Goal: Information Seeking & Learning: Learn about a topic

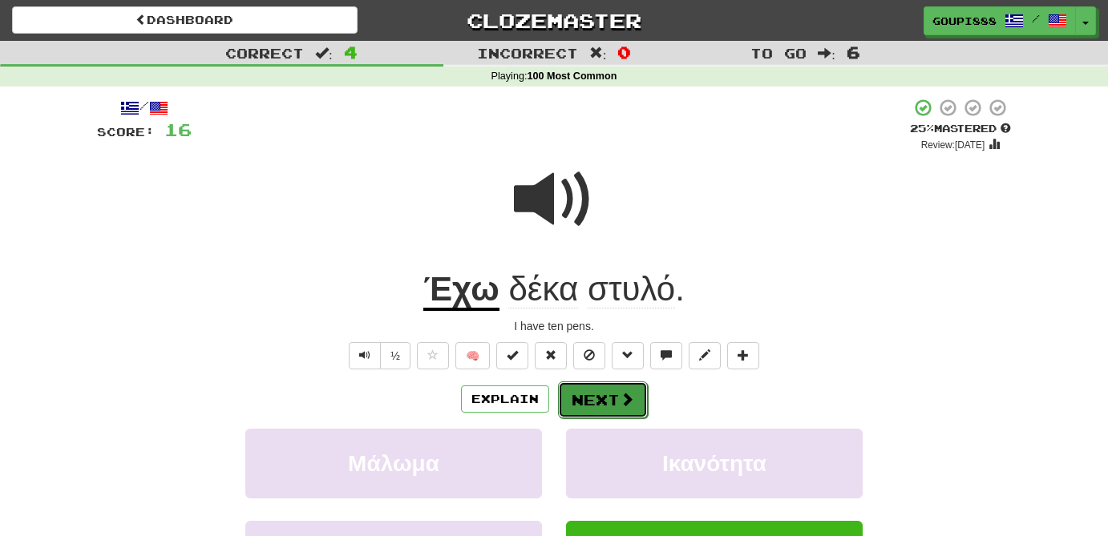
click at [605, 406] on button "Next" at bounding box center [603, 400] width 90 height 37
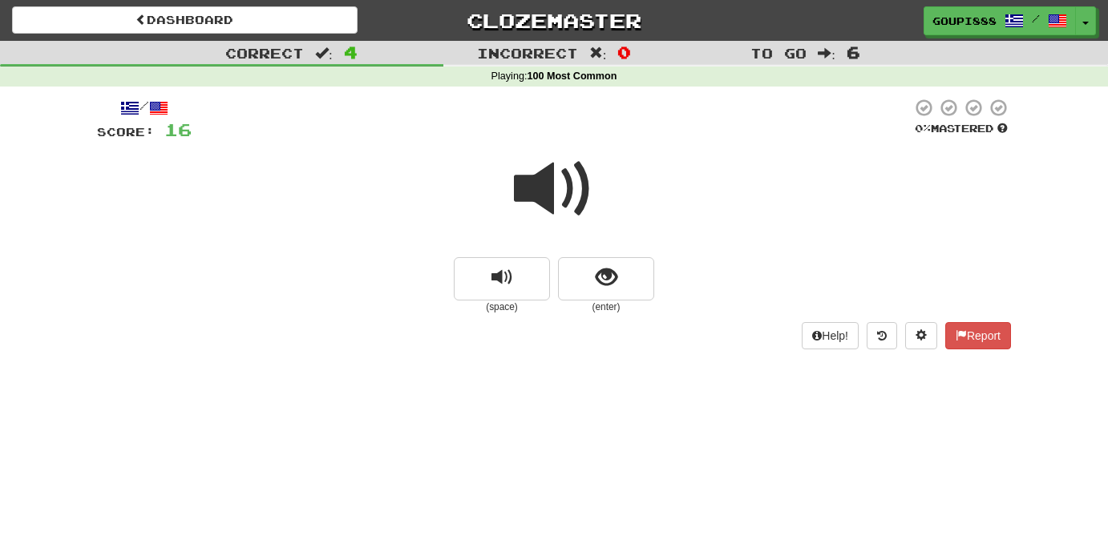
click at [551, 201] on span at bounding box center [554, 189] width 80 height 80
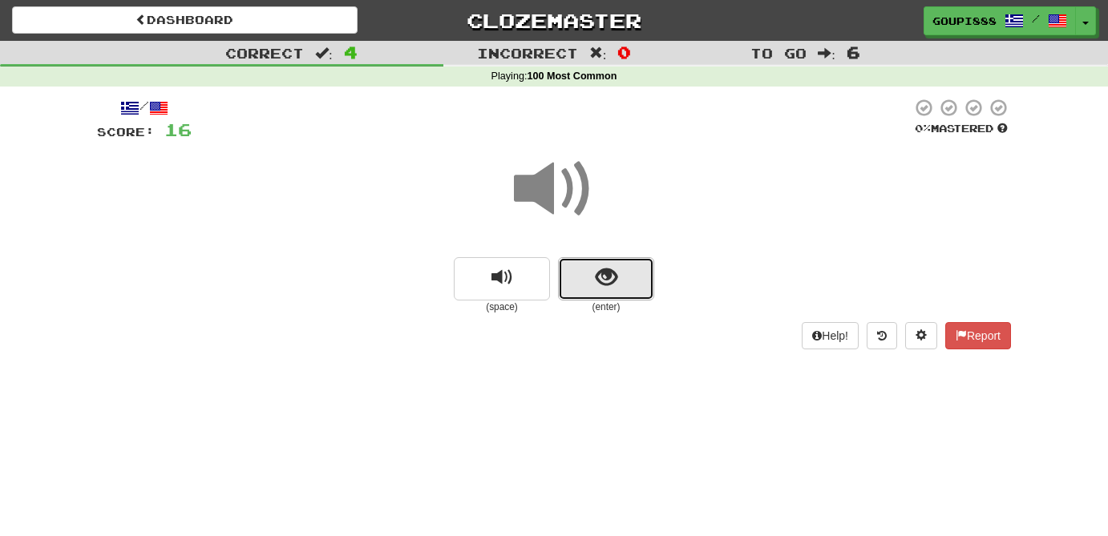
click at [597, 284] on span "show sentence" at bounding box center [607, 278] width 22 height 22
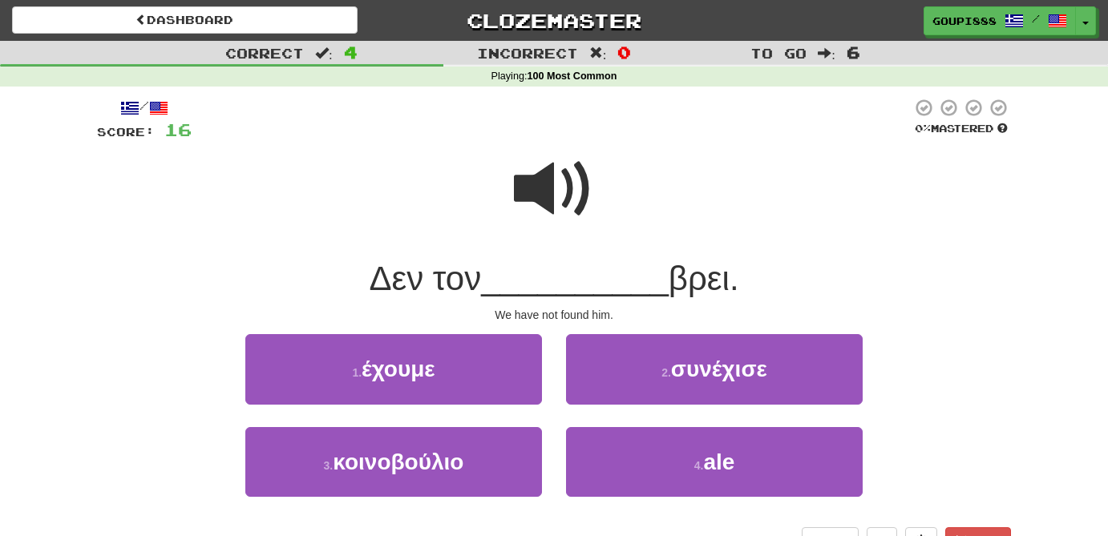
click at [544, 184] on span at bounding box center [554, 189] width 80 height 80
click at [558, 183] on span at bounding box center [554, 189] width 80 height 80
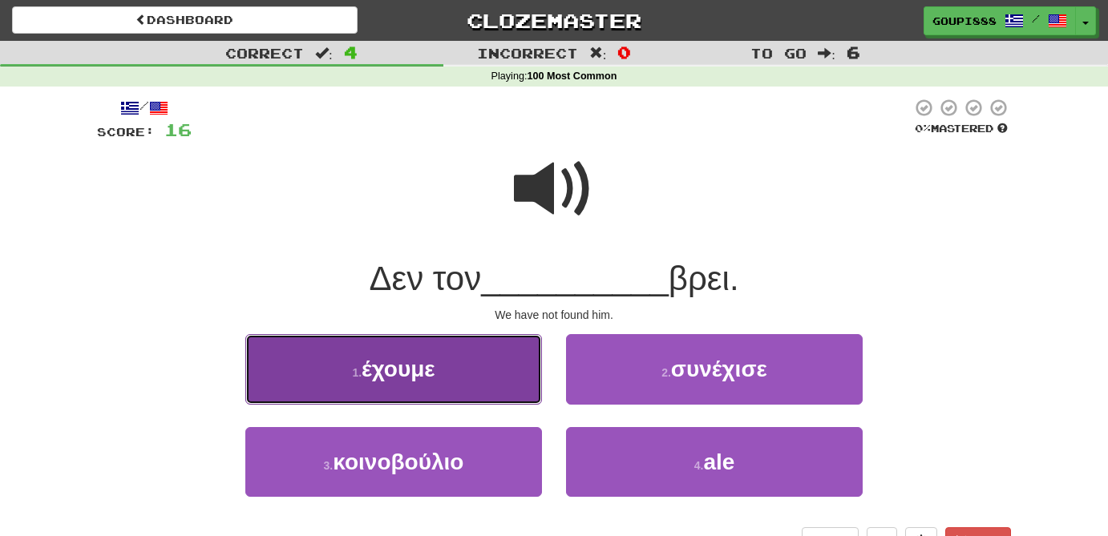
click at [443, 391] on button "1 . έχουμε" at bounding box center [393, 369] width 297 height 70
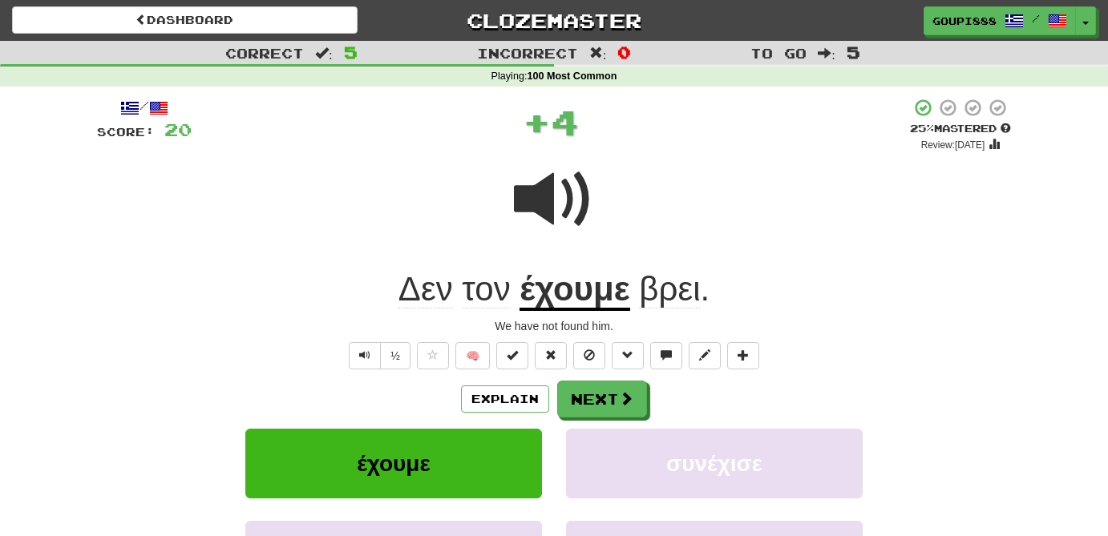
click at [599, 303] on u "έχουμε" at bounding box center [575, 290] width 110 height 41
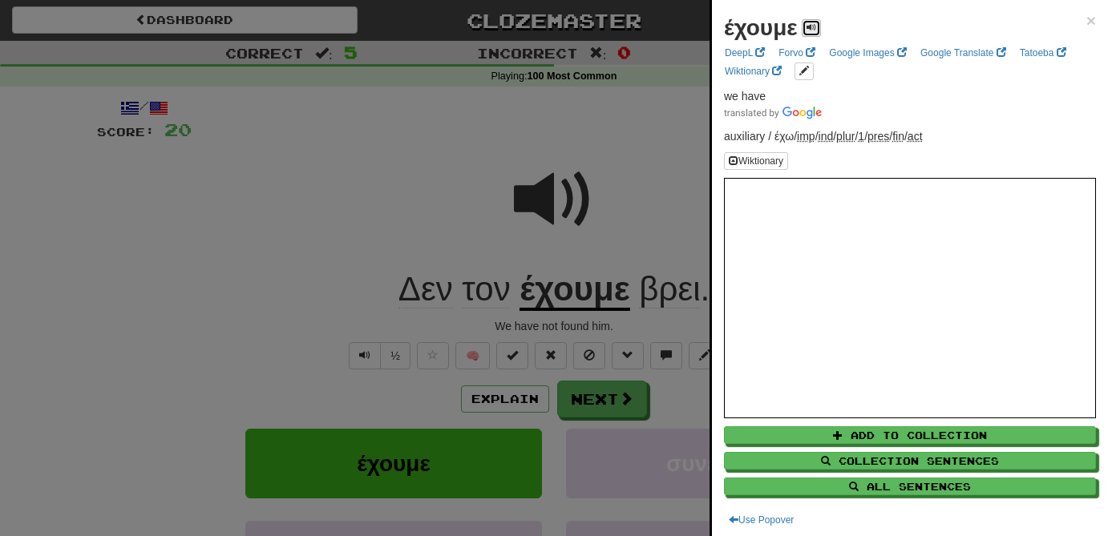
click at [813, 30] on span at bounding box center [812, 27] width 10 height 10
click at [625, 215] on div at bounding box center [554, 268] width 1108 height 536
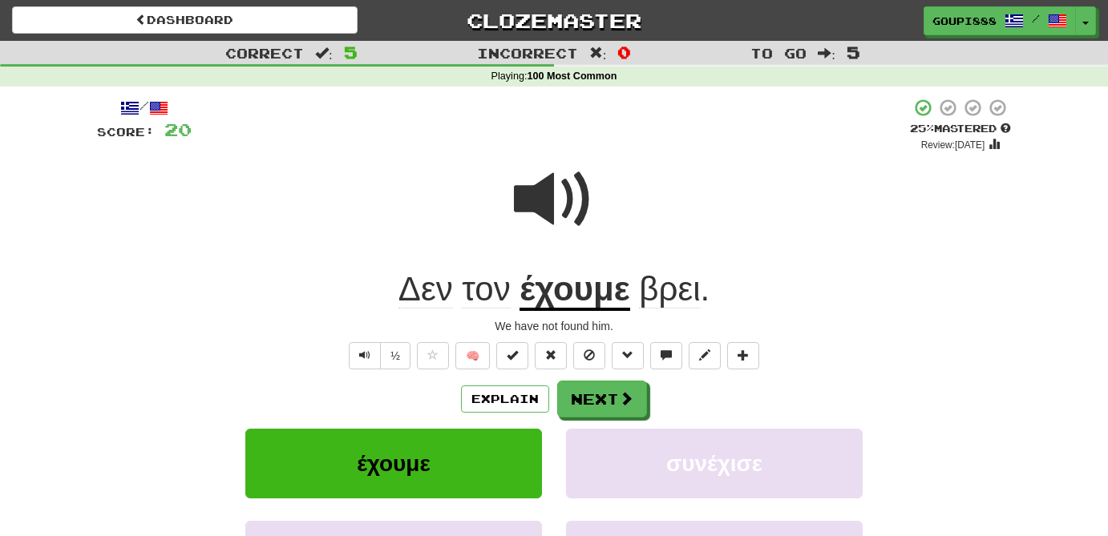
click at [665, 296] on span "βρει" at bounding box center [669, 289] width 61 height 38
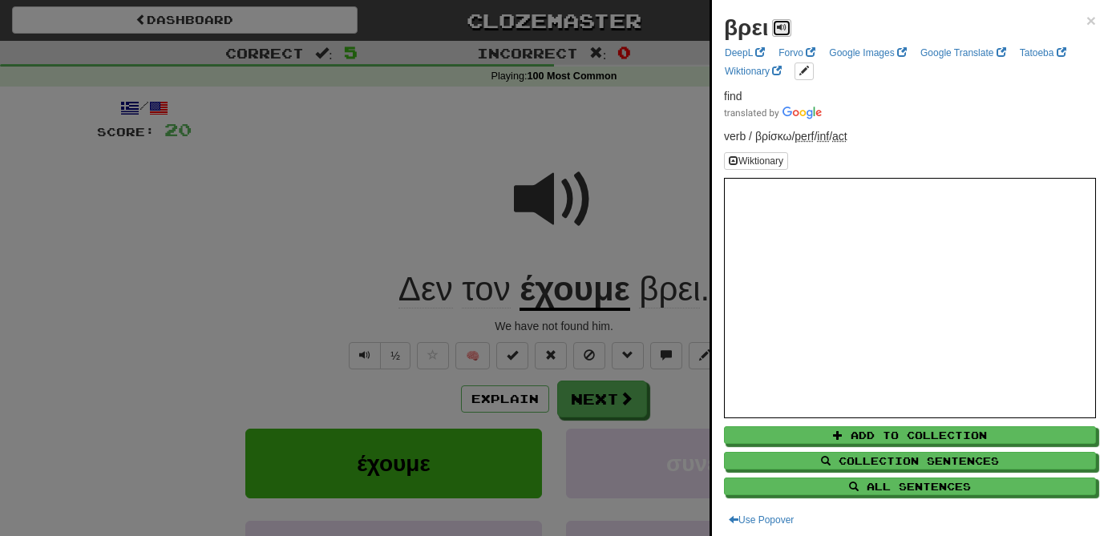
click at [779, 24] on span at bounding box center [782, 27] width 10 height 10
click at [664, 181] on div at bounding box center [554, 268] width 1108 height 536
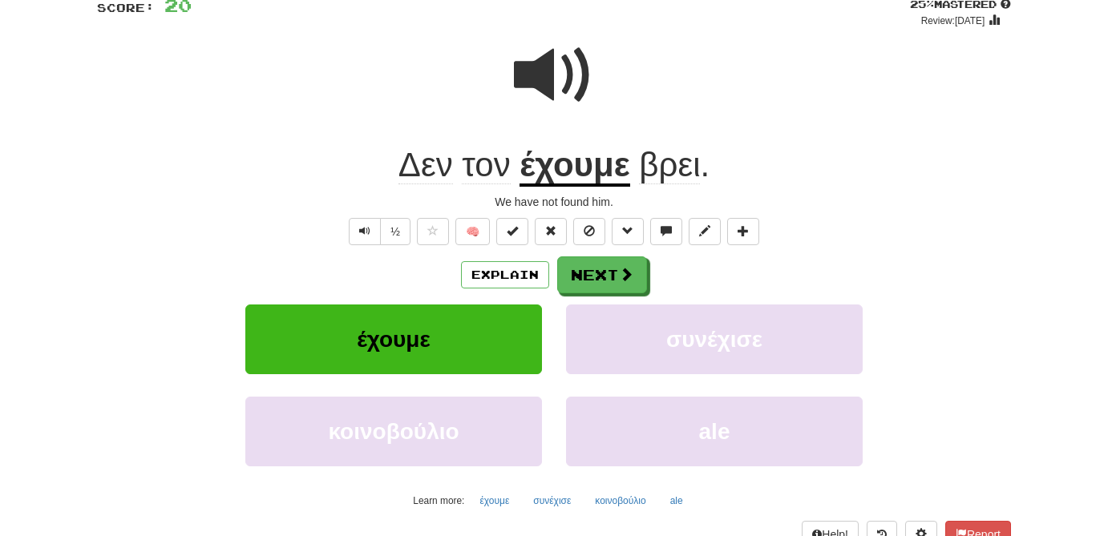
scroll to position [126, 0]
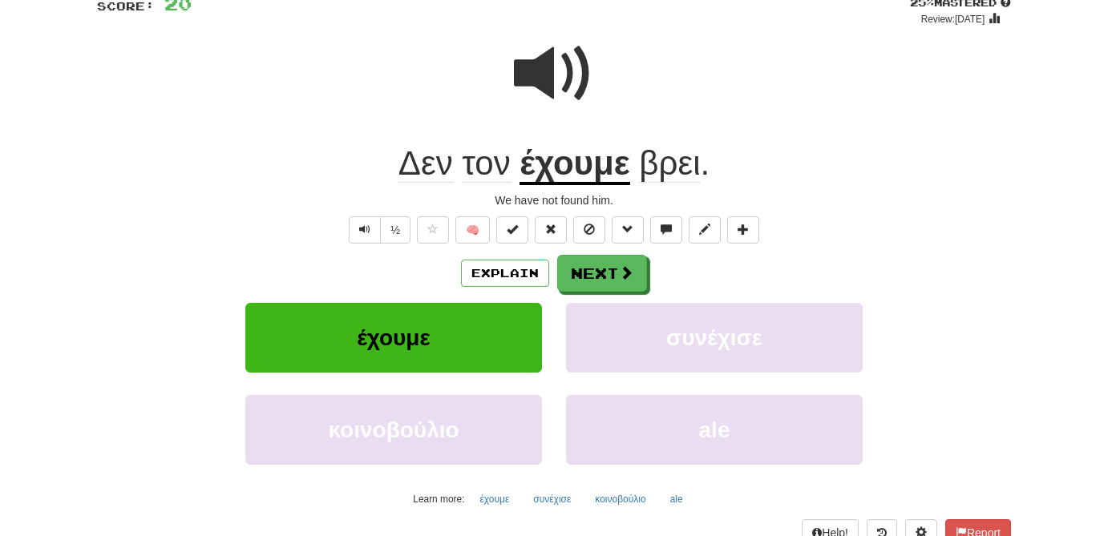
click at [661, 168] on span "βρει" at bounding box center [669, 163] width 61 height 38
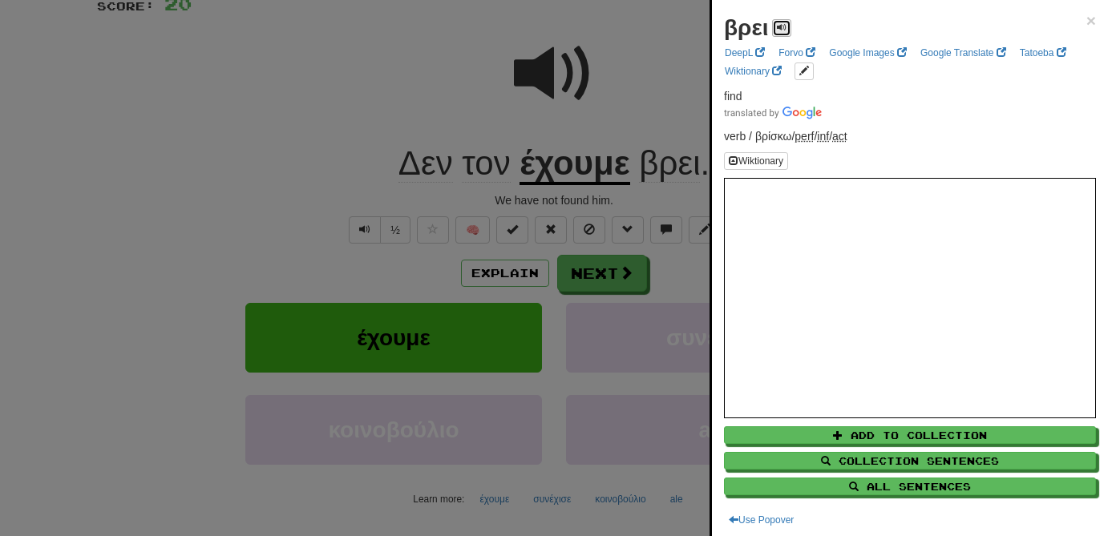
click at [780, 30] on span at bounding box center [782, 27] width 10 height 10
click at [644, 78] on div at bounding box center [554, 268] width 1108 height 536
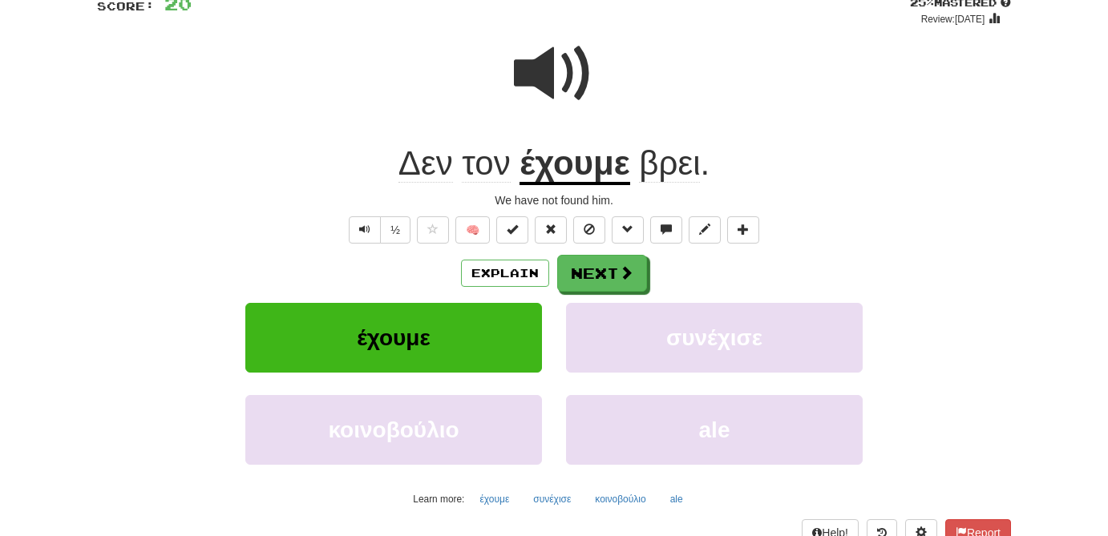
click at [487, 171] on span "τον" at bounding box center [486, 163] width 48 height 38
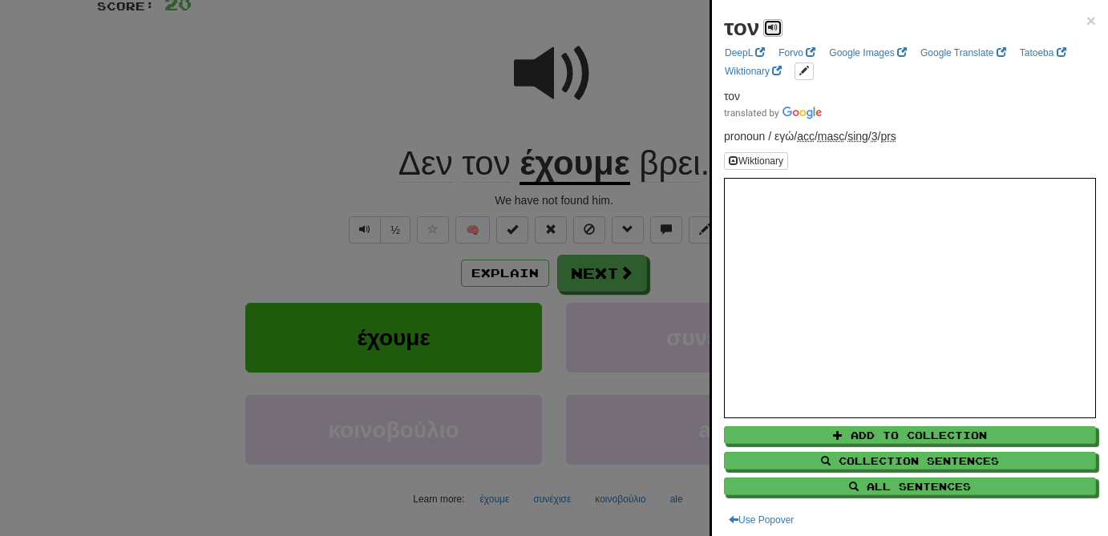
click at [777, 22] on span at bounding box center [773, 27] width 10 height 10
click at [540, 82] on div at bounding box center [554, 268] width 1108 height 536
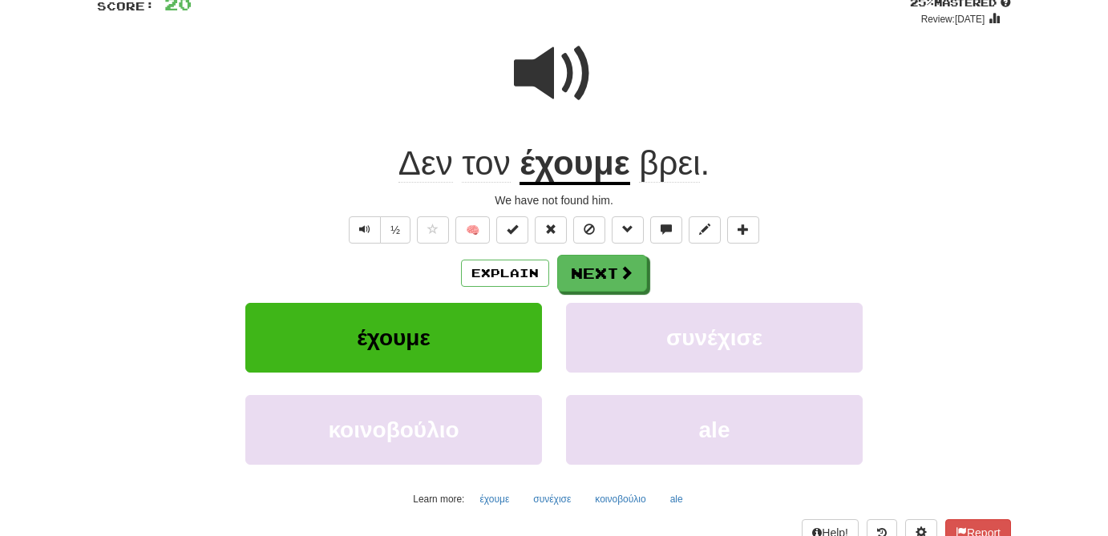
click at [540, 82] on span at bounding box center [554, 74] width 80 height 80
click at [516, 275] on button "Explain" at bounding box center [505, 273] width 88 height 27
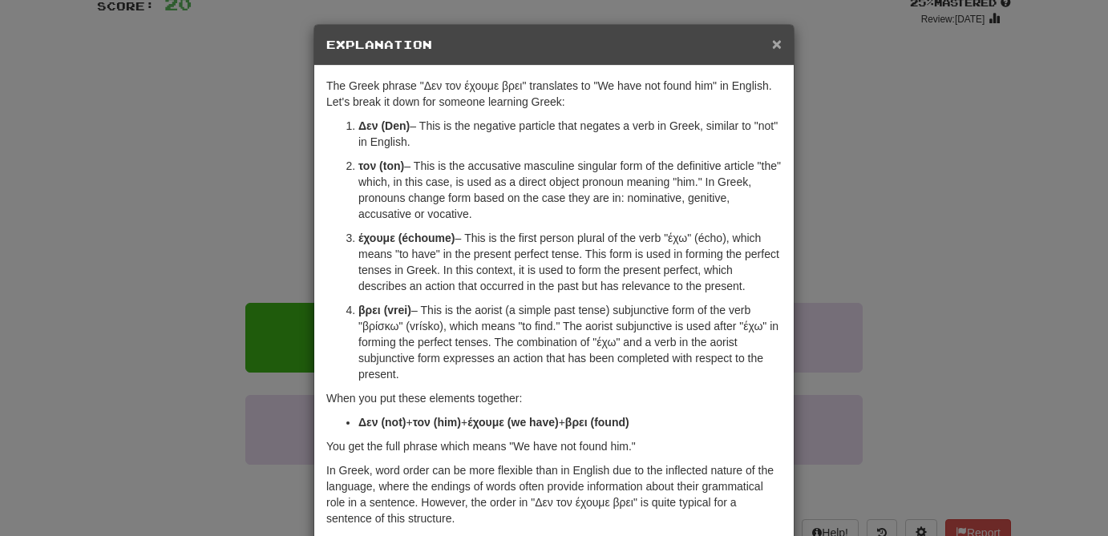
click at [780, 42] on span "×" at bounding box center [777, 43] width 10 height 18
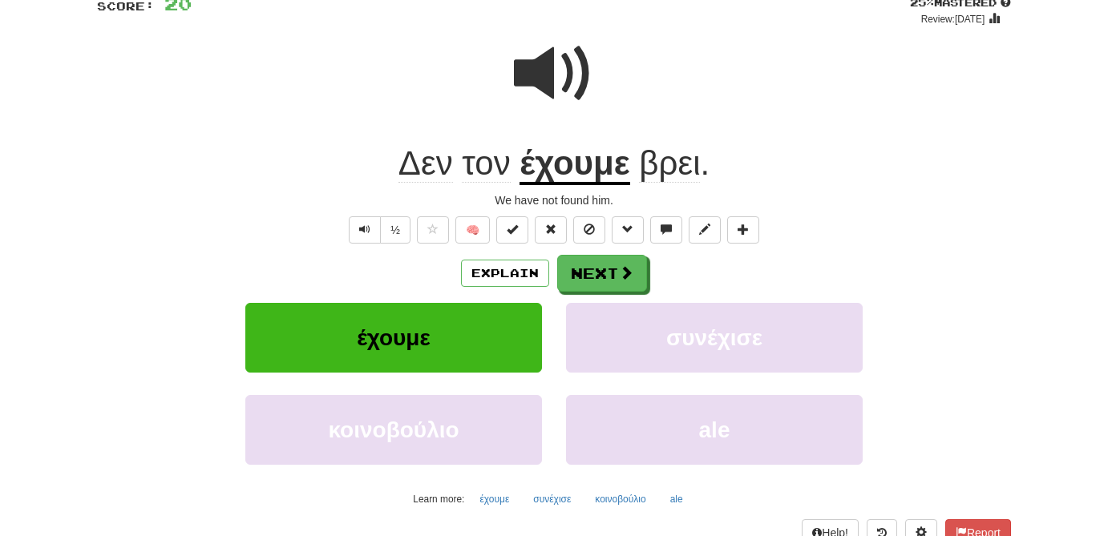
click at [581, 171] on u "έχουμε" at bounding box center [575, 164] width 110 height 41
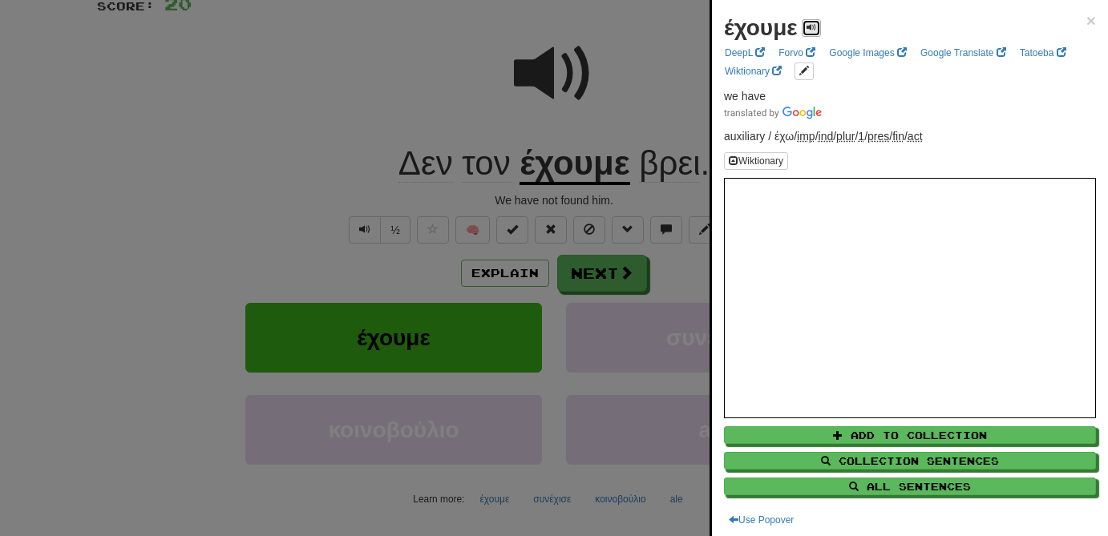
click at [816, 34] on button at bounding box center [811, 28] width 19 height 18
click at [666, 167] on div at bounding box center [554, 268] width 1108 height 536
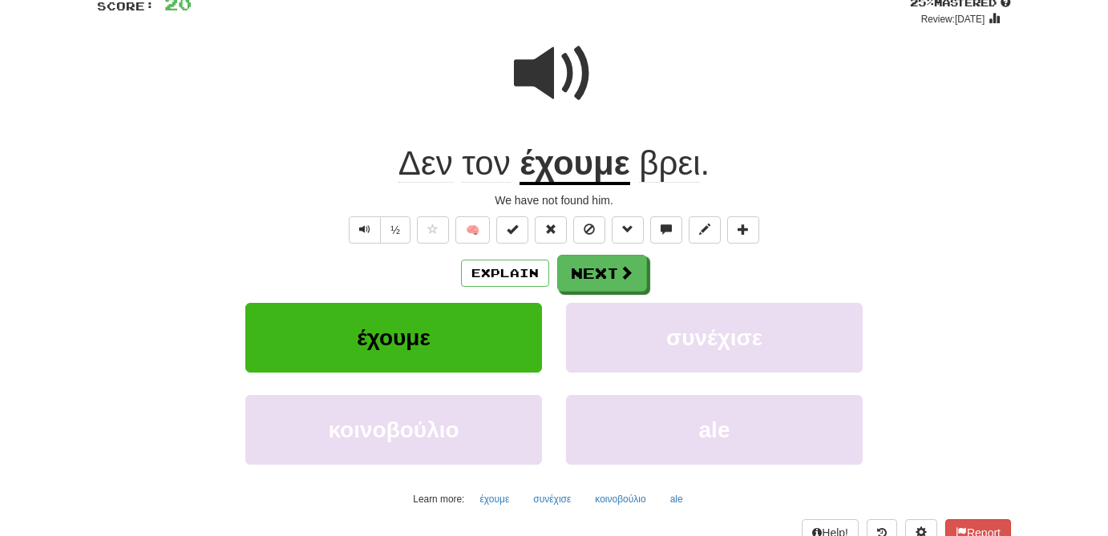
click at [666, 167] on span "βρει" at bounding box center [669, 163] width 61 height 38
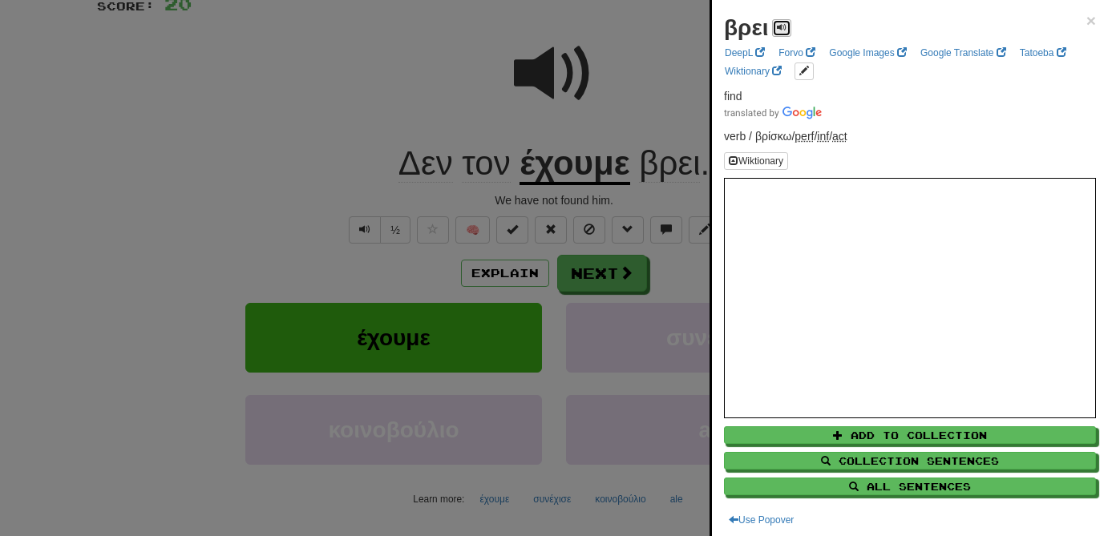
click at [781, 26] on span at bounding box center [782, 27] width 10 height 10
click at [546, 87] on div at bounding box center [554, 268] width 1108 height 536
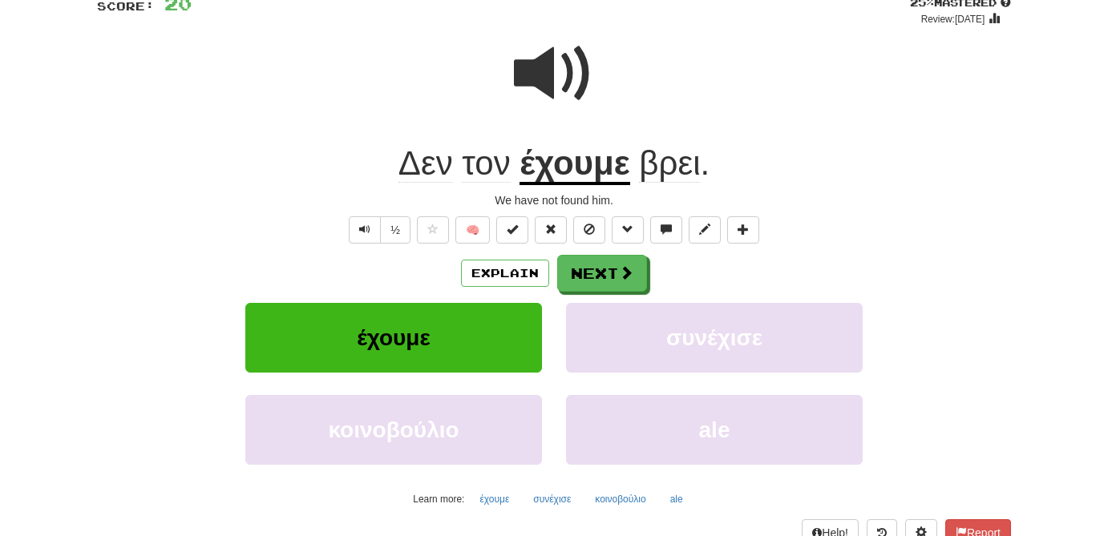
click at [546, 87] on span at bounding box center [554, 74] width 80 height 80
click at [590, 177] on u "έχουμε" at bounding box center [575, 164] width 110 height 41
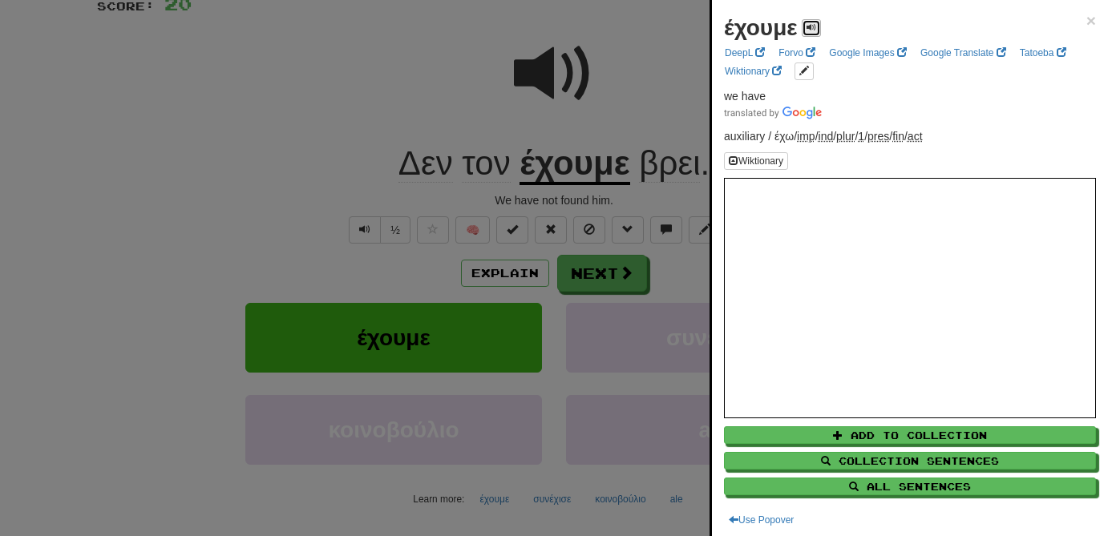
click at [813, 30] on span at bounding box center [812, 27] width 10 height 10
click at [691, 85] on div at bounding box center [554, 268] width 1108 height 536
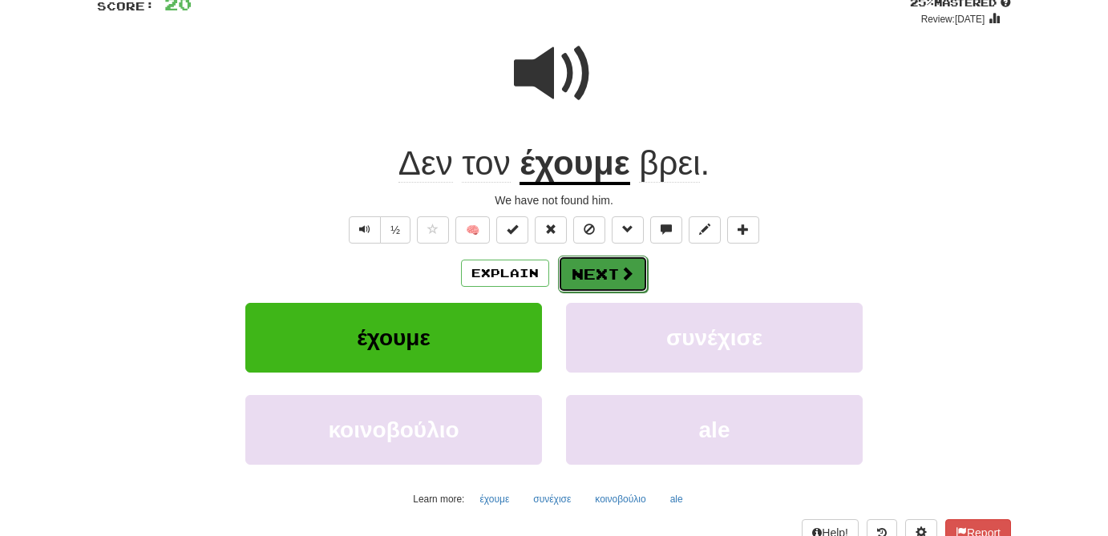
click at [625, 279] on span at bounding box center [627, 273] width 14 height 14
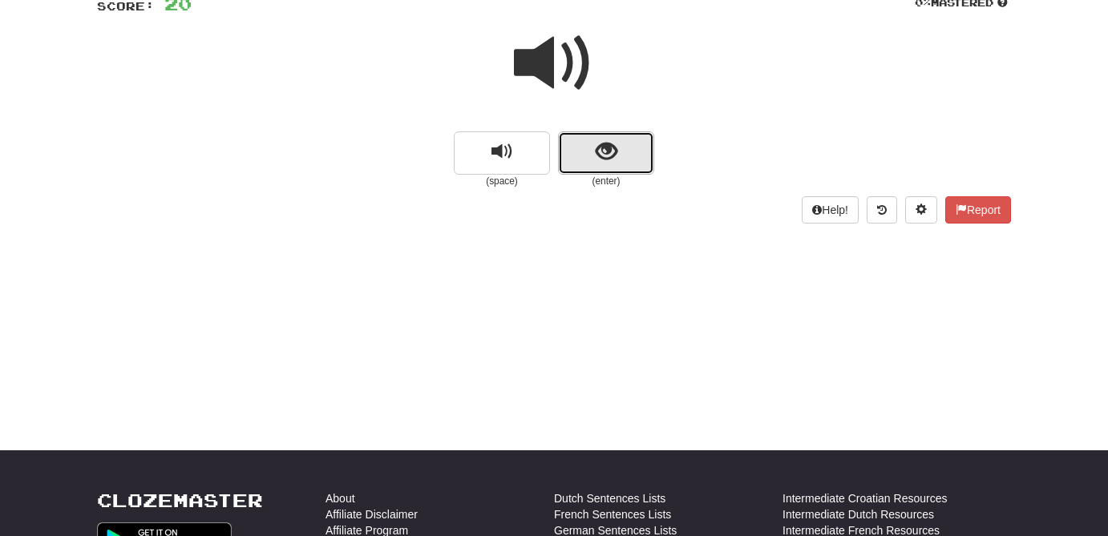
click at [626, 145] on button "show sentence" at bounding box center [606, 152] width 96 height 43
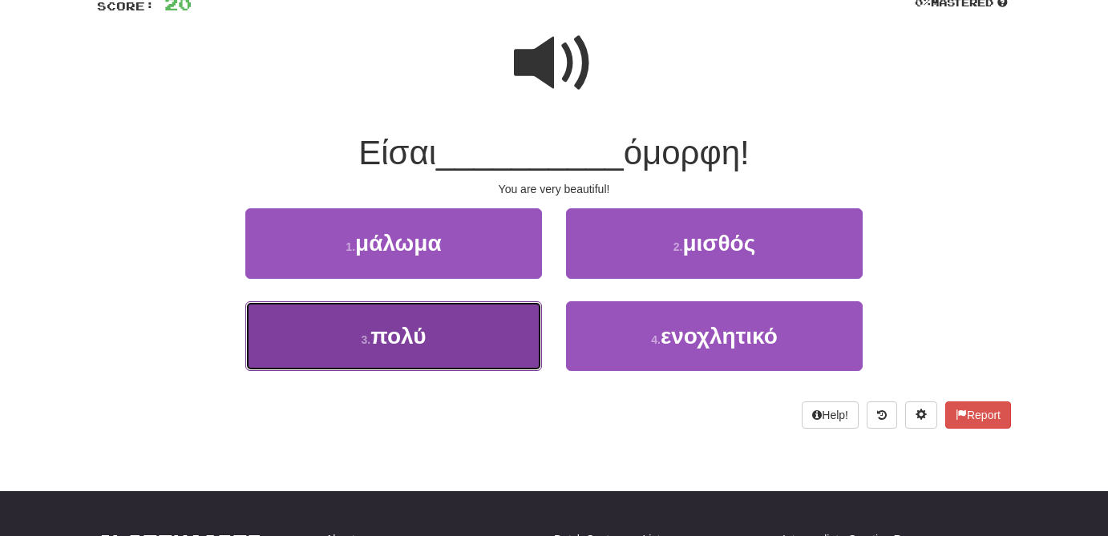
click at [447, 352] on button "3 . πολύ" at bounding box center [393, 336] width 297 height 70
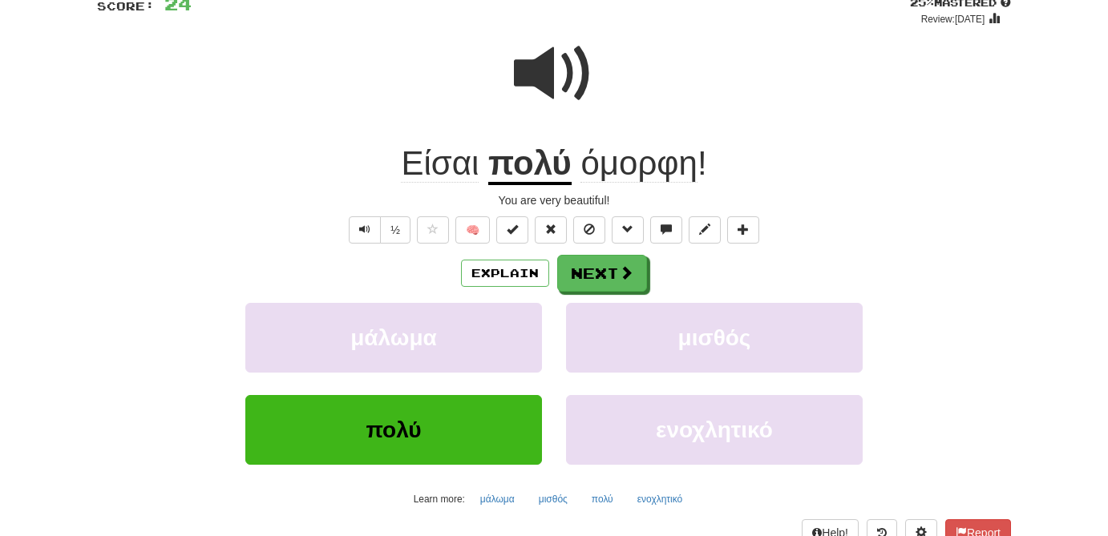
click at [666, 170] on span "όμορφη" at bounding box center [638, 163] width 116 height 38
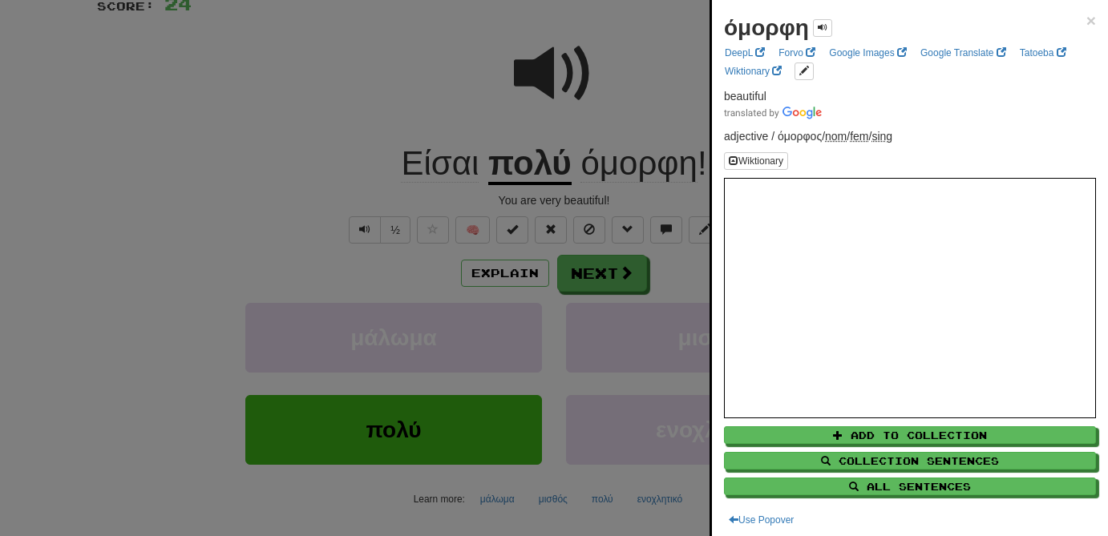
click at [636, 79] on div at bounding box center [554, 268] width 1108 height 536
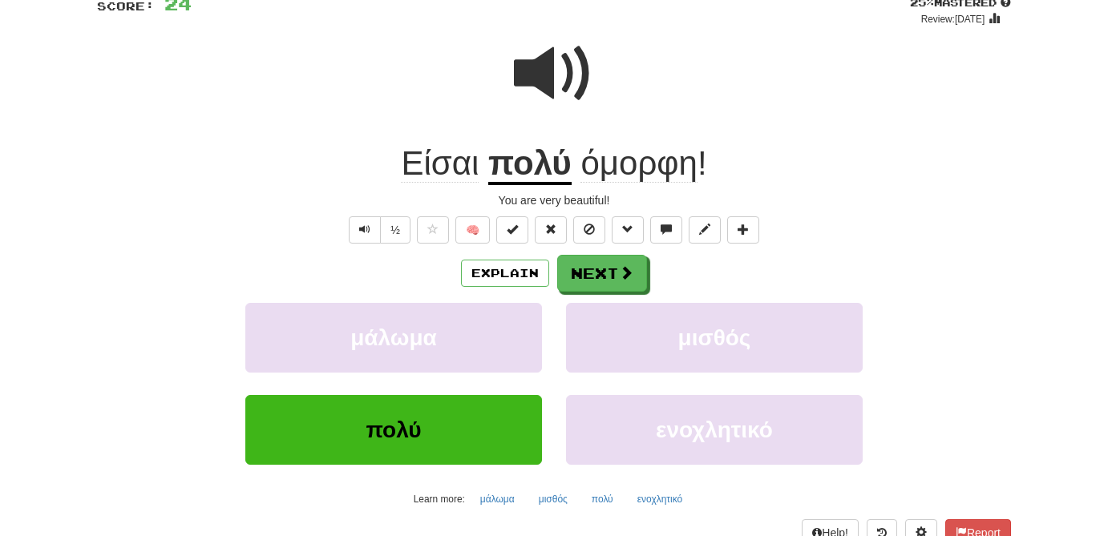
click at [554, 79] on span at bounding box center [554, 74] width 80 height 80
click at [594, 272] on button "Next" at bounding box center [603, 274] width 90 height 37
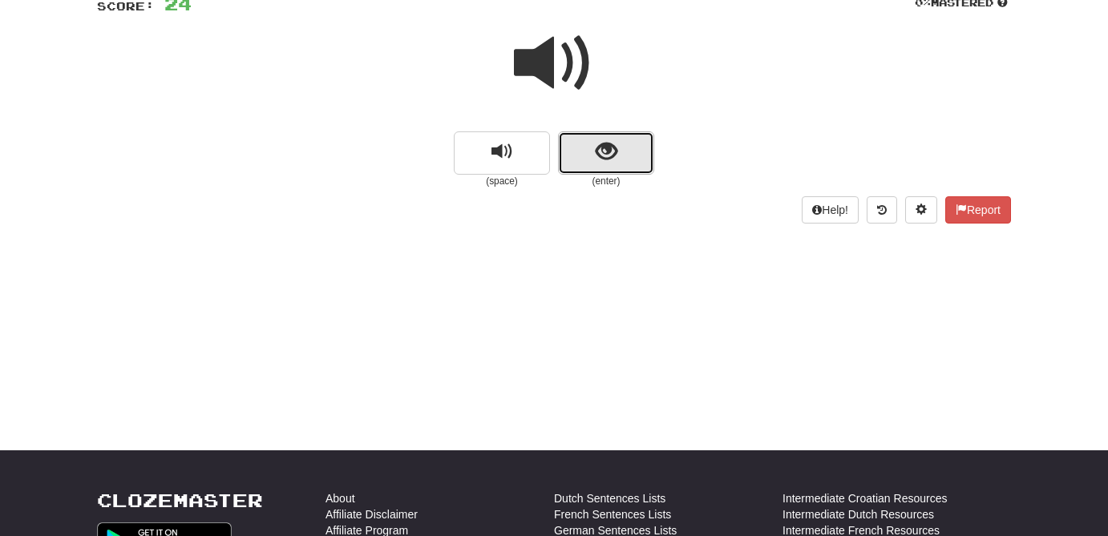
click at [636, 146] on button "show sentence" at bounding box center [606, 152] width 96 height 43
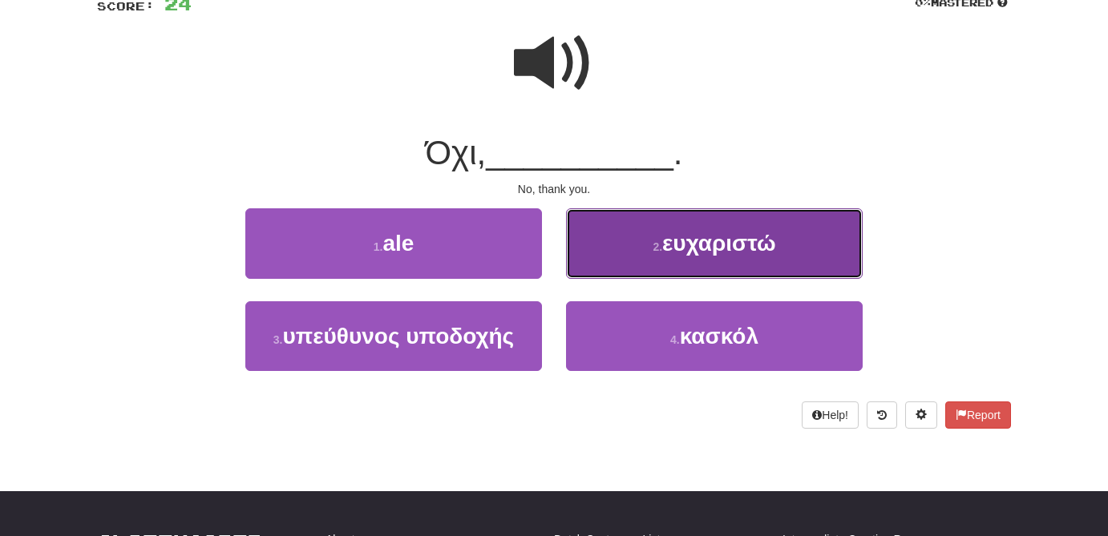
click at [748, 239] on span "ευχαριστώ" at bounding box center [719, 243] width 114 height 25
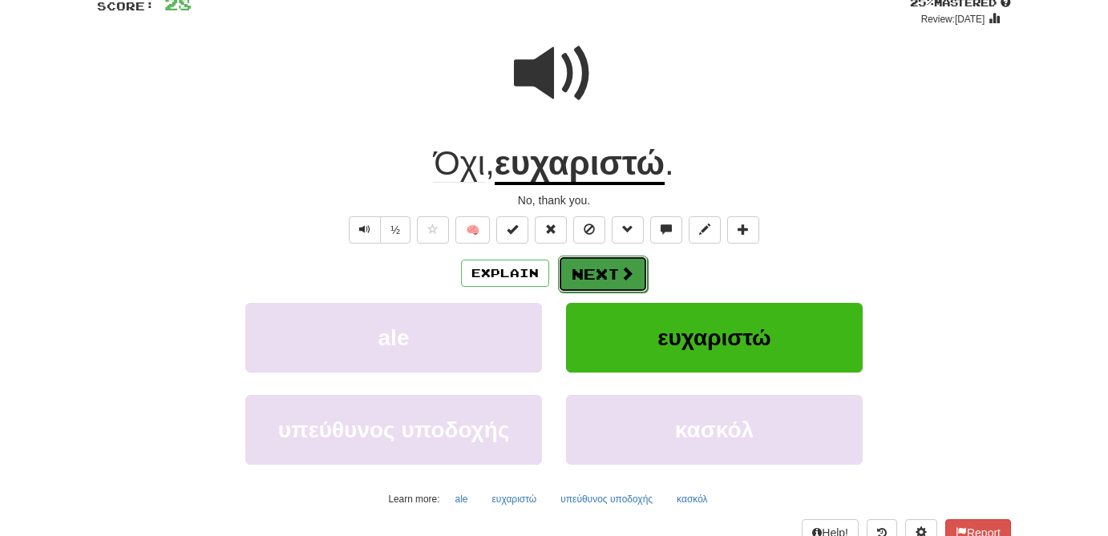
click at [619, 283] on button "Next" at bounding box center [603, 274] width 90 height 37
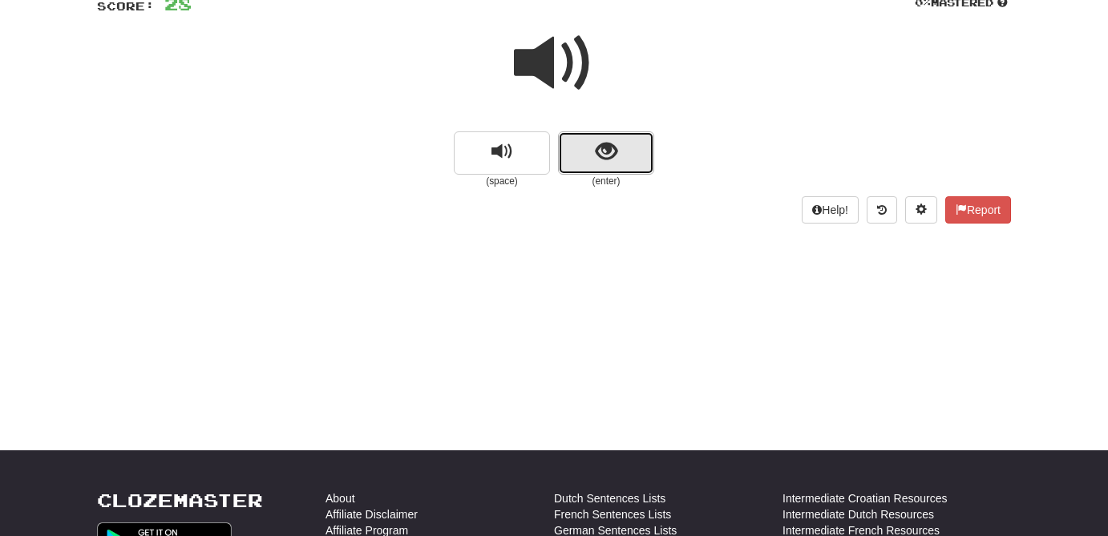
click at [629, 158] on button "show sentence" at bounding box center [606, 152] width 96 height 43
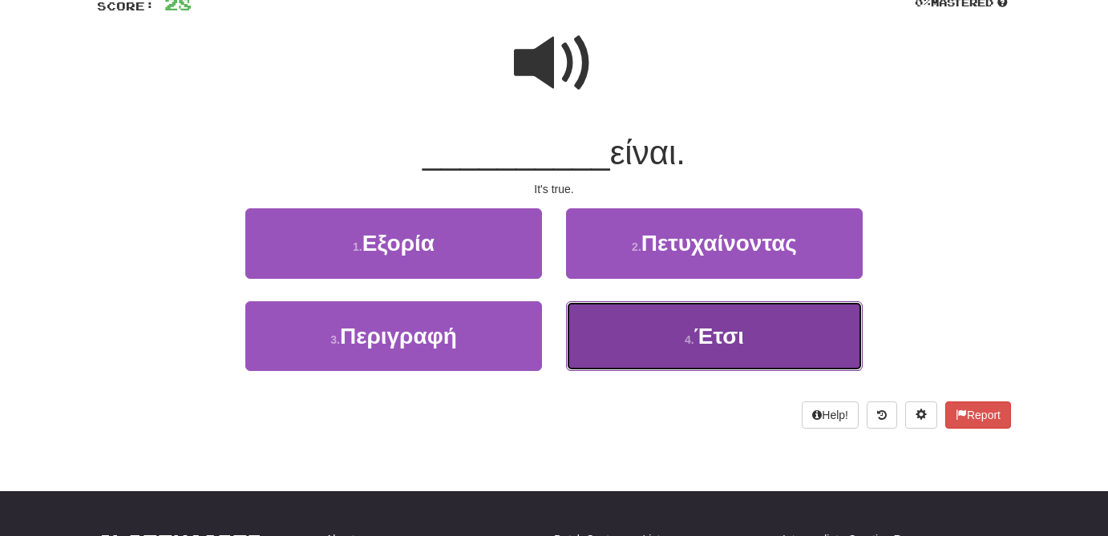
click at [752, 330] on button "4 . Έτσι" at bounding box center [714, 336] width 297 height 70
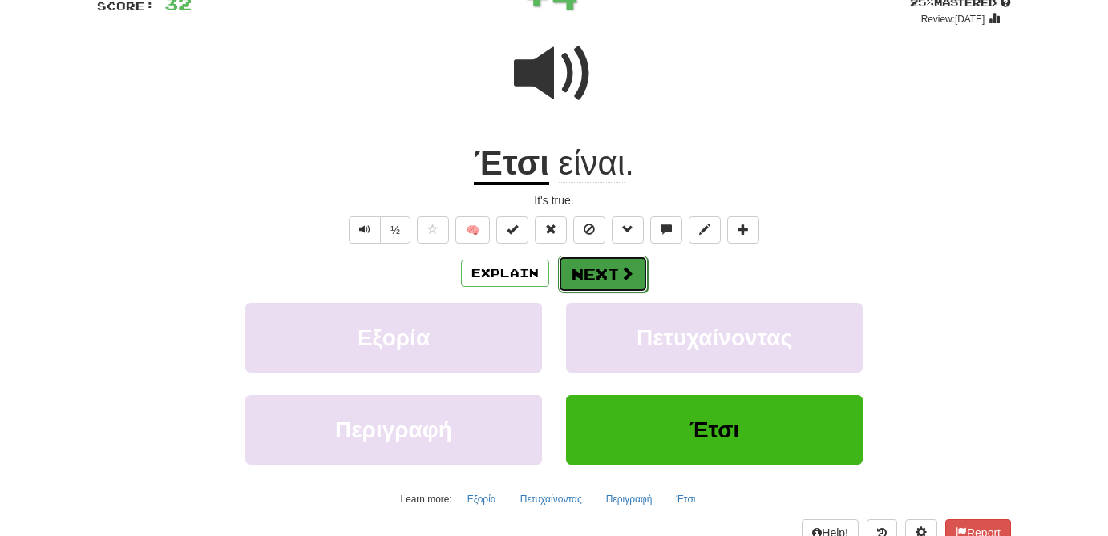
click at [643, 262] on button "Next" at bounding box center [603, 274] width 90 height 37
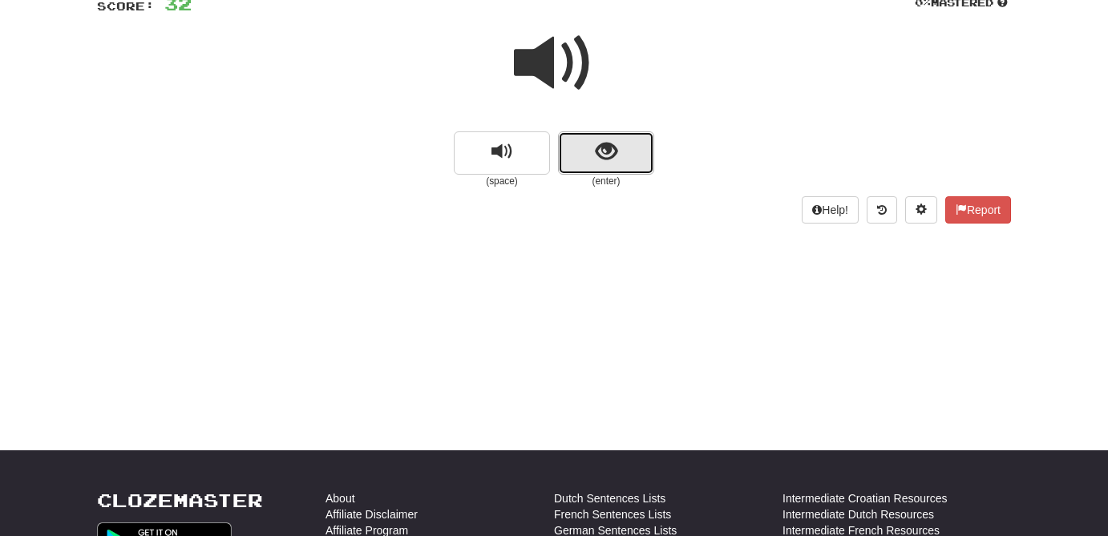
click at [635, 161] on button "show sentence" at bounding box center [606, 152] width 96 height 43
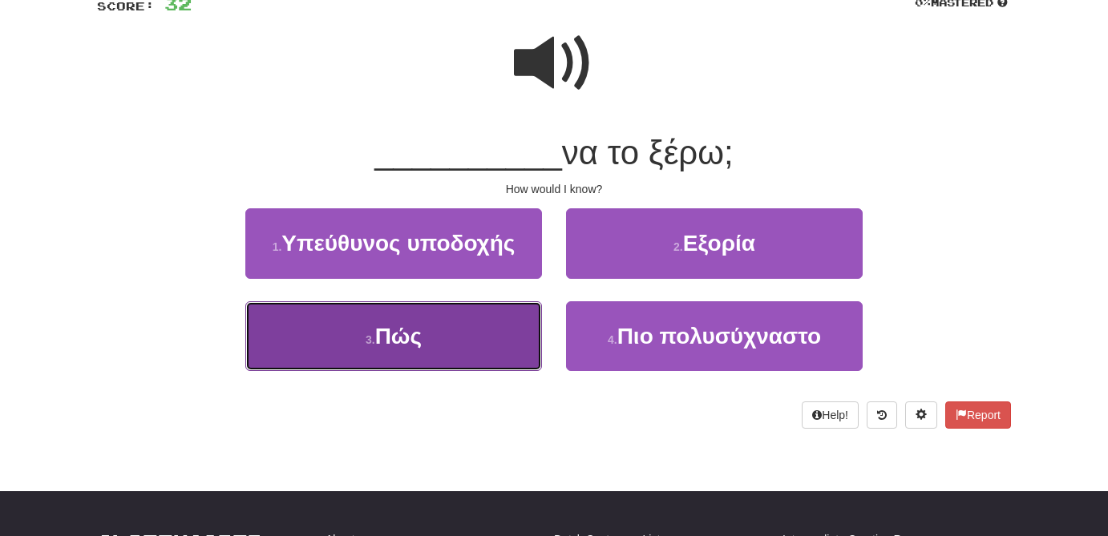
click at [475, 345] on button "3 . Πώς" at bounding box center [393, 336] width 297 height 70
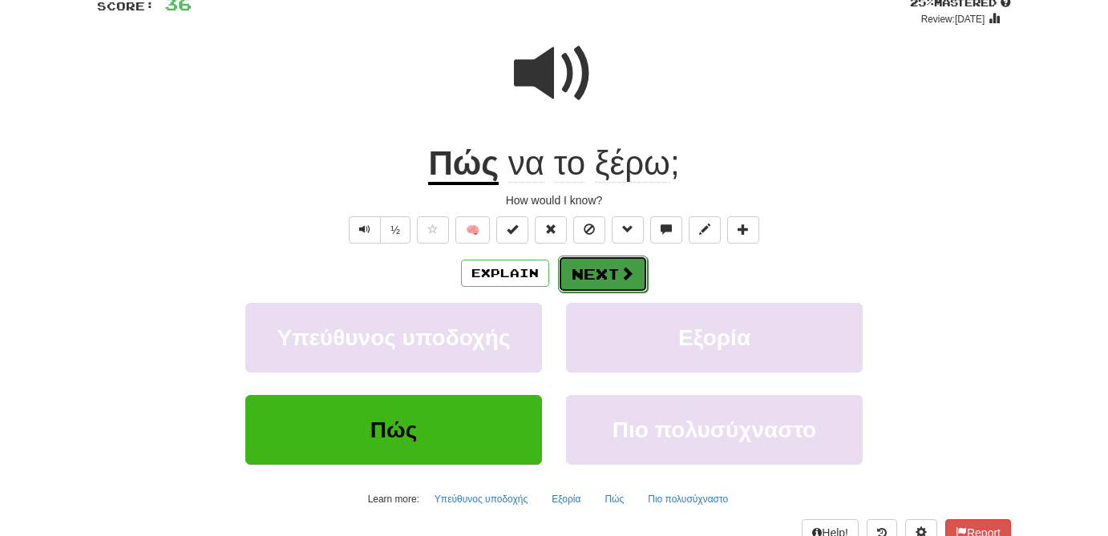
click at [623, 276] on span at bounding box center [627, 273] width 14 height 14
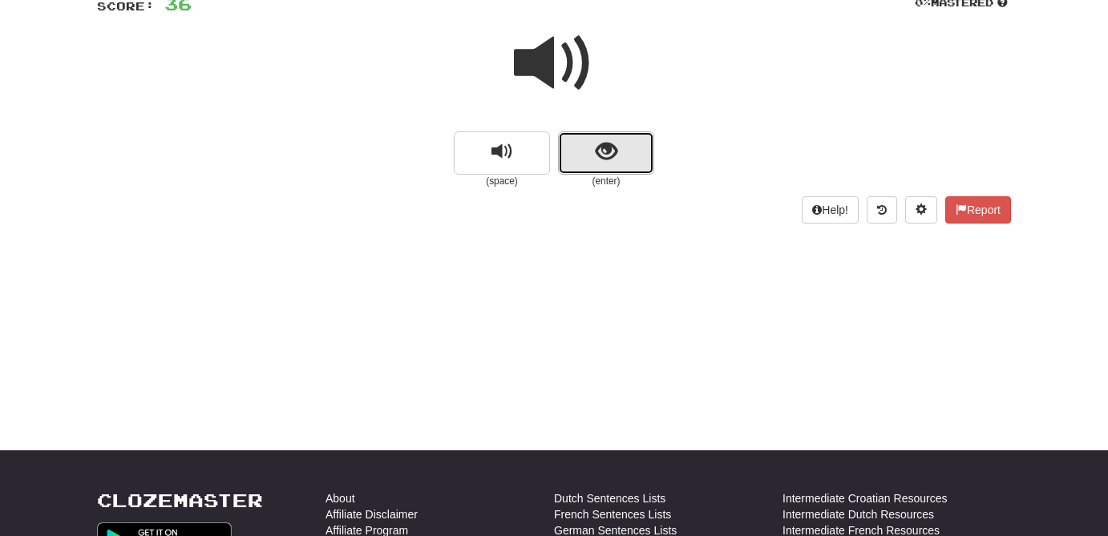
click at [615, 152] on span "show sentence" at bounding box center [607, 152] width 22 height 22
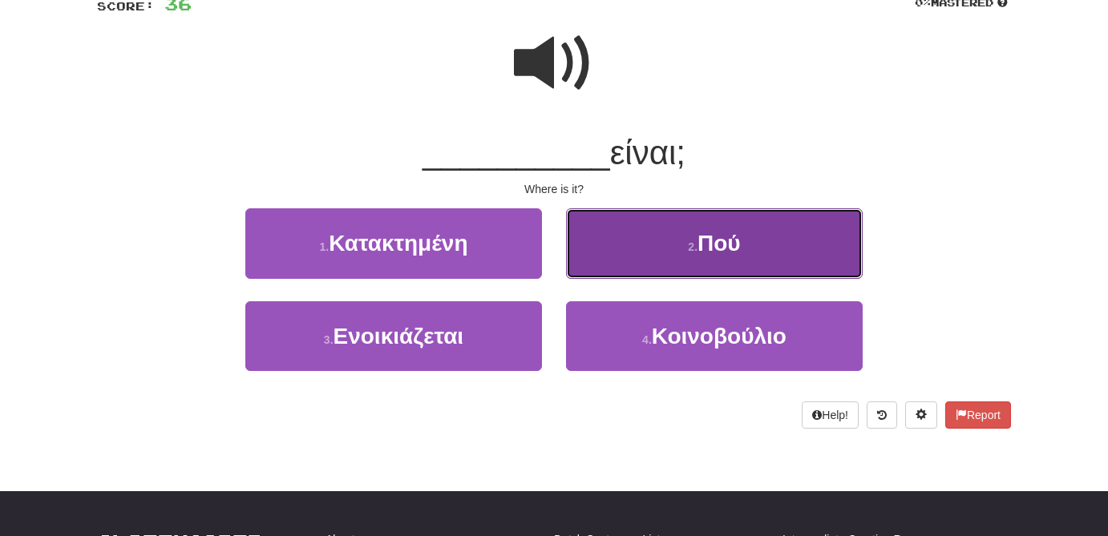
click at [726, 264] on button "2 . Πού" at bounding box center [714, 243] width 297 height 70
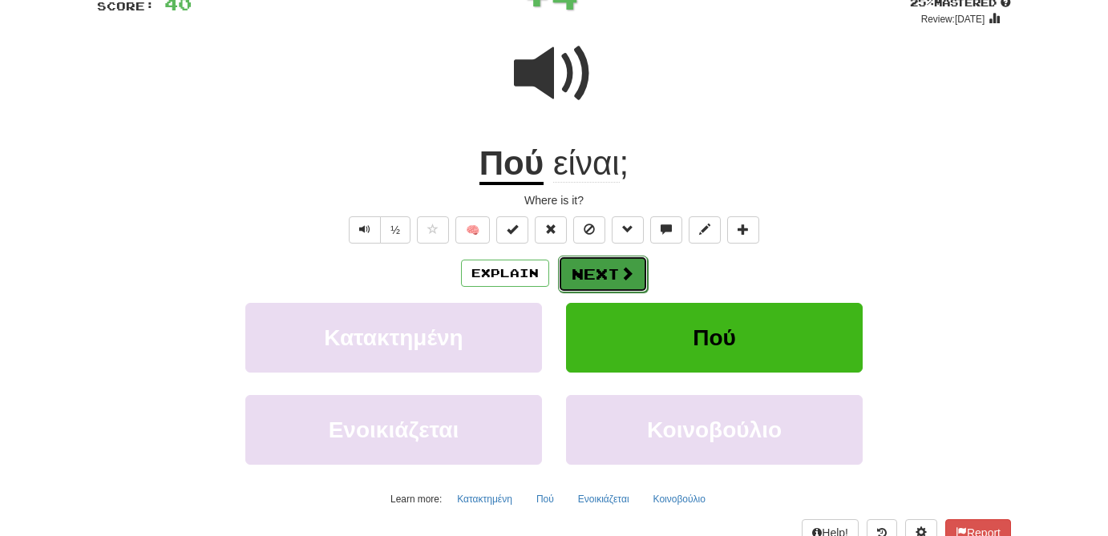
click at [627, 273] on span at bounding box center [627, 273] width 14 height 14
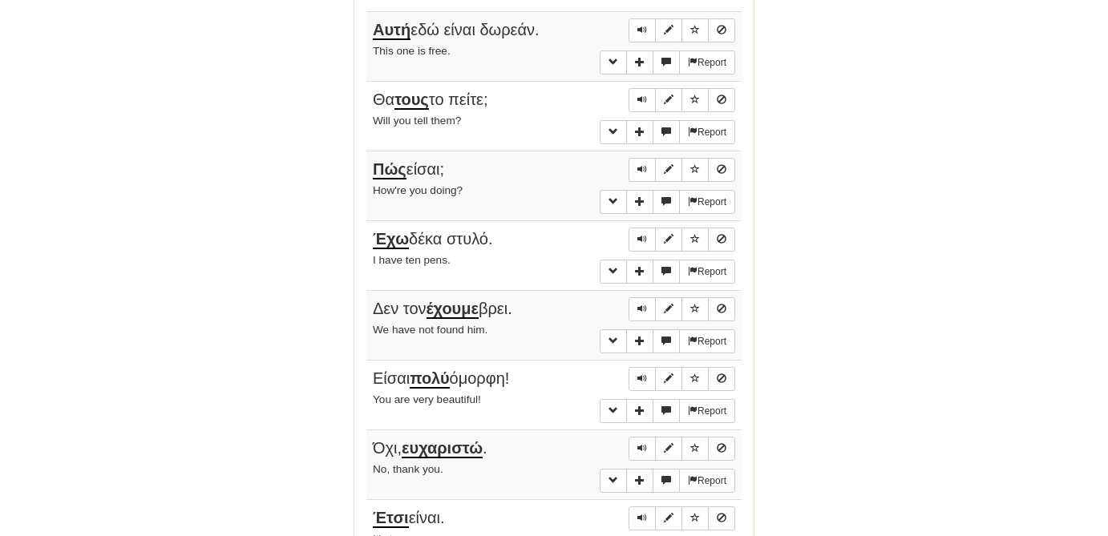
scroll to position [832, 0]
click at [639, 27] on span "Sentence controls" at bounding box center [642, 29] width 10 height 10
click at [644, 18] on button "Sentence controls" at bounding box center [642, 30] width 27 height 24
click at [641, 94] on span "Sentence controls" at bounding box center [642, 99] width 10 height 10
click at [640, 164] on span "Sentence controls" at bounding box center [642, 169] width 10 height 10
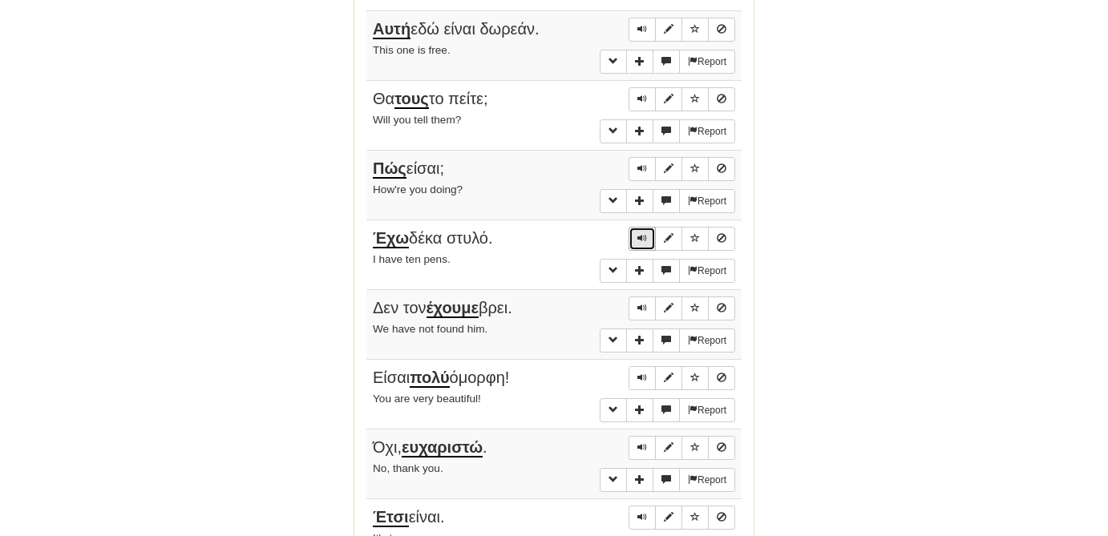
click at [636, 232] on button "Sentence controls" at bounding box center [642, 239] width 27 height 24
click at [639, 227] on button "Sentence controls" at bounding box center [642, 239] width 27 height 24
click at [641, 303] on span "Sentence controls" at bounding box center [642, 308] width 10 height 10
click at [640, 366] on button "Sentence controls" at bounding box center [642, 378] width 27 height 24
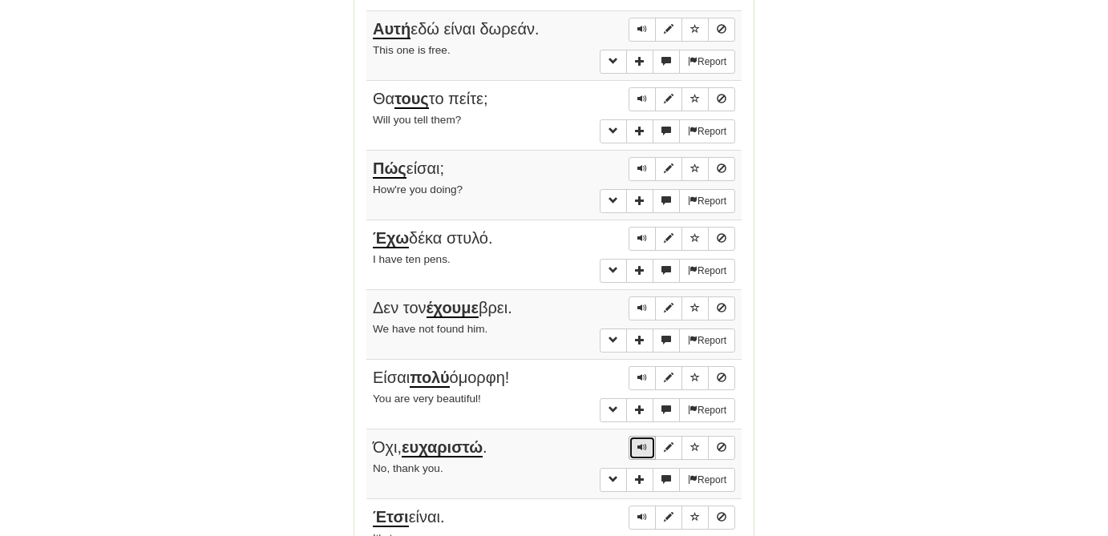
click at [637, 436] on button "Sentence controls" at bounding box center [642, 448] width 27 height 24
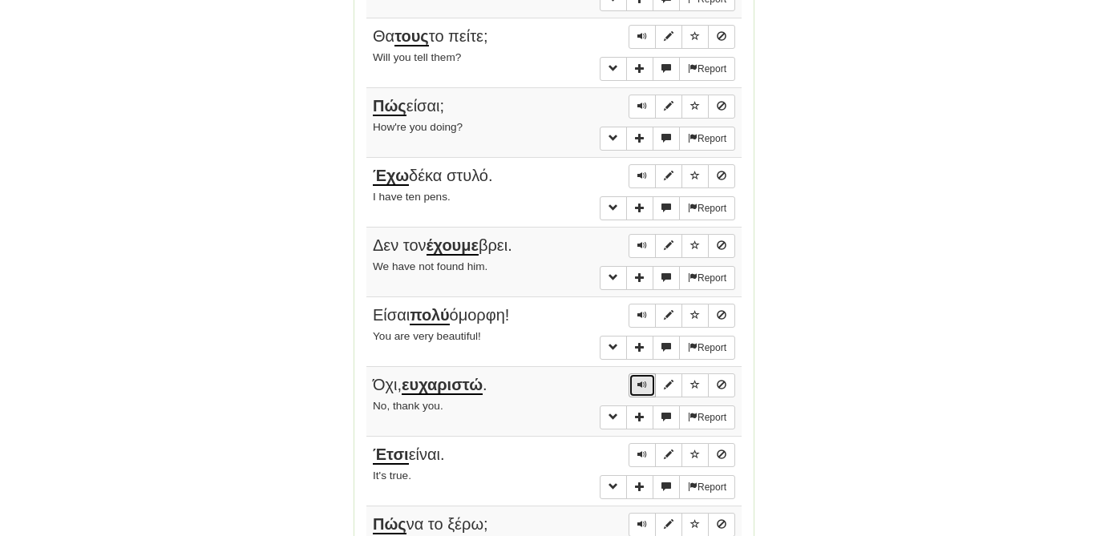
scroll to position [897, 0]
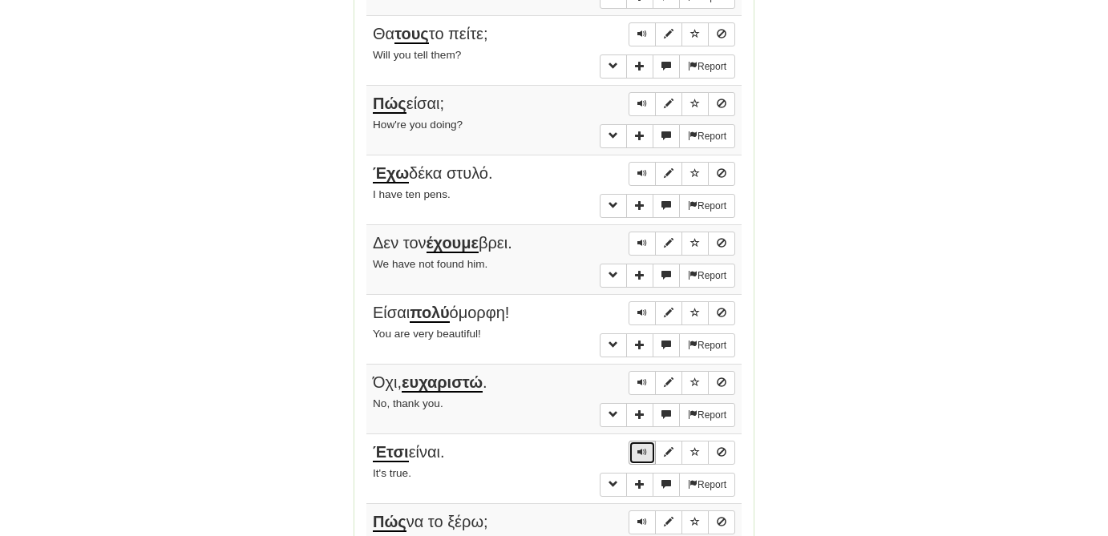
click at [637, 447] on span "Sentence controls" at bounding box center [642, 452] width 10 height 10
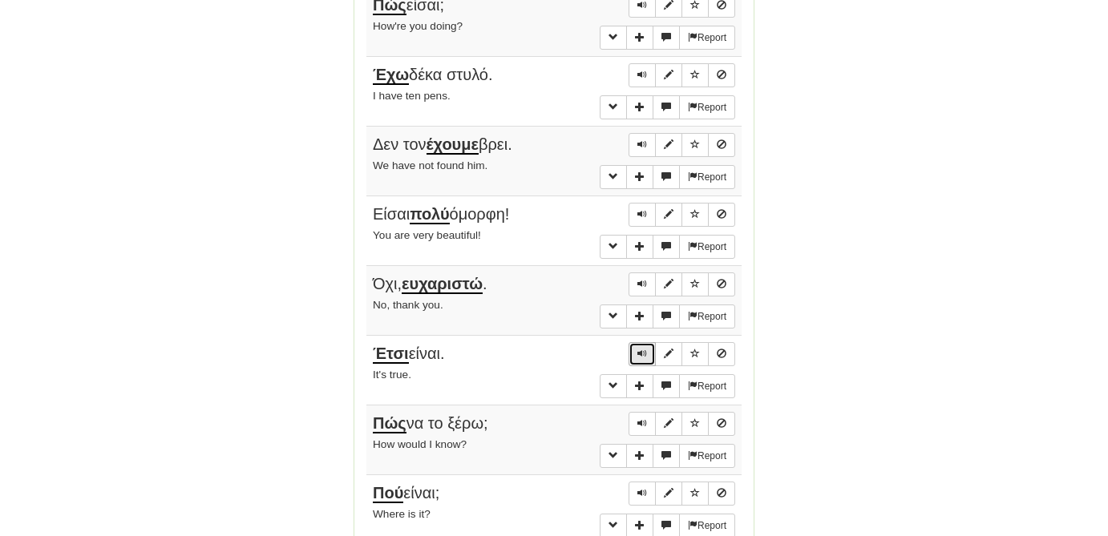
scroll to position [998, 0]
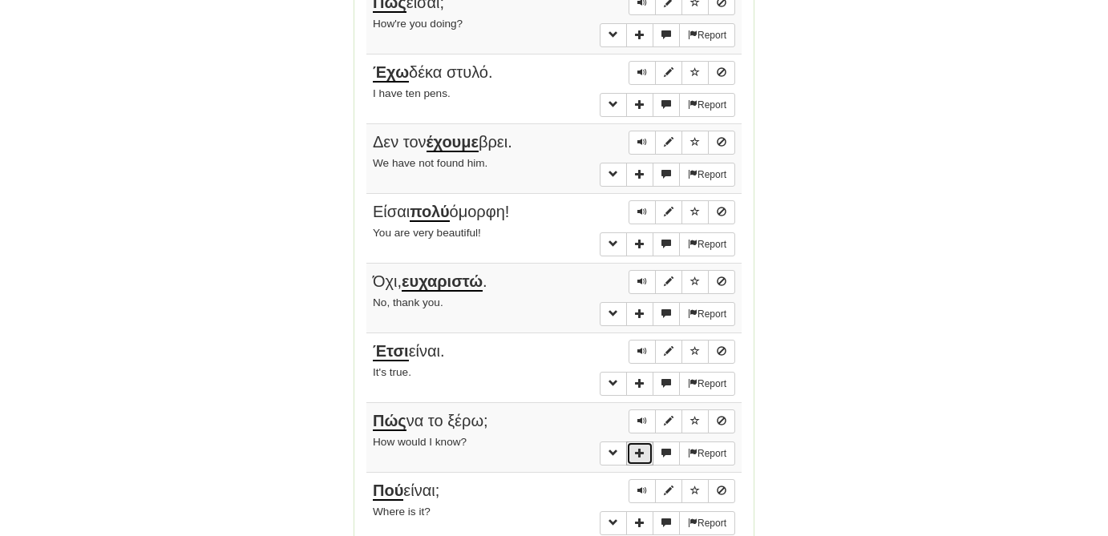
click at [639, 453] on span "More sentence controls" at bounding box center [640, 453] width 10 height 10
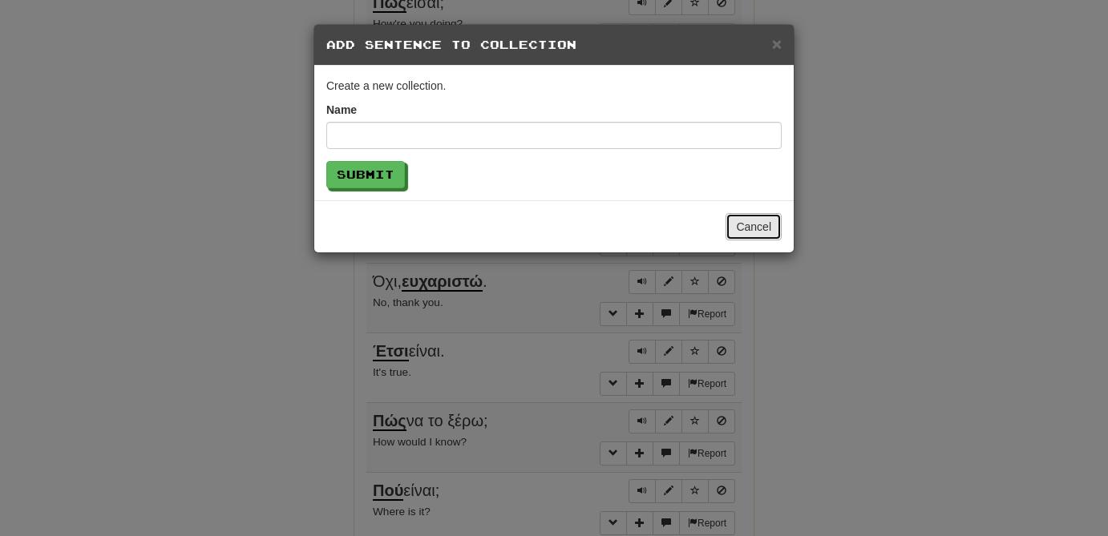
click at [758, 228] on button "Cancel" at bounding box center [754, 226] width 56 height 27
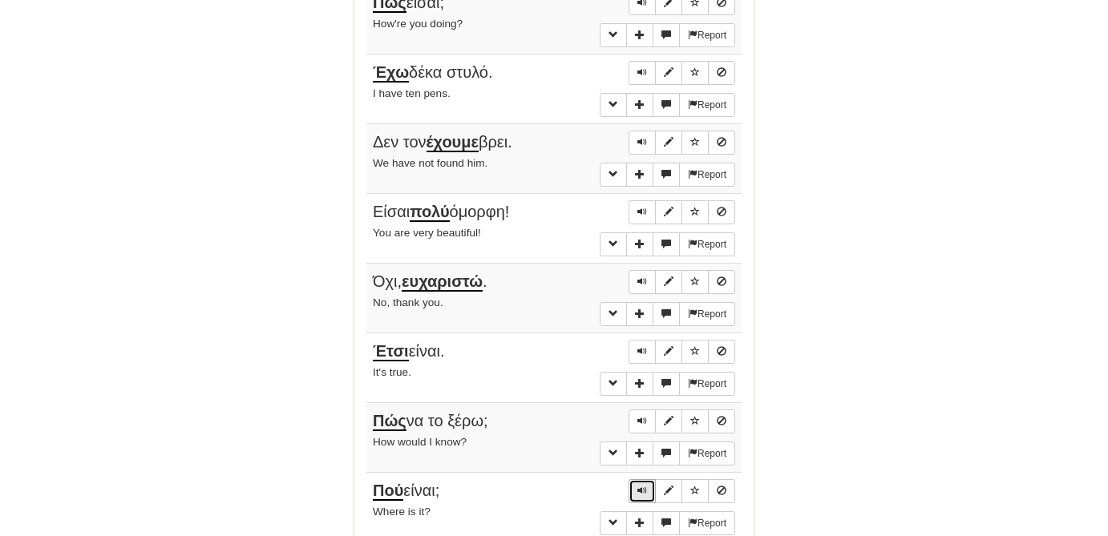
click at [640, 479] on button "Sentence controls" at bounding box center [642, 491] width 27 height 24
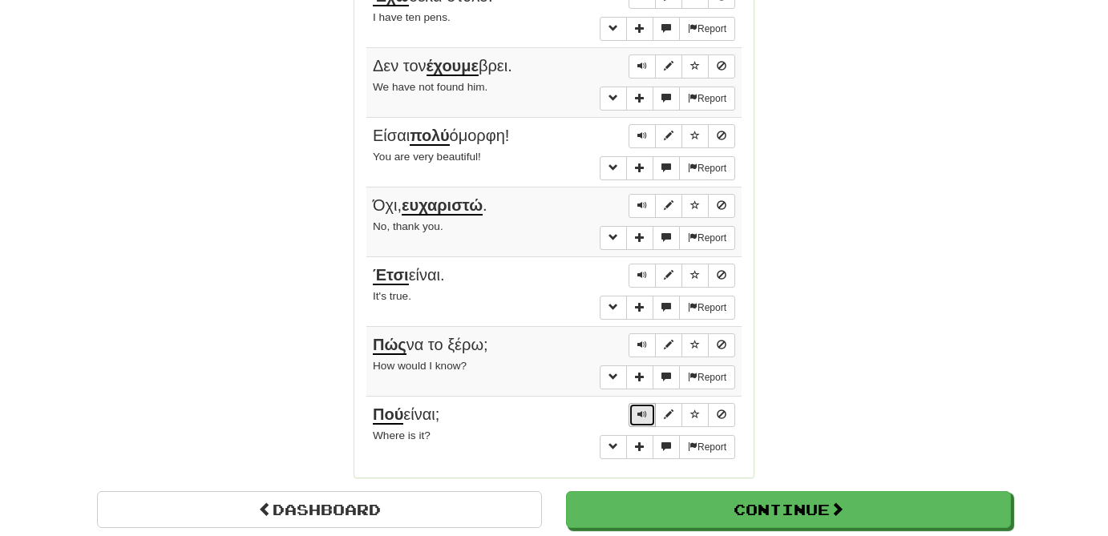
scroll to position [1078, 0]
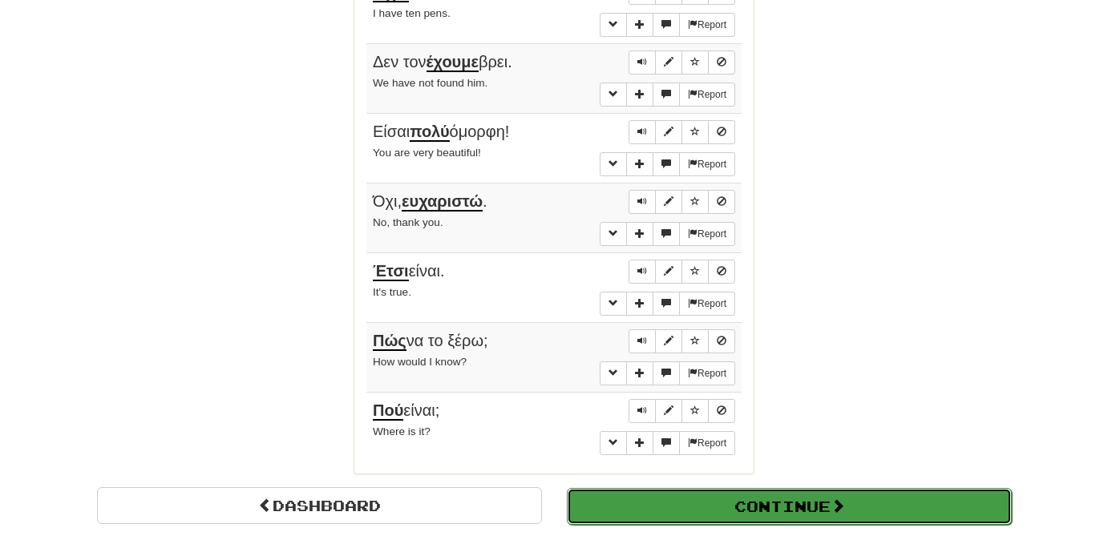
click at [729, 493] on button "Continue" at bounding box center [789, 506] width 445 height 37
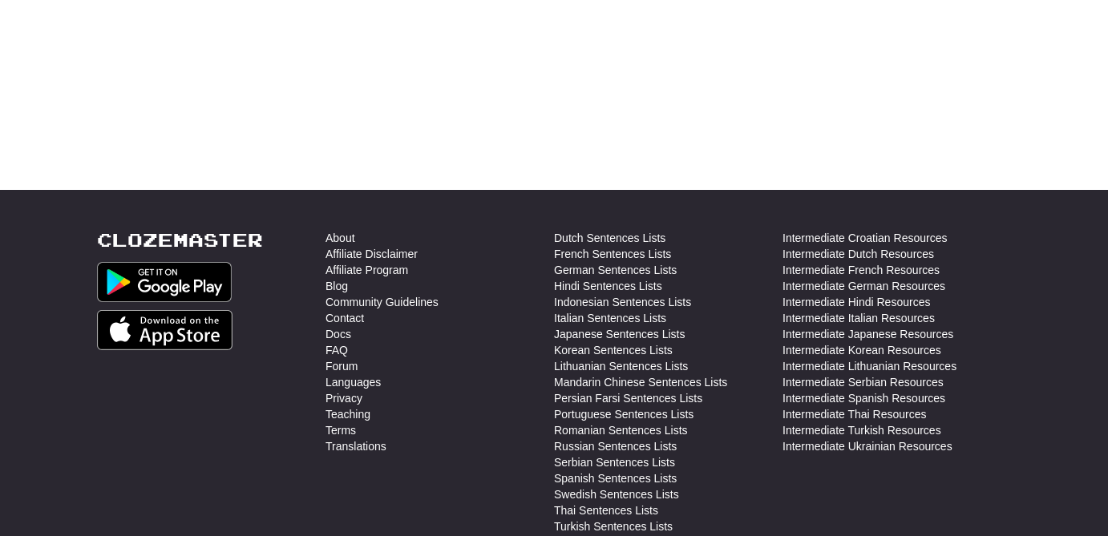
scroll to position [0, 0]
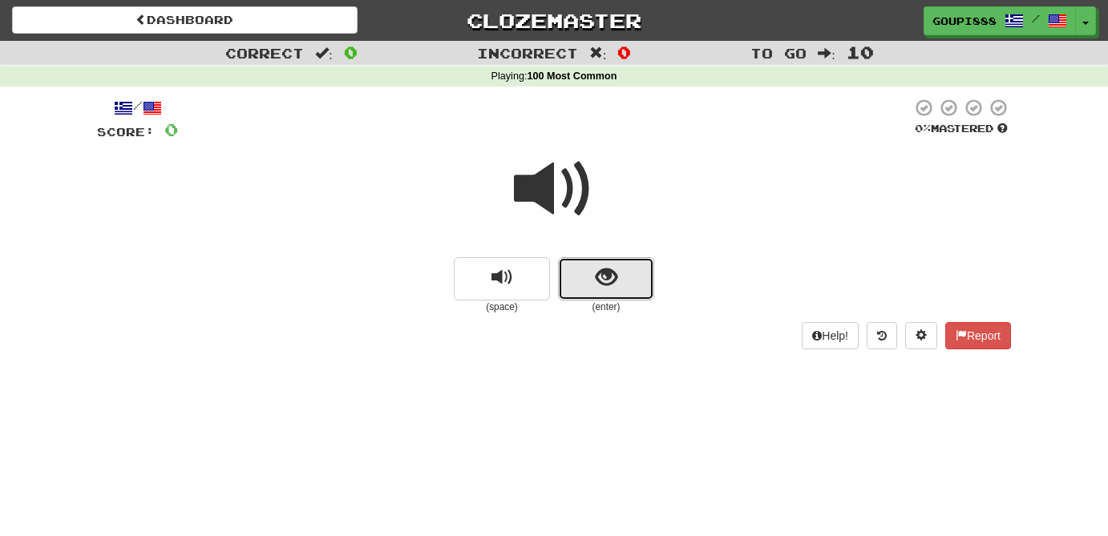
click at [614, 281] on span "show sentence" at bounding box center [607, 278] width 22 height 22
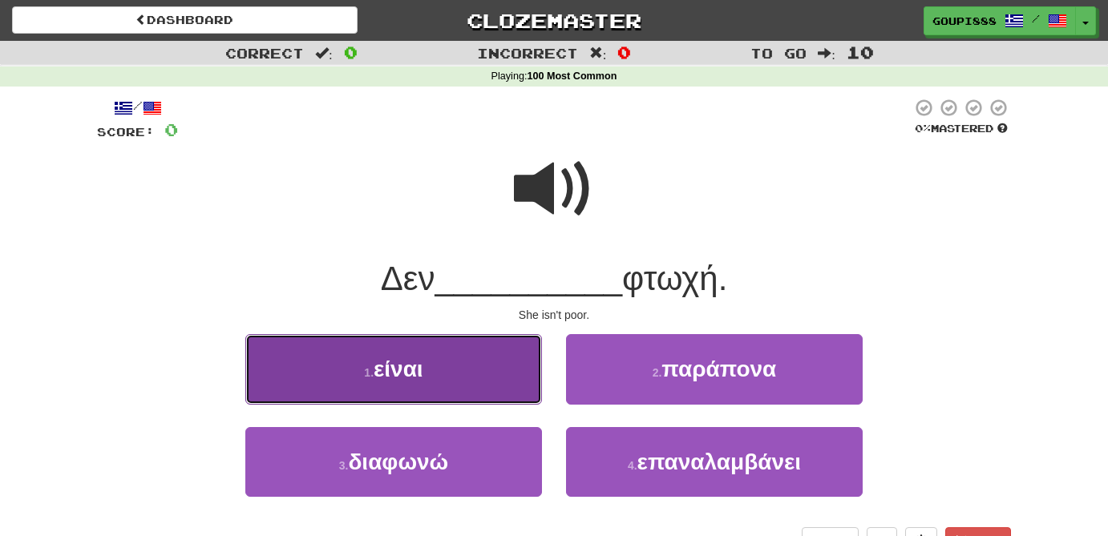
click at [438, 376] on button "1 . είναι" at bounding box center [393, 369] width 297 height 70
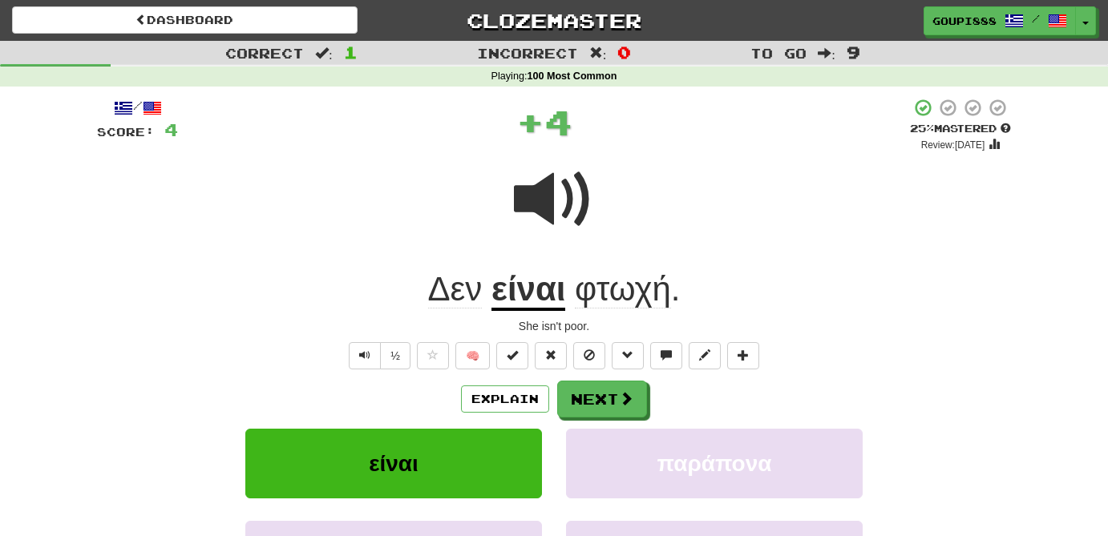
click at [635, 294] on span "φτωχή" at bounding box center [623, 289] width 96 height 38
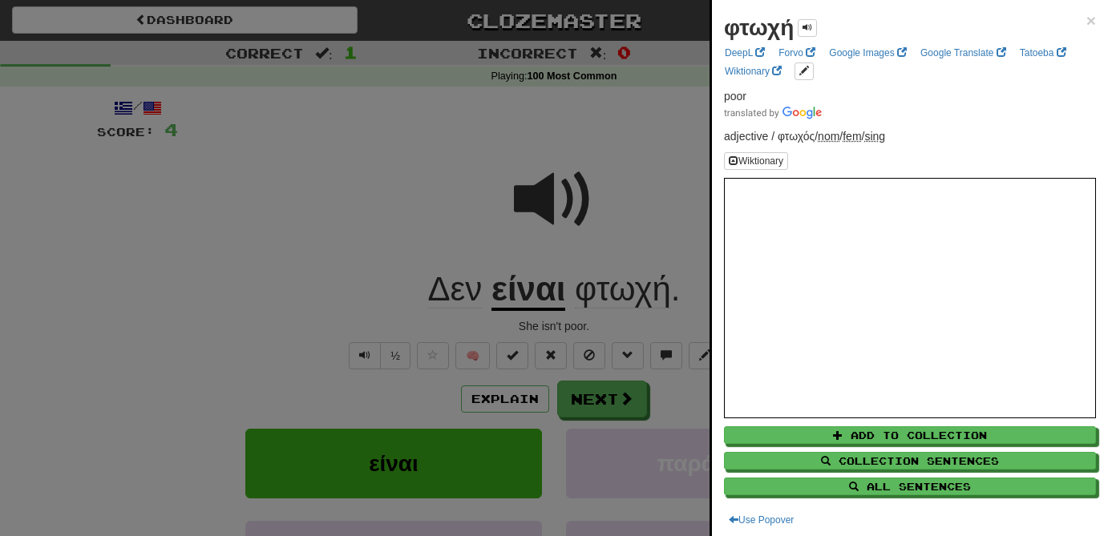
click at [555, 188] on div at bounding box center [554, 268] width 1108 height 536
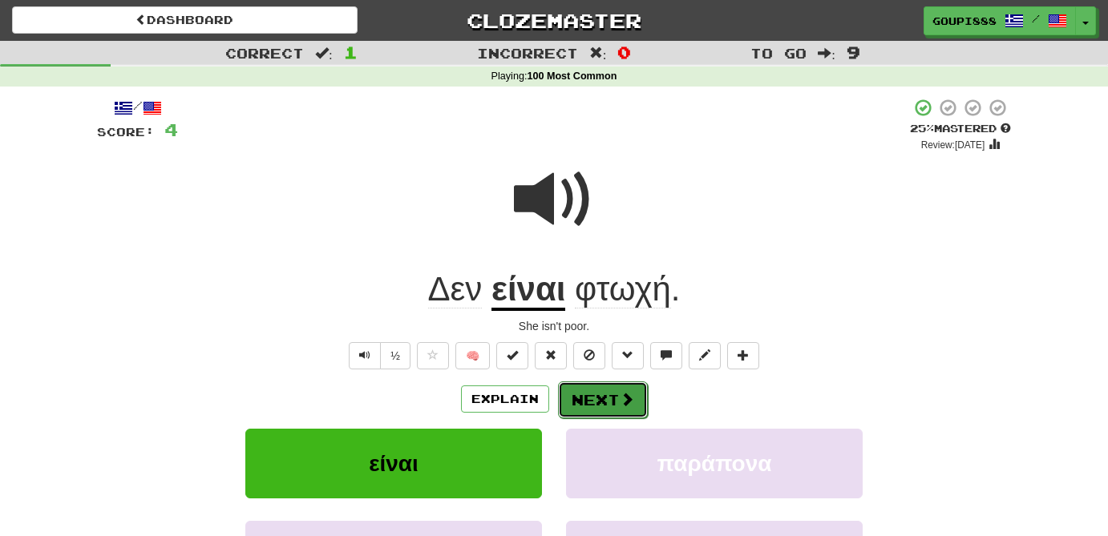
click at [611, 404] on button "Next" at bounding box center [603, 400] width 90 height 37
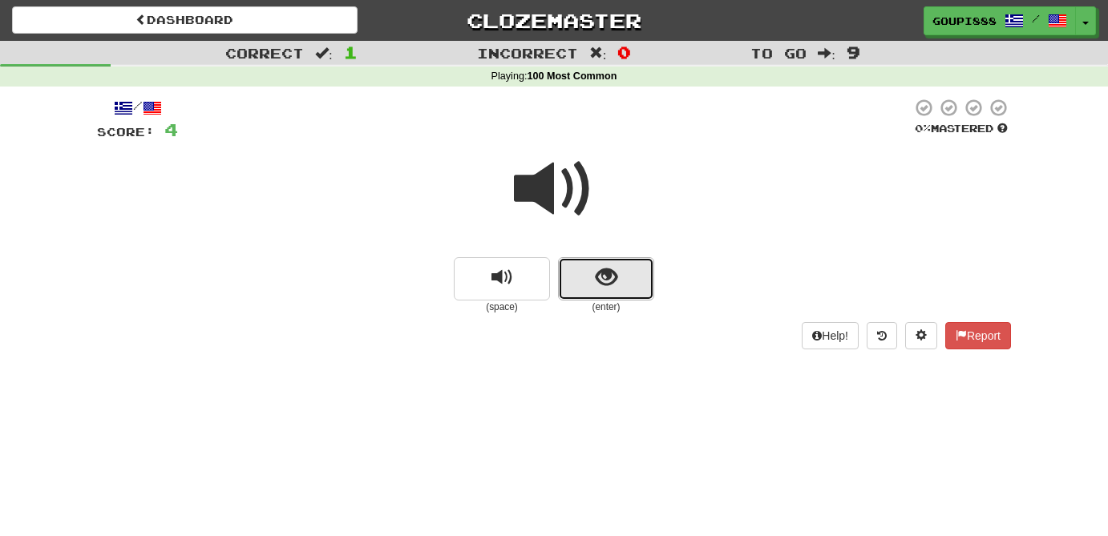
click at [617, 293] on button "show sentence" at bounding box center [606, 278] width 96 height 43
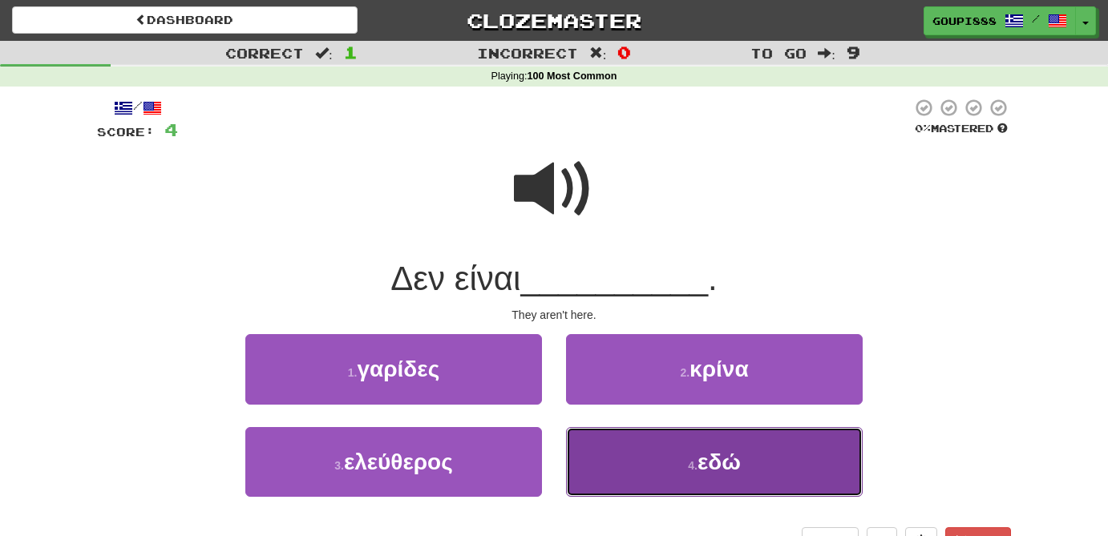
click at [699, 471] on span "εδώ" at bounding box center [719, 462] width 43 height 25
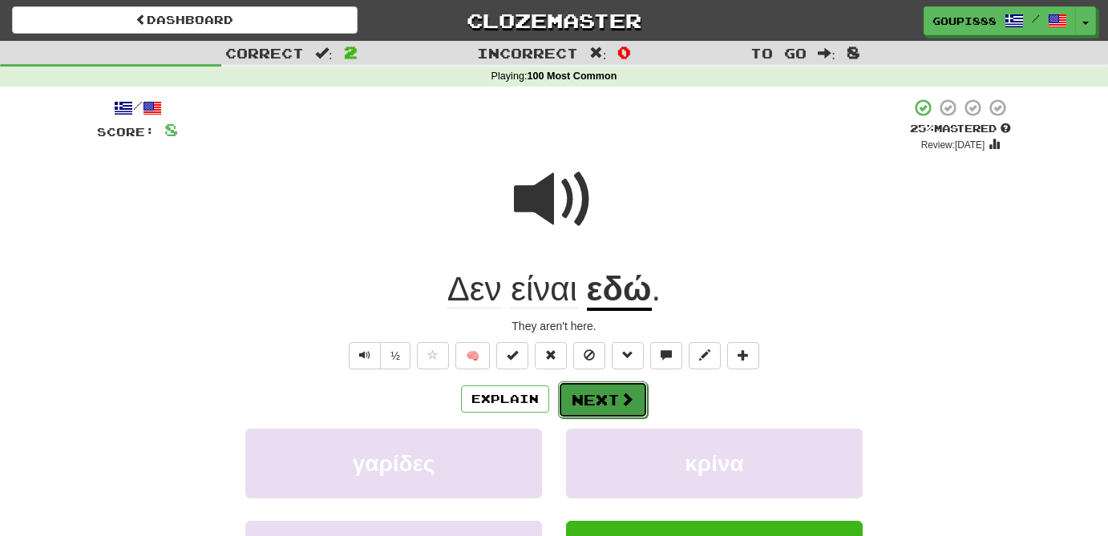
click at [623, 402] on span at bounding box center [627, 399] width 14 height 14
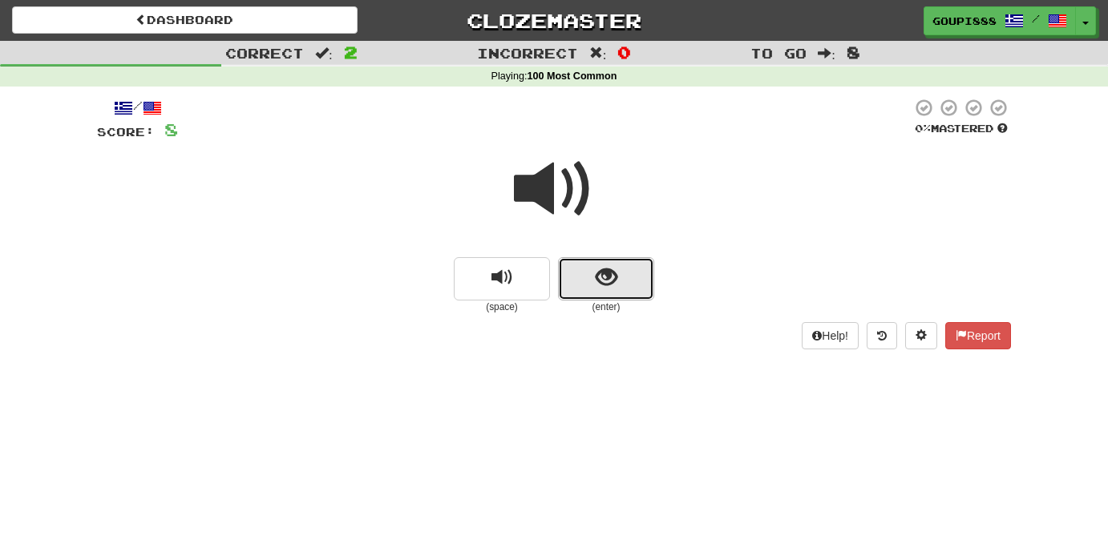
click at [630, 281] on button "show sentence" at bounding box center [606, 278] width 96 height 43
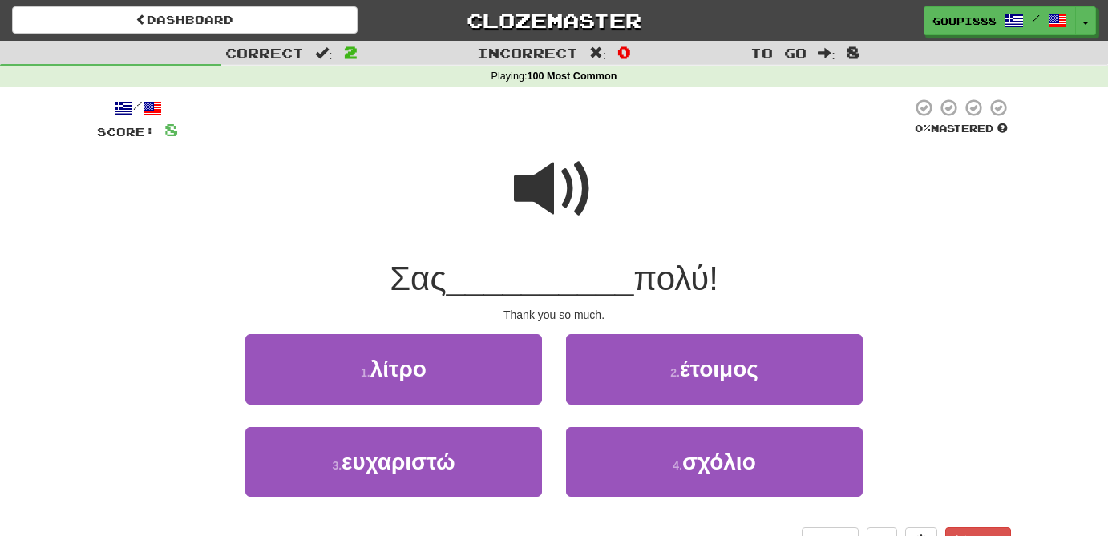
click at [556, 200] on span at bounding box center [554, 189] width 80 height 80
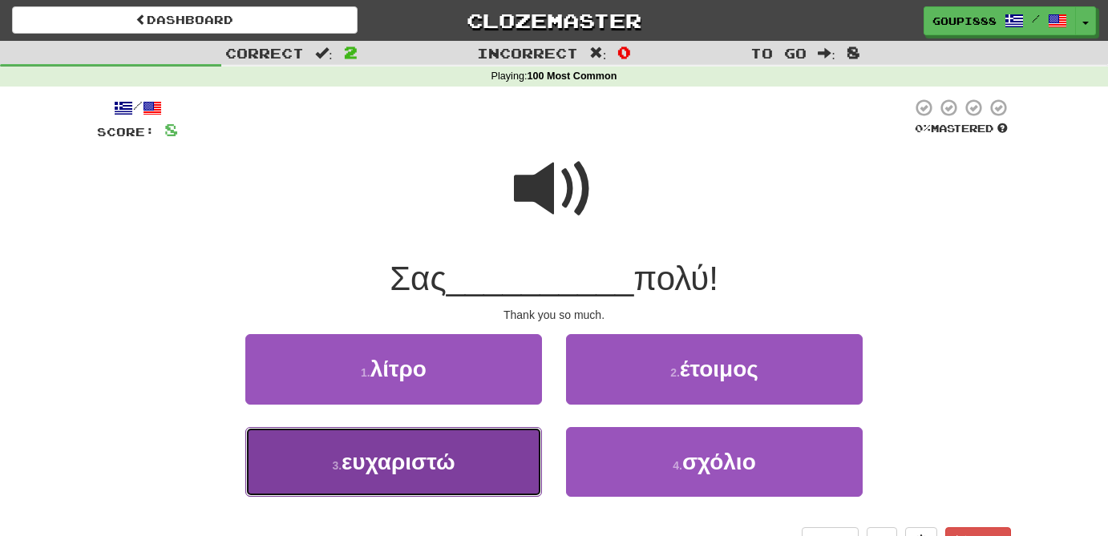
click at [435, 467] on span "ευχαριστώ" at bounding box center [399, 462] width 114 height 25
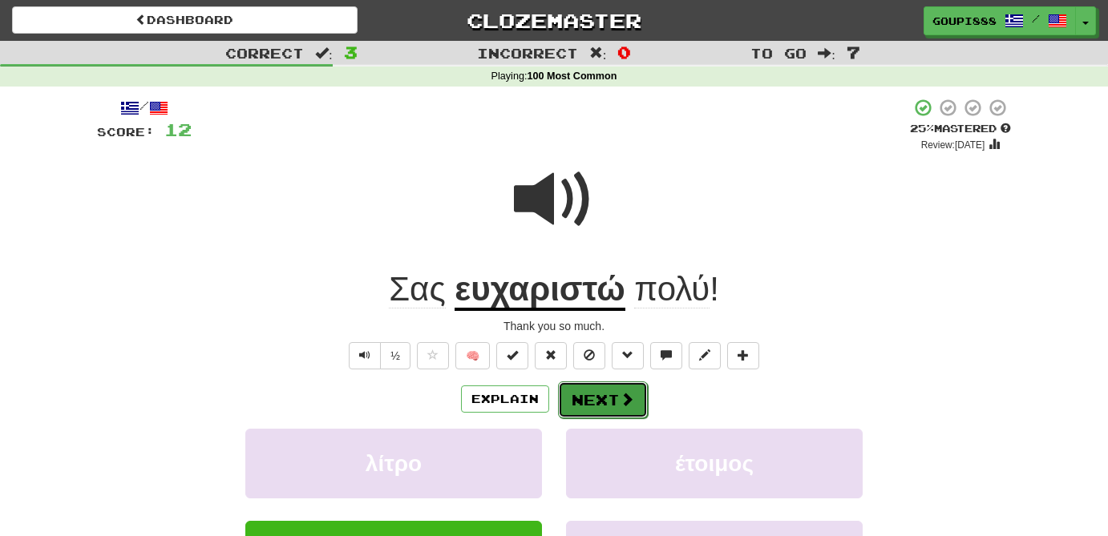
click at [625, 397] on span at bounding box center [627, 399] width 14 height 14
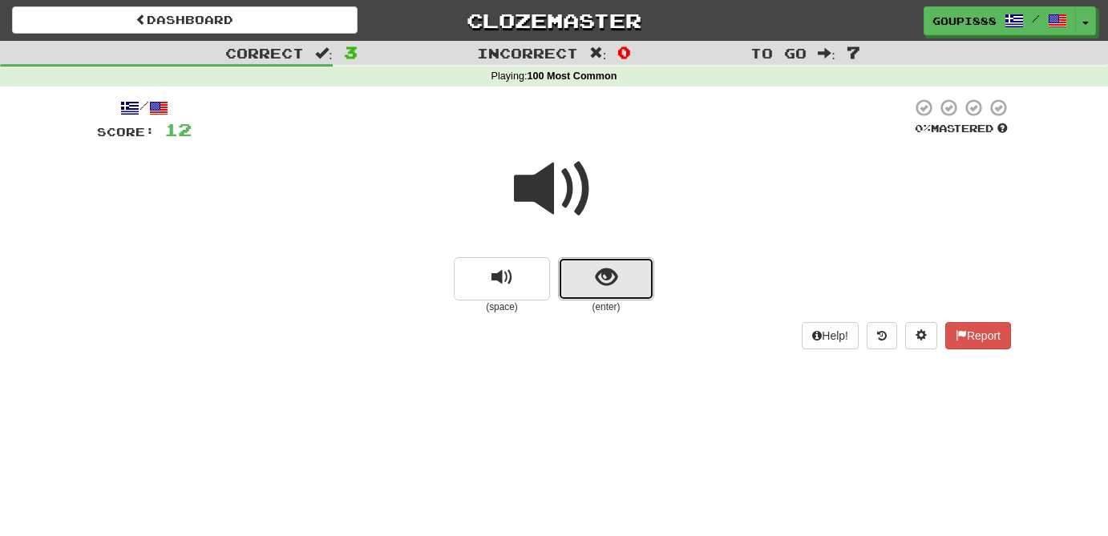
click at [604, 267] on span "show sentence" at bounding box center [607, 278] width 22 height 22
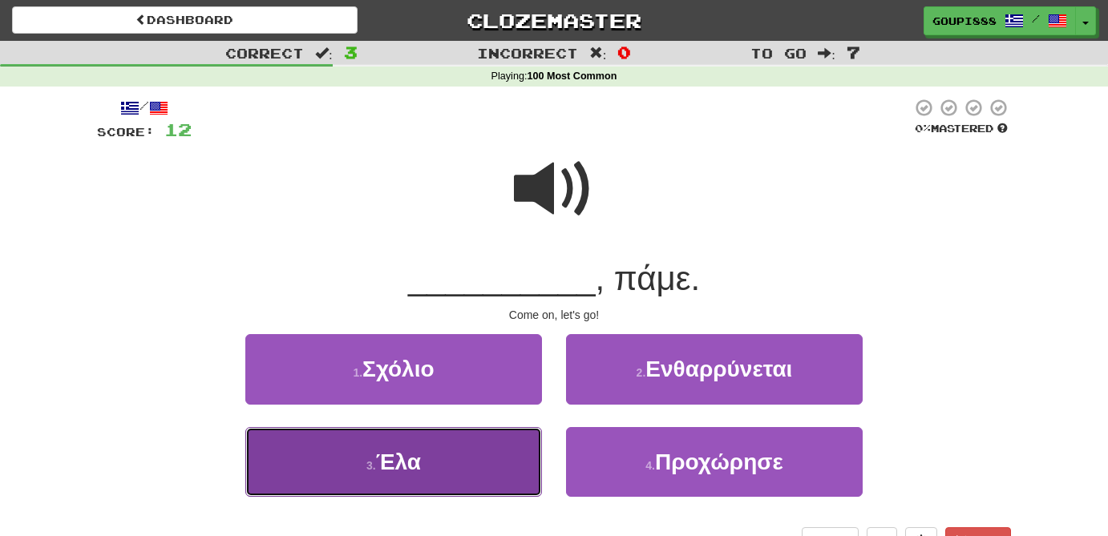
click at [470, 471] on button "3 . Έλα" at bounding box center [393, 462] width 297 height 70
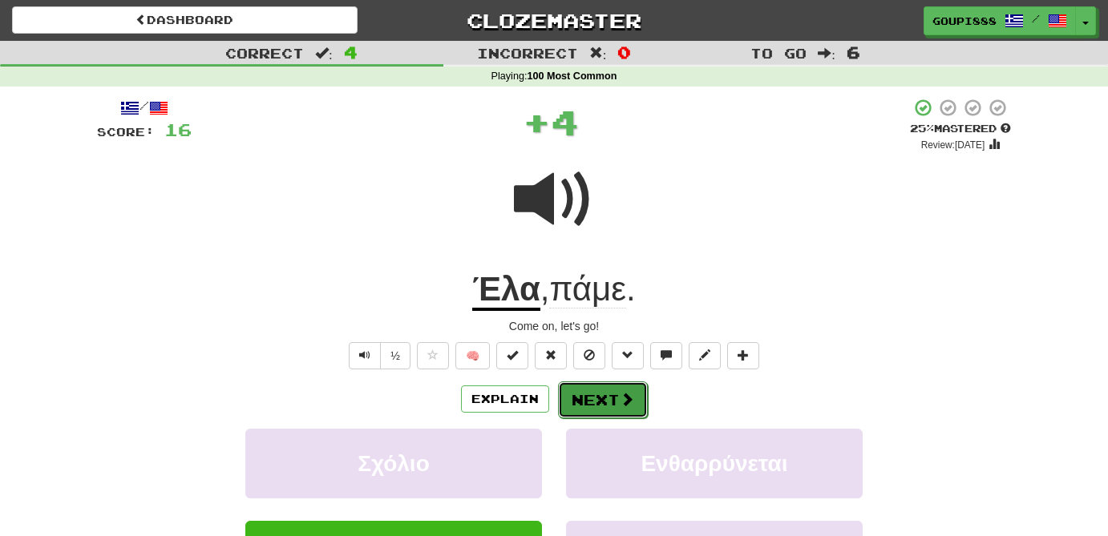
click at [586, 406] on button "Next" at bounding box center [603, 400] width 90 height 37
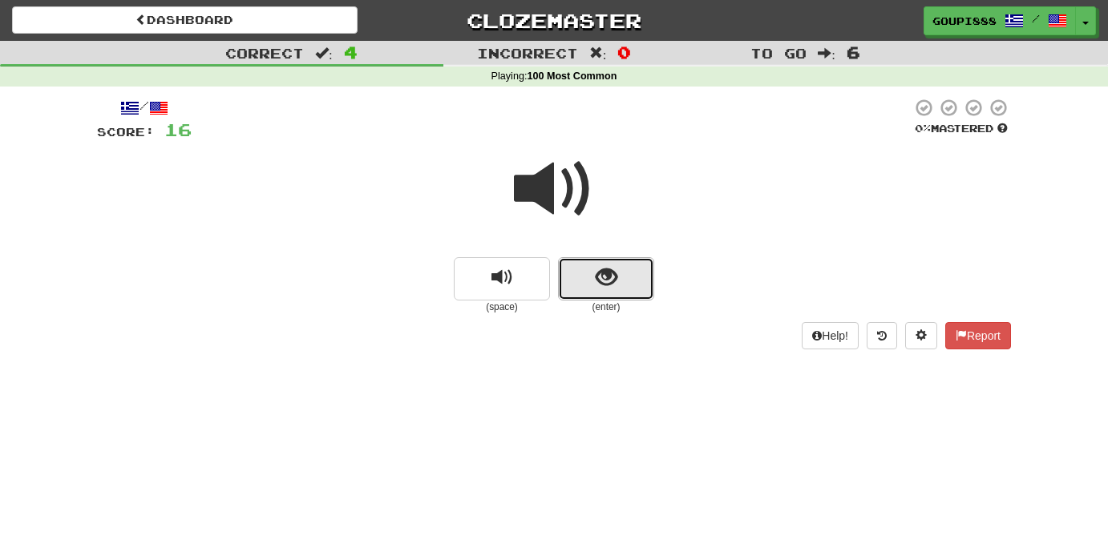
click at [593, 285] on button "show sentence" at bounding box center [606, 278] width 96 height 43
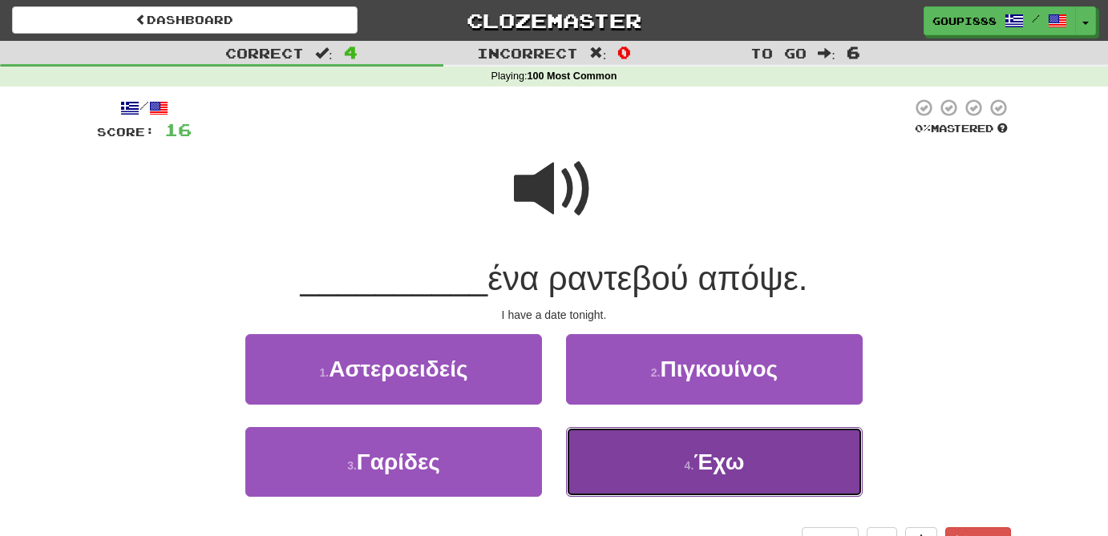
click at [692, 465] on small "4 ." at bounding box center [690, 465] width 10 height 13
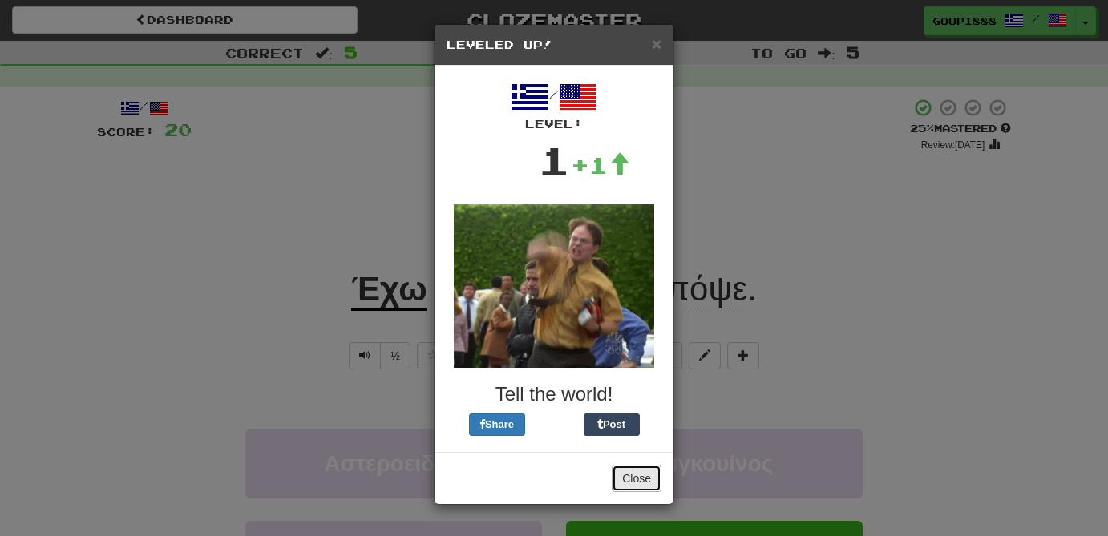
click at [641, 470] on button "Close" at bounding box center [637, 478] width 50 height 27
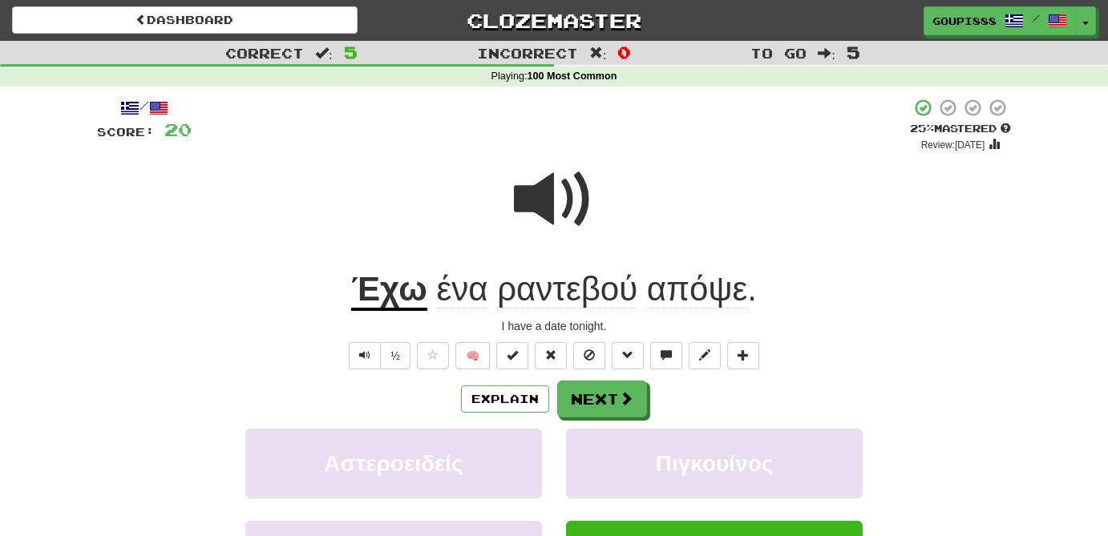
click at [537, 188] on span at bounding box center [554, 200] width 80 height 80
click at [722, 298] on span "απόψε" at bounding box center [697, 289] width 100 height 38
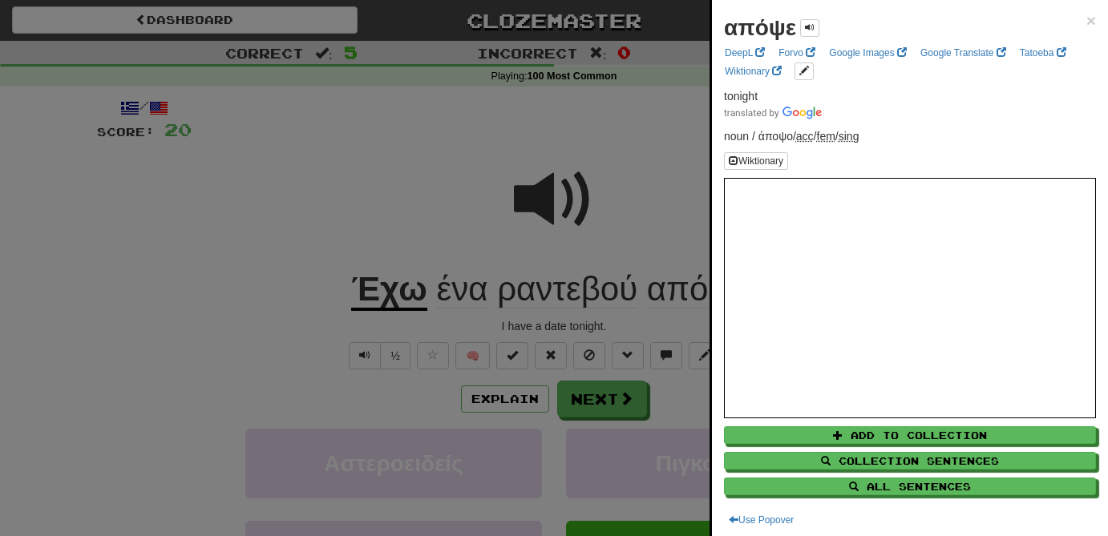
click at [647, 172] on div at bounding box center [554, 268] width 1108 height 536
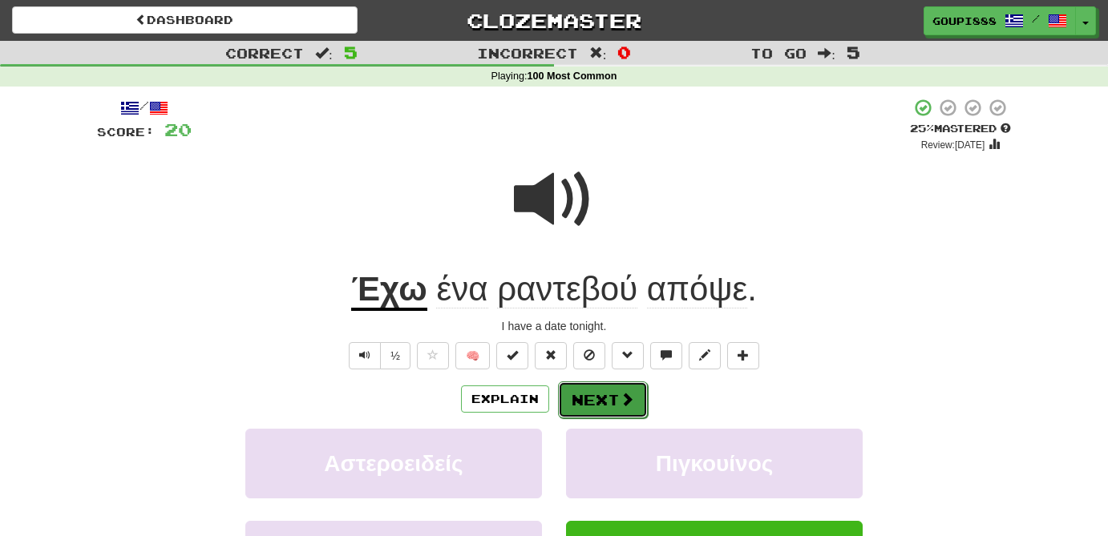
click at [617, 399] on button "Next" at bounding box center [603, 400] width 90 height 37
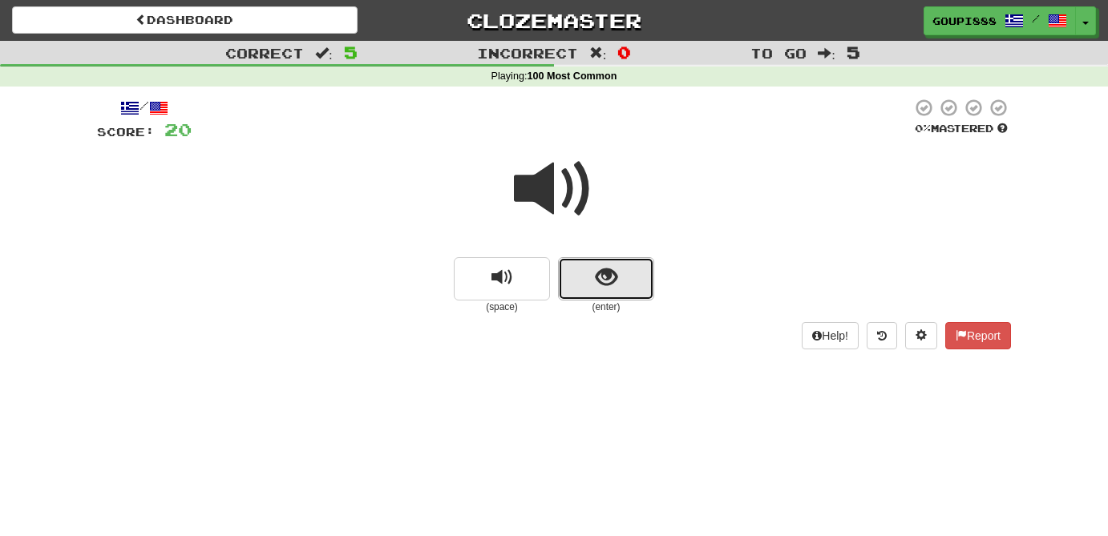
click at [620, 287] on button "show sentence" at bounding box center [606, 278] width 96 height 43
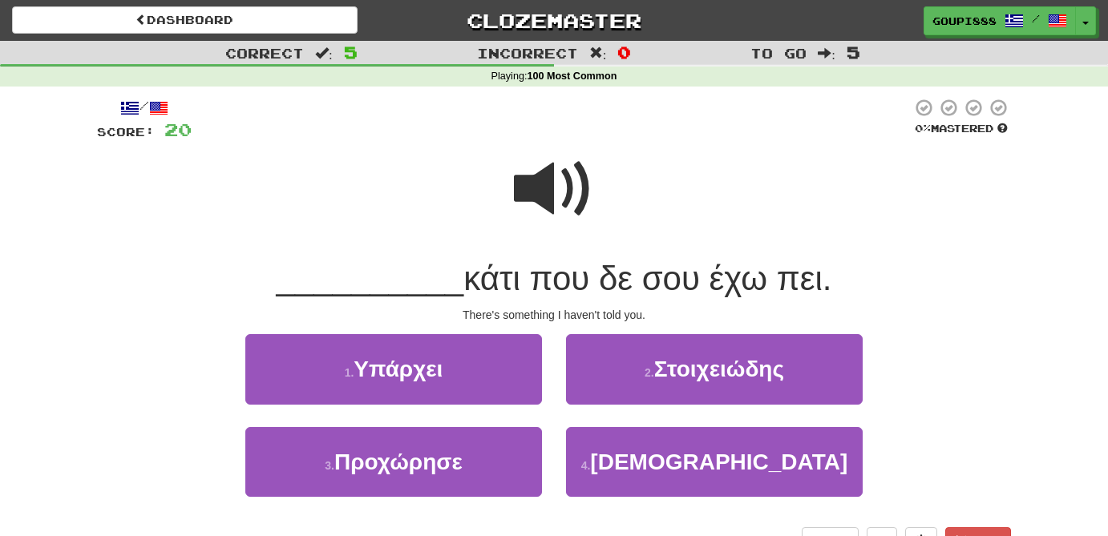
click at [545, 197] on span at bounding box center [554, 189] width 80 height 80
click at [533, 216] on span at bounding box center [554, 189] width 80 height 80
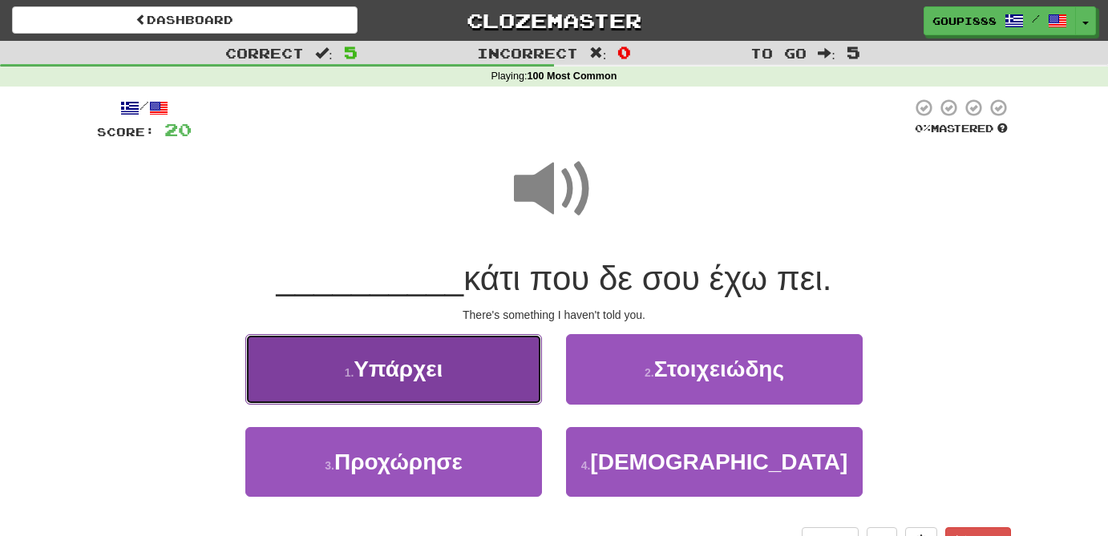
click at [449, 374] on button "1 . Υπάρχει" at bounding box center [393, 369] width 297 height 70
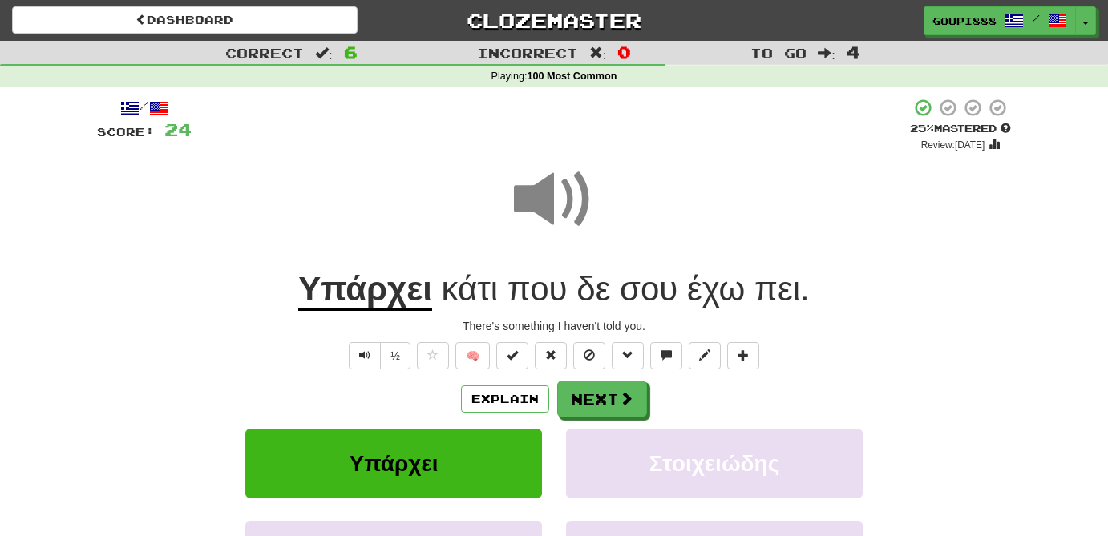
click at [784, 305] on span "πει" at bounding box center [777, 289] width 46 height 38
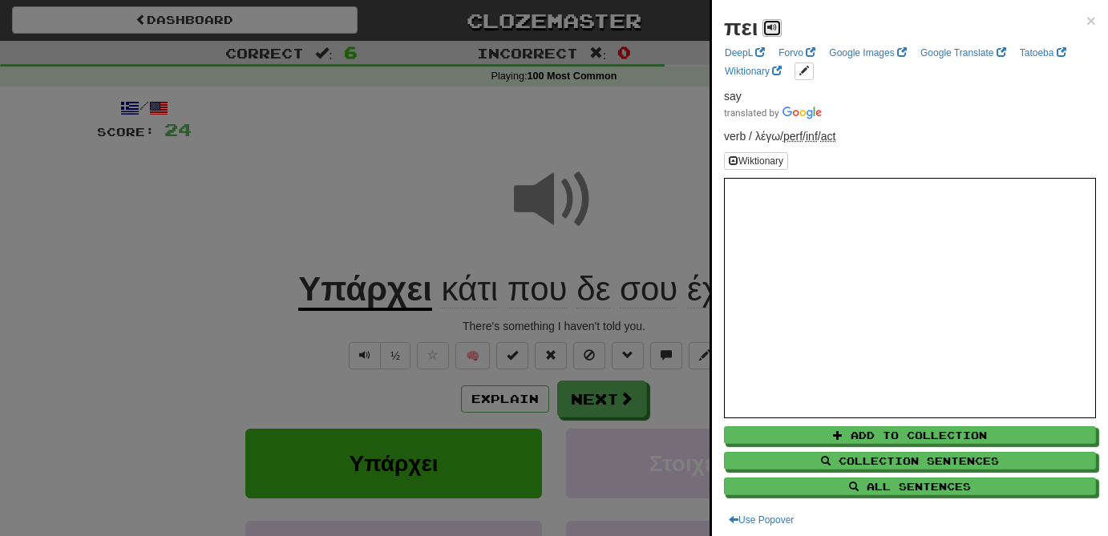
click at [770, 27] on span at bounding box center [772, 27] width 10 height 10
click at [699, 321] on div at bounding box center [554, 268] width 1108 height 536
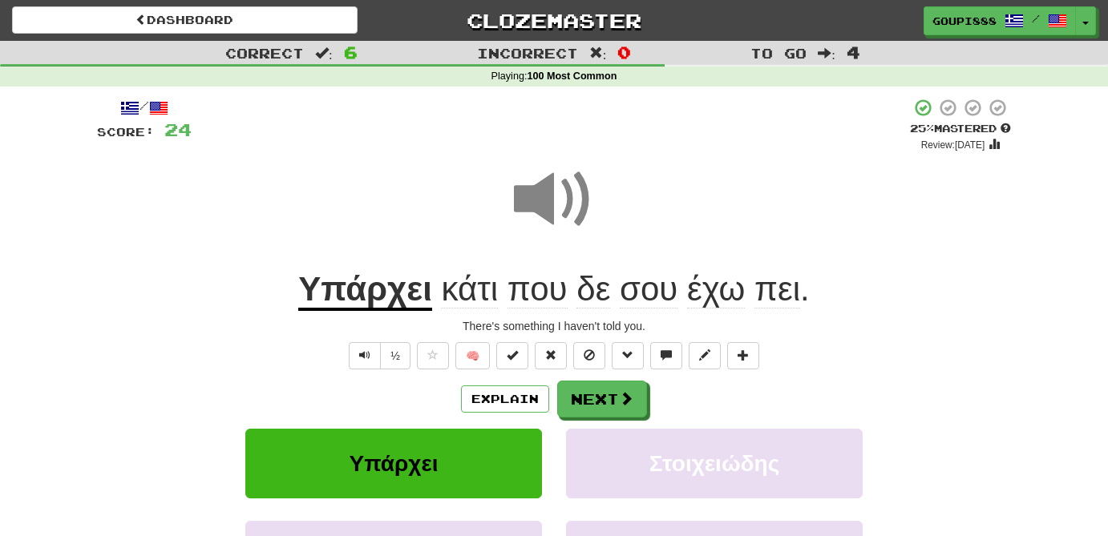
click at [704, 300] on span "έχω" at bounding box center [716, 289] width 58 height 38
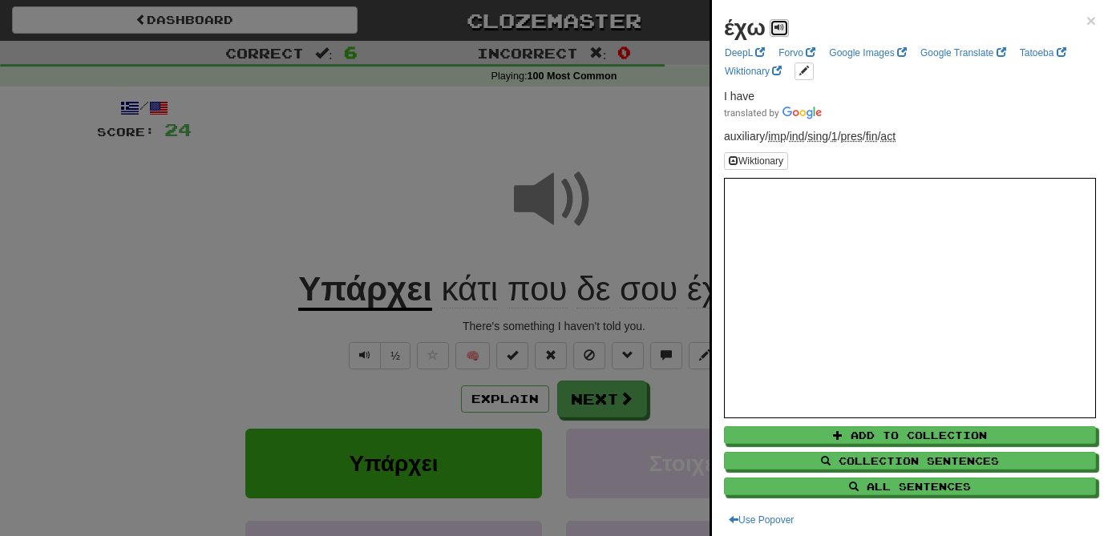
click at [780, 24] on span at bounding box center [780, 27] width 10 height 10
click at [656, 289] on div at bounding box center [554, 268] width 1108 height 536
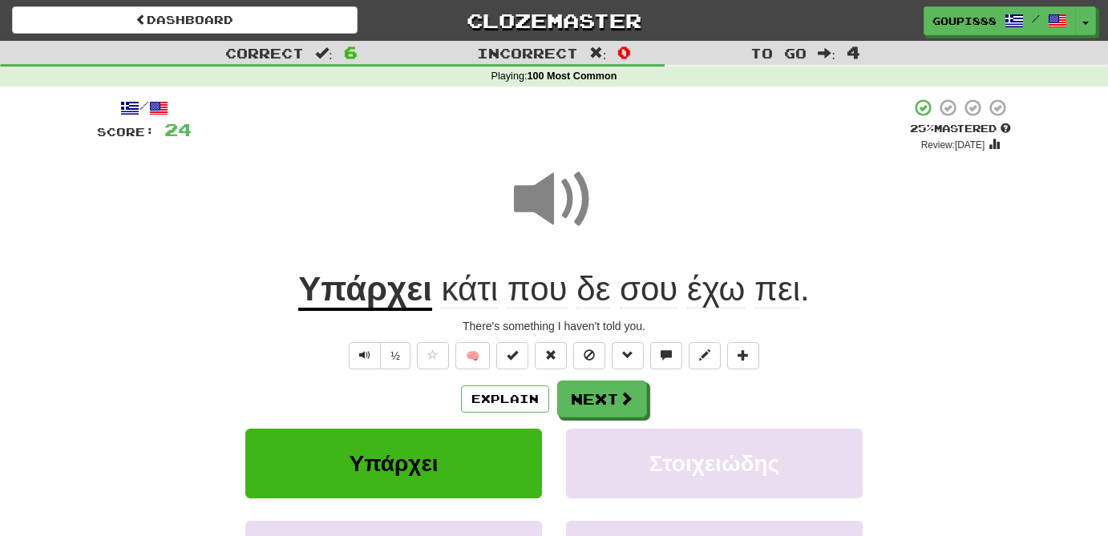
click at [656, 289] on span "σου" at bounding box center [649, 289] width 58 height 38
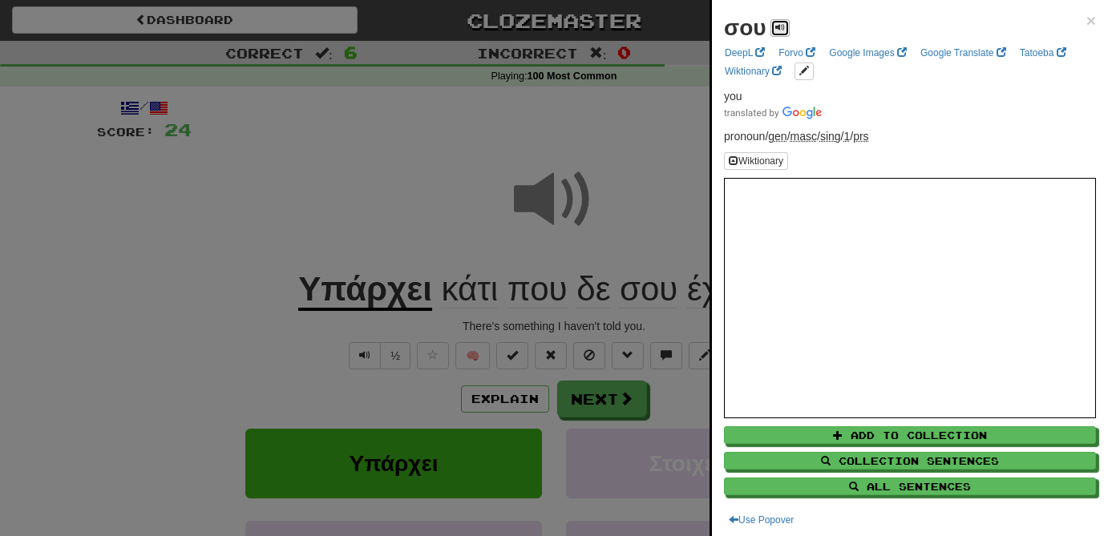
click at [776, 26] on span at bounding box center [780, 27] width 10 height 10
click at [597, 293] on div at bounding box center [554, 268] width 1108 height 536
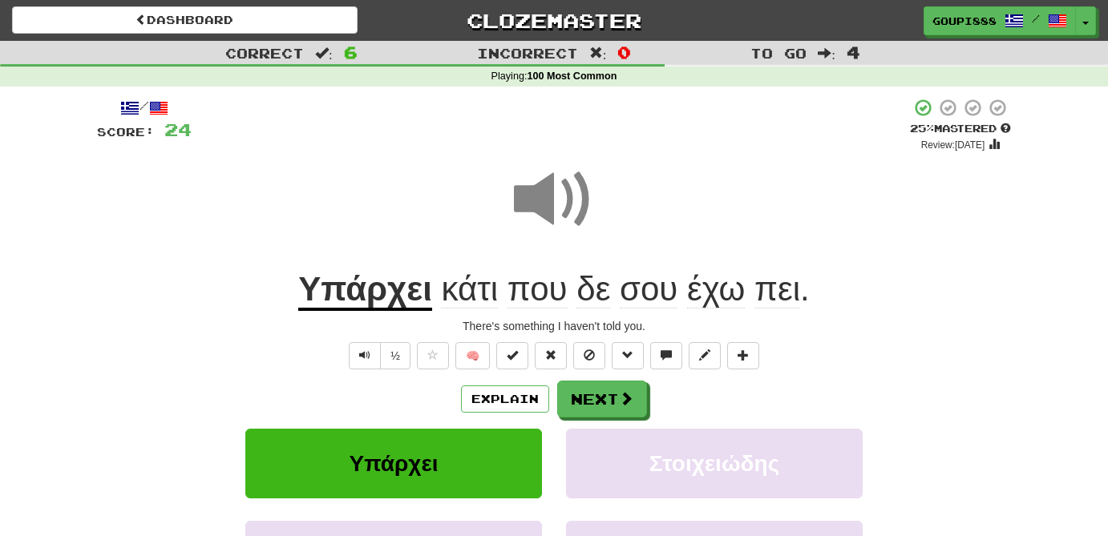
click at [597, 293] on span "δε" at bounding box center [593, 289] width 34 height 38
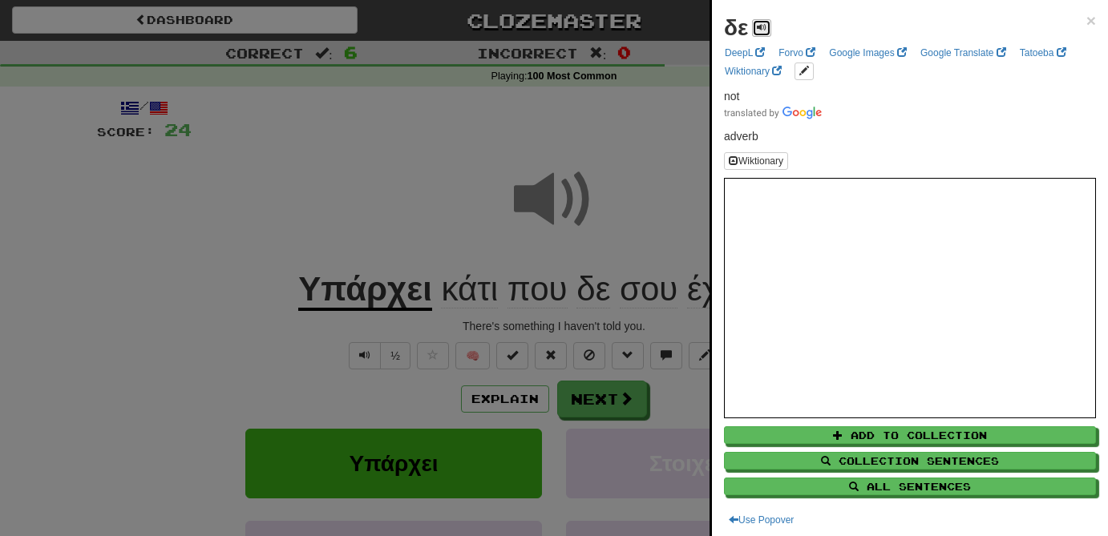
click at [762, 31] on span at bounding box center [762, 27] width 10 height 10
click at [552, 286] on div at bounding box center [554, 268] width 1108 height 536
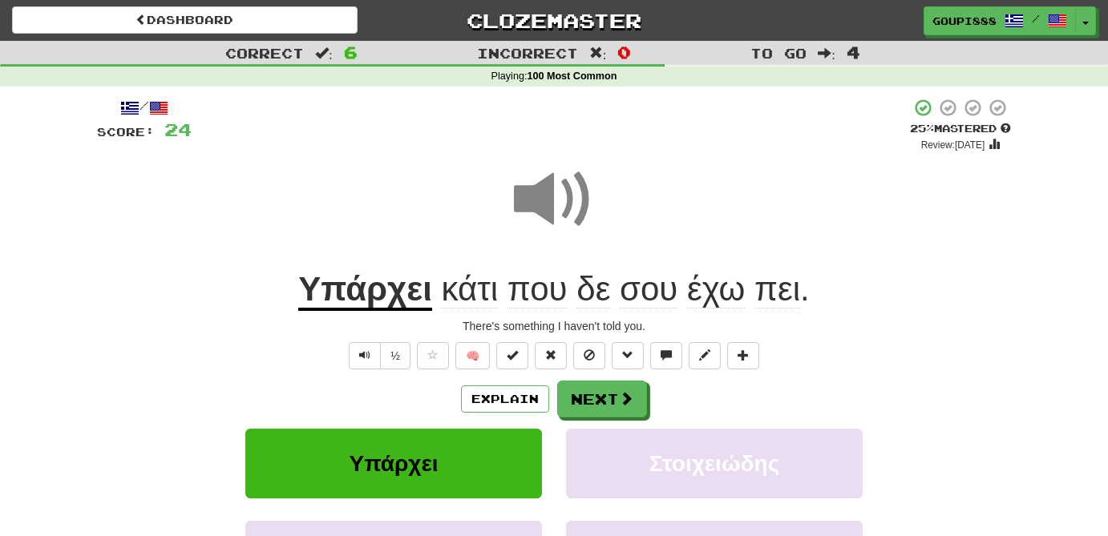
click at [552, 286] on span "που" at bounding box center [538, 289] width 60 height 38
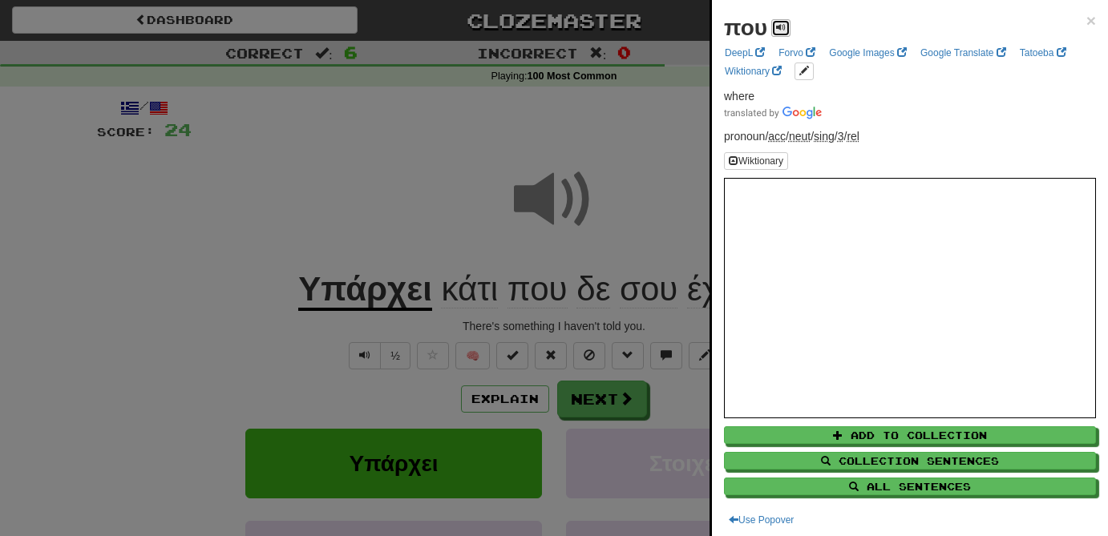
click at [783, 26] on span at bounding box center [781, 27] width 10 height 10
click at [490, 301] on div at bounding box center [554, 268] width 1108 height 536
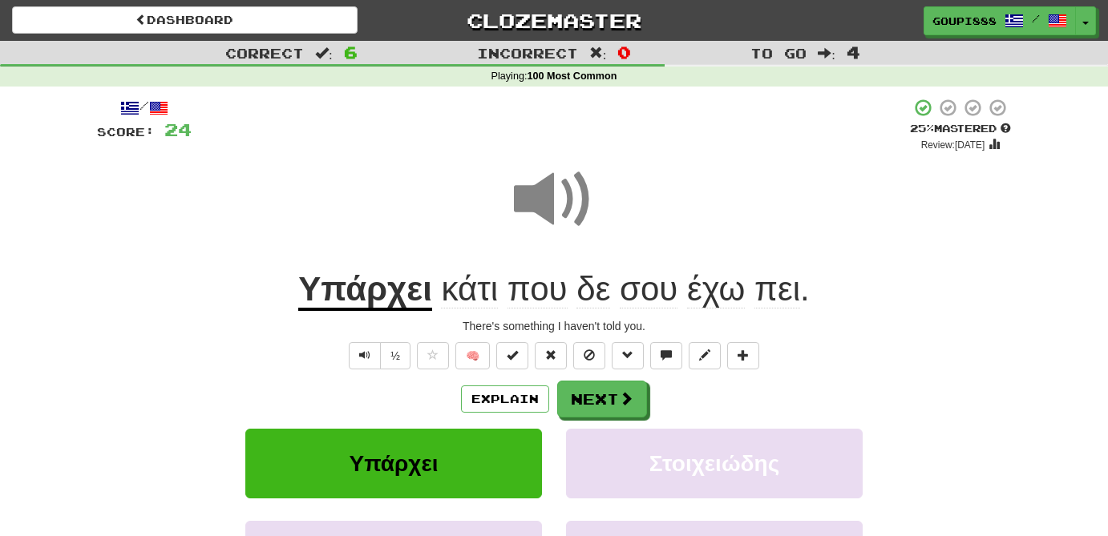
click at [490, 301] on span "κάτι" at bounding box center [469, 289] width 57 height 38
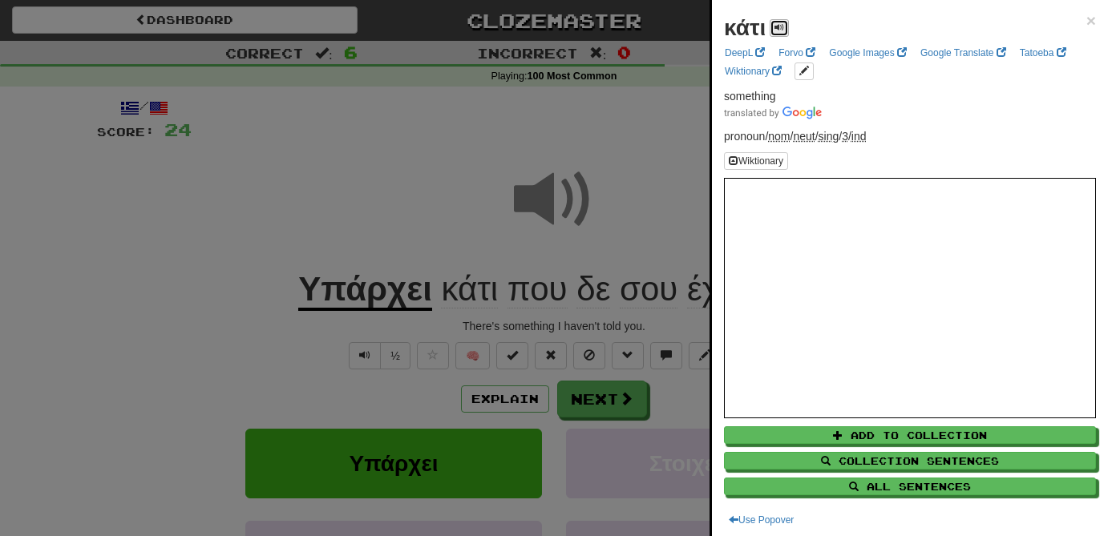
click at [783, 24] on span at bounding box center [780, 27] width 10 height 10
click at [401, 298] on div at bounding box center [554, 268] width 1108 height 536
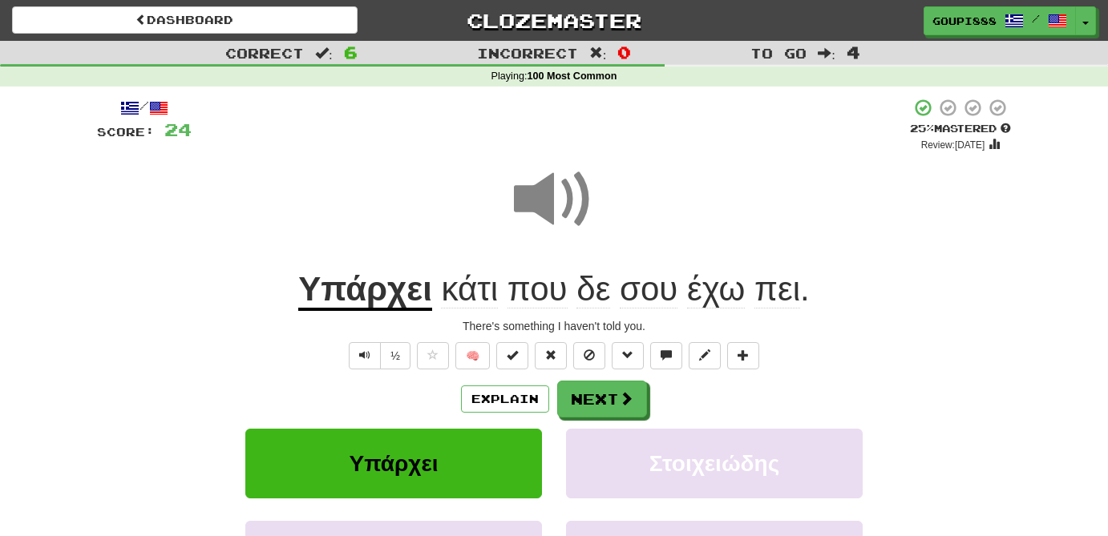
click at [401, 298] on u "Υπάρχει" at bounding box center [365, 290] width 134 height 41
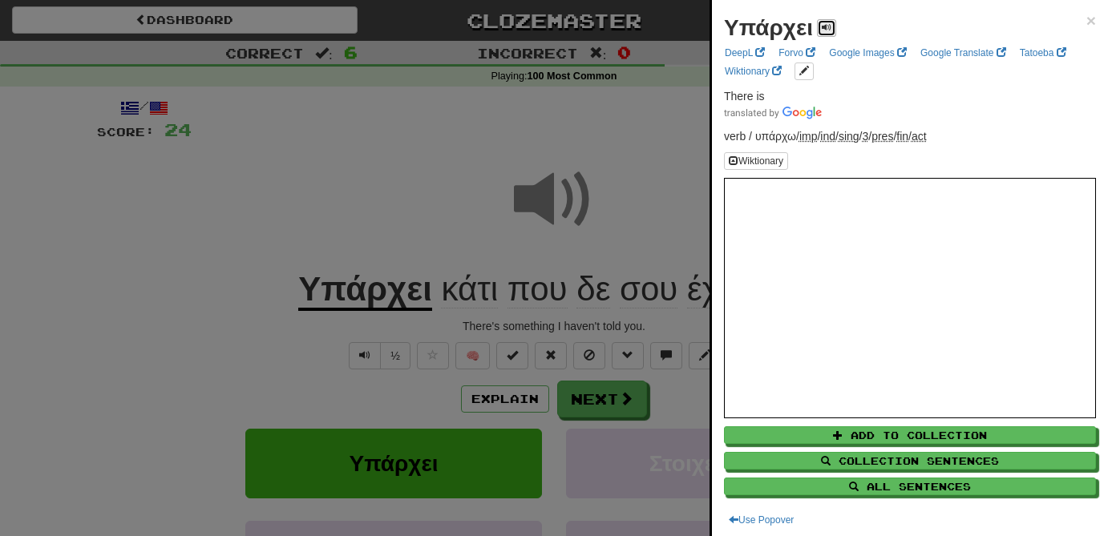
click at [823, 27] on span at bounding box center [827, 27] width 10 height 10
click at [625, 399] on div at bounding box center [554, 268] width 1108 height 536
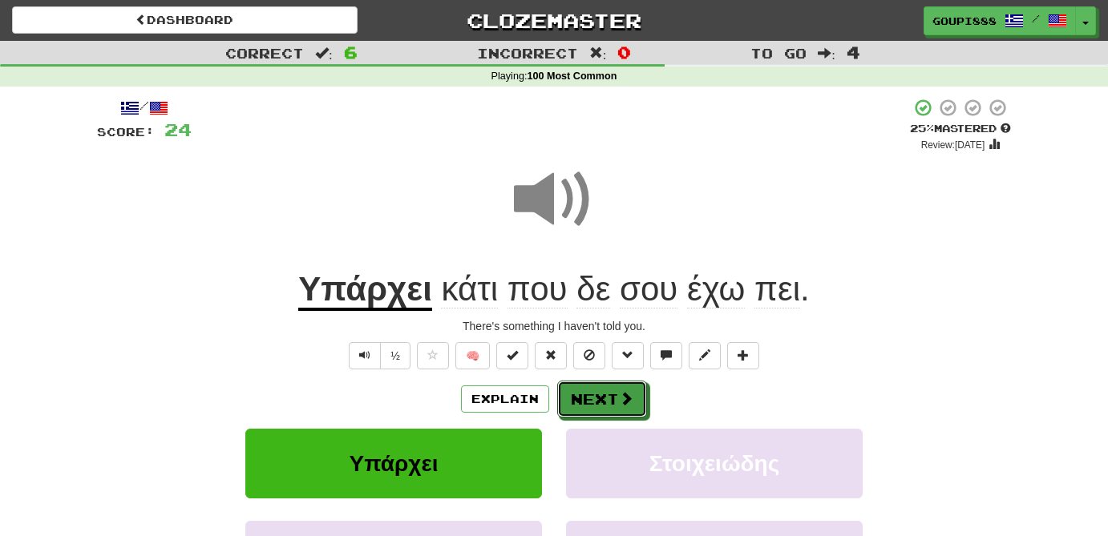
click at [625, 399] on span at bounding box center [626, 398] width 14 height 14
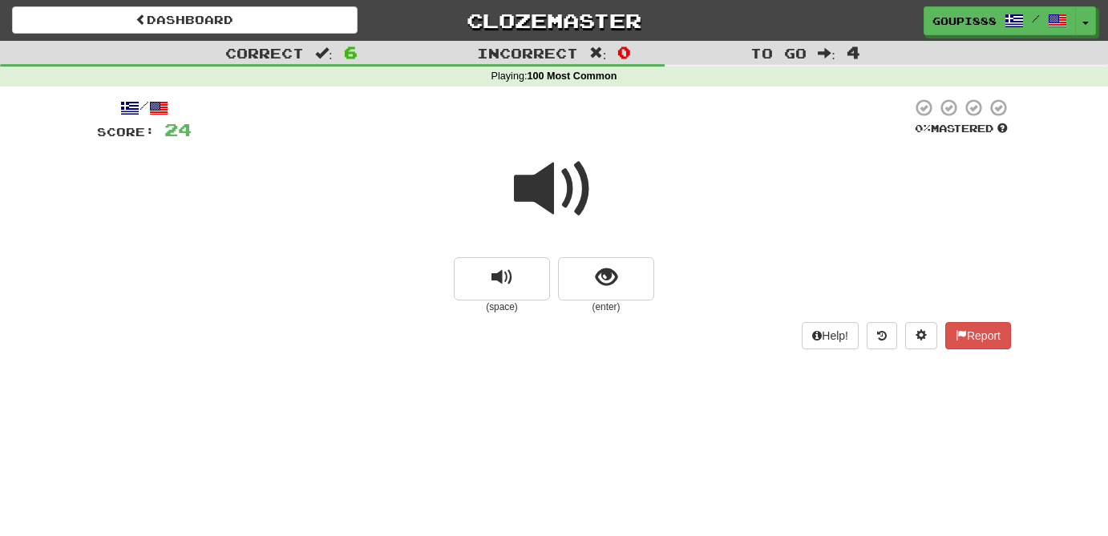
click at [558, 189] on span at bounding box center [554, 189] width 80 height 80
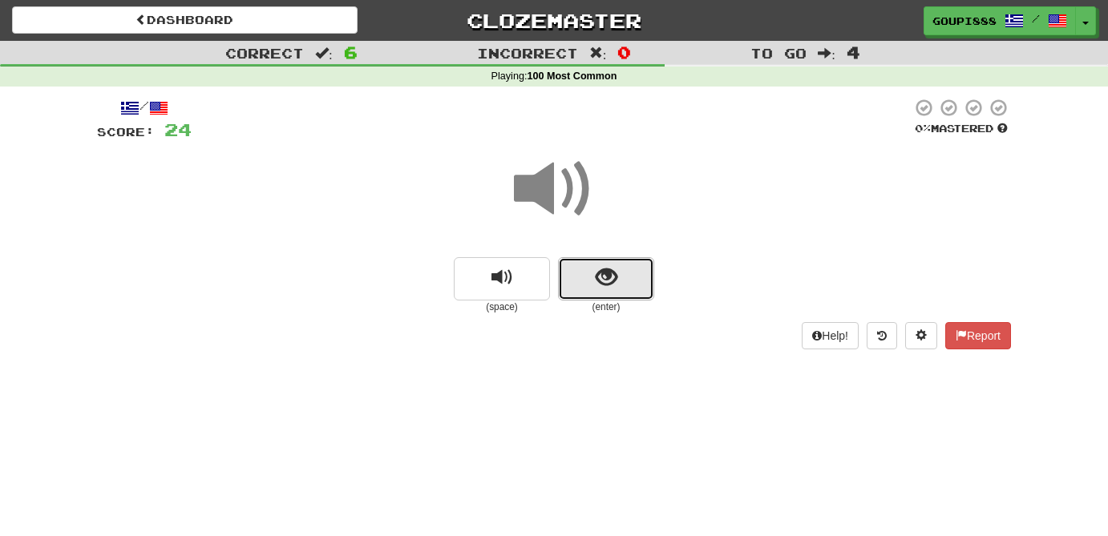
click at [612, 281] on span "show sentence" at bounding box center [607, 278] width 22 height 22
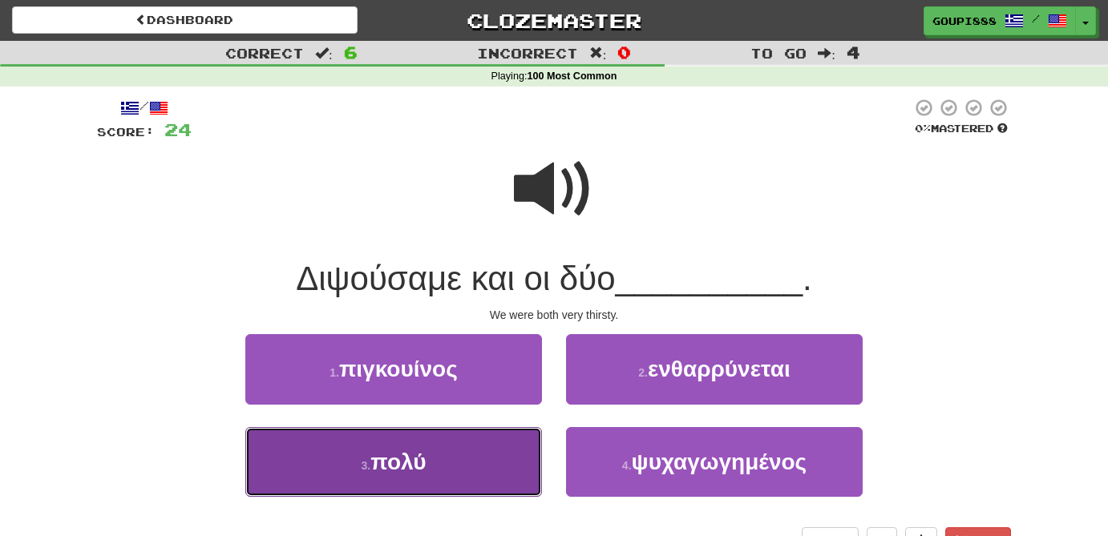
click at [437, 474] on button "3 . πολύ" at bounding box center [393, 462] width 297 height 70
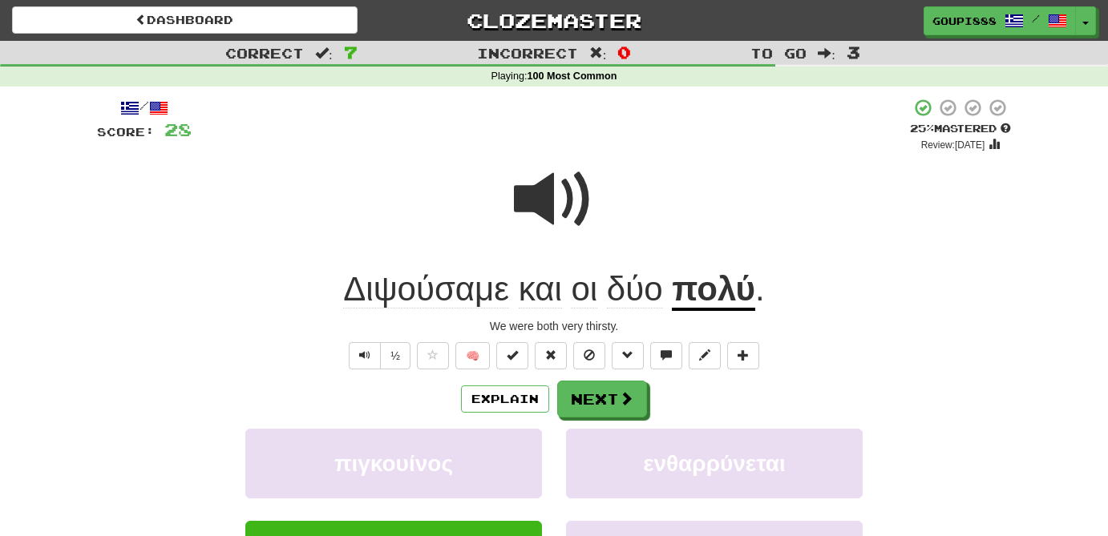
click at [442, 292] on span "Διψούσαμε" at bounding box center [426, 289] width 166 height 38
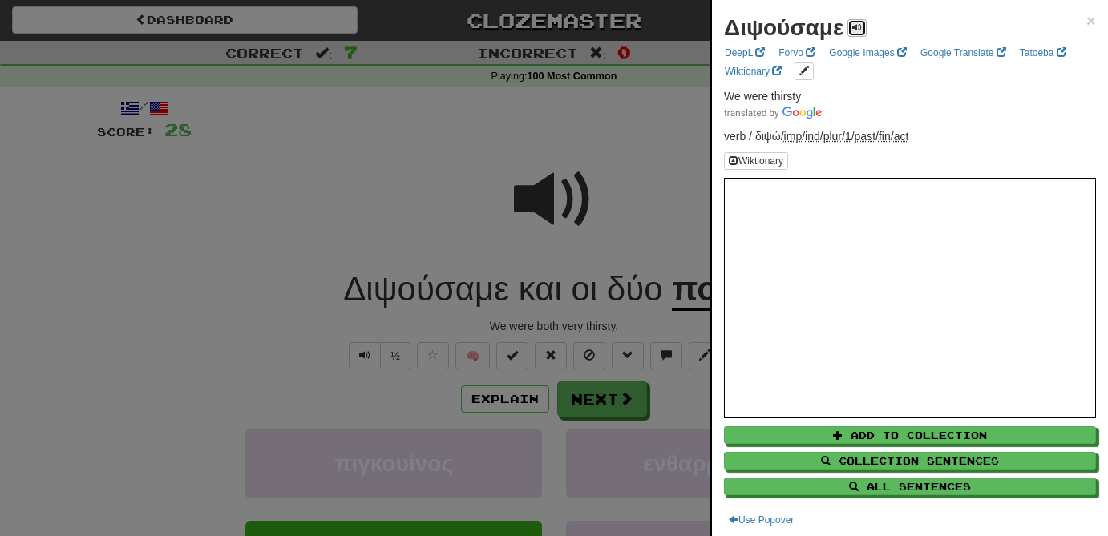
click at [852, 24] on span at bounding box center [857, 27] width 10 height 10
click at [542, 190] on div at bounding box center [554, 268] width 1108 height 536
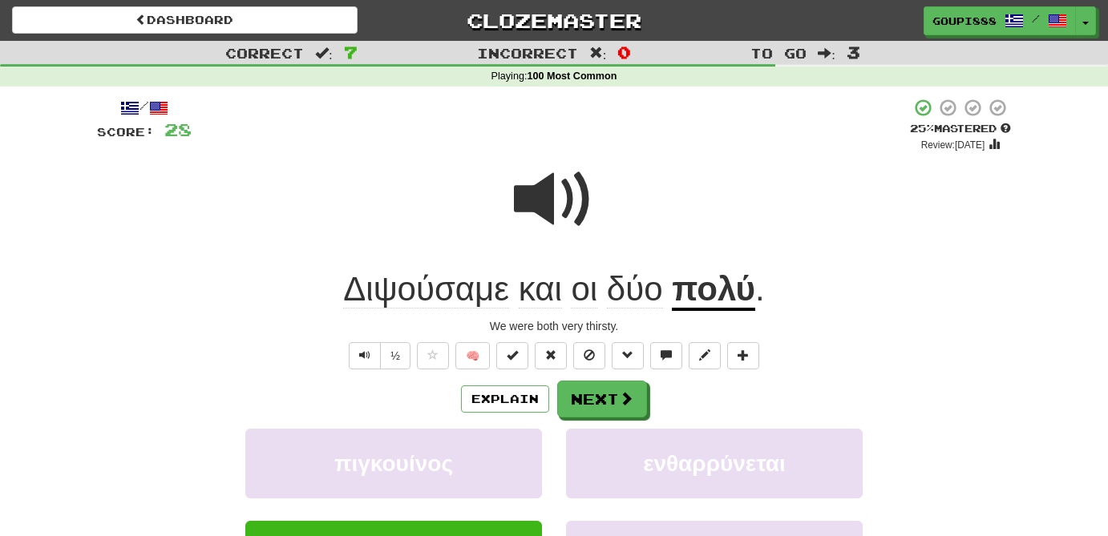
click at [532, 292] on span "και" at bounding box center [540, 289] width 43 height 38
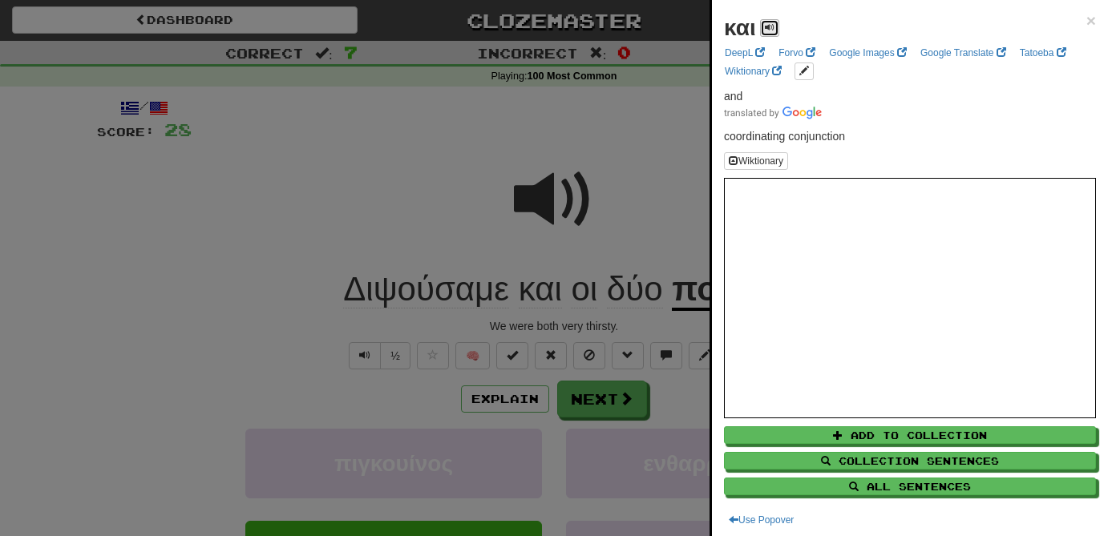
click at [770, 26] on span at bounding box center [770, 27] width 10 height 10
click at [584, 301] on div at bounding box center [554, 268] width 1108 height 536
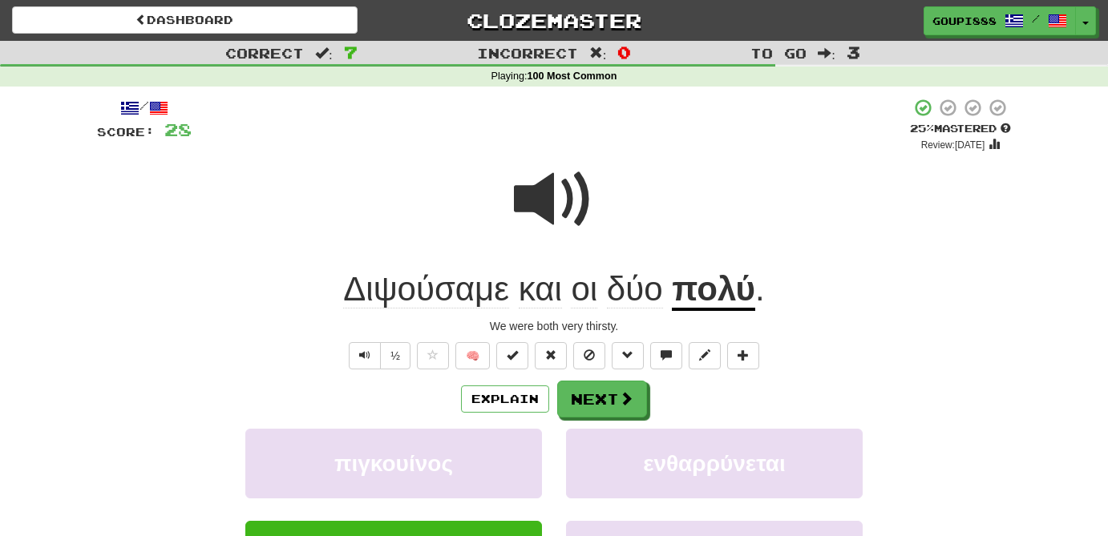
click at [584, 301] on span "οι" at bounding box center [584, 289] width 26 height 38
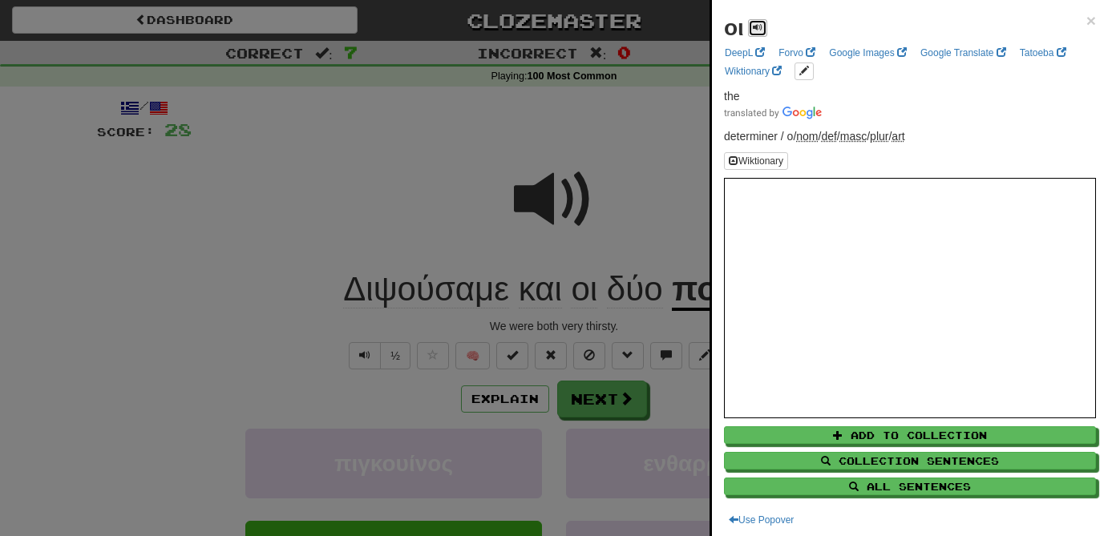
click at [758, 26] on span at bounding box center [758, 27] width 10 height 10
click at [637, 295] on div at bounding box center [554, 268] width 1108 height 536
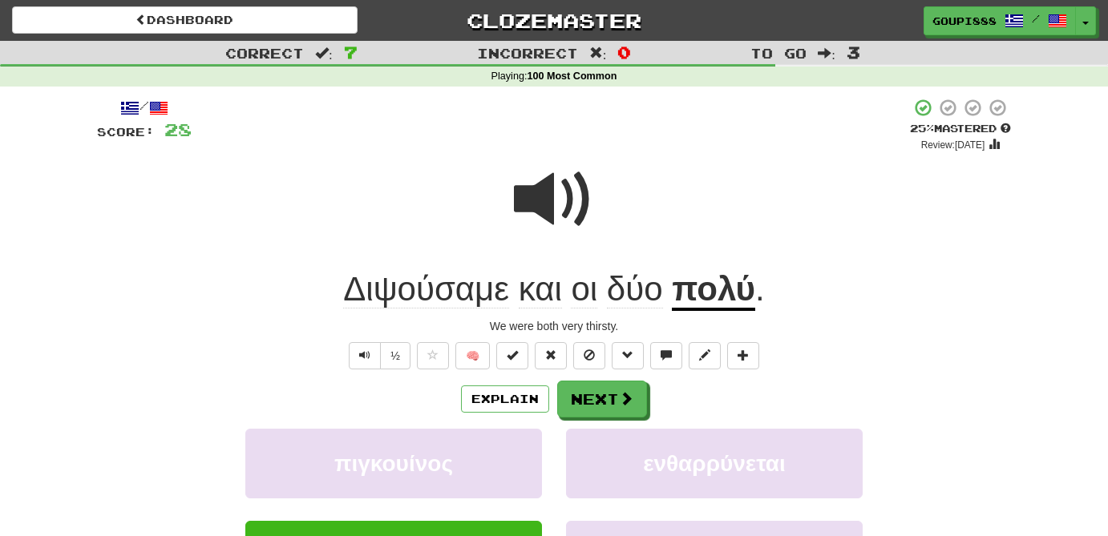
click at [637, 295] on span "δύο" at bounding box center [635, 289] width 56 height 38
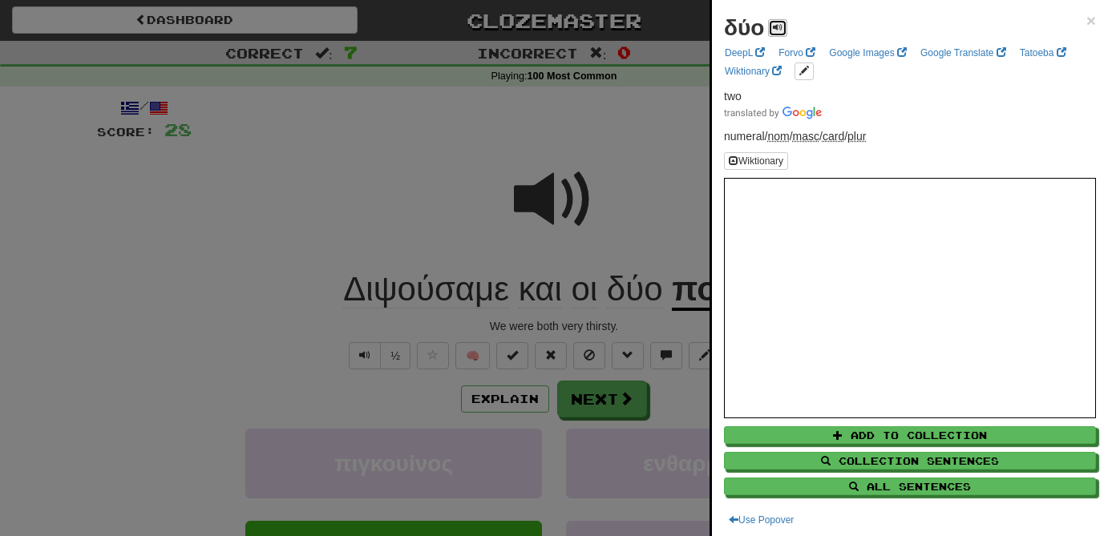
click at [775, 26] on span at bounding box center [778, 27] width 10 height 10
click at [651, 189] on div at bounding box center [554, 268] width 1108 height 536
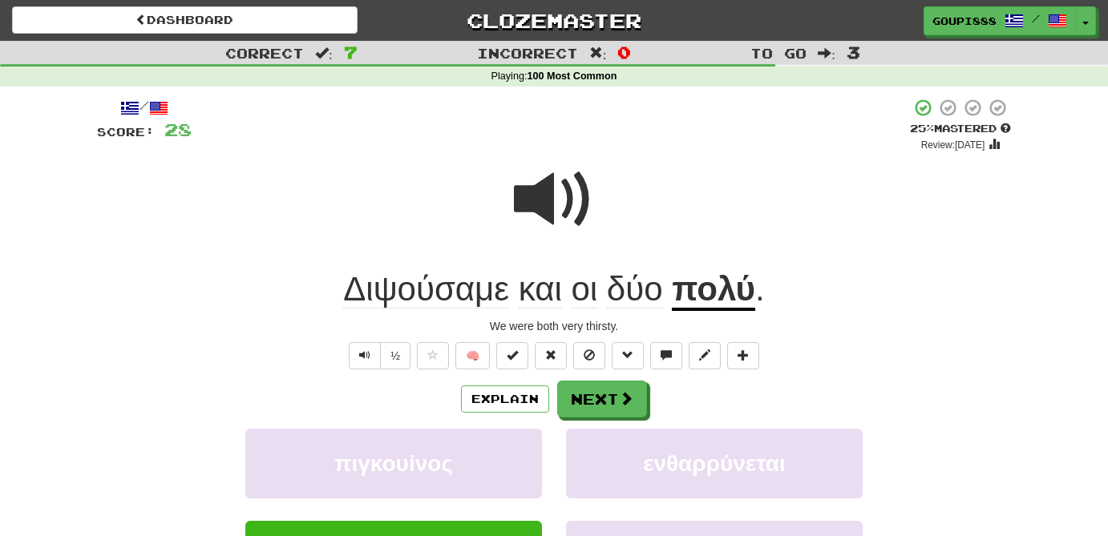
click at [699, 300] on u "πολύ" at bounding box center [713, 290] width 83 height 41
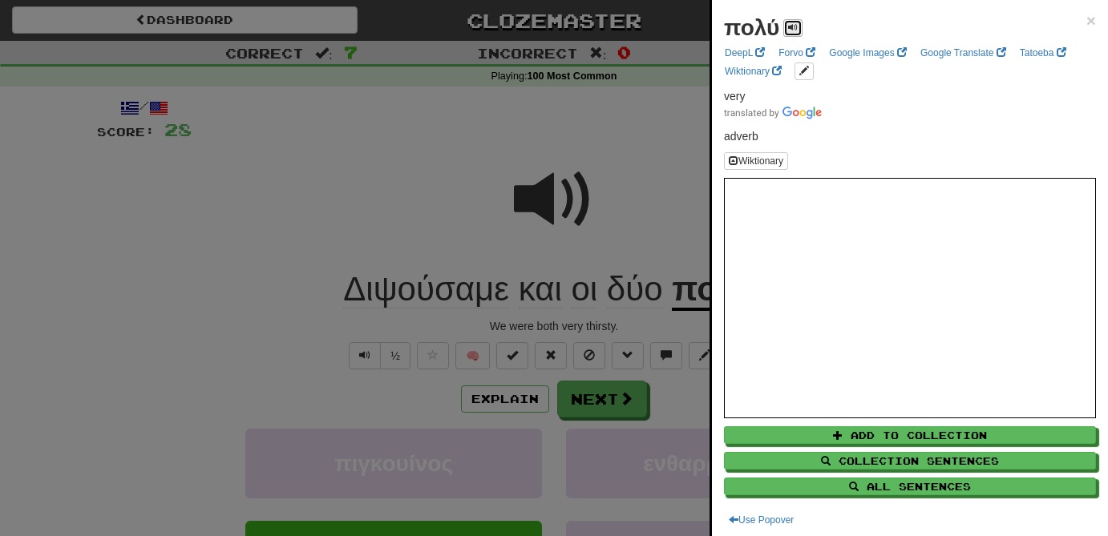
click at [792, 22] on span at bounding box center [793, 27] width 10 height 10
click at [659, 145] on div at bounding box center [554, 268] width 1108 height 536
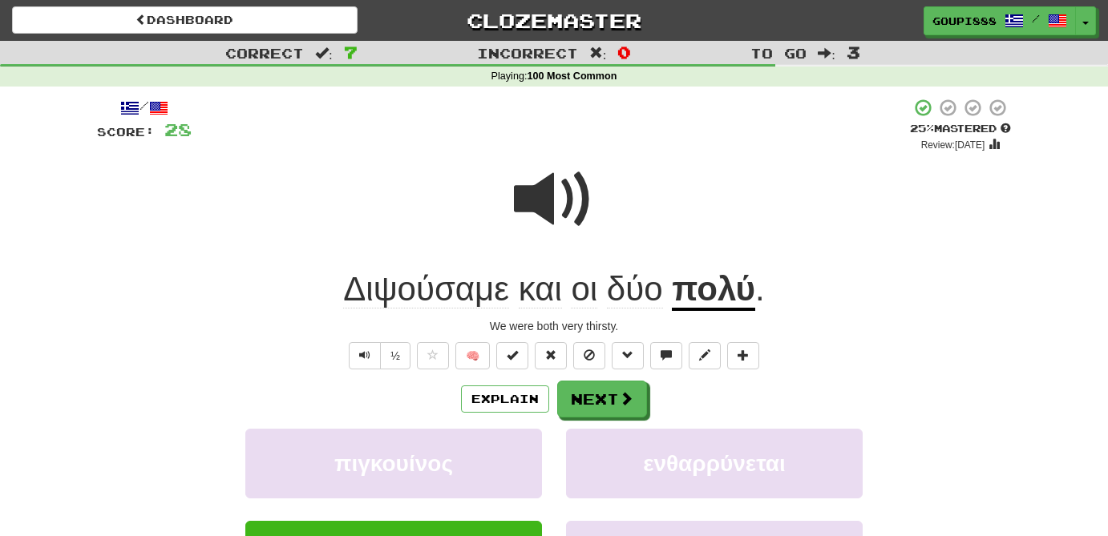
click at [590, 289] on span "οι" at bounding box center [584, 289] width 26 height 38
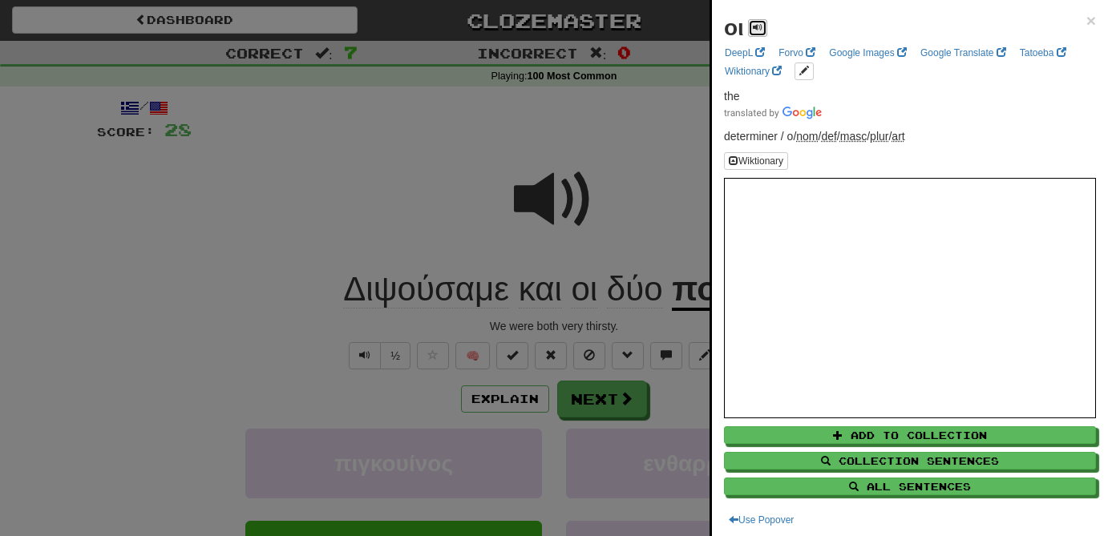
click at [754, 26] on span at bounding box center [758, 27] width 10 height 10
click at [576, 161] on div at bounding box center [554, 268] width 1108 height 536
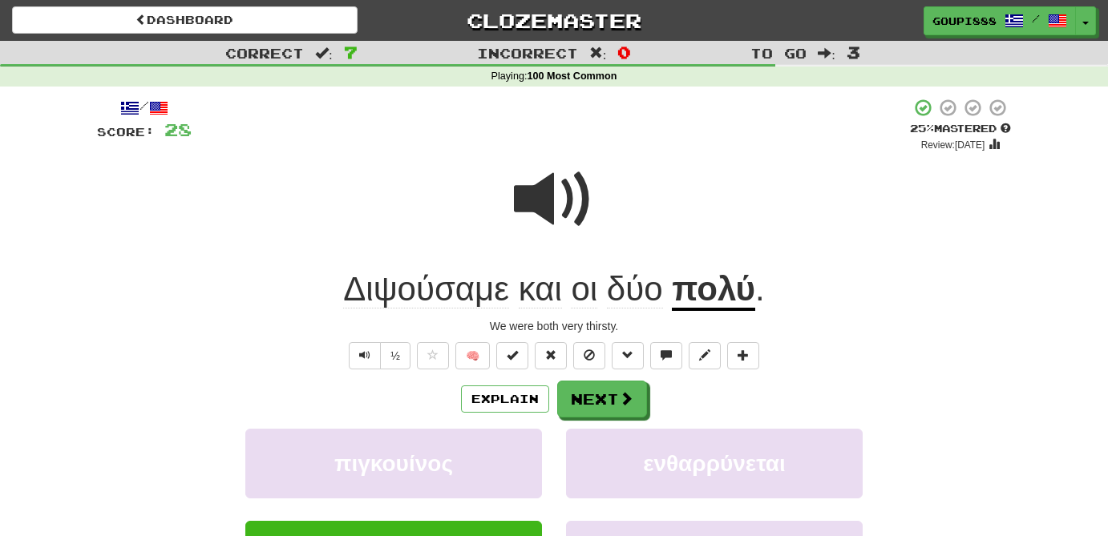
click at [631, 307] on span "δύο" at bounding box center [635, 289] width 56 height 38
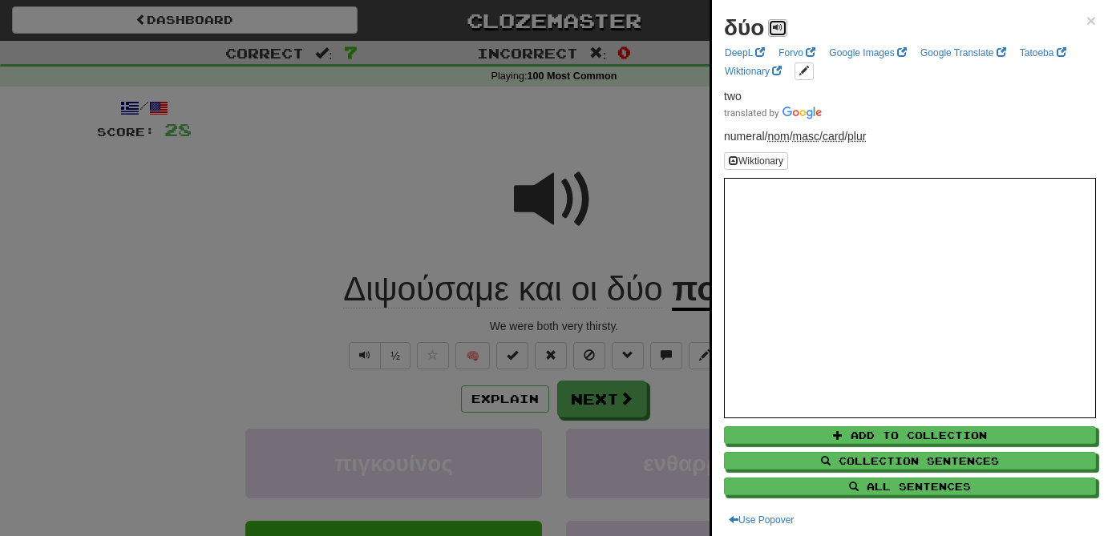
click at [778, 32] on span at bounding box center [778, 27] width 10 height 10
click at [152, 258] on div at bounding box center [554, 268] width 1108 height 536
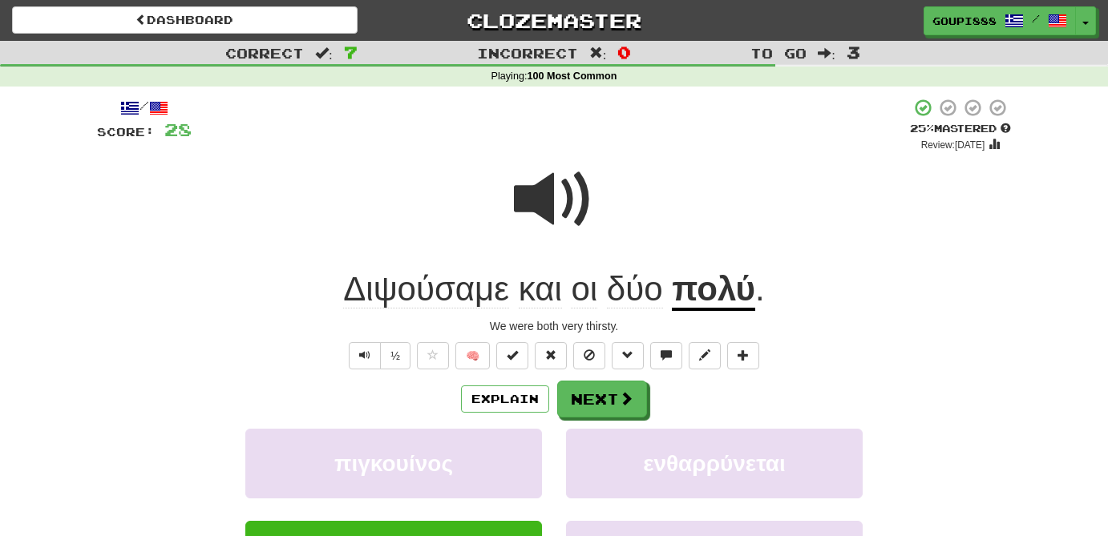
click at [552, 204] on span at bounding box center [554, 200] width 80 height 80
click at [446, 298] on span "Διψούσαμε" at bounding box center [426, 289] width 166 height 38
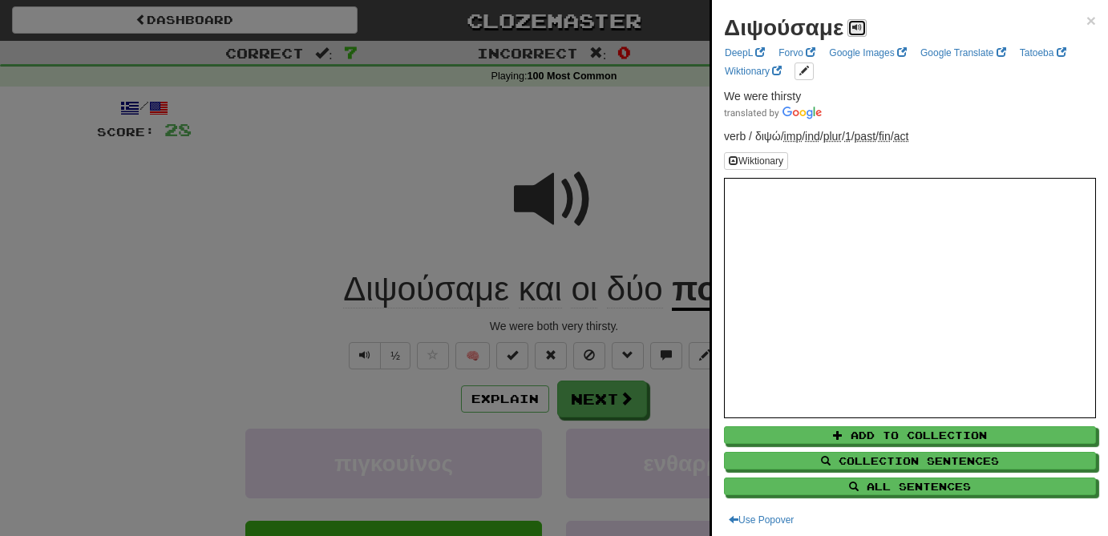
click at [855, 29] on span at bounding box center [857, 27] width 10 height 10
click at [855, 25] on span at bounding box center [857, 27] width 10 height 10
click at [606, 140] on div at bounding box center [554, 268] width 1108 height 536
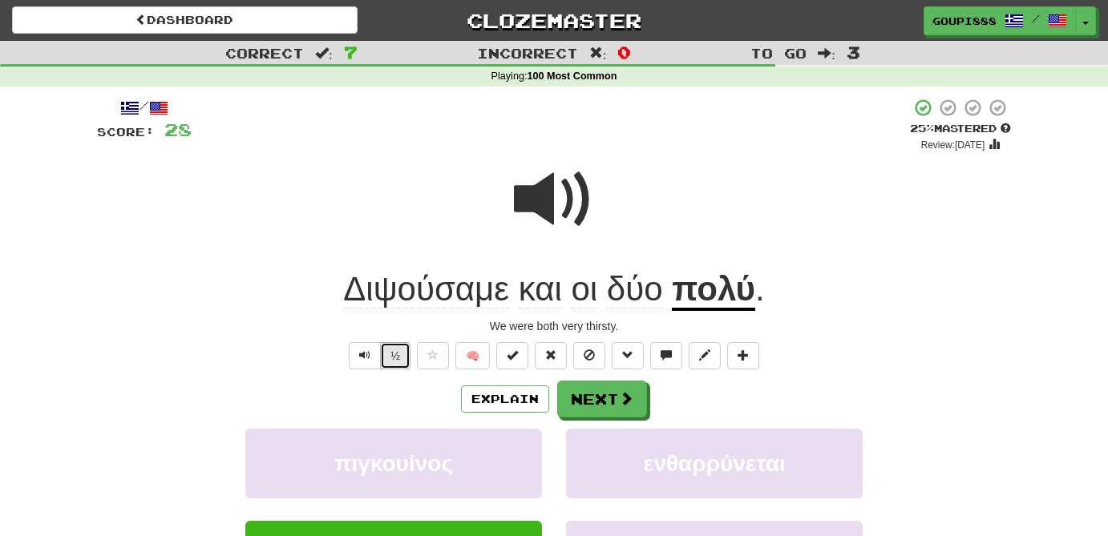
click at [393, 358] on button "½" at bounding box center [395, 355] width 30 height 27
click at [395, 358] on button "½" at bounding box center [395, 355] width 30 height 27
click at [617, 396] on button "Next" at bounding box center [603, 400] width 90 height 37
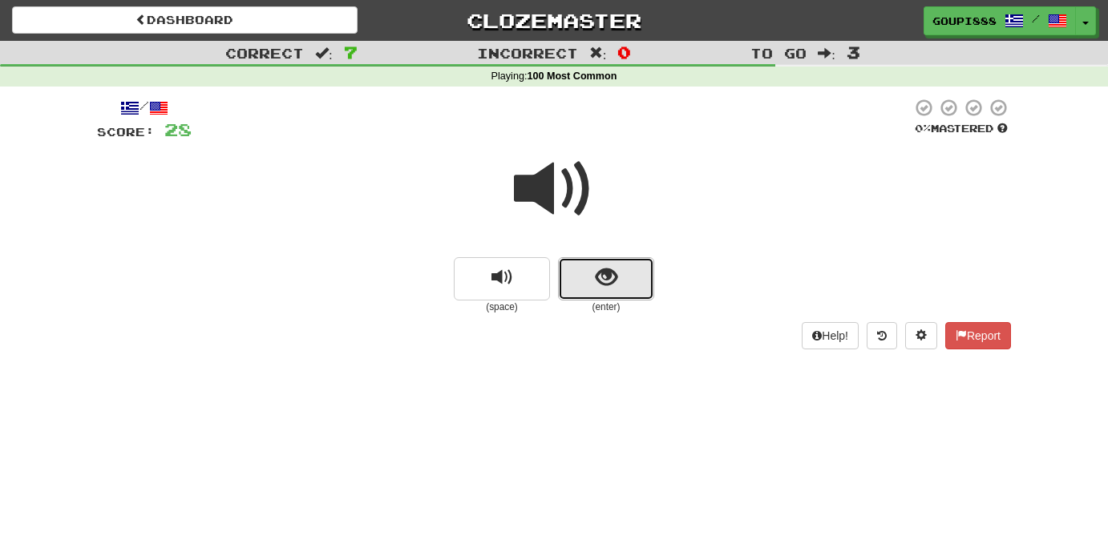
click at [609, 280] on span "show sentence" at bounding box center [607, 278] width 22 height 22
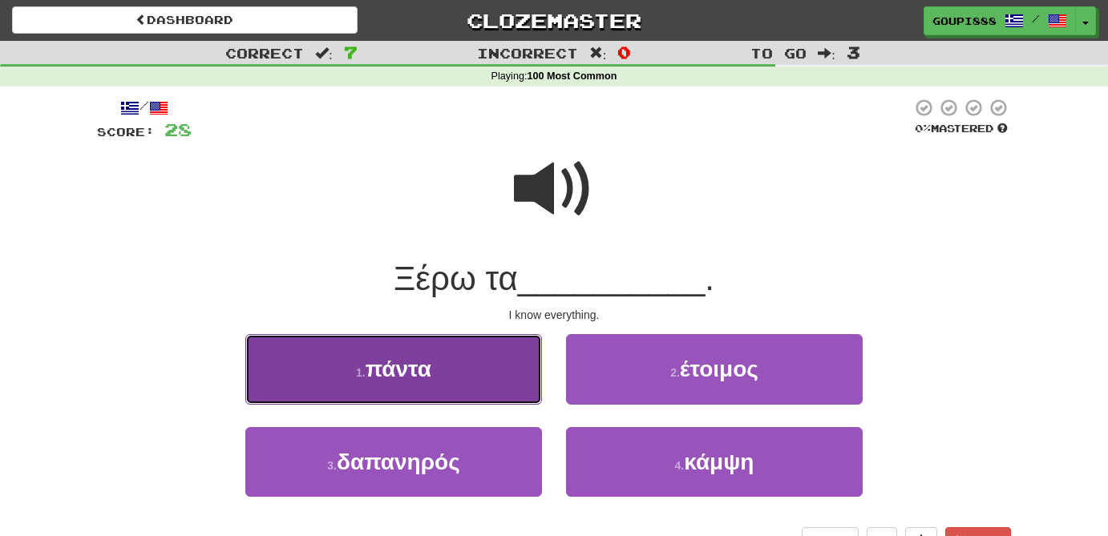
click at [403, 382] on span "πάντα" at bounding box center [399, 369] width 66 height 25
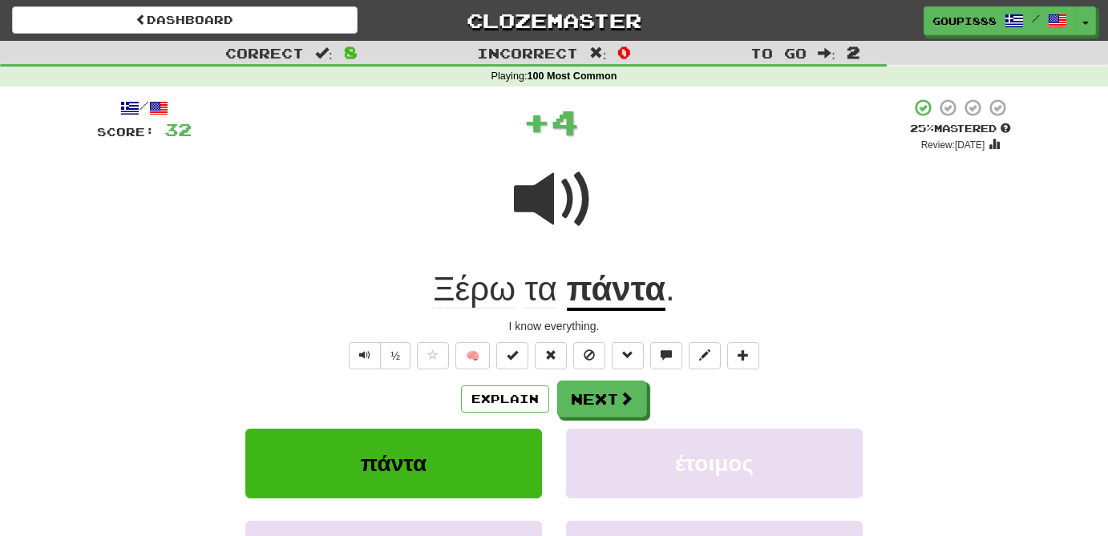
click at [604, 309] on u "πάντα" at bounding box center [616, 290] width 99 height 41
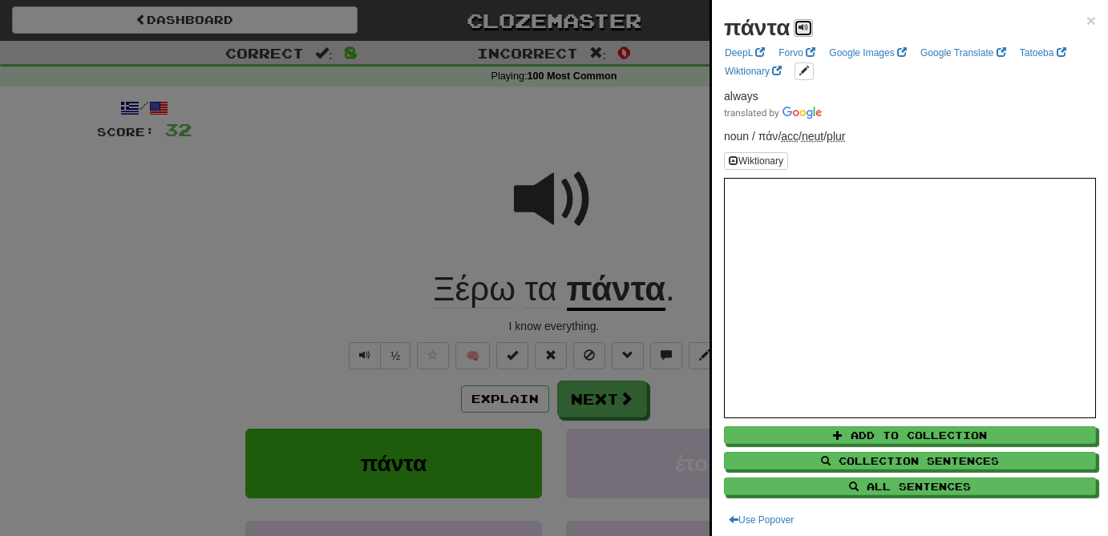
click at [807, 26] on span at bounding box center [804, 27] width 10 height 10
click at [627, 401] on div at bounding box center [554, 268] width 1108 height 536
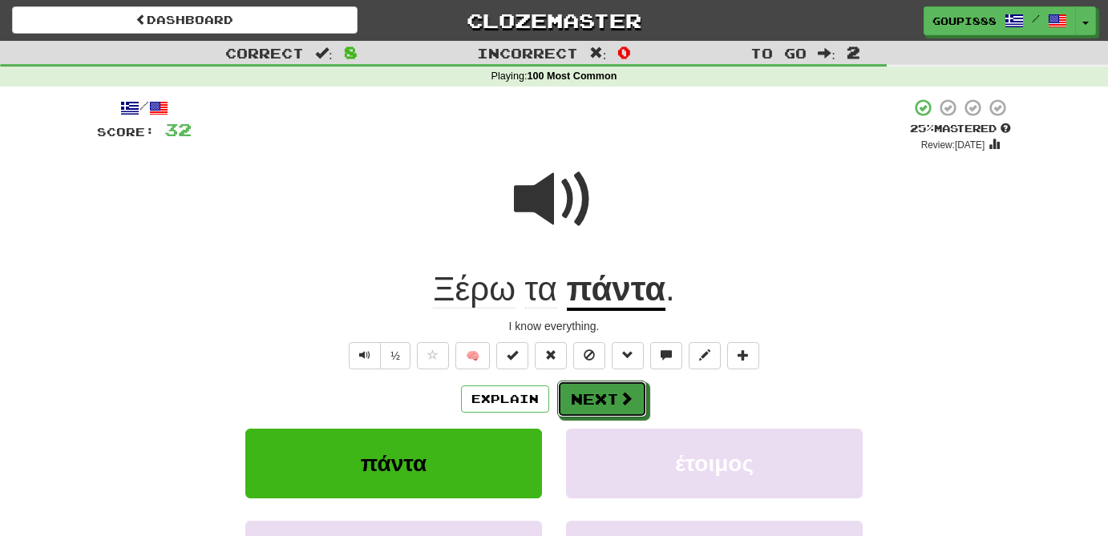
click at [627, 401] on span at bounding box center [626, 398] width 14 height 14
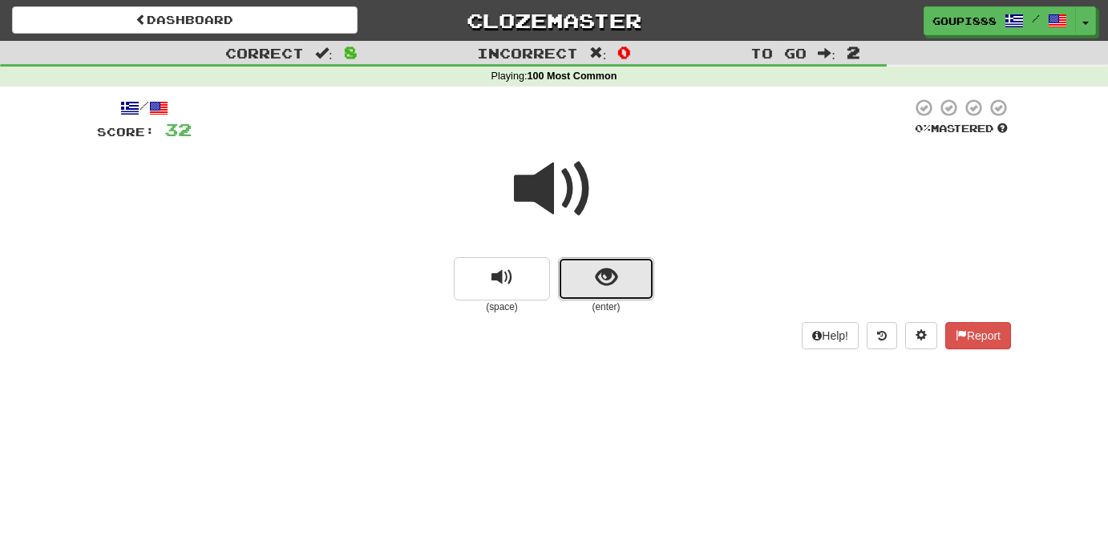
click at [615, 281] on span "show sentence" at bounding box center [607, 278] width 22 height 22
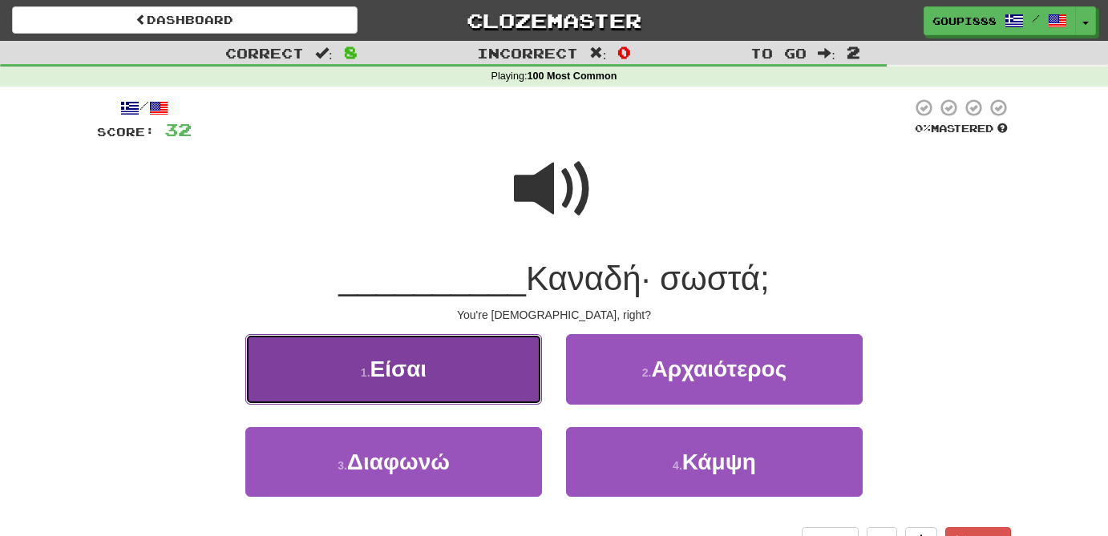
click at [480, 365] on button "1 . Είσαι" at bounding box center [393, 369] width 297 height 70
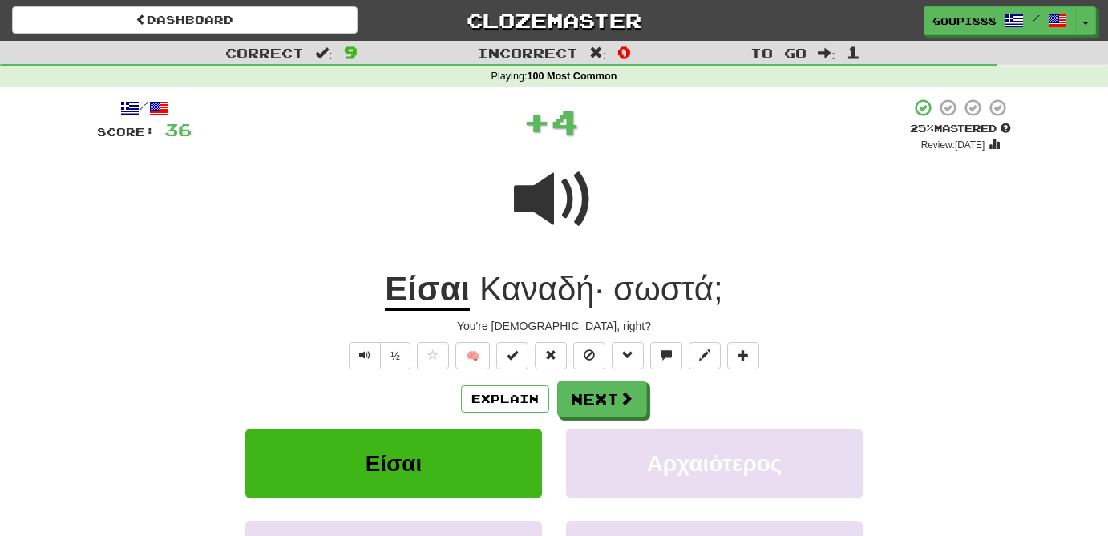
click at [697, 287] on span "σωστά" at bounding box center [663, 289] width 100 height 38
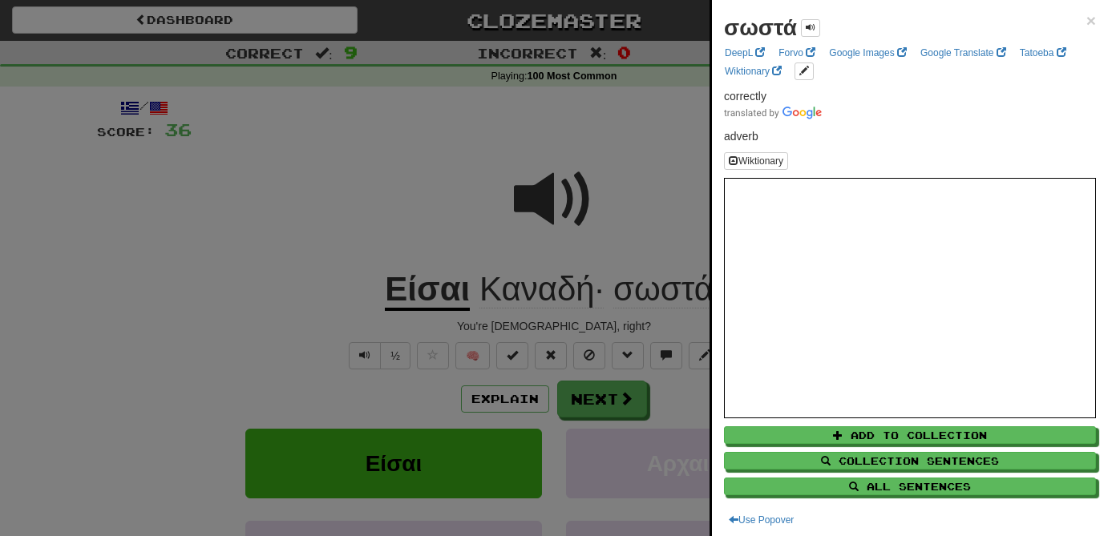
click at [581, 159] on div at bounding box center [554, 268] width 1108 height 536
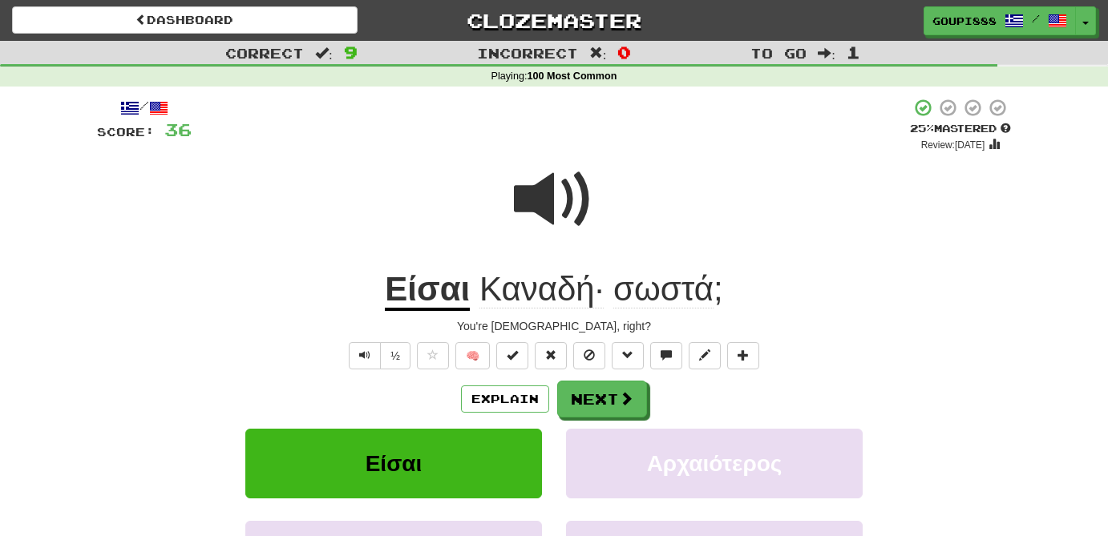
click at [569, 297] on span "Καναδή·" at bounding box center [541, 289] width 124 height 38
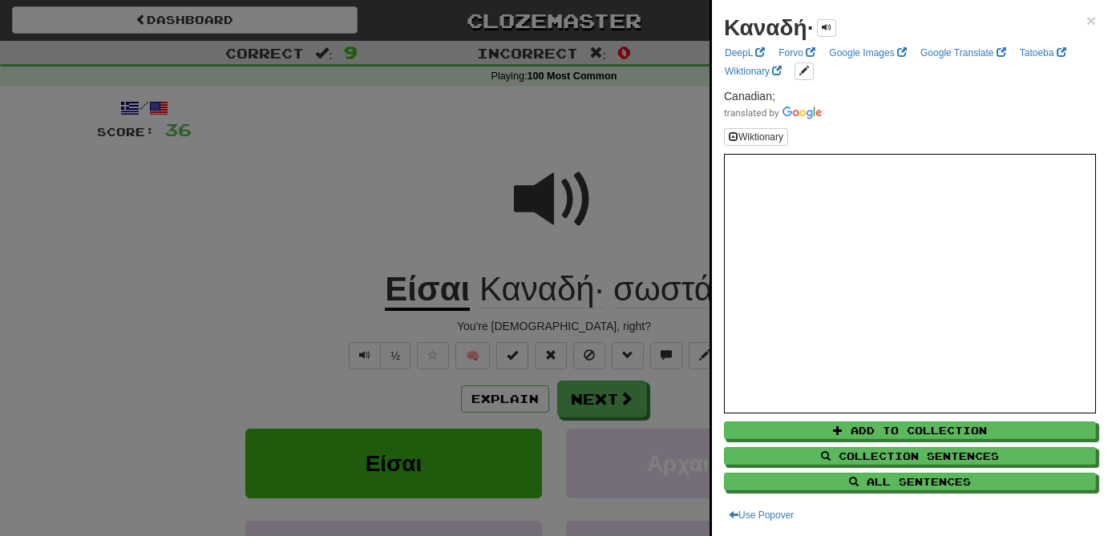
click at [647, 160] on div at bounding box center [554, 268] width 1108 height 536
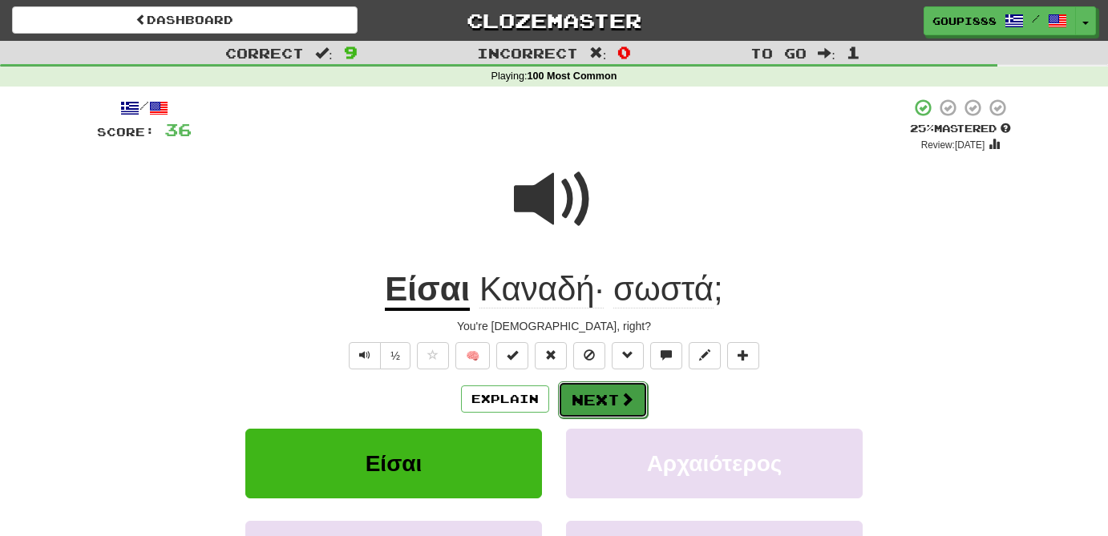
click at [613, 394] on button "Next" at bounding box center [603, 400] width 90 height 37
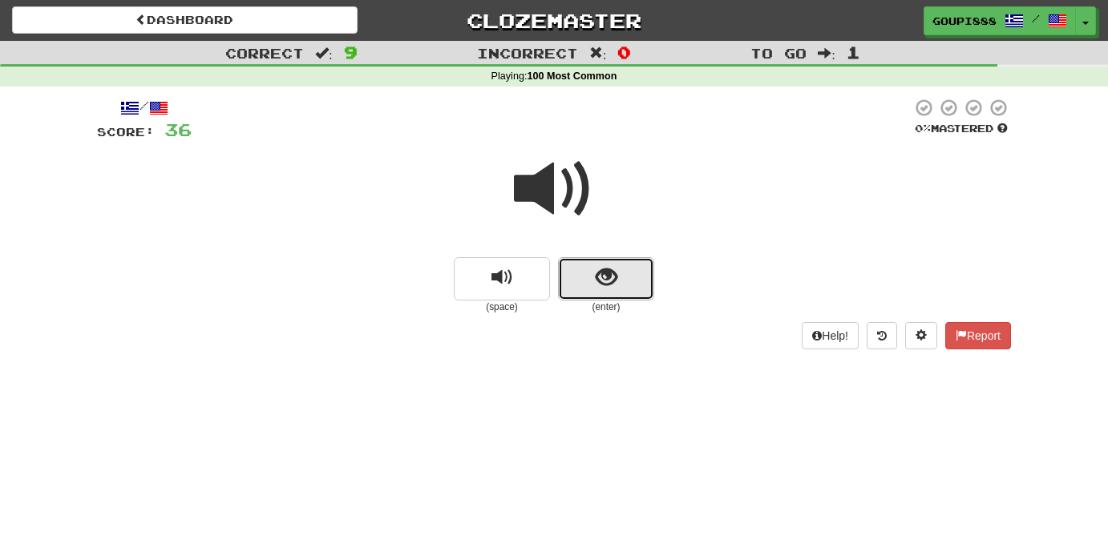
click at [607, 270] on span "show sentence" at bounding box center [607, 278] width 22 height 22
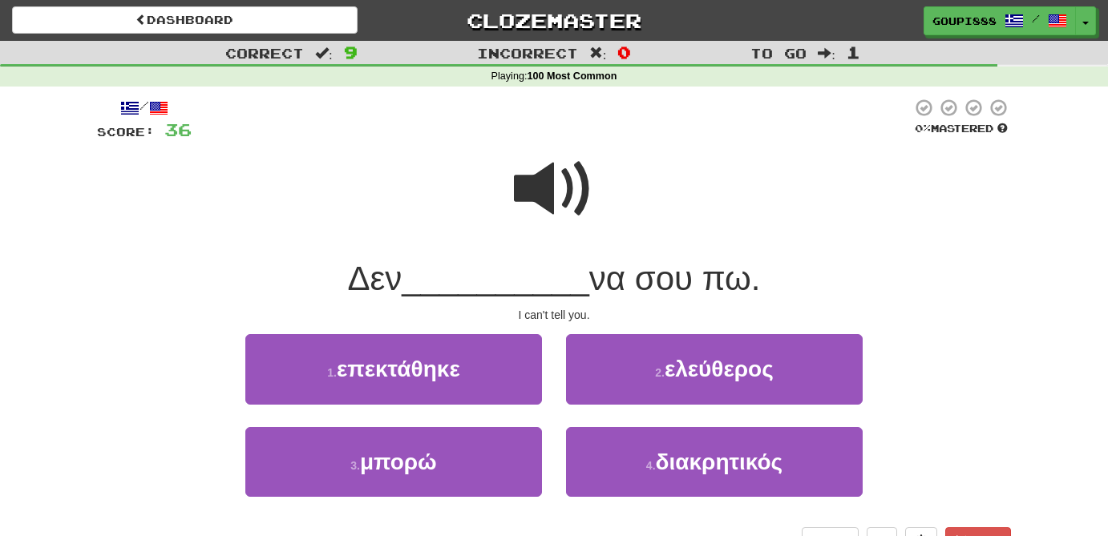
click at [554, 184] on span at bounding box center [554, 189] width 80 height 80
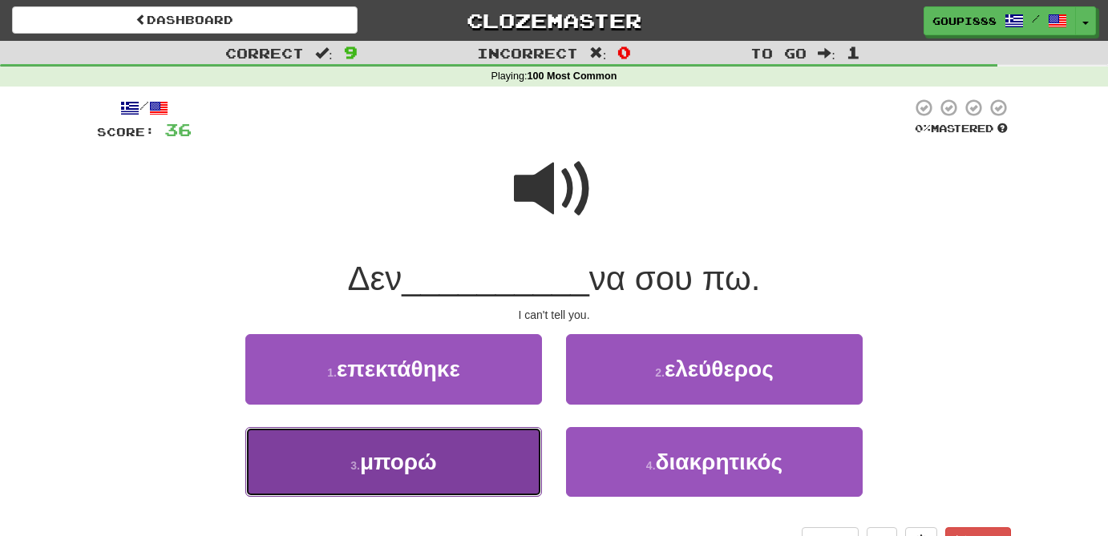
click at [426, 477] on button "3 . μπορώ" at bounding box center [393, 462] width 297 height 70
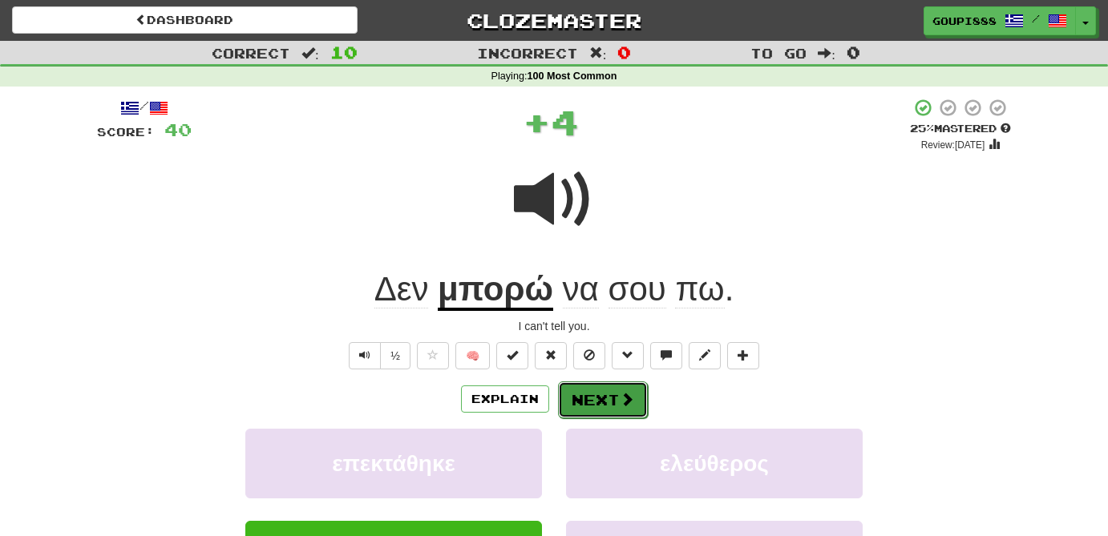
click at [620, 403] on span at bounding box center [627, 399] width 14 height 14
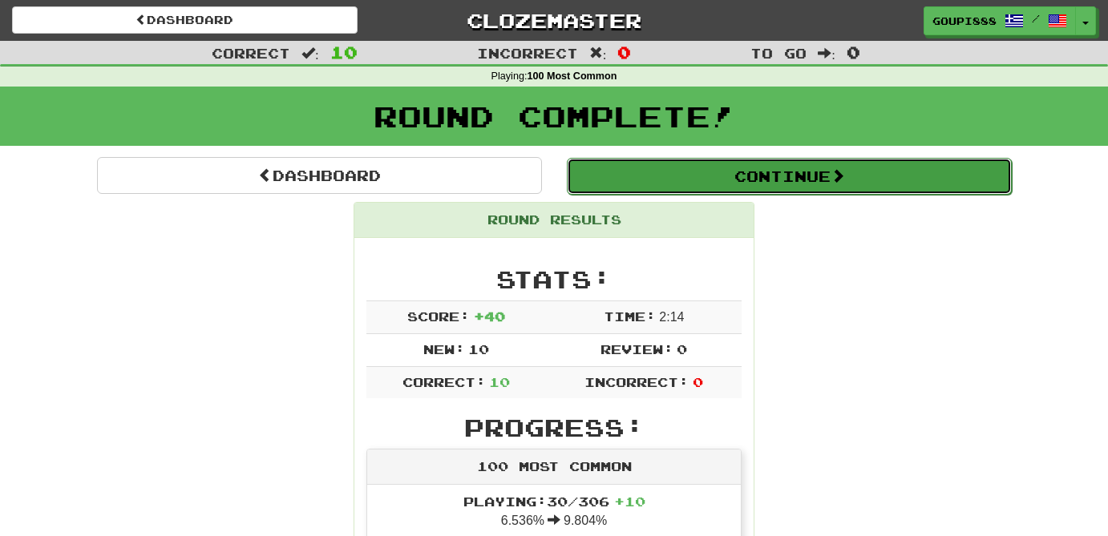
click at [839, 180] on span at bounding box center [838, 175] width 14 height 14
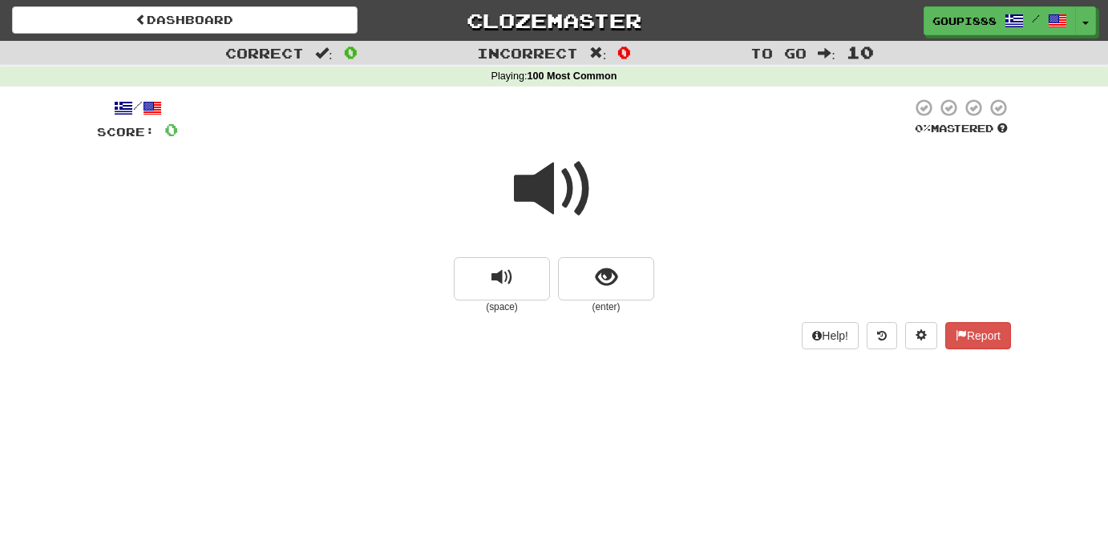
click at [541, 196] on span at bounding box center [554, 189] width 80 height 80
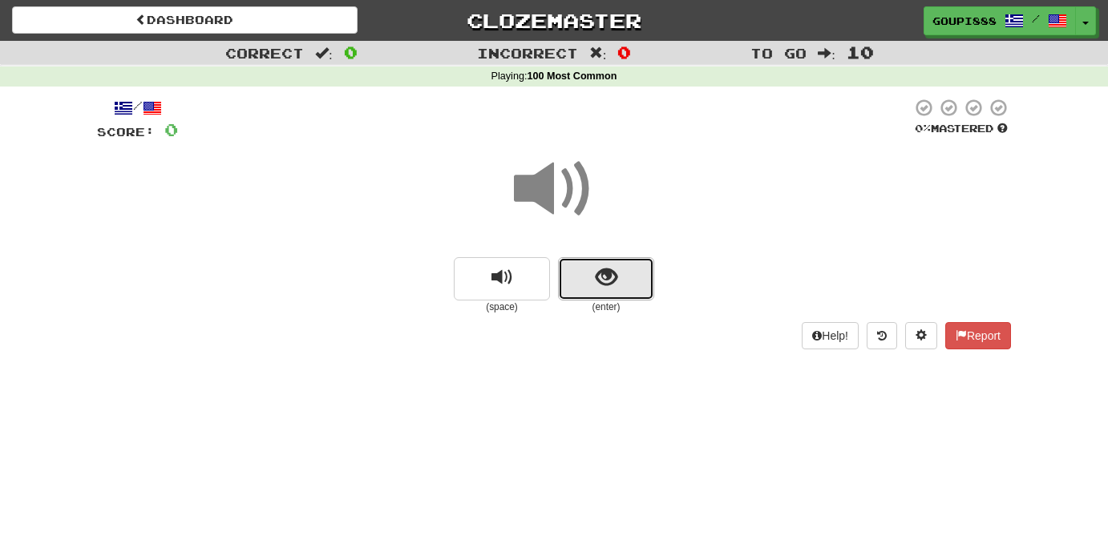
click at [609, 285] on span "show sentence" at bounding box center [607, 278] width 22 height 22
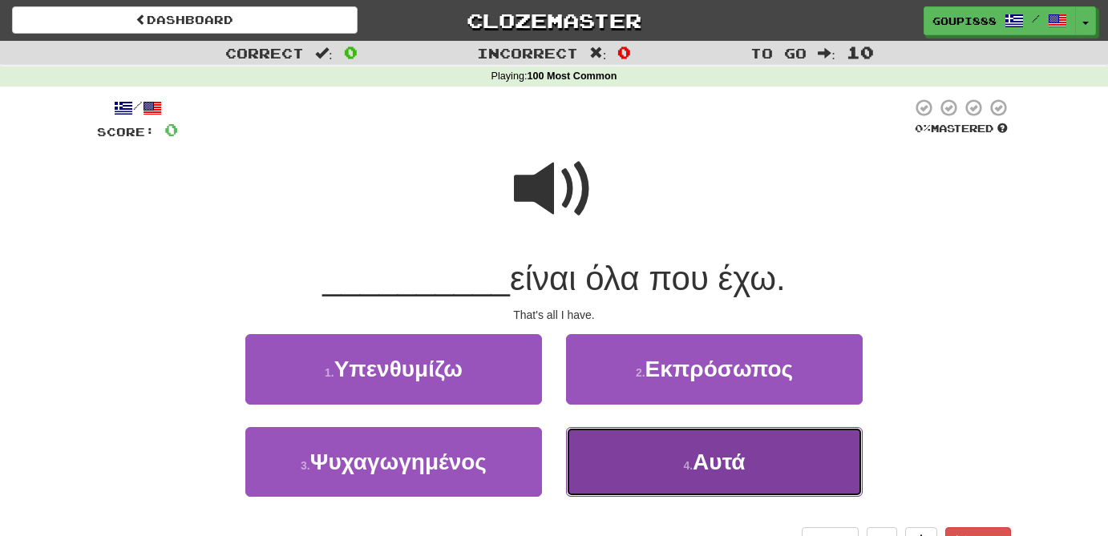
click at [743, 467] on span "Αυτά" at bounding box center [719, 462] width 52 height 25
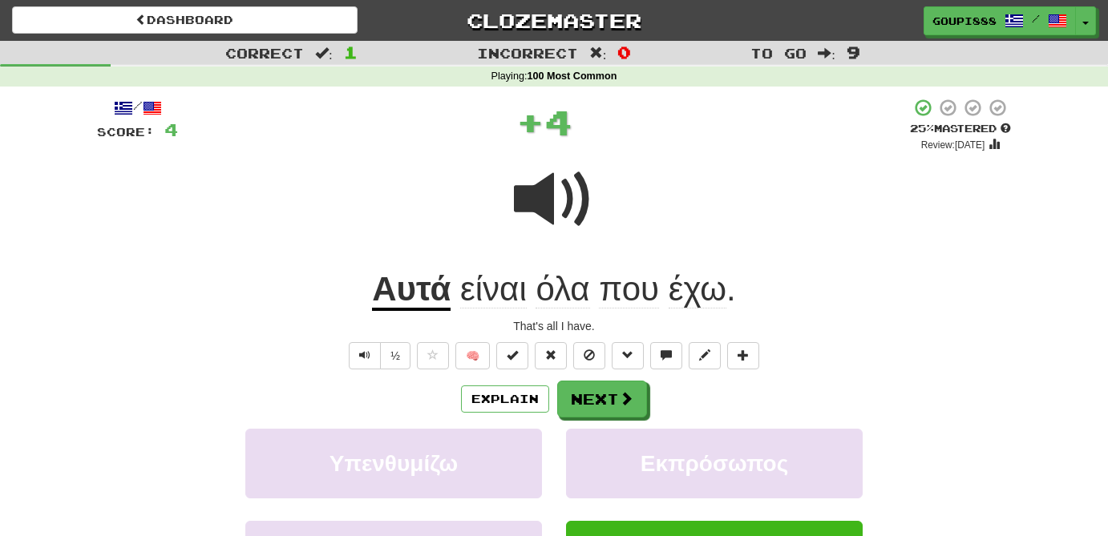
click at [435, 297] on u "Αυτά" at bounding box center [411, 290] width 79 height 41
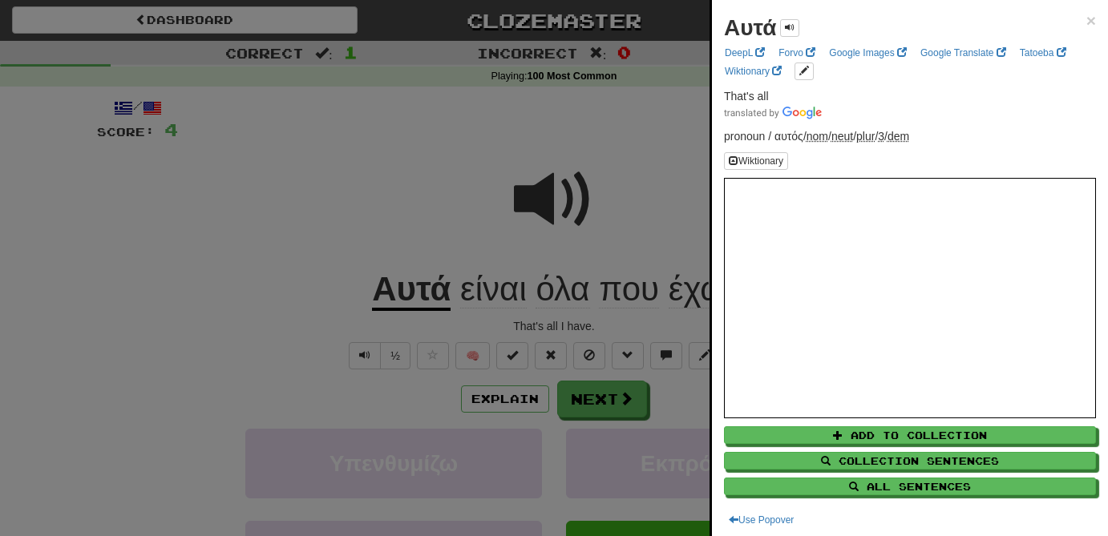
click at [548, 196] on div at bounding box center [554, 268] width 1108 height 536
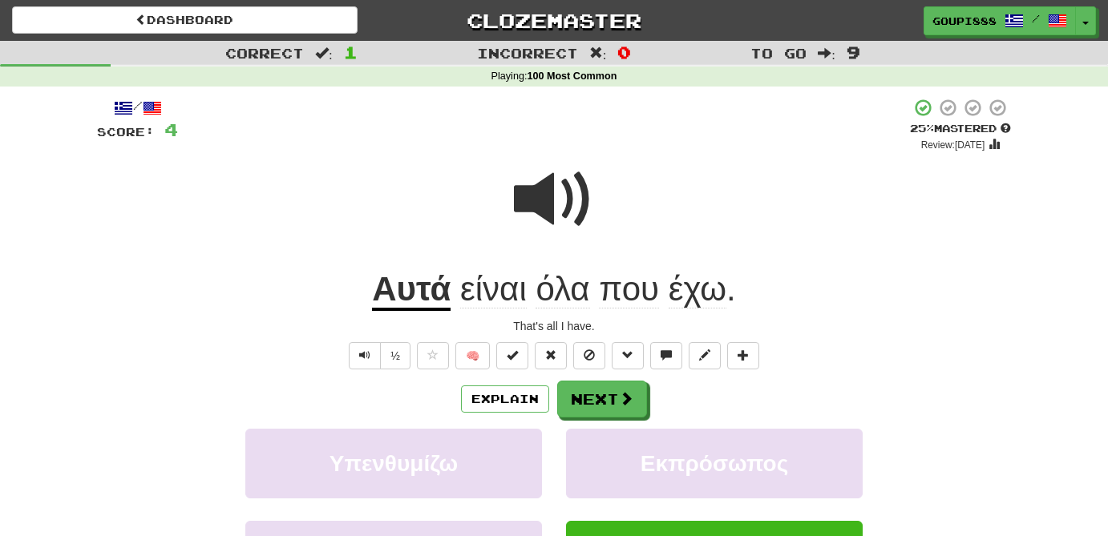
click at [548, 196] on span at bounding box center [554, 200] width 80 height 80
click at [622, 399] on span at bounding box center [627, 399] width 14 height 14
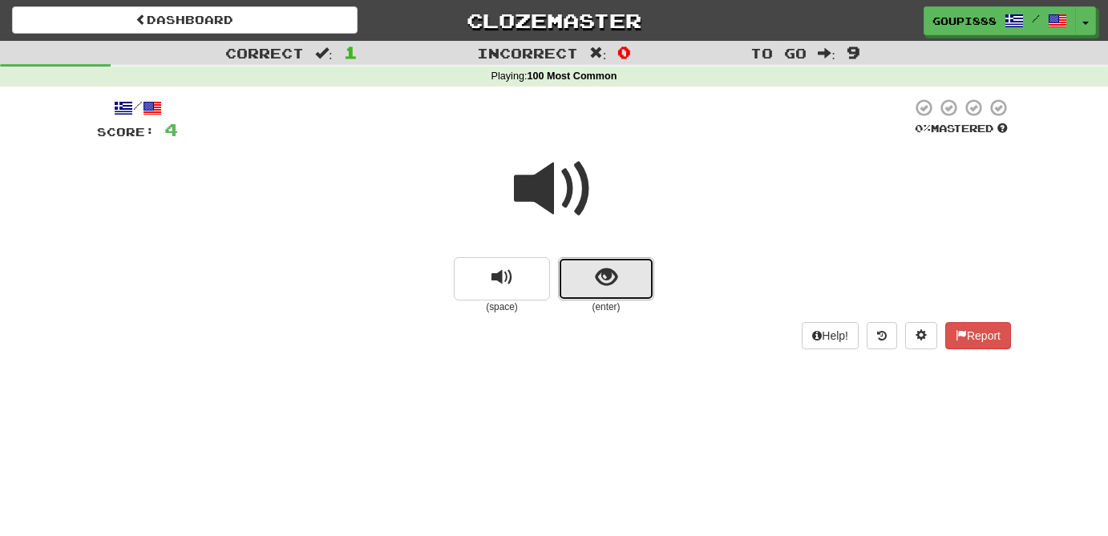
click at [605, 271] on span "show sentence" at bounding box center [607, 278] width 22 height 22
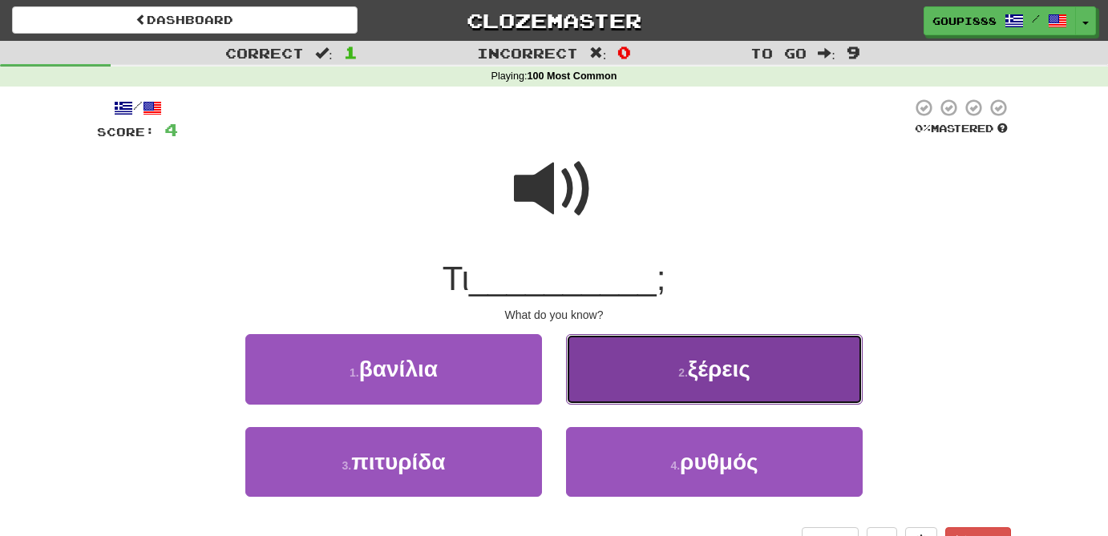
click at [750, 379] on span "ξέρεις" at bounding box center [719, 369] width 63 height 25
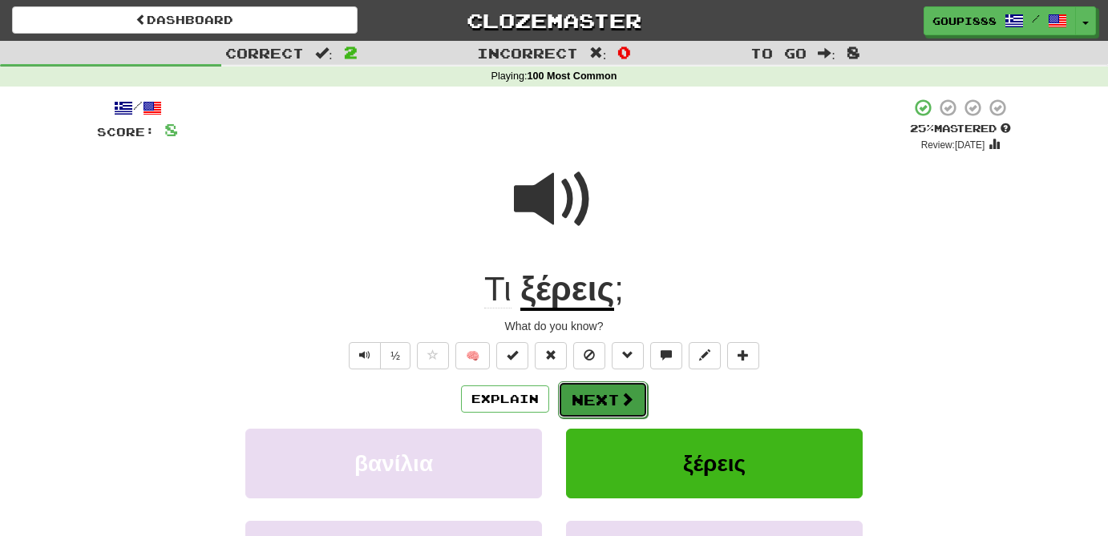
click at [635, 403] on button "Next" at bounding box center [603, 400] width 90 height 37
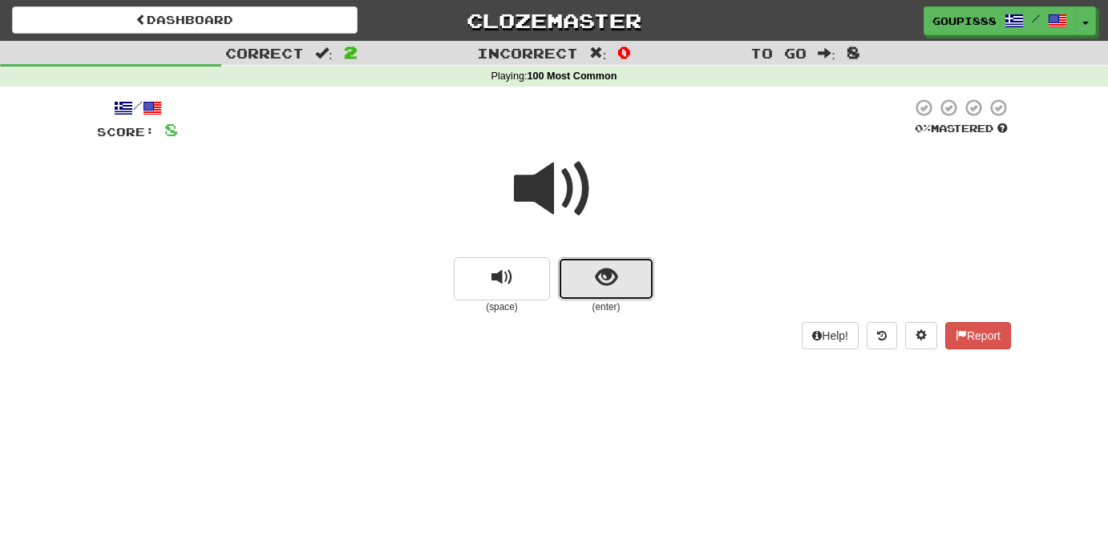
click at [619, 289] on button "show sentence" at bounding box center [606, 278] width 96 height 43
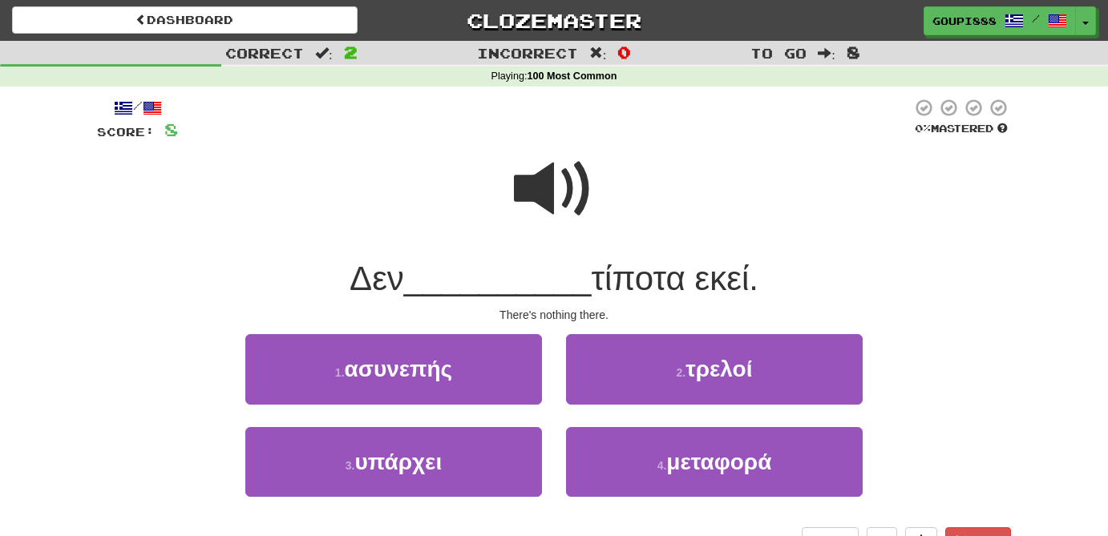
click at [544, 188] on span at bounding box center [554, 189] width 80 height 80
click at [556, 187] on span at bounding box center [554, 189] width 80 height 80
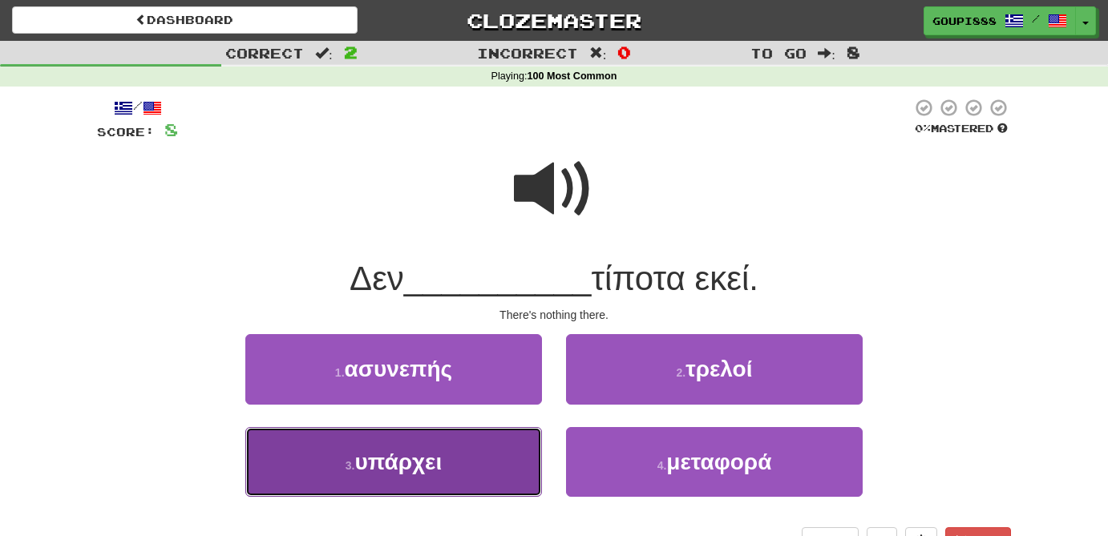
click at [449, 479] on button "3 . υπάρχει" at bounding box center [393, 462] width 297 height 70
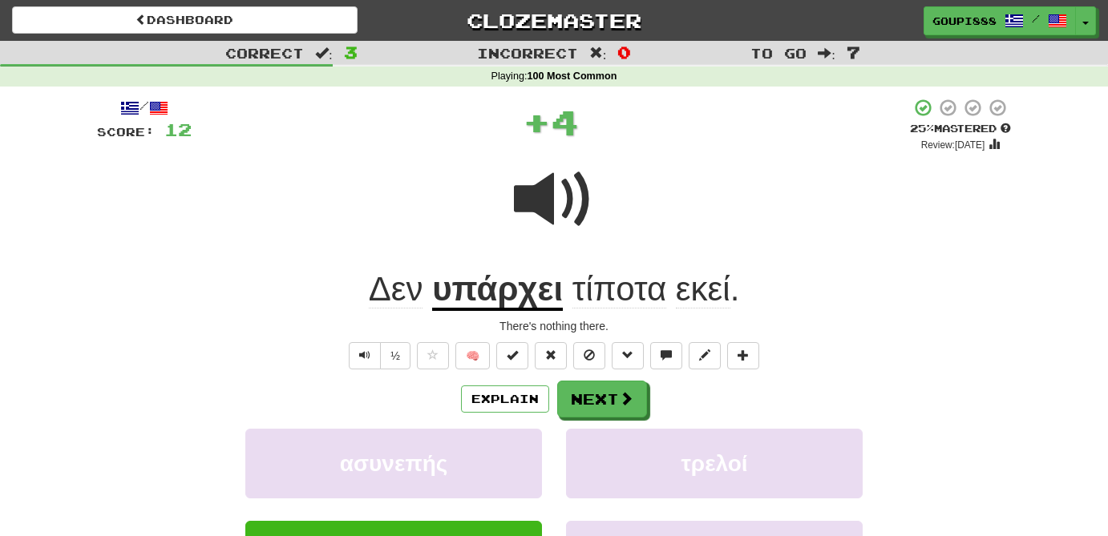
click at [535, 296] on u "υπάρχει" at bounding box center [497, 290] width 131 height 41
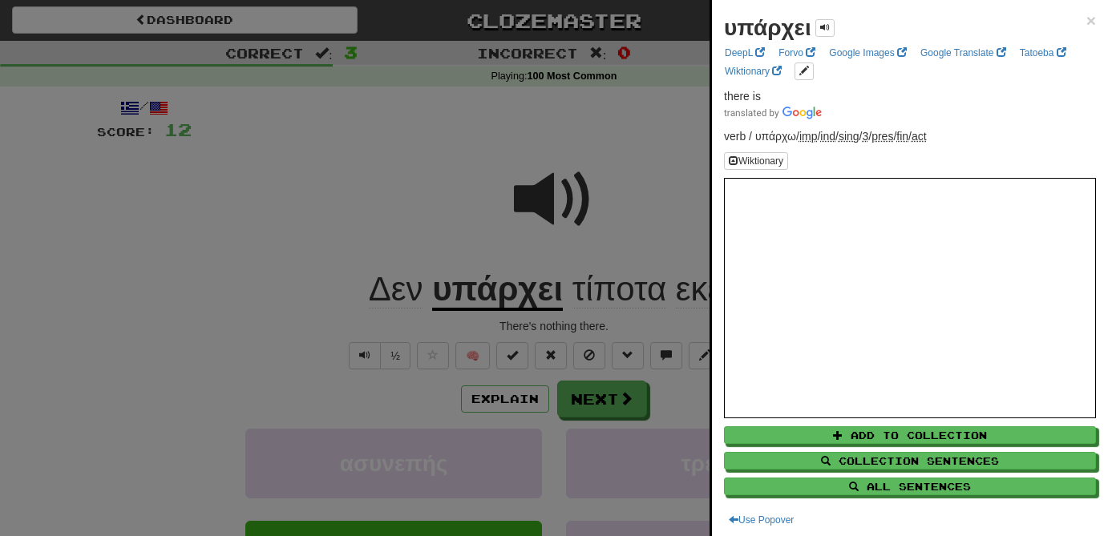
click at [553, 196] on div at bounding box center [554, 268] width 1108 height 536
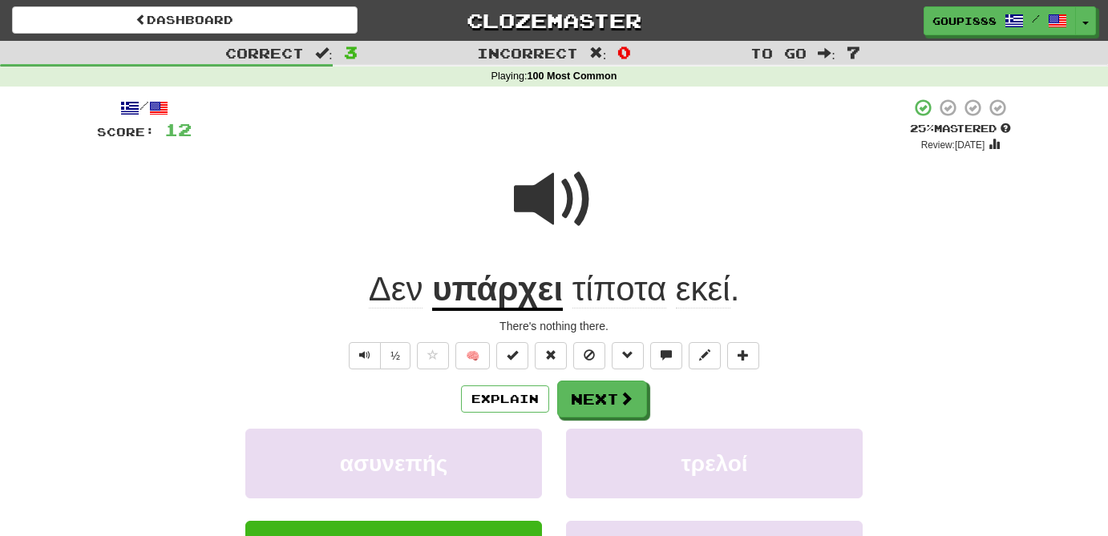
click at [499, 299] on u "υπάρχει" at bounding box center [497, 290] width 131 height 41
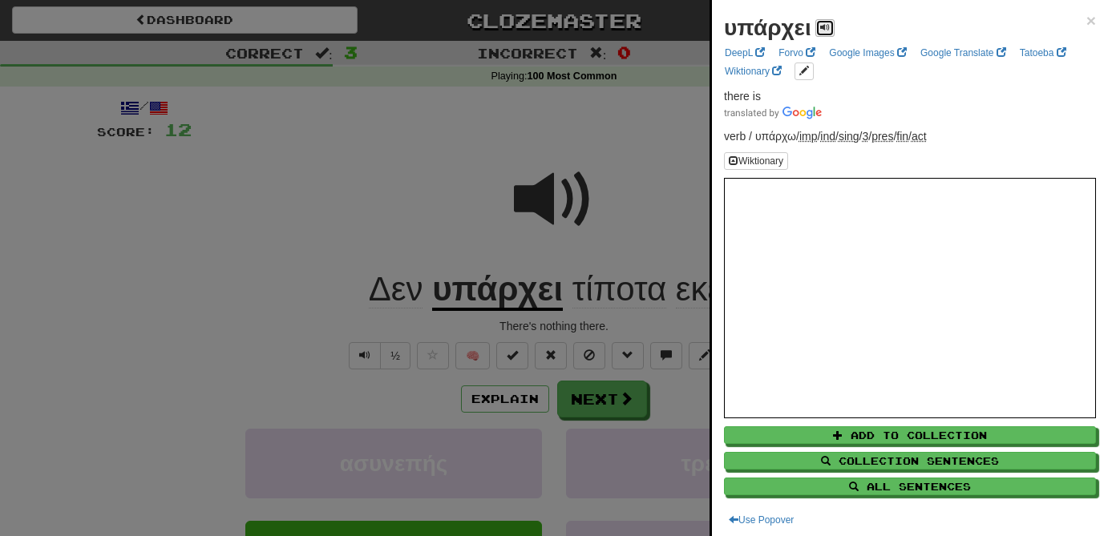
click at [825, 25] on span at bounding box center [825, 27] width 10 height 10
click at [620, 406] on div at bounding box center [554, 268] width 1108 height 536
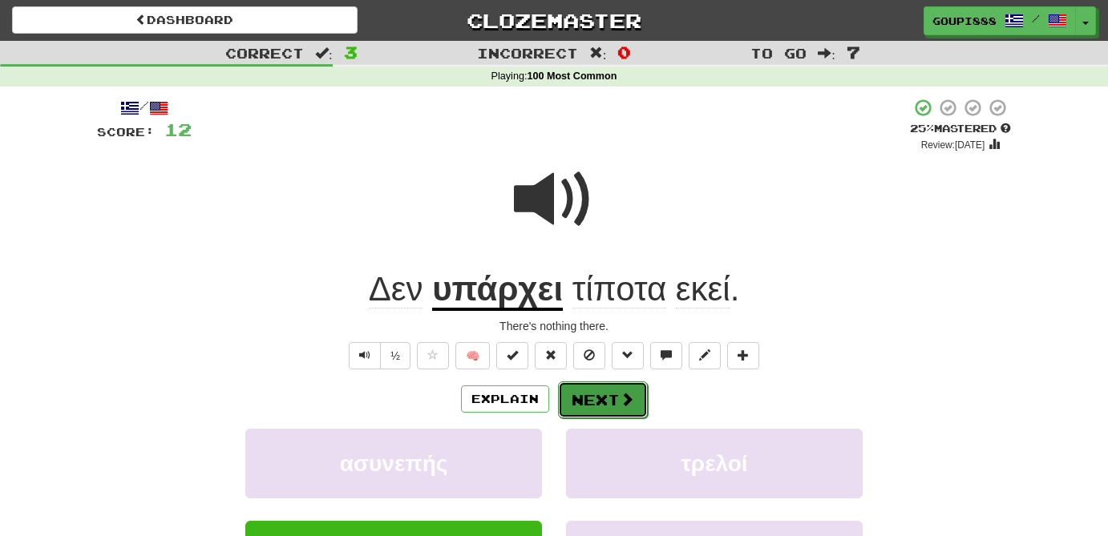
click at [624, 398] on span at bounding box center [627, 399] width 14 height 14
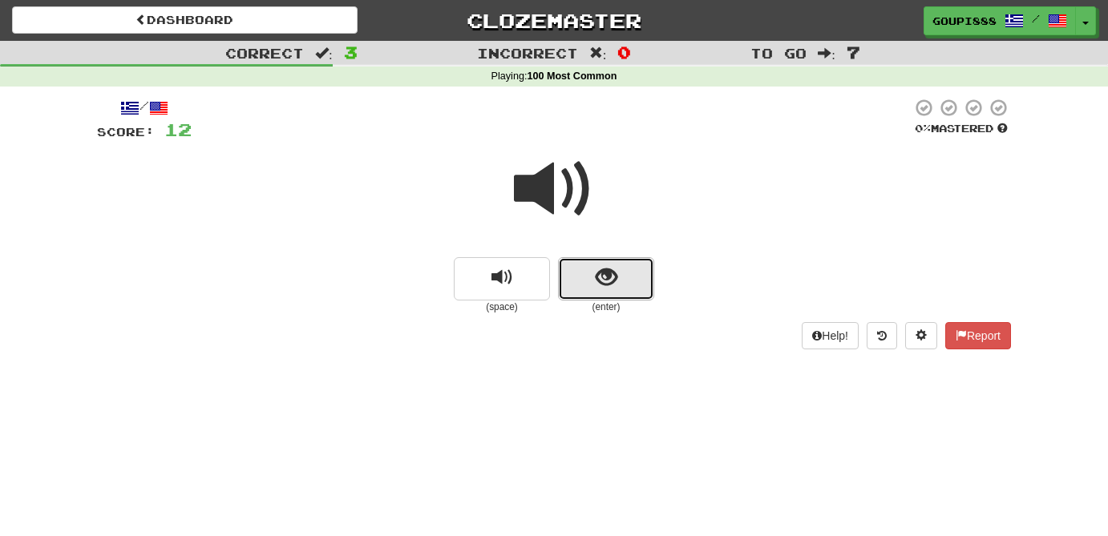
click at [608, 277] on span "show sentence" at bounding box center [607, 278] width 22 height 22
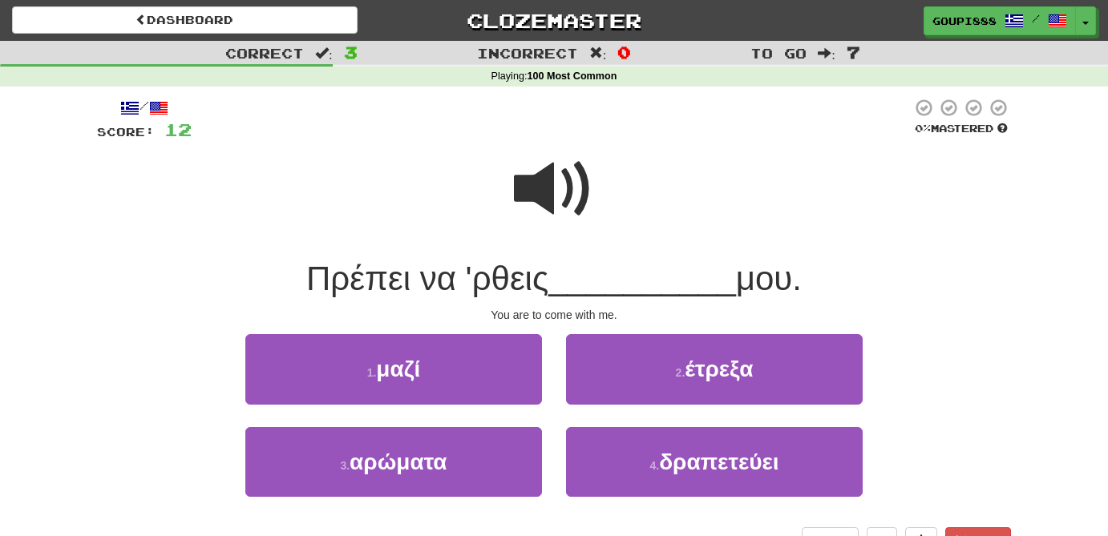
click at [560, 194] on span at bounding box center [554, 189] width 80 height 80
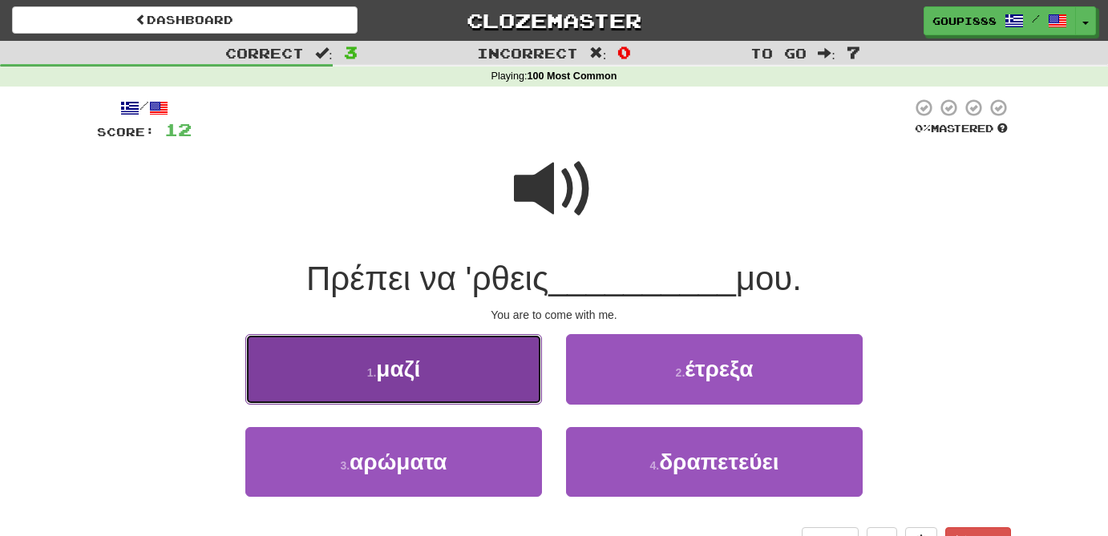
click at [443, 381] on button "1 . μαζί" at bounding box center [393, 369] width 297 height 70
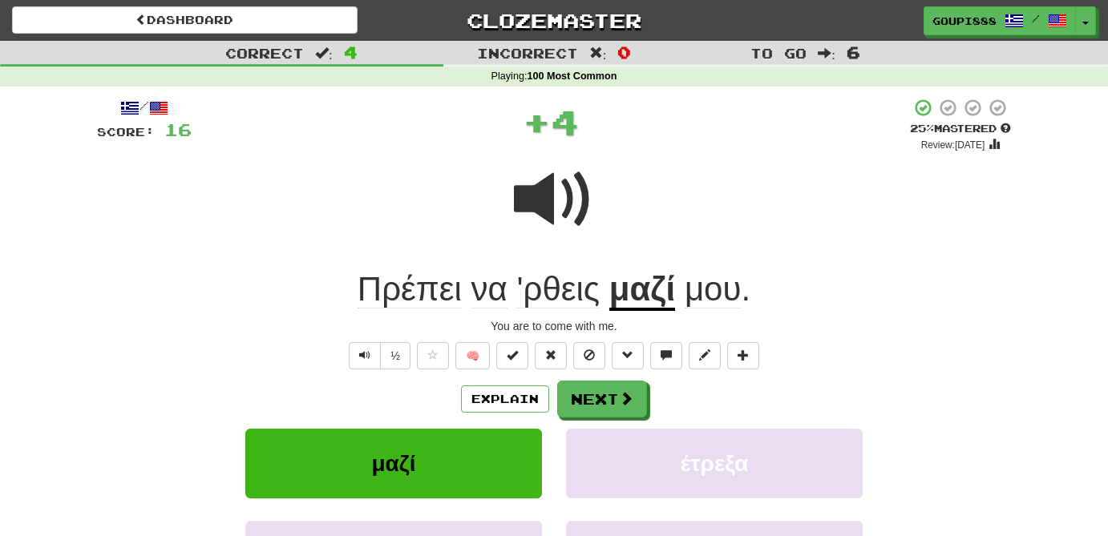
click at [553, 300] on span "'ρθεις" at bounding box center [557, 289] width 83 height 38
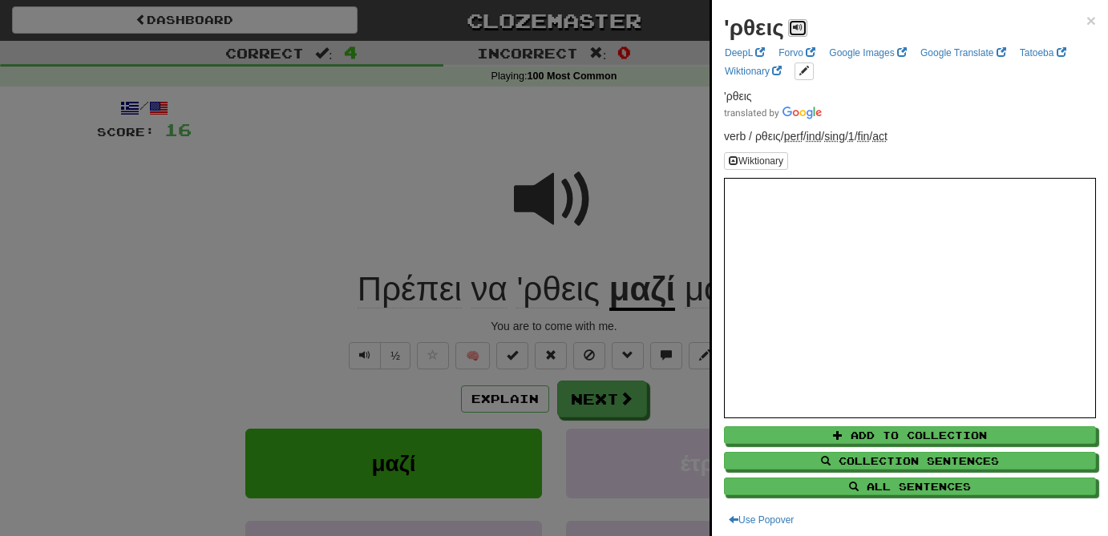
click at [802, 30] on span at bounding box center [798, 27] width 10 height 10
click at [803, 30] on span at bounding box center [798, 27] width 10 height 10
click at [556, 149] on div at bounding box center [554, 268] width 1108 height 536
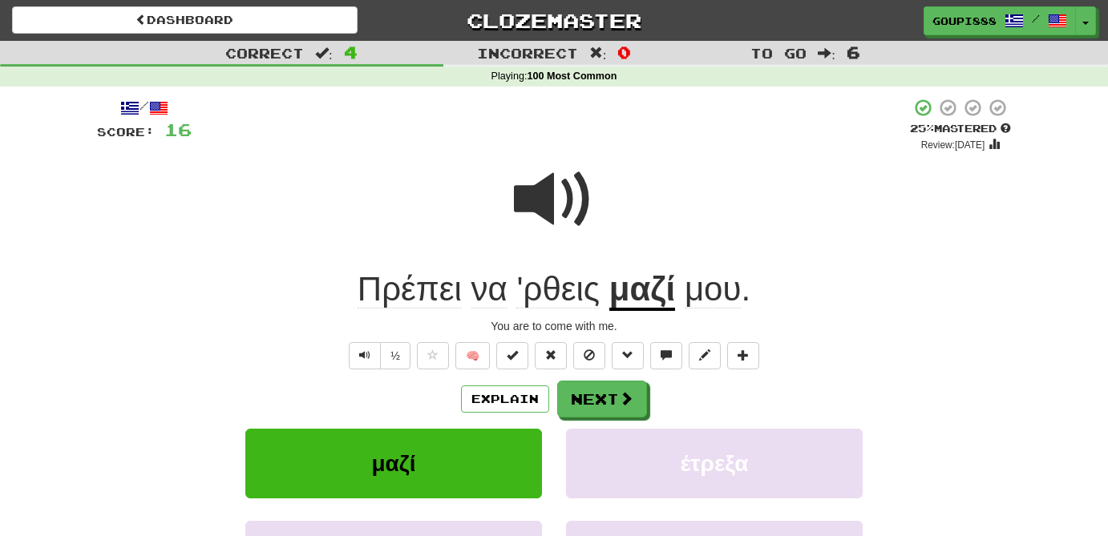
click at [412, 294] on span "Πρέπει" at bounding box center [410, 289] width 104 height 38
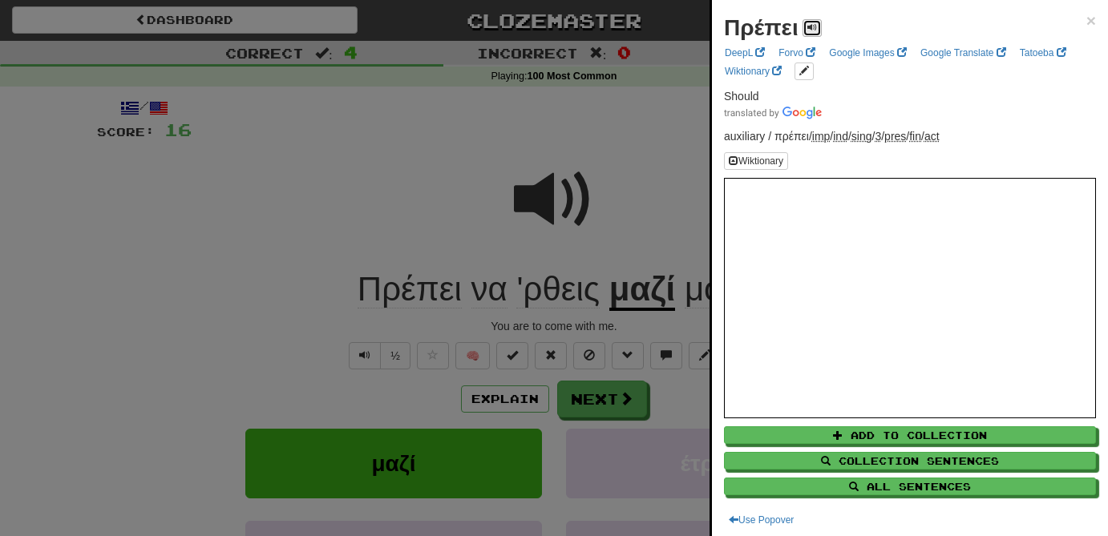
click at [811, 29] on span at bounding box center [812, 27] width 10 height 10
click at [810, 28] on span at bounding box center [812, 27] width 10 height 10
click at [499, 297] on div at bounding box center [554, 268] width 1108 height 536
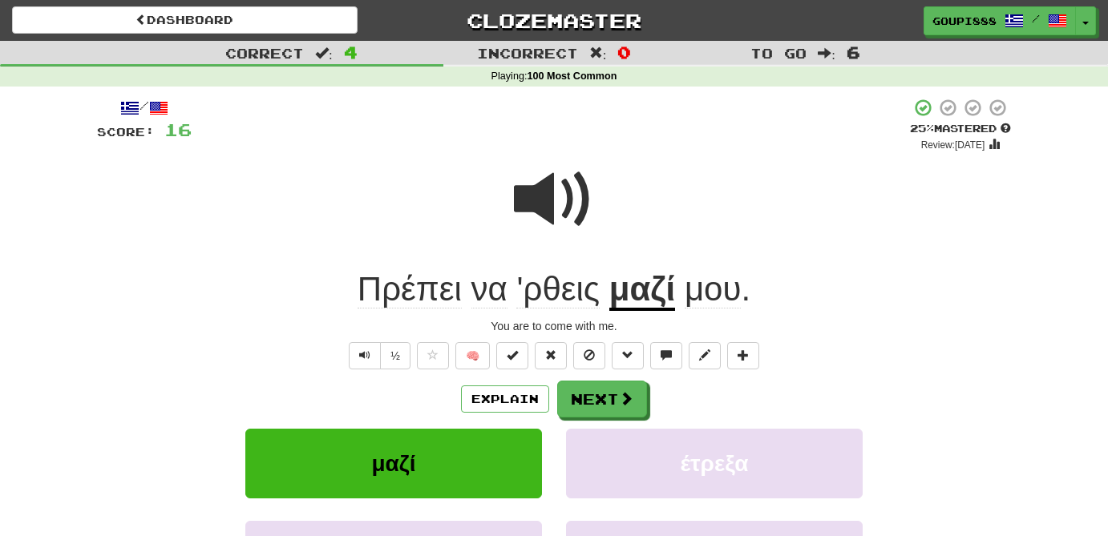
click at [527, 201] on span at bounding box center [554, 200] width 80 height 80
click at [536, 200] on span at bounding box center [554, 200] width 80 height 80
click at [649, 310] on u "μαζί" at bounding box center [642, 290] width 67 height 41
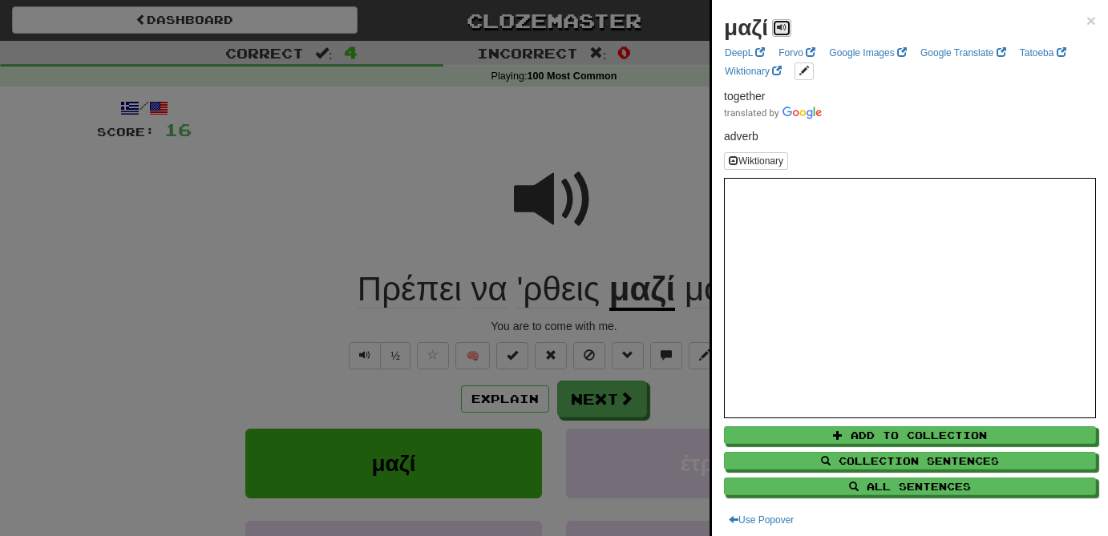
click at [787, 28] on button at bounding box center [781, 28] width 19 height 18
click at [663, 98] on div at bounding box center [554, 268] width 1108 height 536
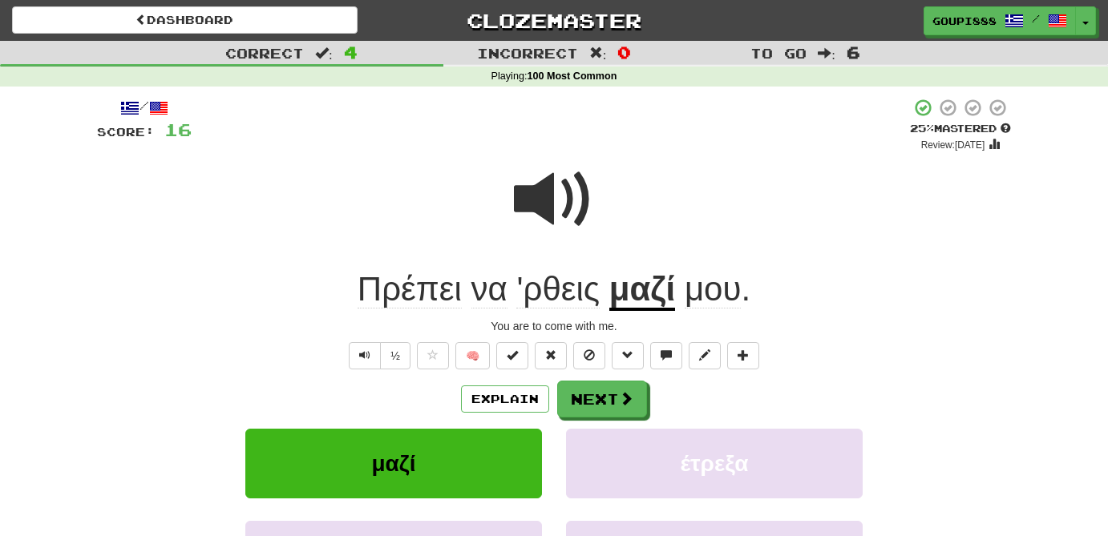
click at [552, 301] on span "'ρθεις" at bounding box center [557, 289] width 83 height 38
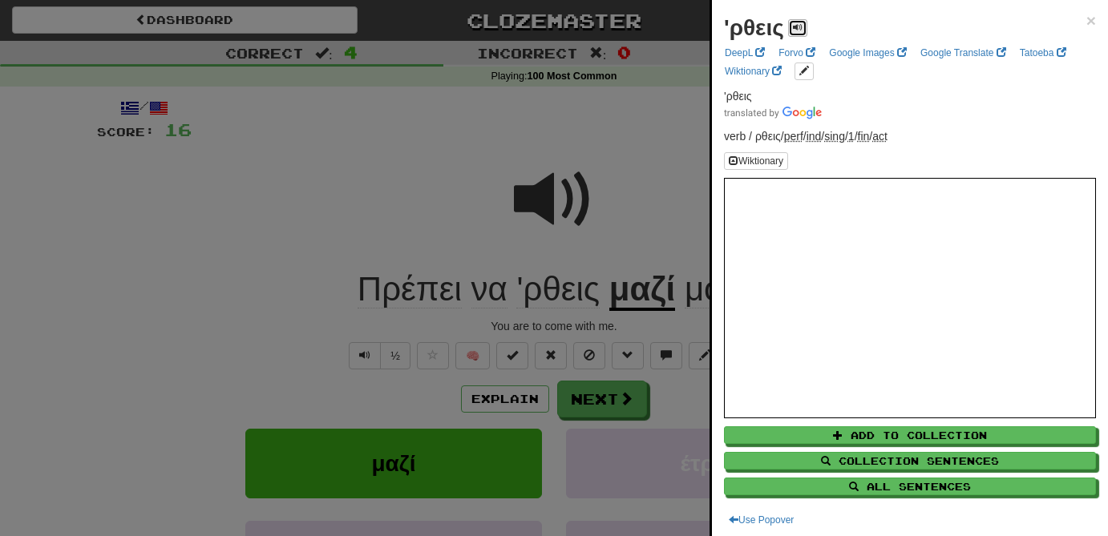
click at [798, 22] on span at bounding box center [798, 27] width 10 height 10
click at [504, 400] on div at bounding box center [554, 268] width 1108 height 536
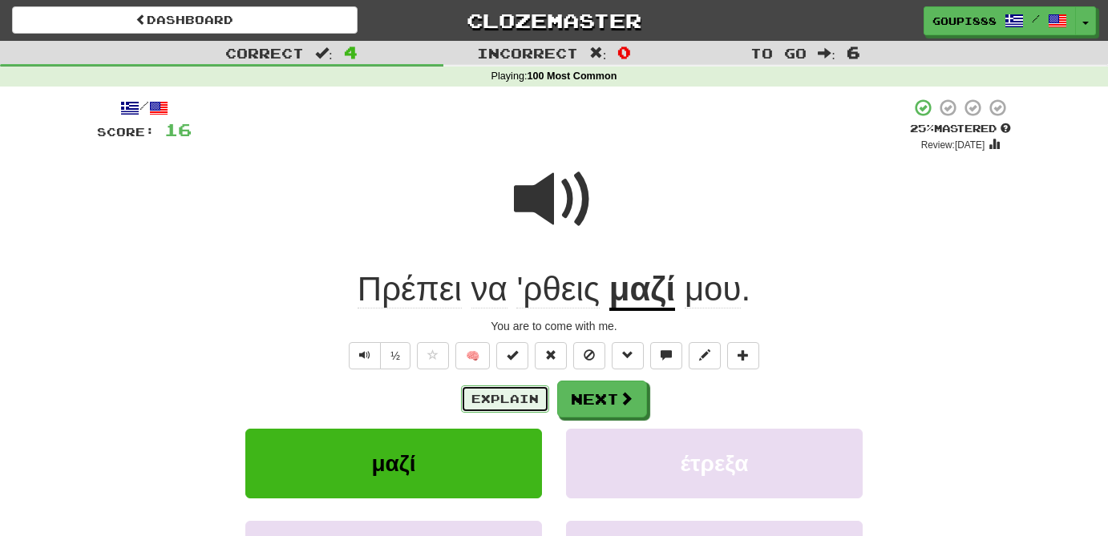
click at [504, 400] on button "Explain" at bounding box center [505, 399] width 88 height 27
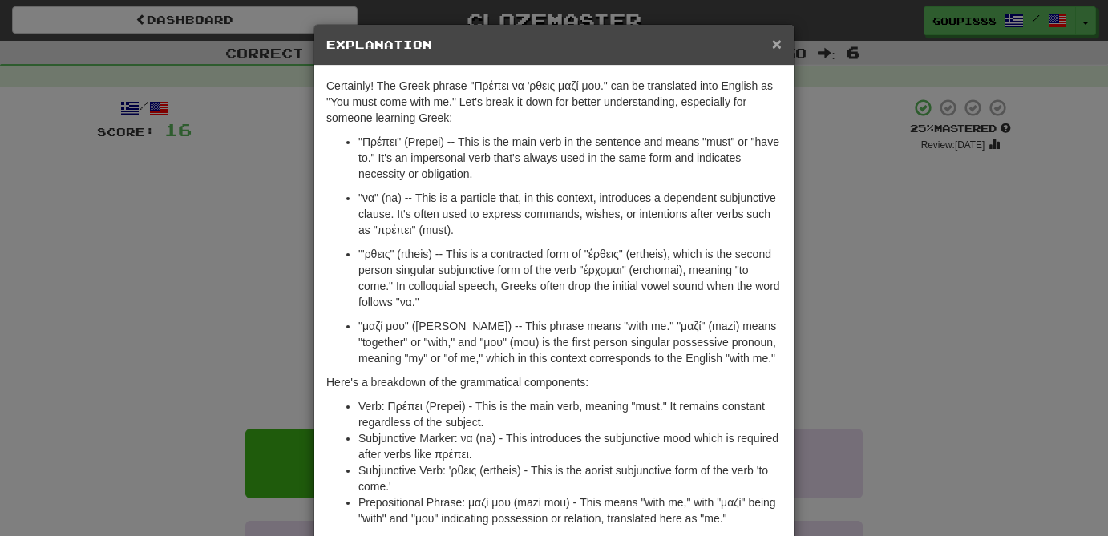
click at [778, 48] on span "×" at bounding box center [777, 43] width 10 height 18
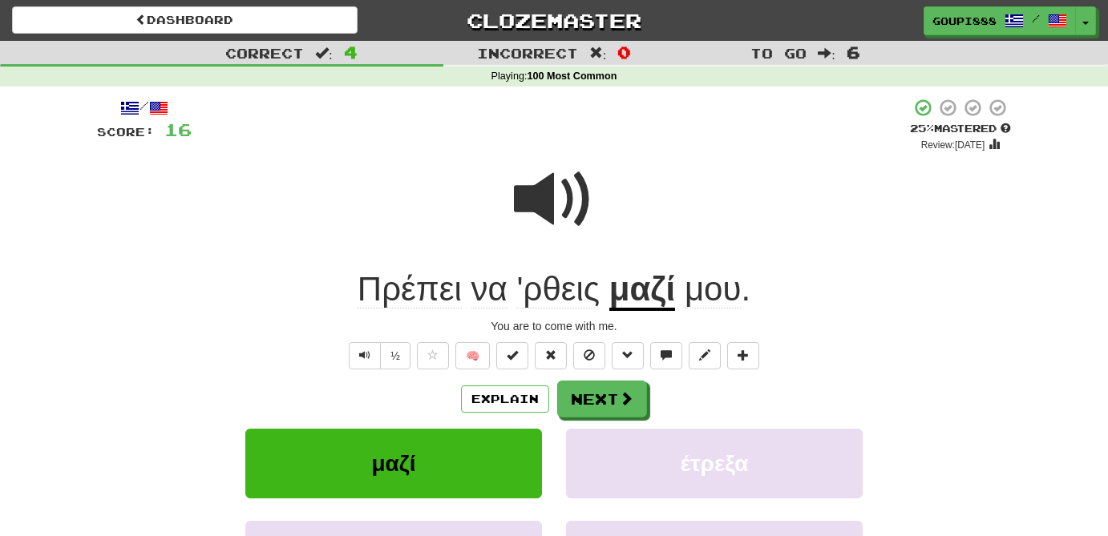
click at [532, 202] on span at bounding box center [554, 200] width 80 height 80
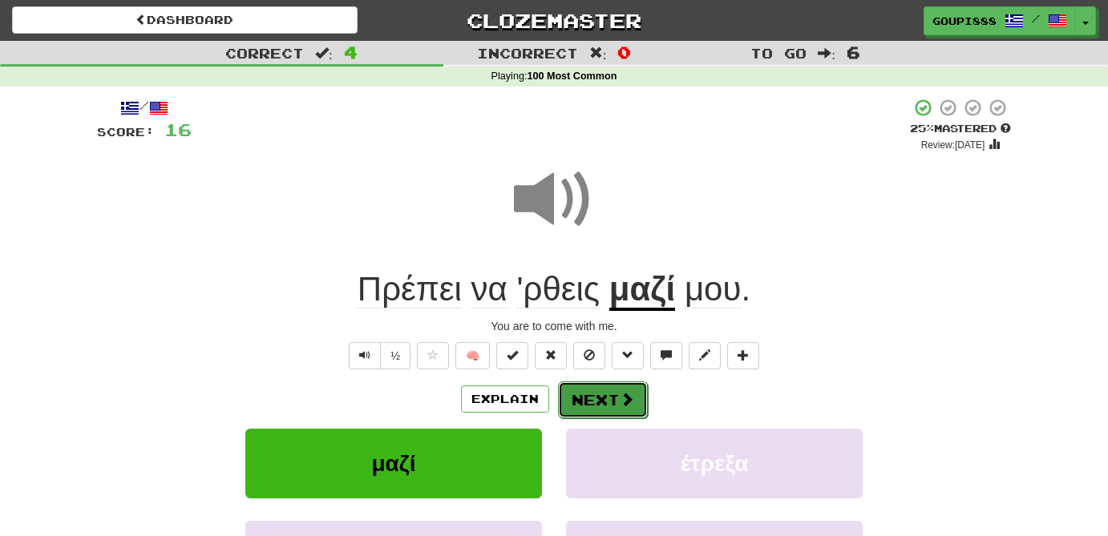
click at [611, 397] on button "Next" at bounding box center [603, 400] width 90 height 37
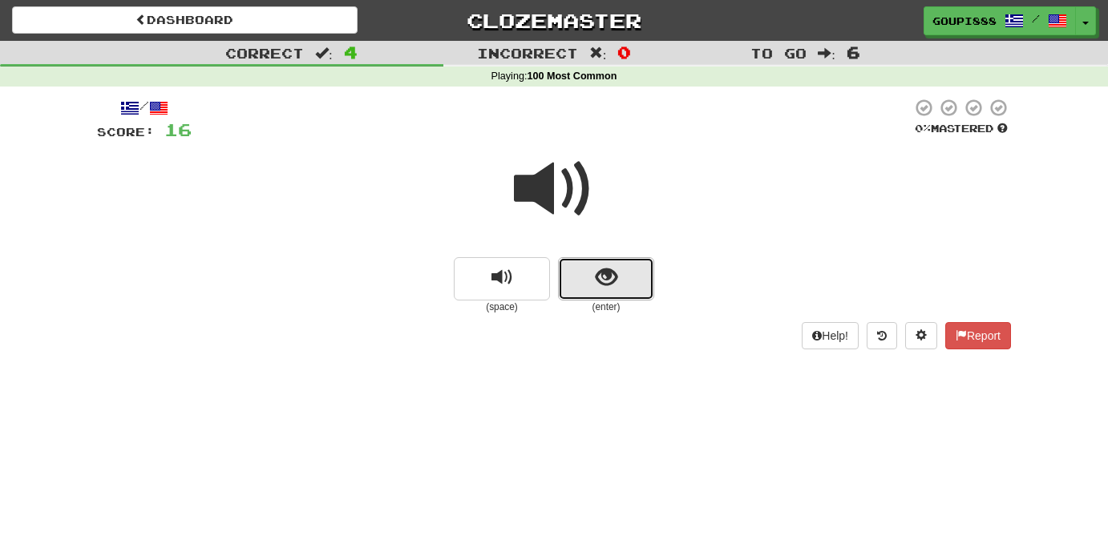
click at [608, 269] on span "show sentence" at bounding box center [607, 278] width 22 height 22
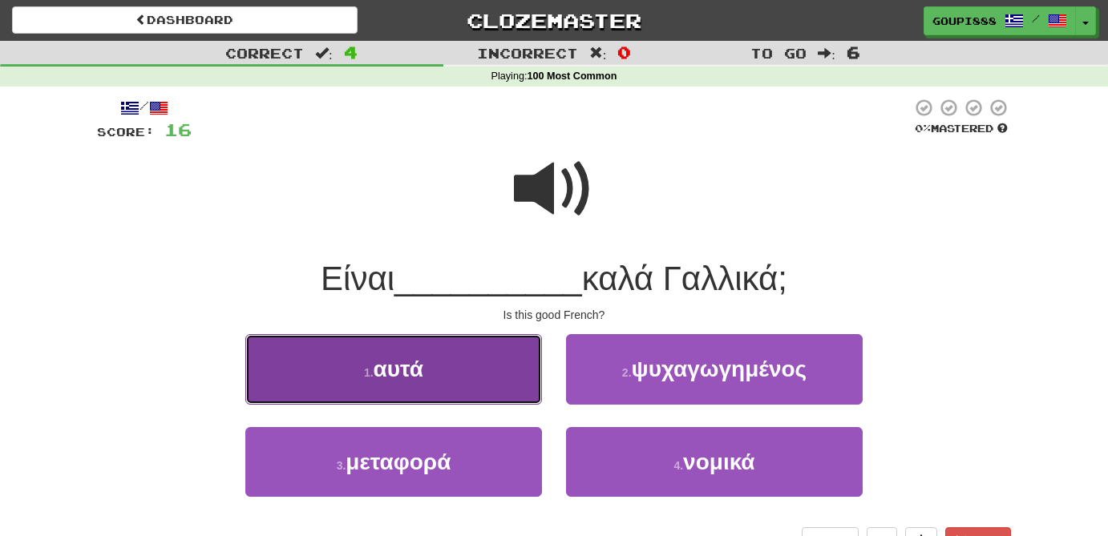
click at [447, 391] on button "1 . αυτά" at bounding box center [393, 369] width 297 height 70
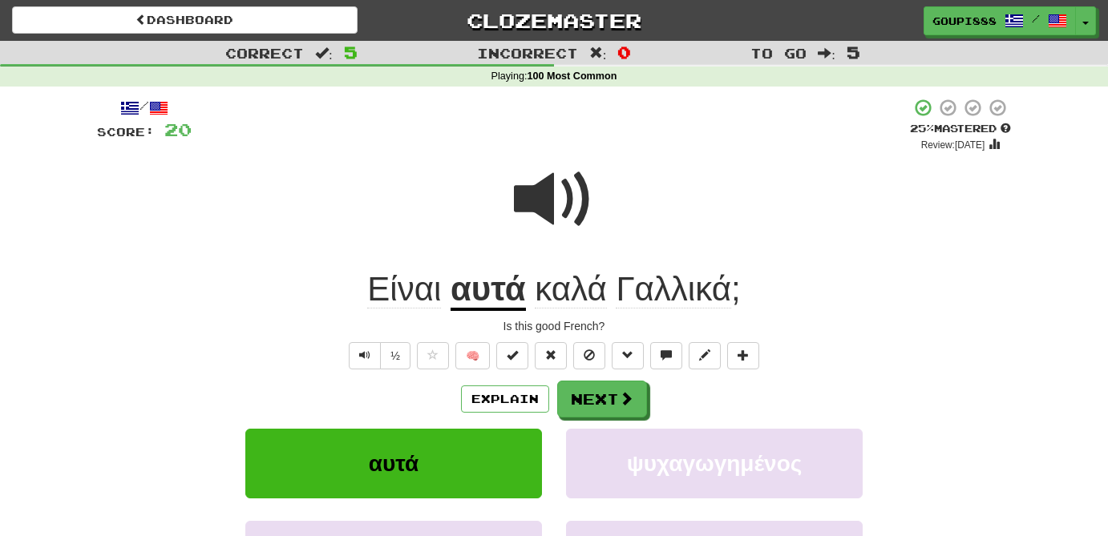
click at [560, 188] on span at bounding box center [554, 200] width 80 height 80
click at [673, 301] on span "Γαλλικά" at bounding box center [673, 289] width 115 height 38
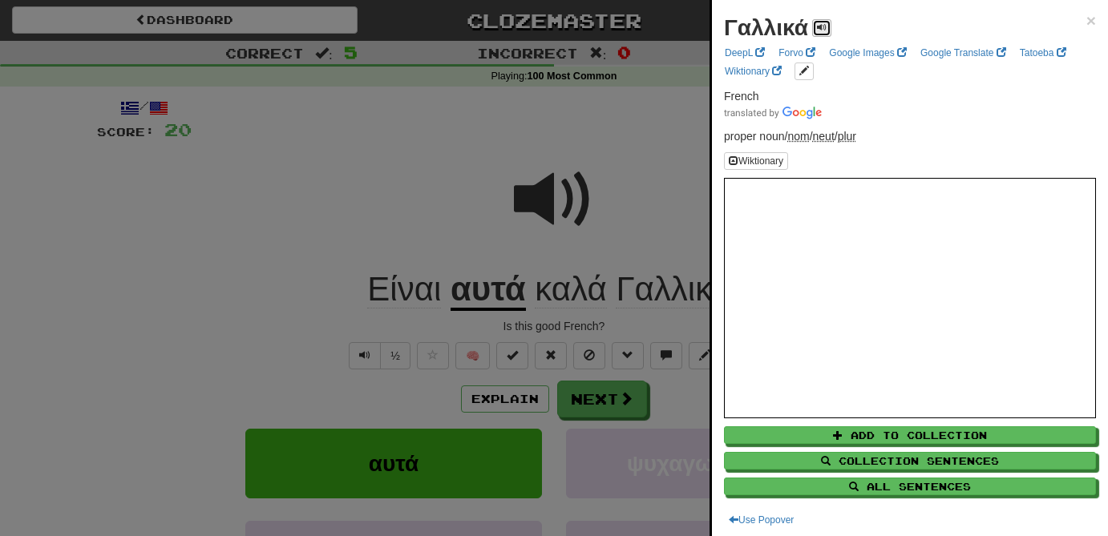
click at [822, 25] on span at bounding box center [822, 27] width 10 height 10
click at [601, 148] on div at bounding box center [554, 268] width 1108 height 536
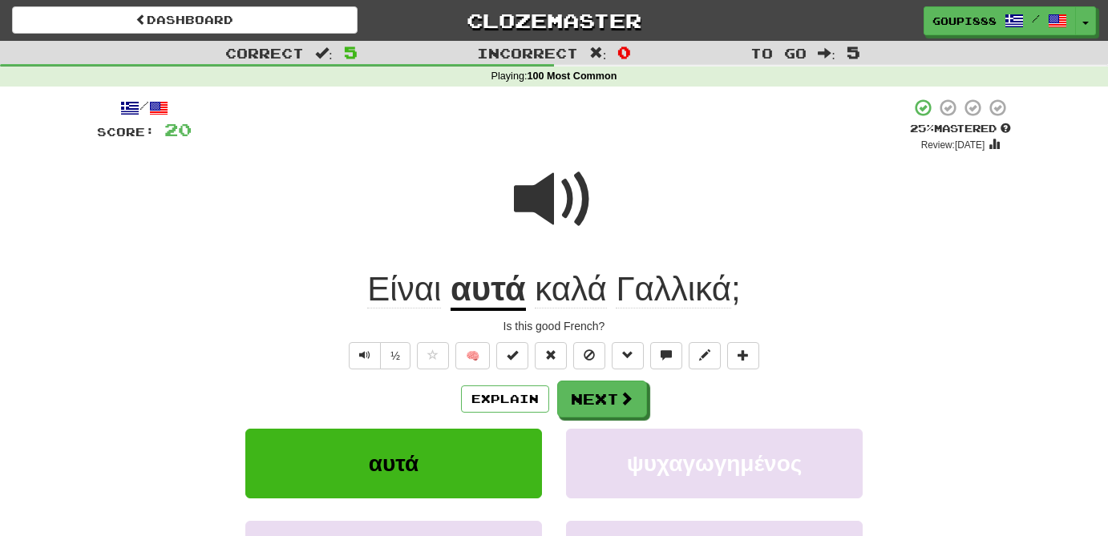
click at [487, 301] on u "αυτά" at bounding box center [488, 290] width 75 height 41
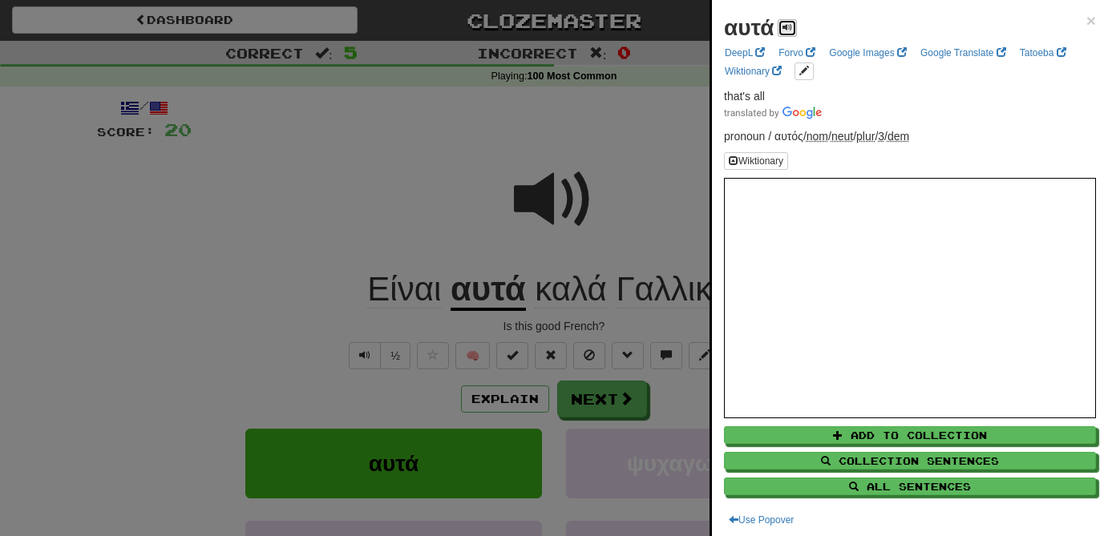
click at [792, 28] on span at bounding box center [788, 27] width 10 height 10
click at [443, 160] on div at bounding box center [554, 268] width 1108 height 536
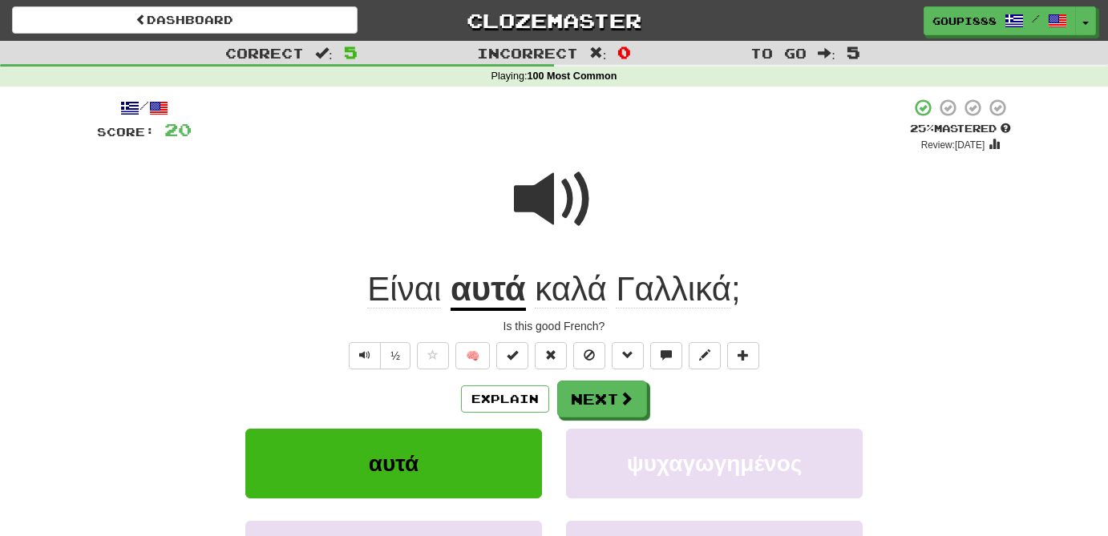
click at [485, 291] on u "αυτά" at bounding box center [488, 290] width 75 height 41
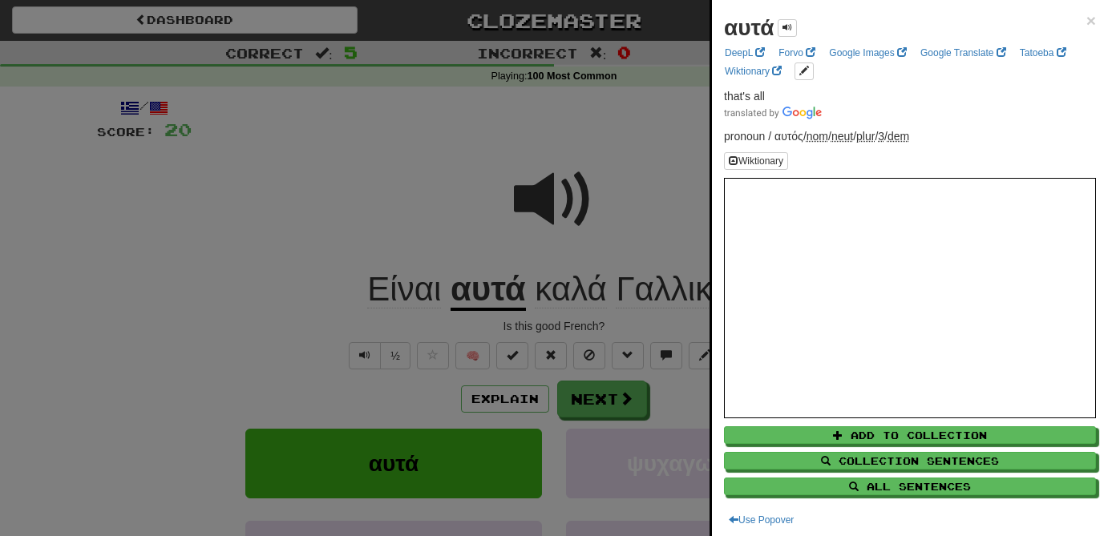
click at [499, 164] on div at bounding box center [554, 268] width 1108 height 536
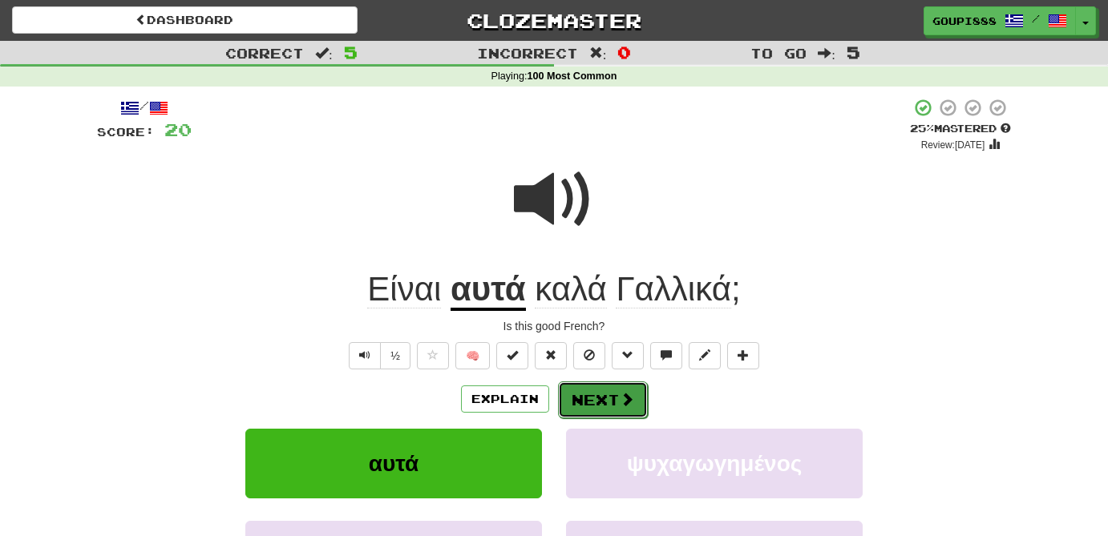
click at [610, 403] on button "Next" at bounding box center [603, 400] width 90 height 37
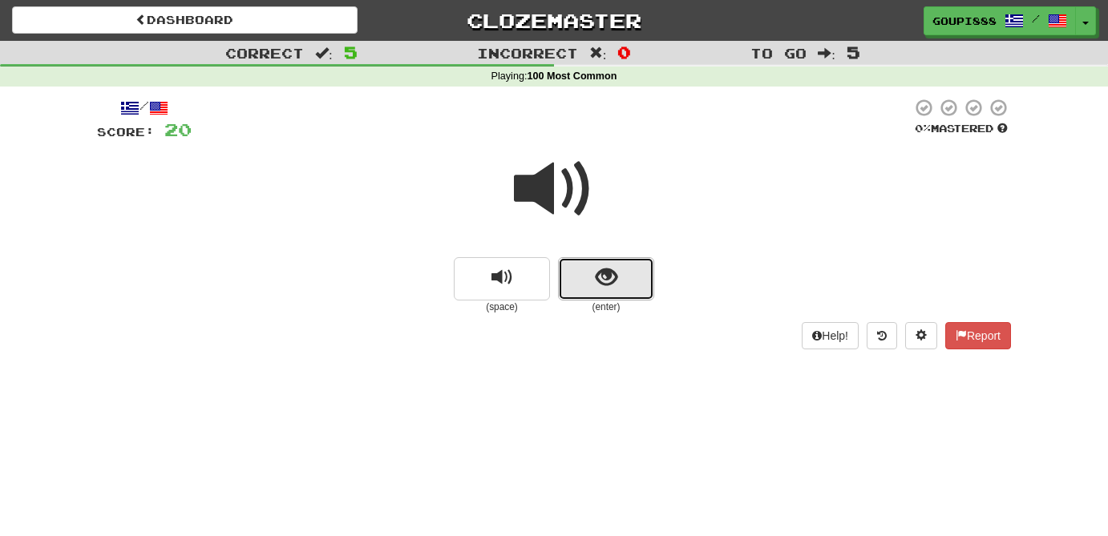
click at [605, 275] on span "show sentence" at bounding box center [607, 278] width 22 height 22
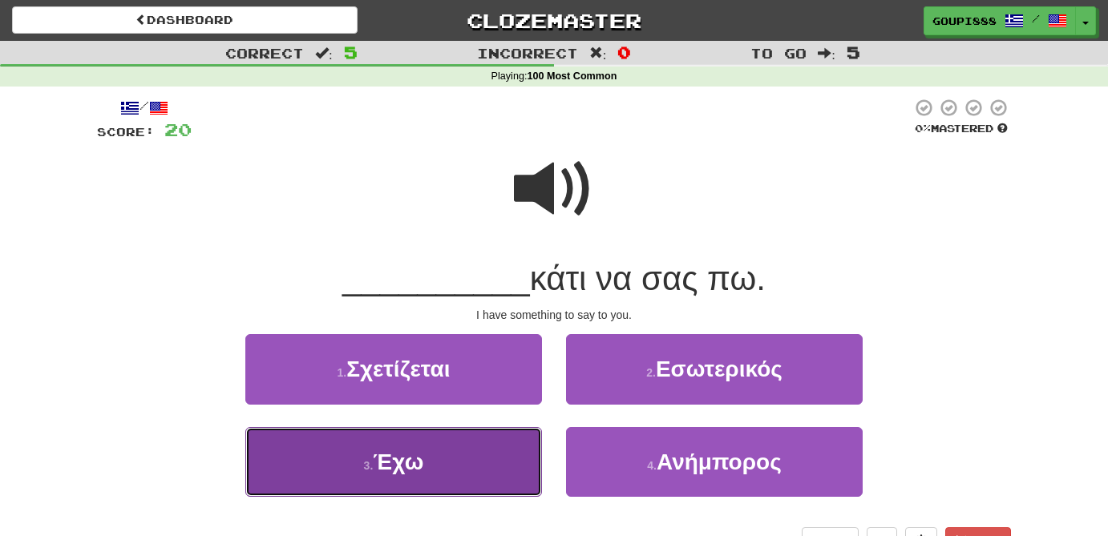
click at [451, 467] on button "3 . Έχω" at bounding box center [393, 462] width 297 height 70
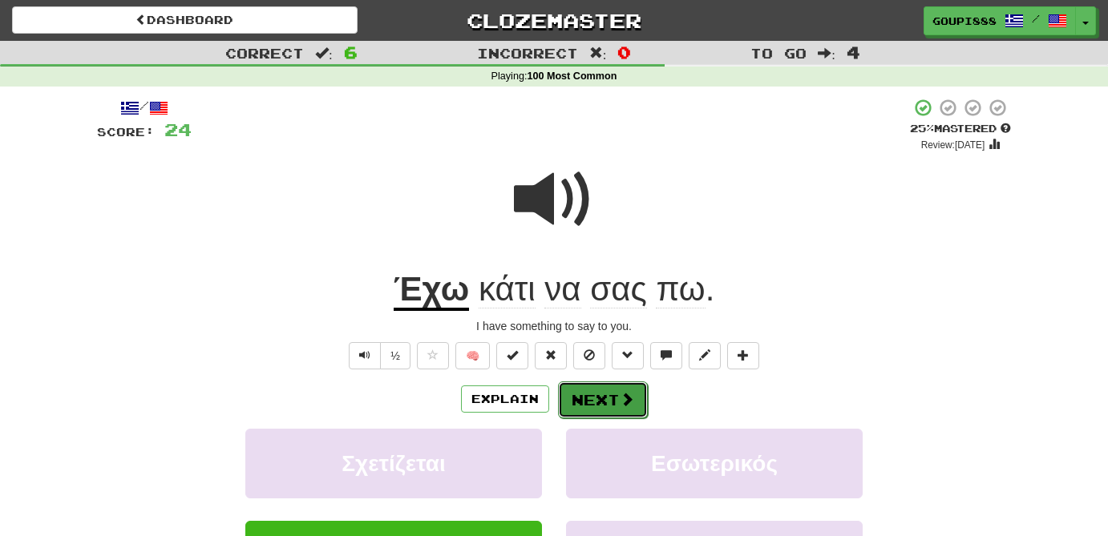
click at [629, 402] on span at bounding box center [627, 399] width 14 height 14
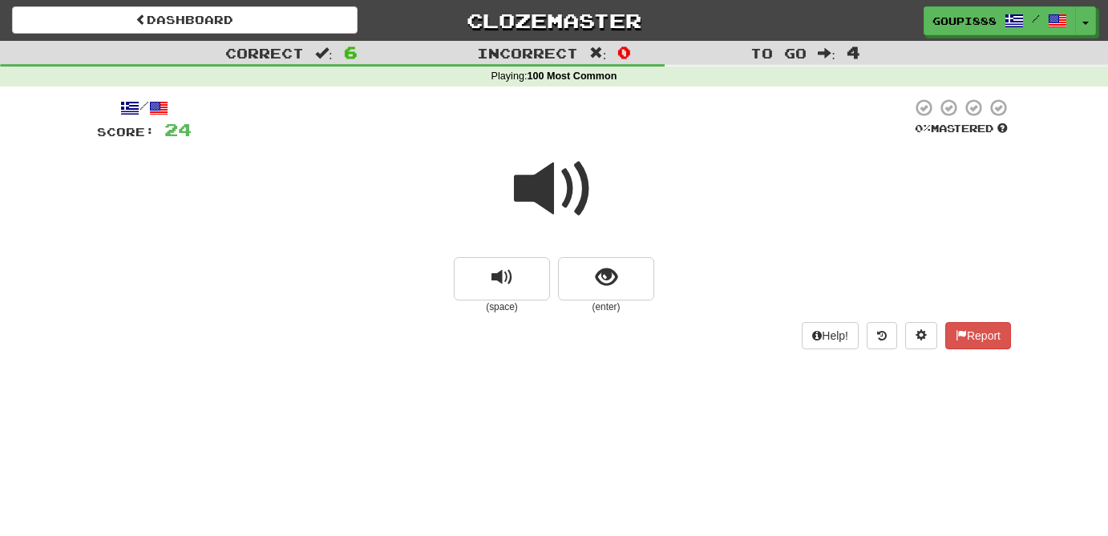
click at [547, 187] on span at bounding box center [554, 189] width 80 height 80
click at [602, 276] on span "show sentence" at bounding box center [607, 278] width 22 height 22
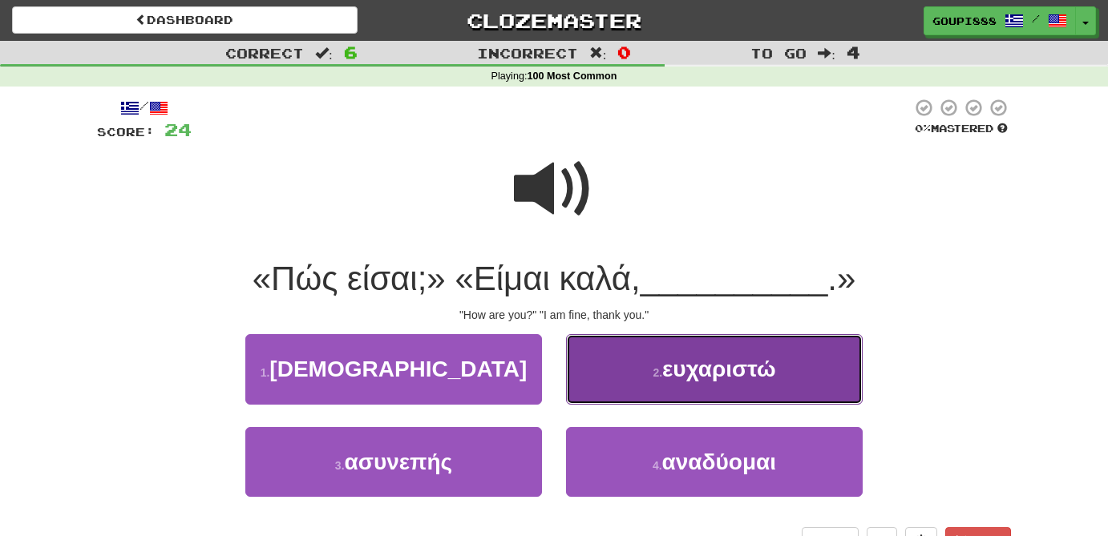
click at [684, 379] on span "ευχαριστώ" at bounding box center [719, 369] width 114 height 25
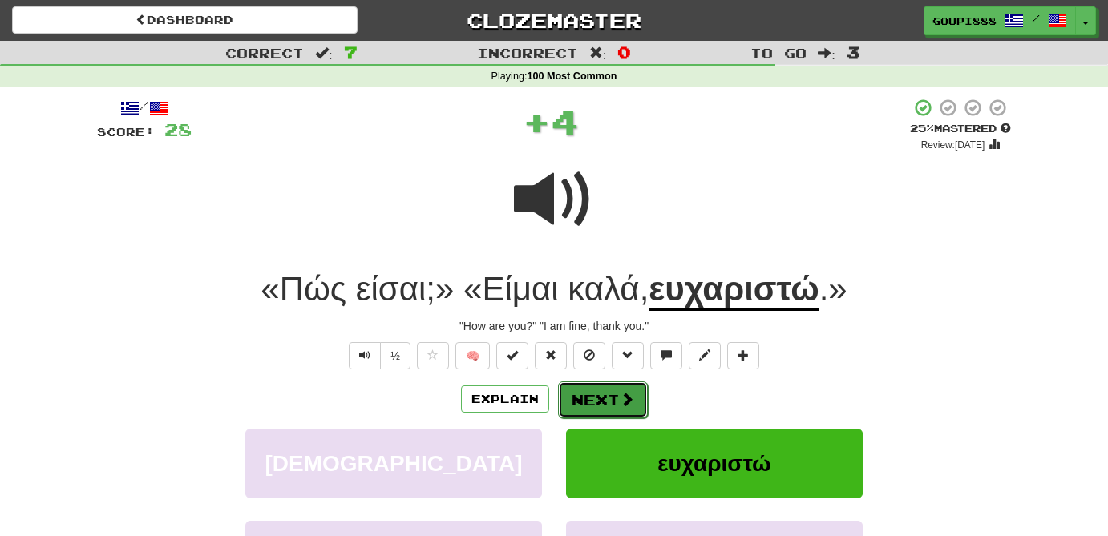
click at [620, 413] on button "Next" at bounding box center [603, 400] width 90 height 37
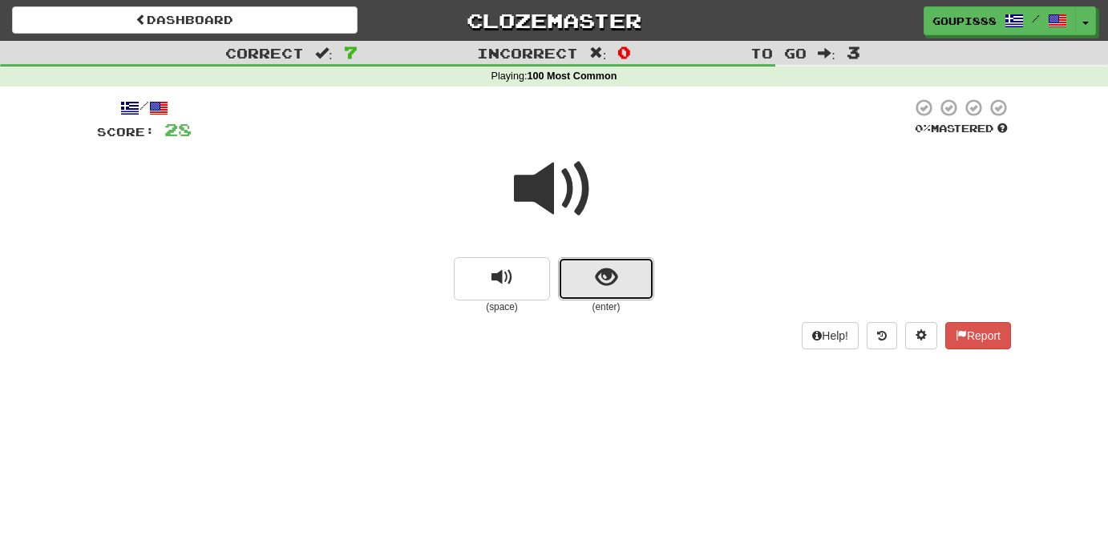
click at [613, 277] on span "show sentence" at bounding box center [607, 278] width 22 height 22
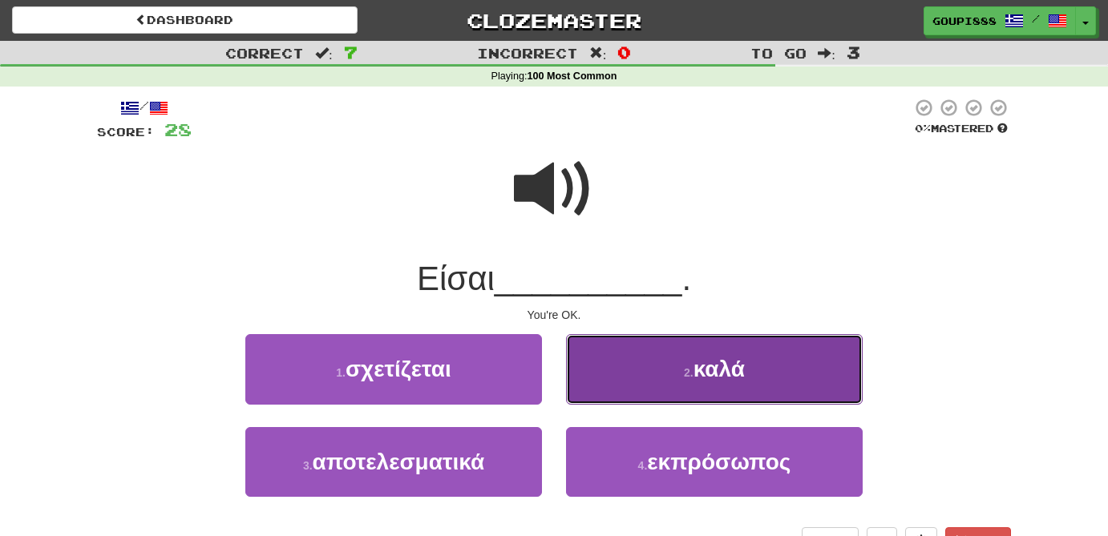
click at [677, 375] on button "2 . καλά" at bounding box center [714, 369] width 297 height 70
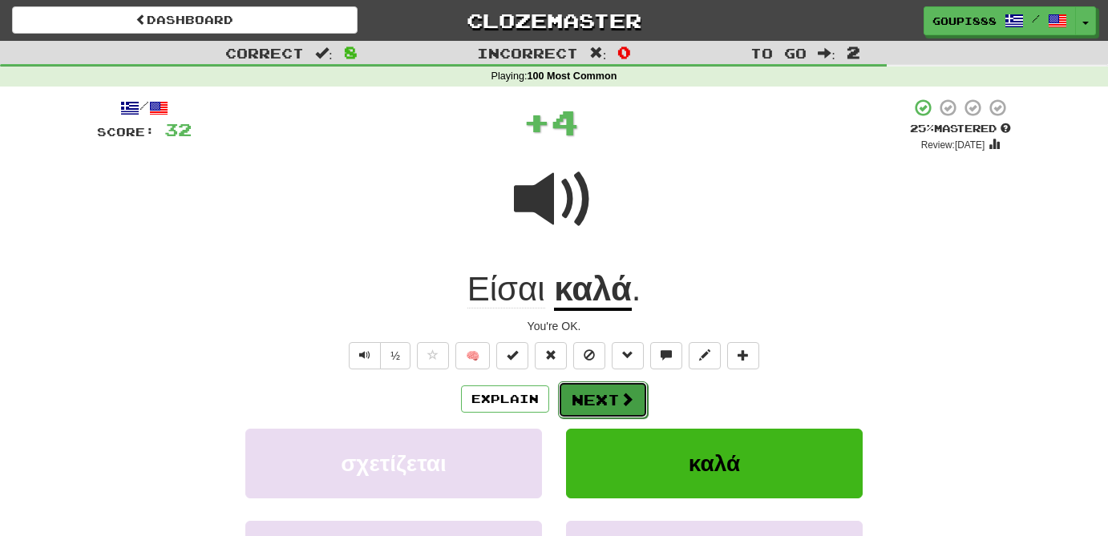
click at [622, 402] on span at bounding box center [627, 399] width 14 height 14
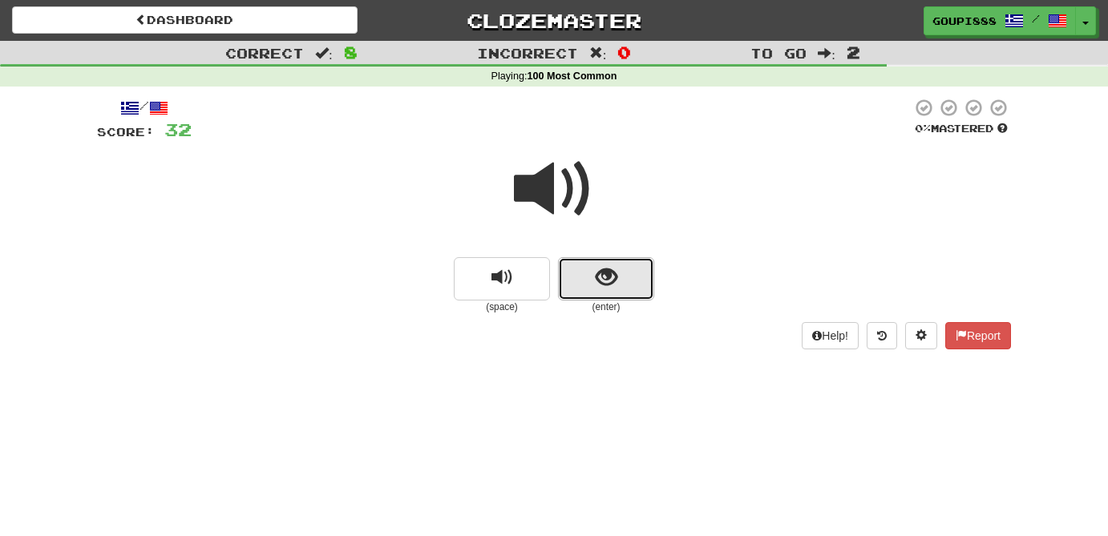
click at [617, 277] on span "show sentence" at bounding box center [607, 278] width 22 height 22
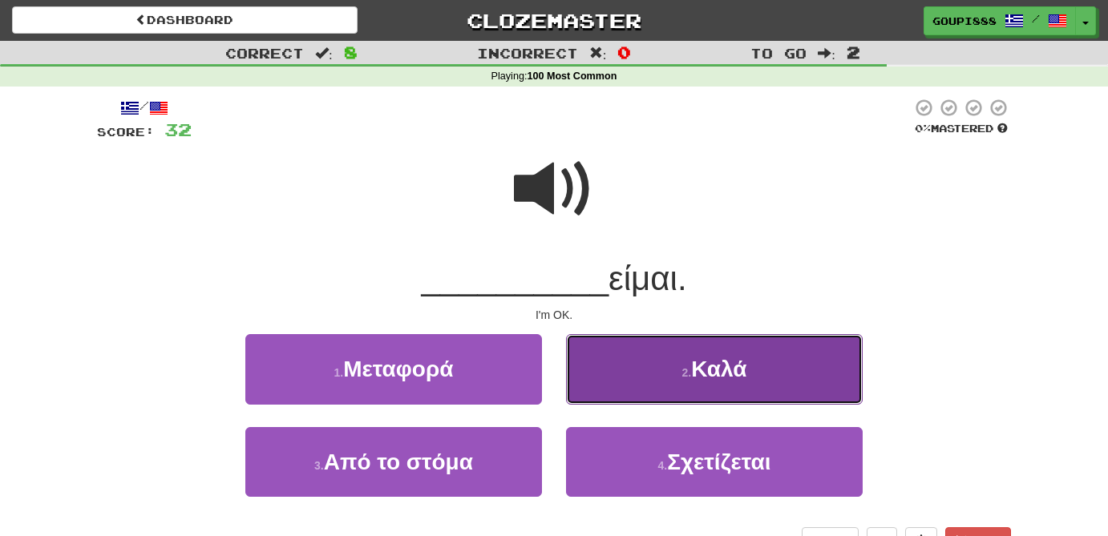
click at [727, 374] on span "Καλά" at bounding box center [718, 369] width 55 height 25
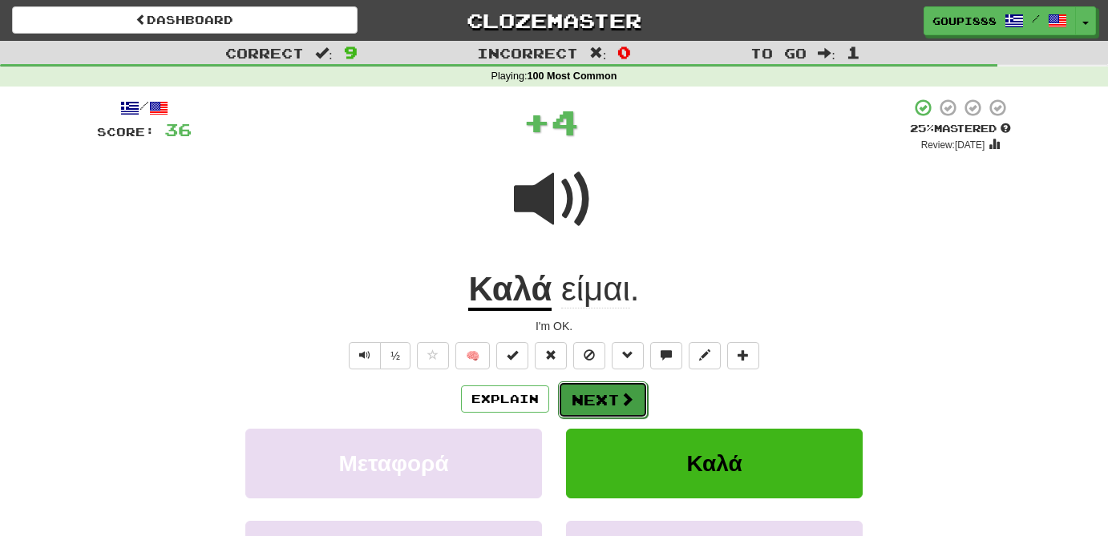
click at [614, 405] on button "Next" at bounding box center [603, 400] width 90 height 37
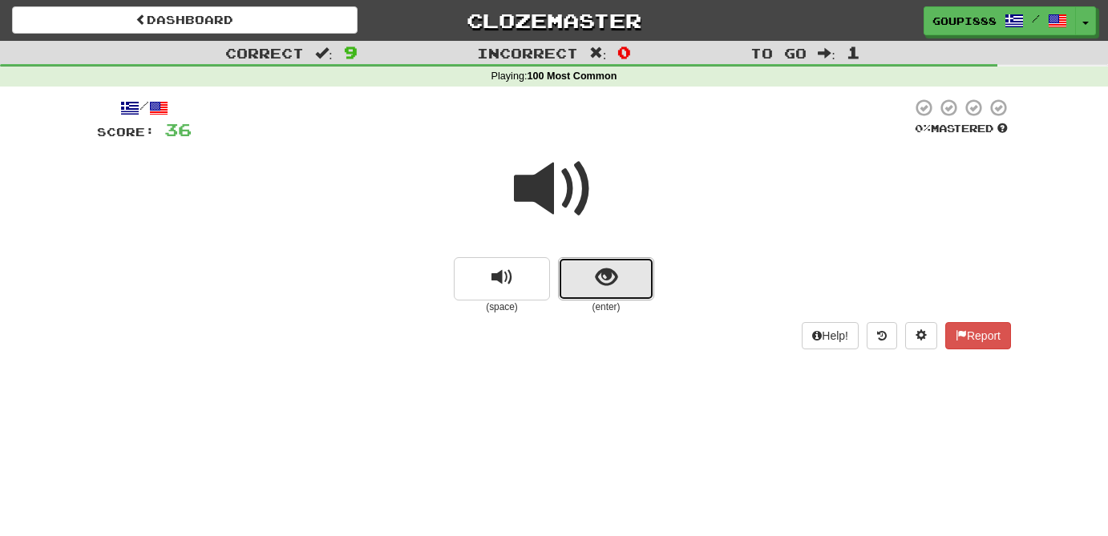
click at [627, 274] on button "show sentence" at bounding box center [606, 278] width 96 height 43
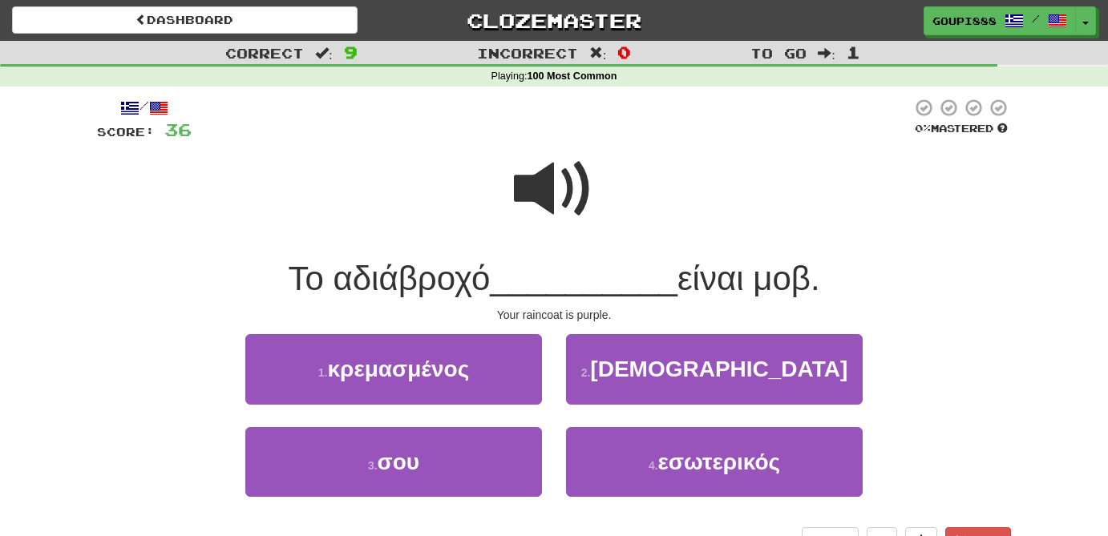
click at [548, 188] on span at bounding box center [554, 189] width 80 height 80
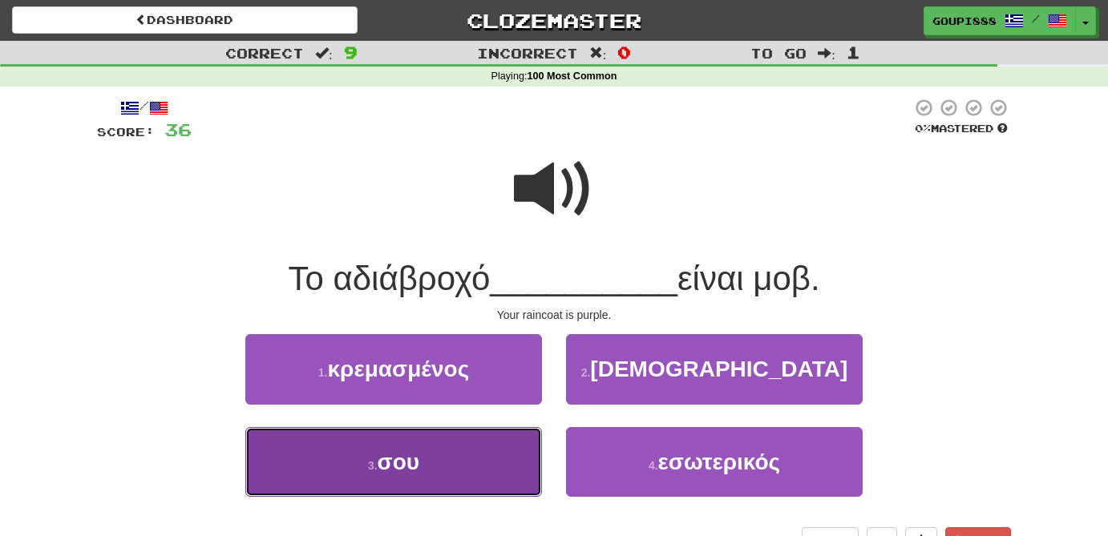
click at [454, 474] on button "3 . σου" at bounding box center [393, 462] width 297 height 70
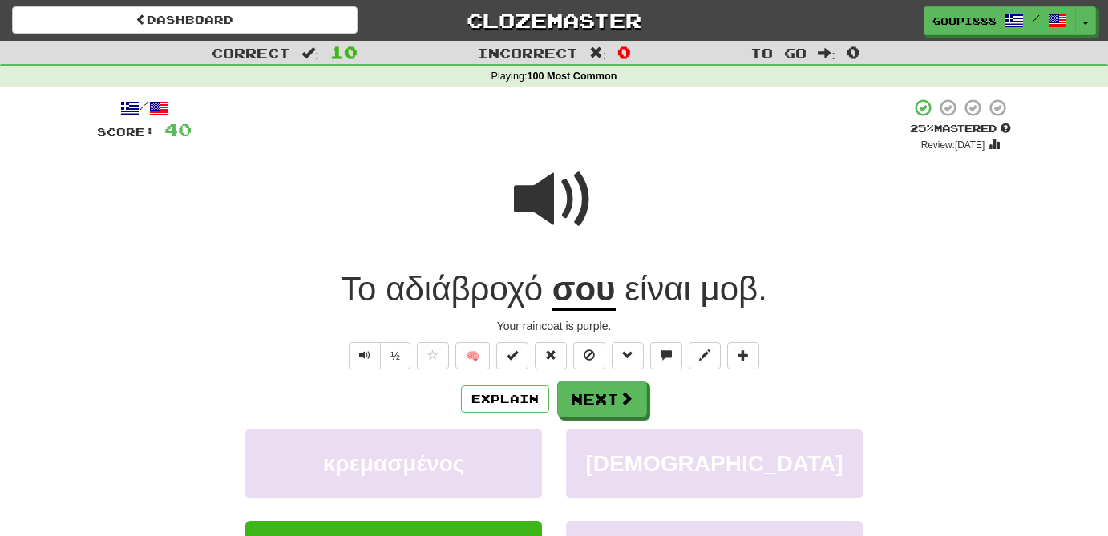
click at [728, 301] on span "μοβ" at bounding box center [730, 289] width 58 height 38
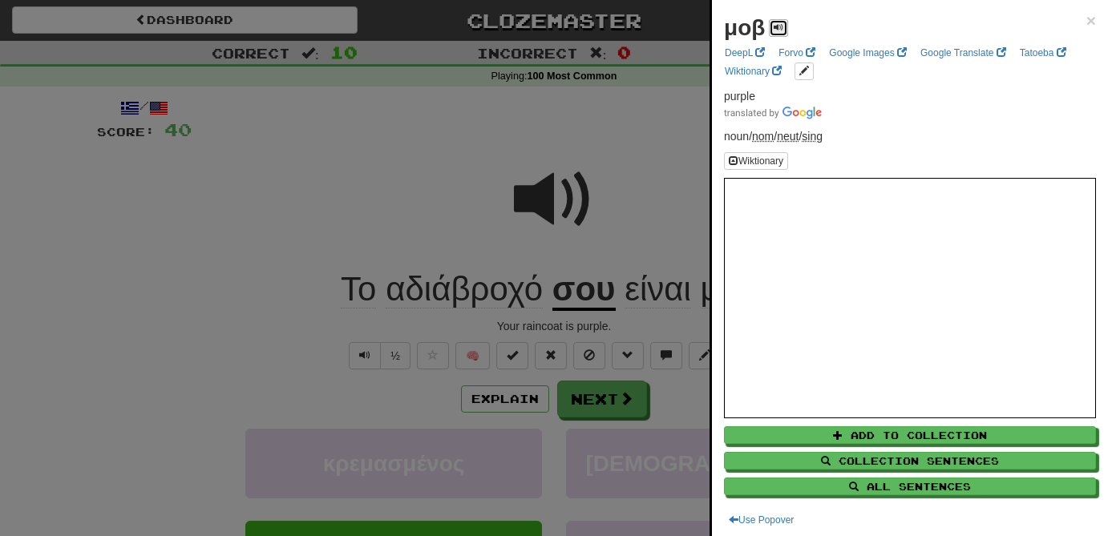
click at [778, 26] on span at bounding box center [779, 27] width 10 height 10
click at [539, 200] on div at bounding box center [554, 268] width 1108 height 536
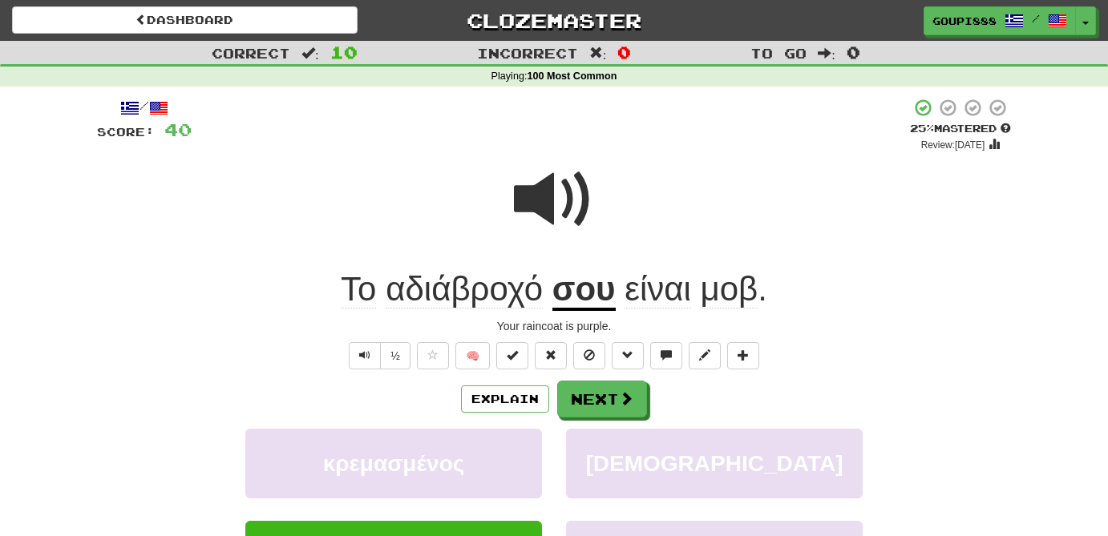
click at [604, 419] on div "Explain Next κρεμασμένος βουδισμός σου εσωτερικός Learn more: κρεμασμένος βουδι…" at bounding box center [554, 509] width 914 height 257
click at [609, 399] on button "Next" at bounding box center [603, 400] width 90 height 37
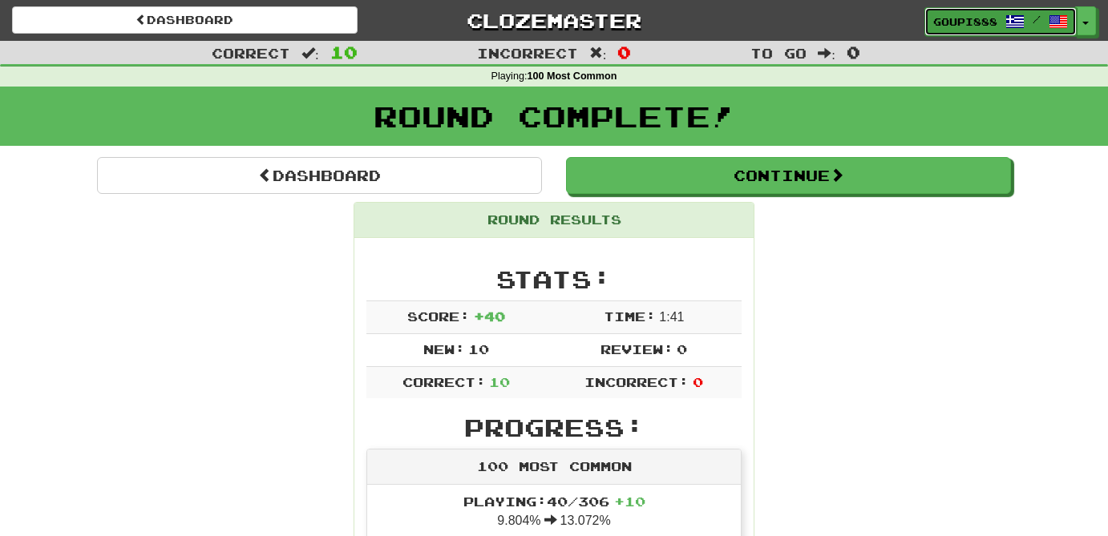
click at [1030, 20] on span "/" at bounding box center [1036, 19] width 63 height 11
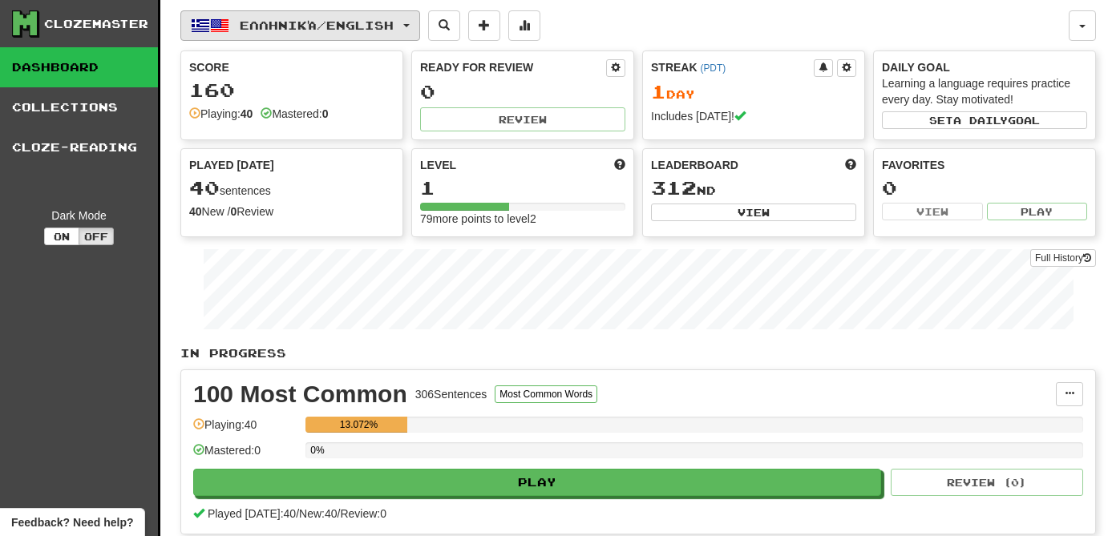
click at [270, 34] on button "Ελληνικά / English" at bounding box center [300, 25] width 240 height 30
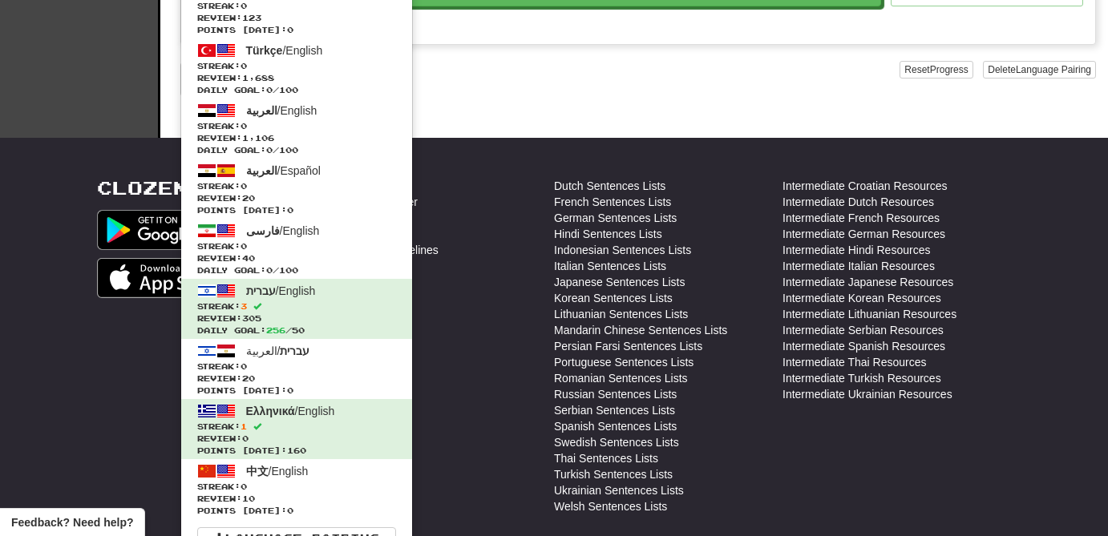
scroll to position [581, 0]
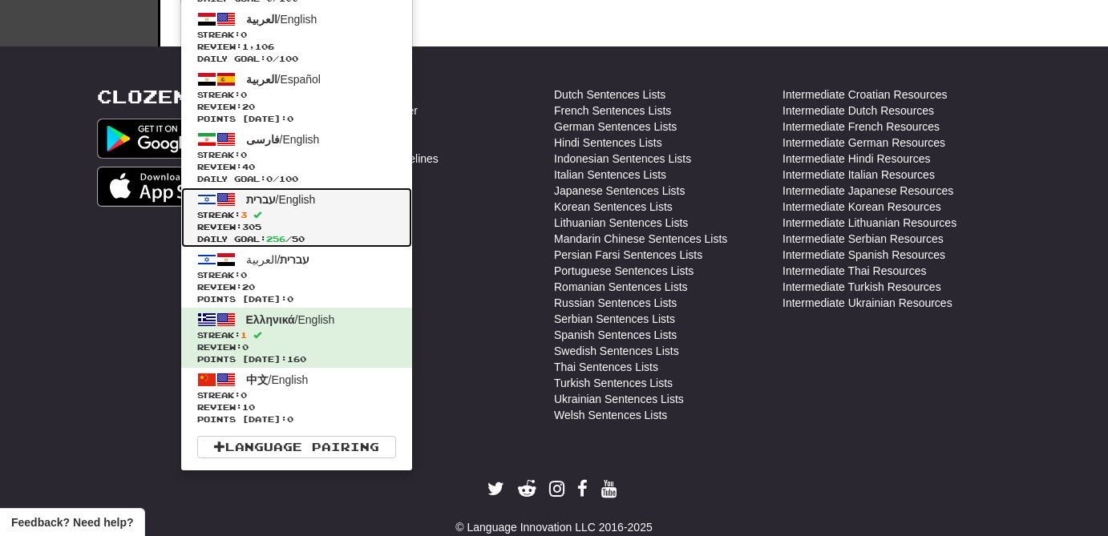
click at [326, 222] on span "Review: 305" at bounding box center [296, 227] width 199 height 12
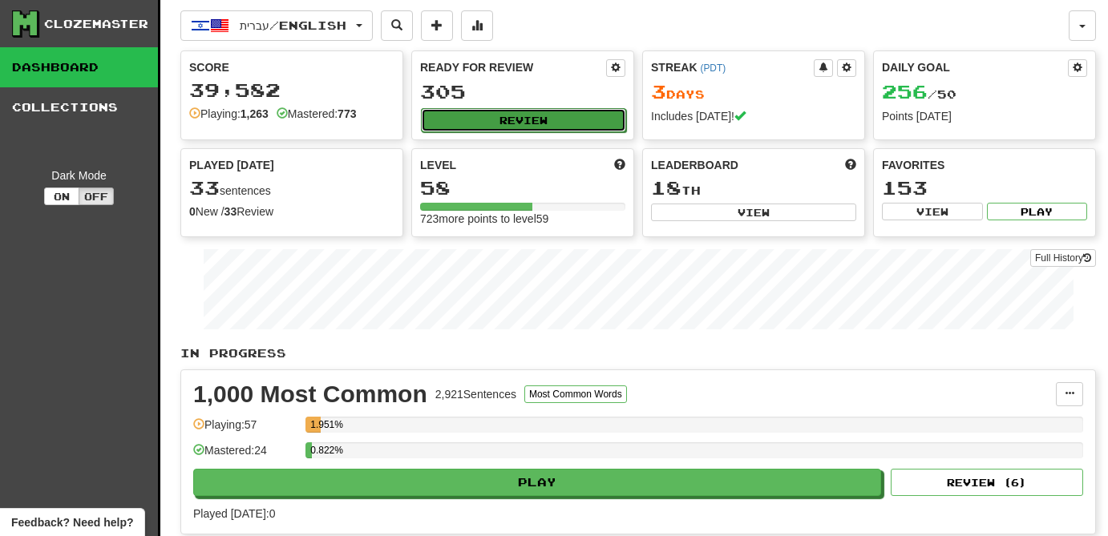
click at [569, 123] on button "Review" at bounding box center [523, 120] width 205 height 24
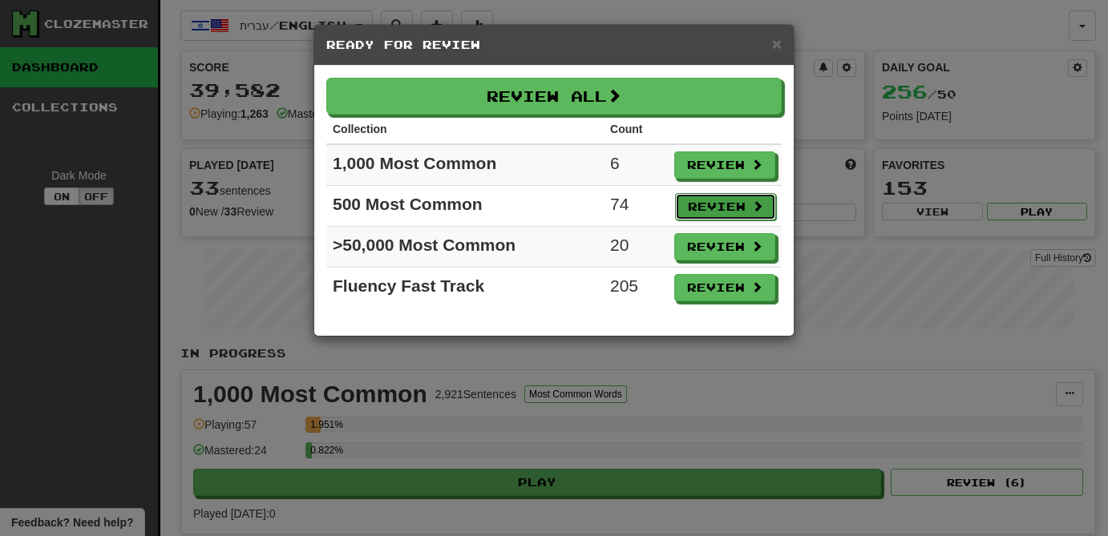
click at [709, 206] on button "Review" at bounding box center [725, 206] width 101 height 27
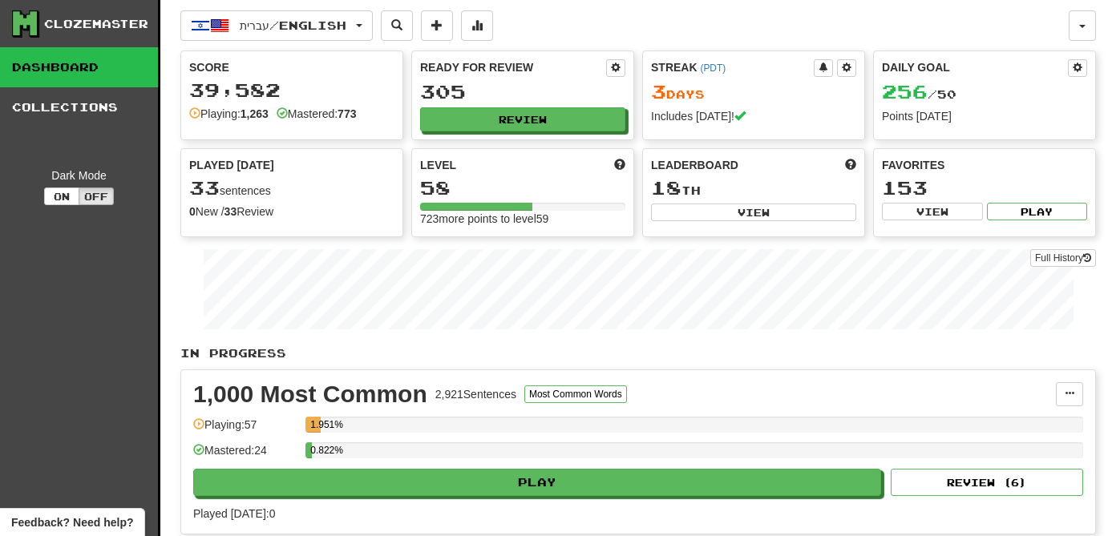
select select "**"
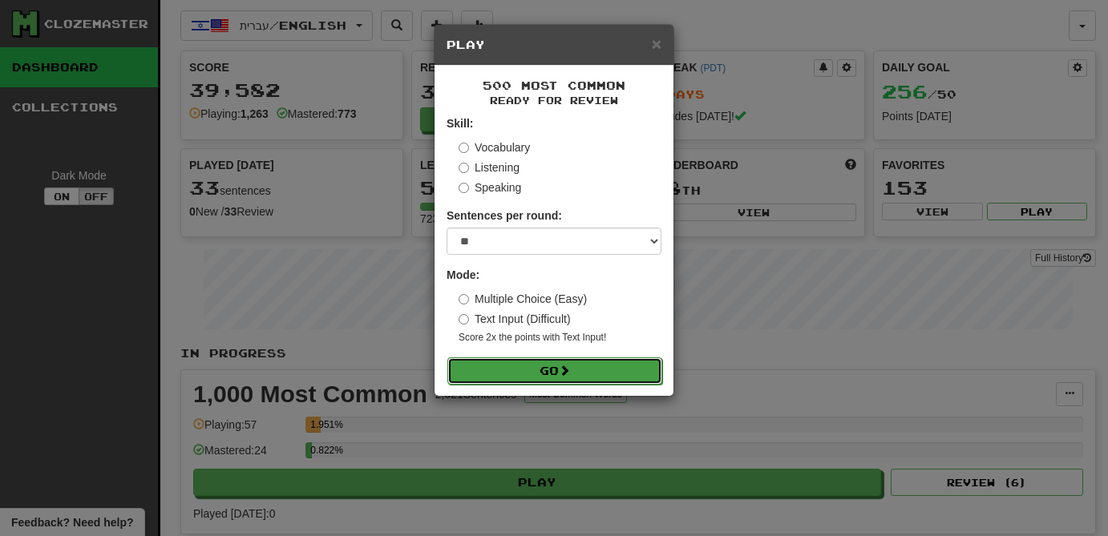
click at [561, 377] on button "Go" at bounding box center [554, 371] width 215 height 27
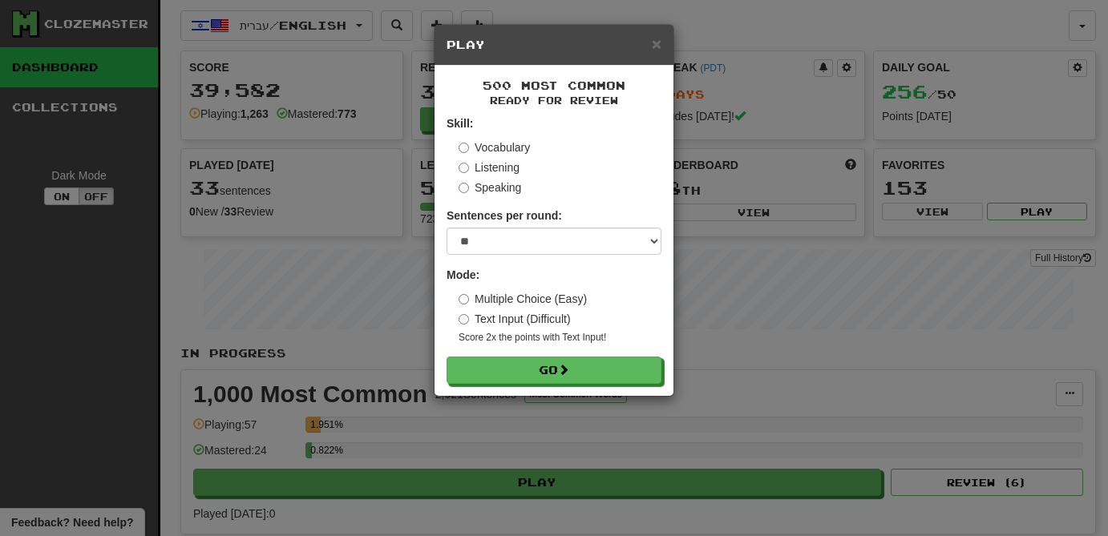
click at [594, 396] on div "500 Most Common Ready for Review Skill: Vocabulary Listening Speaking Sentences…" at bounding box center [554, 231] width 239 height 330
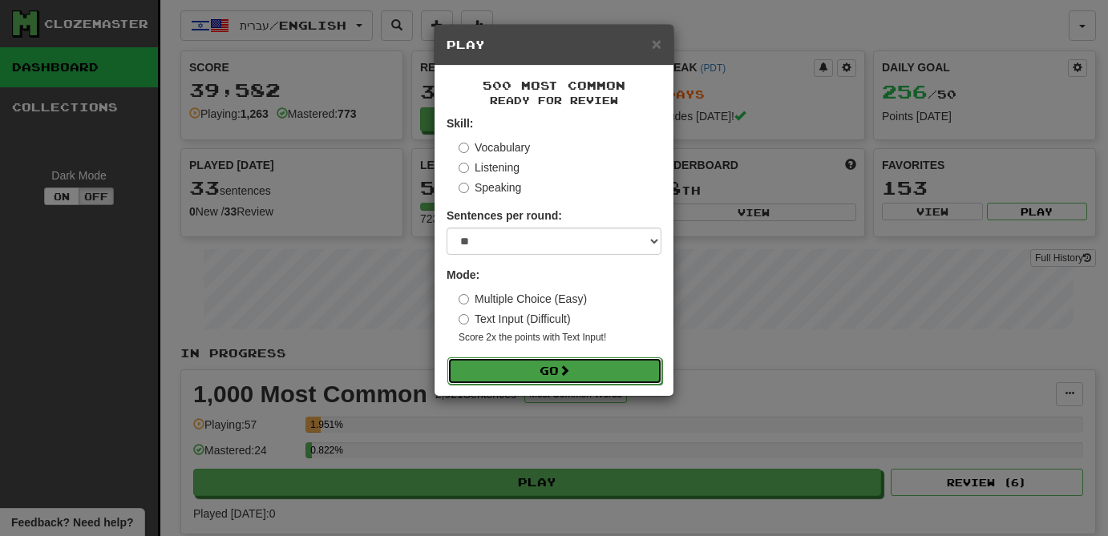
click at [593, 372] on button "Go" at bounding box center [554, 371] width 215 height 27
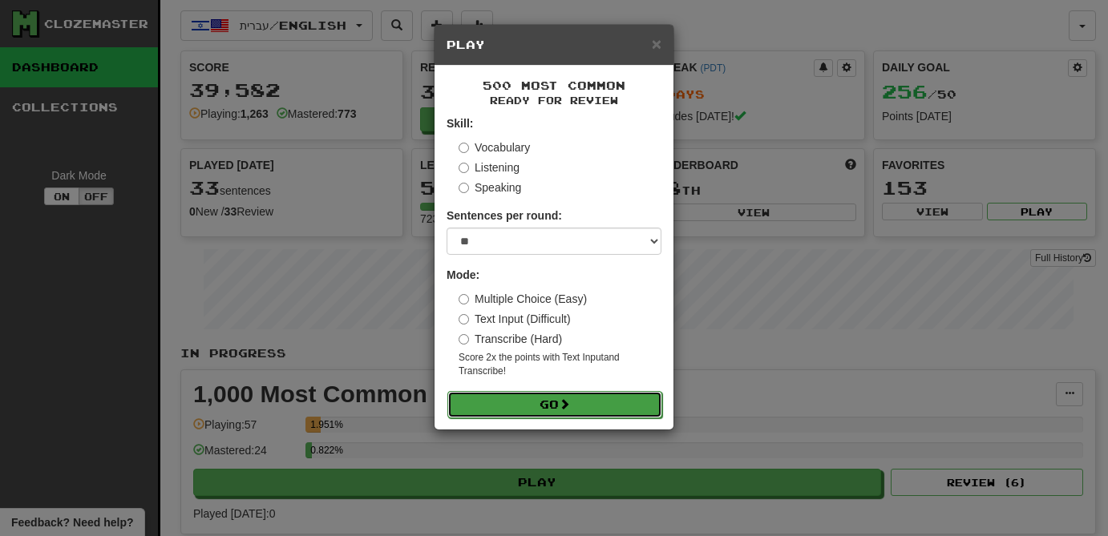
click at [609, 406] on button "Go" at bounding box center [554, 404] width 215 height 27
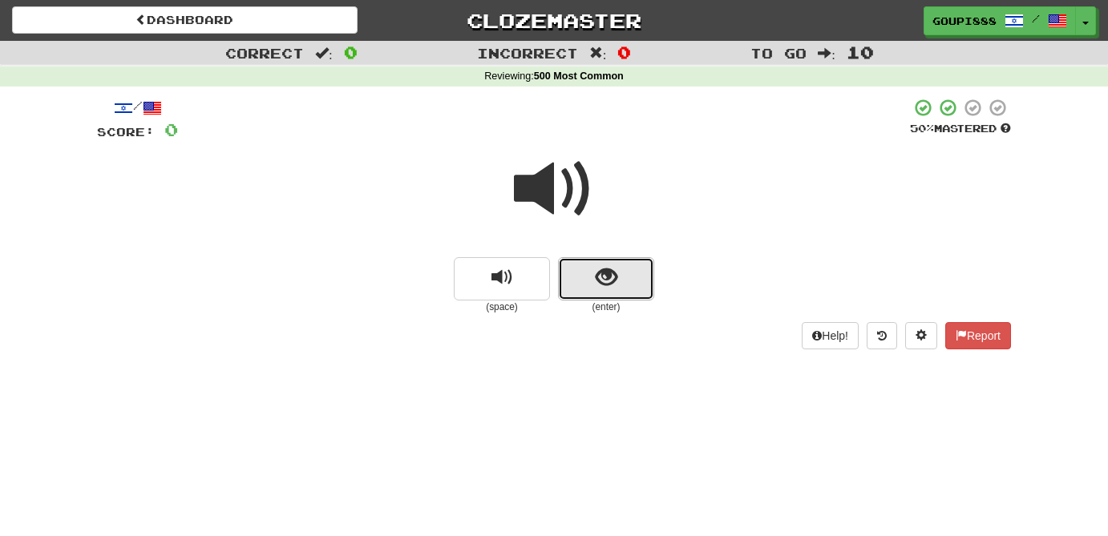
click at [612, 285] on span "show sentence" at bounding box center [607, 278] width 22 height 22
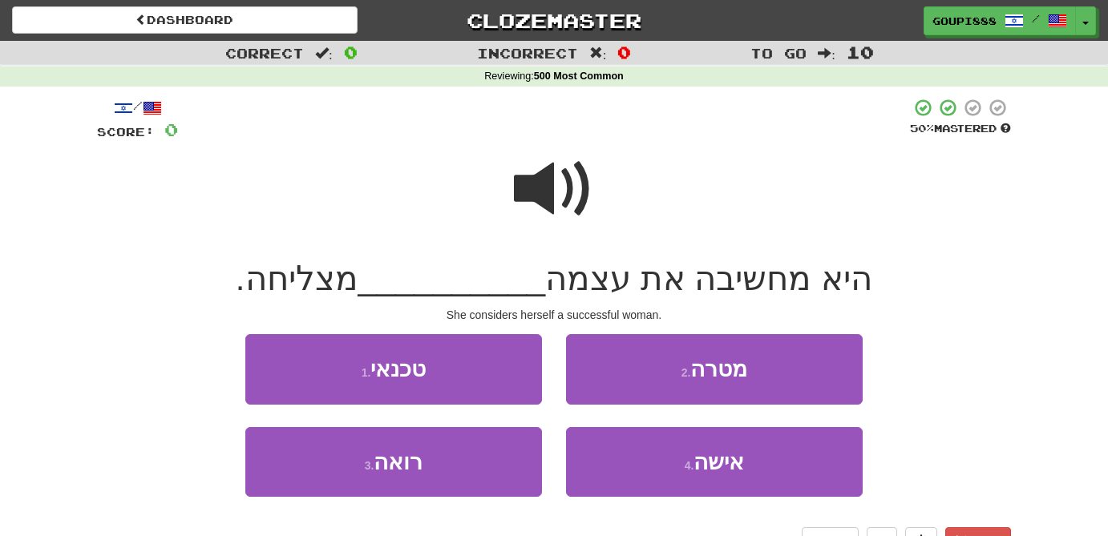
click at [550, 178] on span at bounding box center [554, 189] width 80 height 80
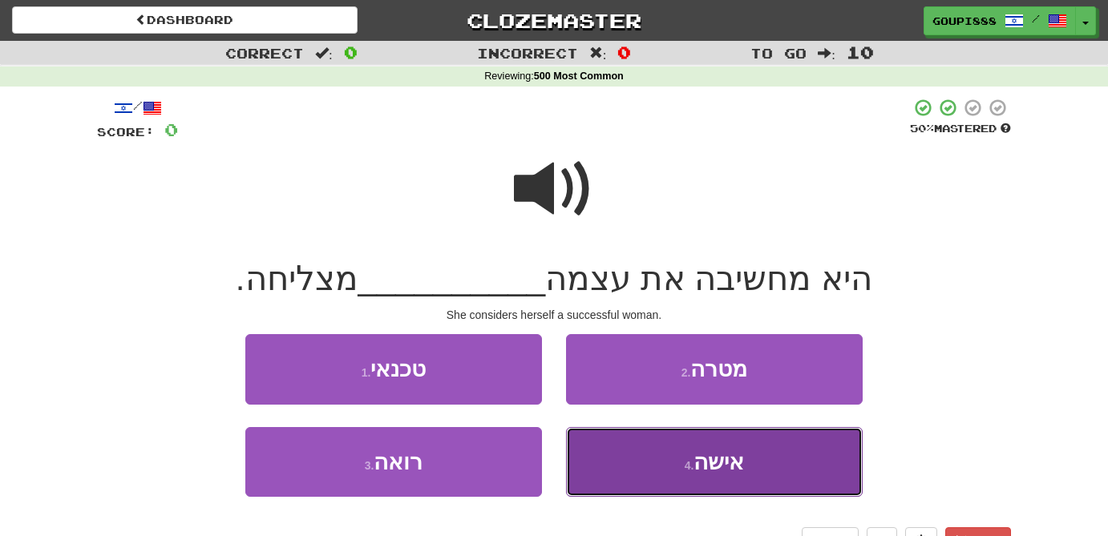
click at [719, 468] on span "אישה" at bounding box center [719, 462] width 51 height 25
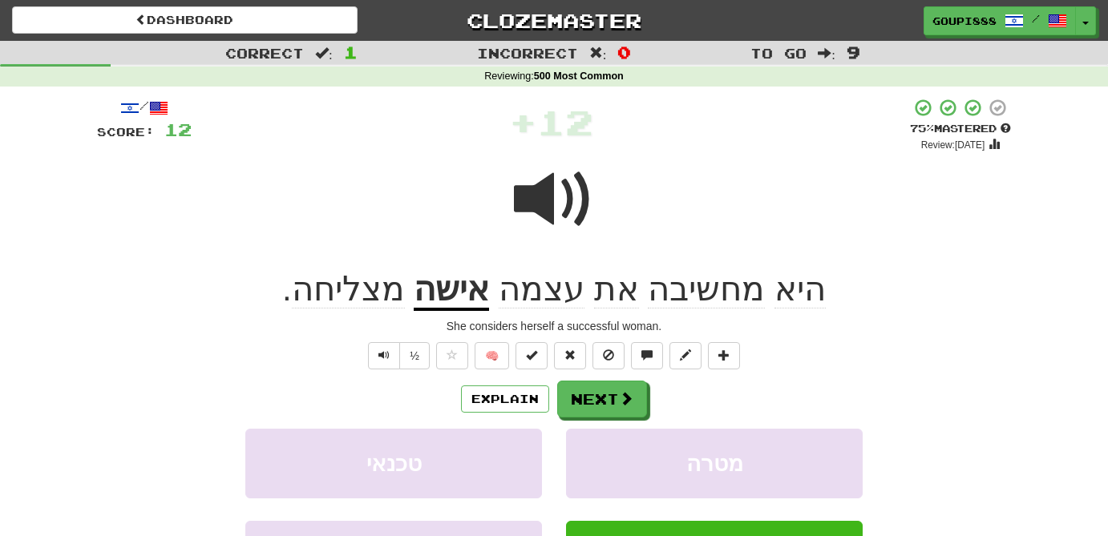
click at [555, 196] on span at bounding box center [554, 200] width 80 height 80
click at [703, 304] on span "מחשיבה" at bounding box center [706, 289] width 117 height 38
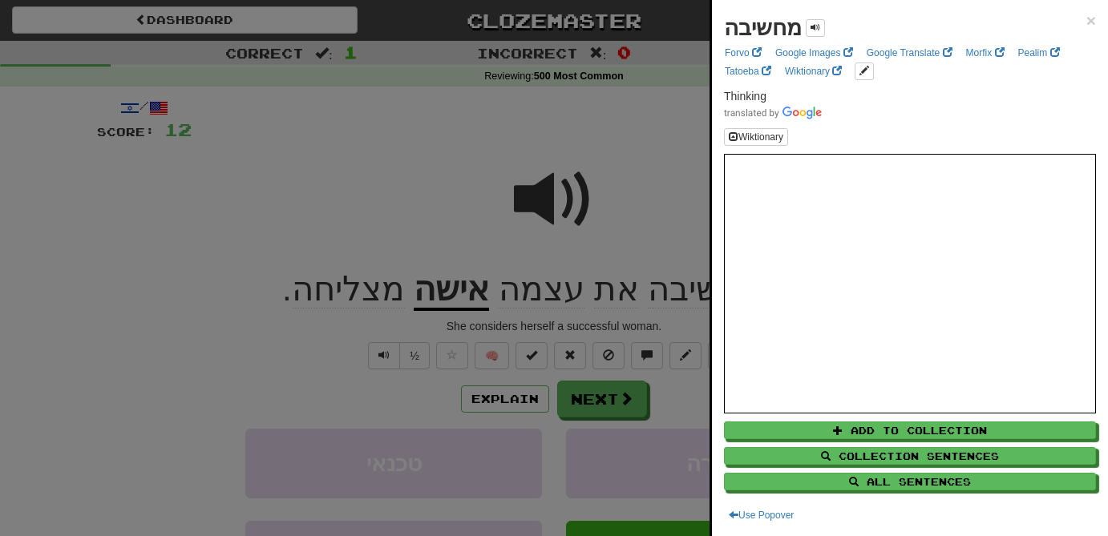
click at [624, 167] on div at bounding box center [554, 268] width 1108 height 536
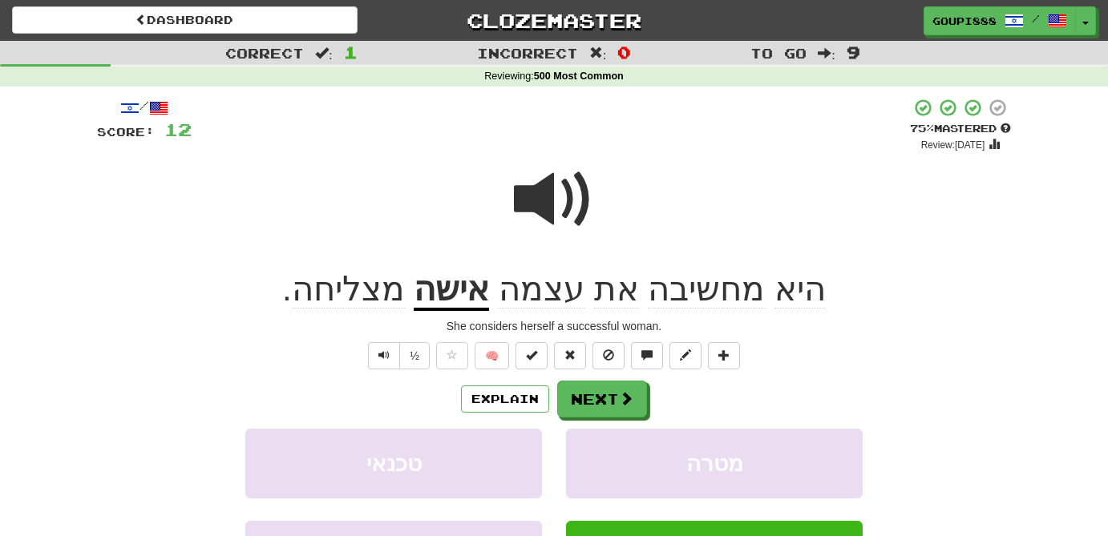
click at [549, 297] on span "עצמה" at bounding box center [542, 289] width 86 height 38
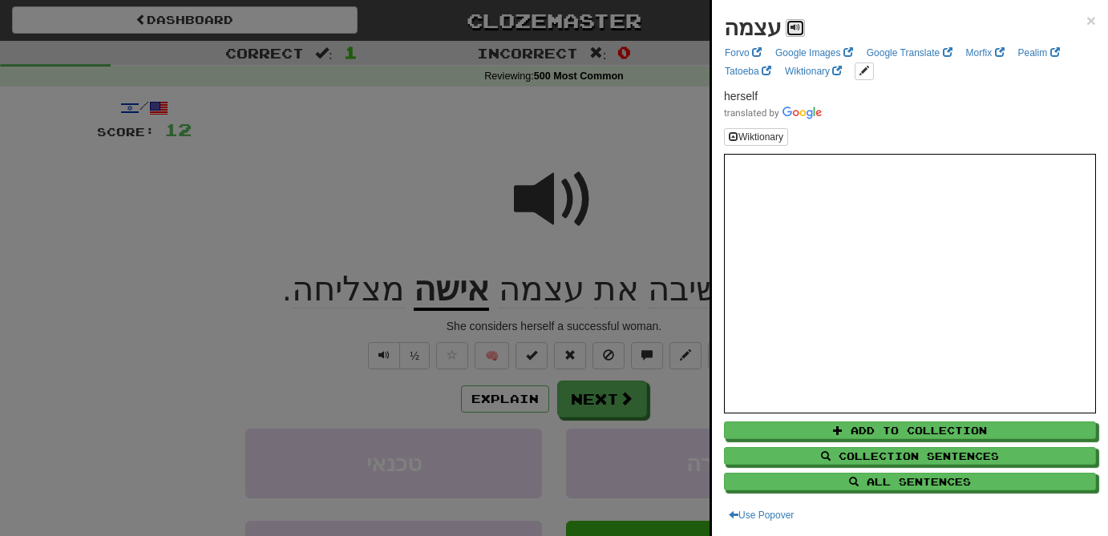
click at [791, 24] on span at bounding box center [796, 27] width 10 height 10
click at [477, 134] on div at bounding box center [554, 268] width 1108 height 536
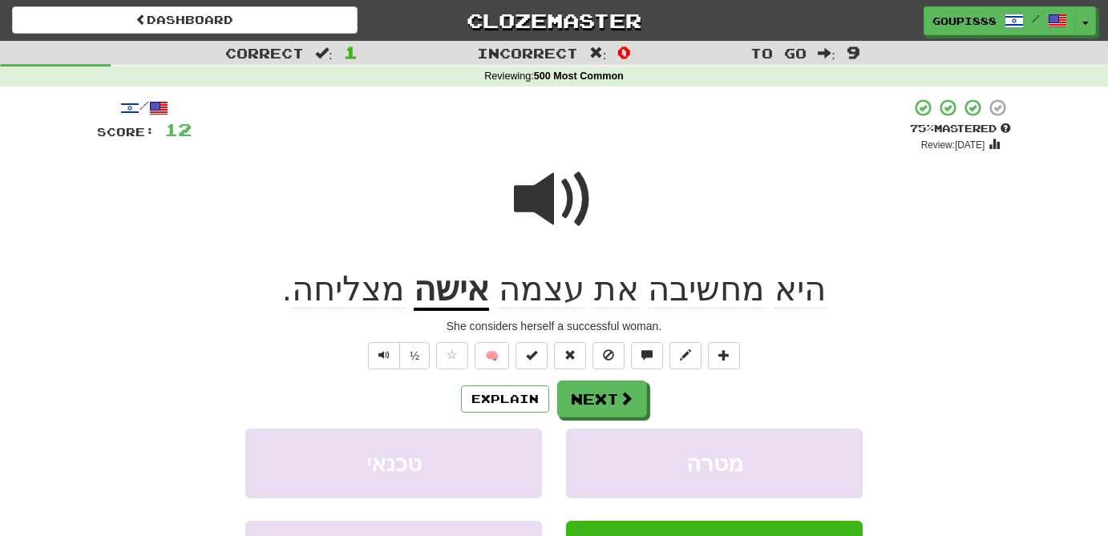
click at [357, 294] on span "מצליחה" at bounding box center [348, 289] width 113 height 38
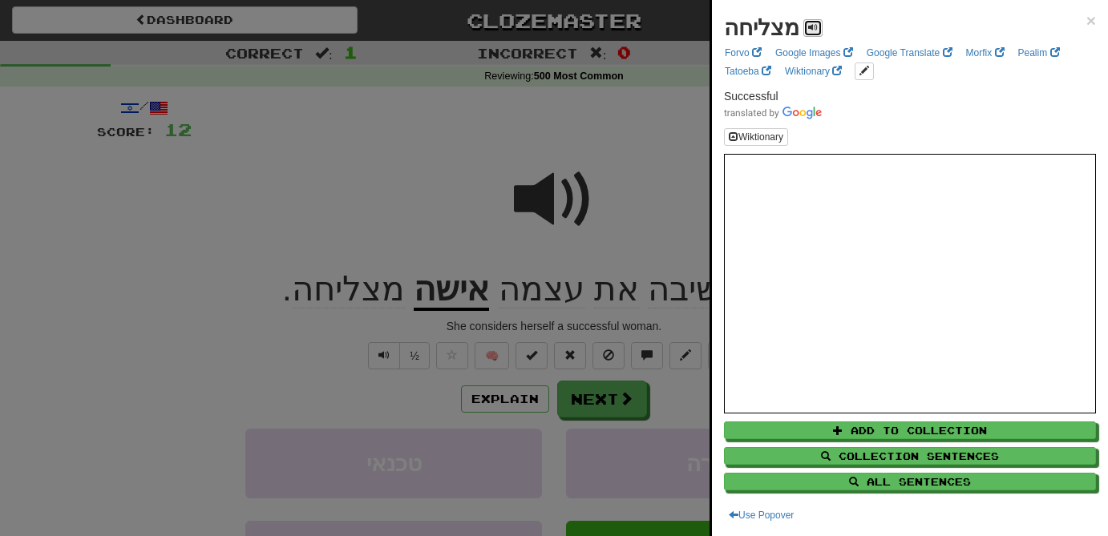
click at [808, 27] on span at bounding box center [813, 27] width 10 height 10
click at [813, 23] on button at bounding box center [812, 28] width 19 height 18
click at [623, 398] on div at bounding box center [554, 268] width 1108 height 536
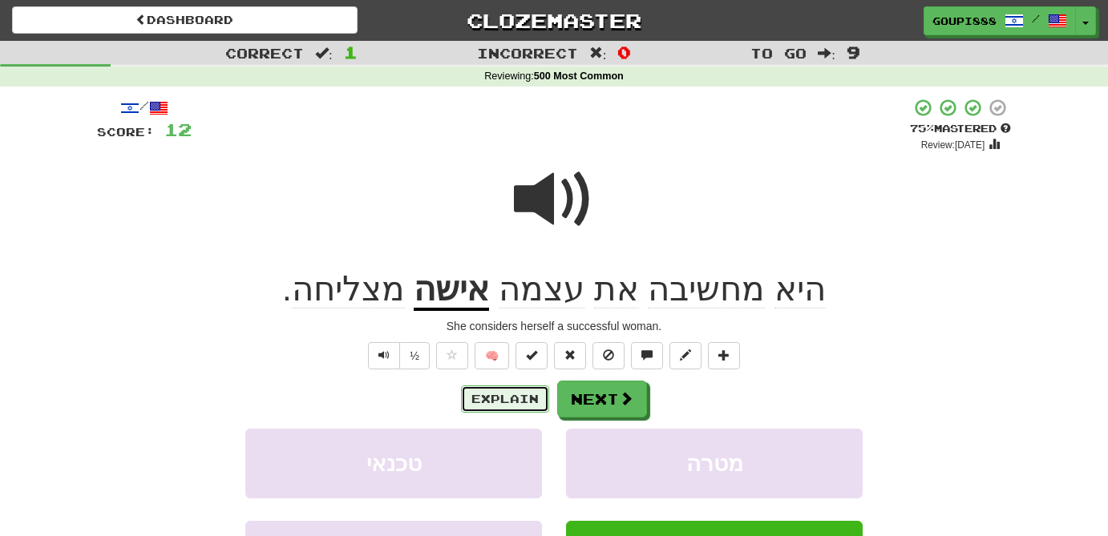
click at [512, 400] on button "Explain" at bounding box center [505, 399] width 88 height 27
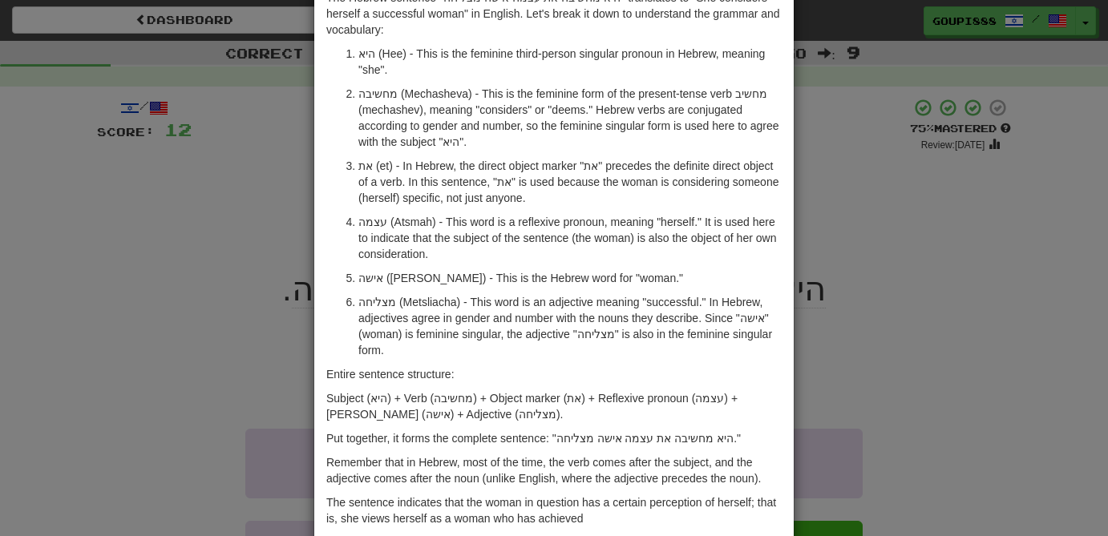
scroll to position [91, 0]
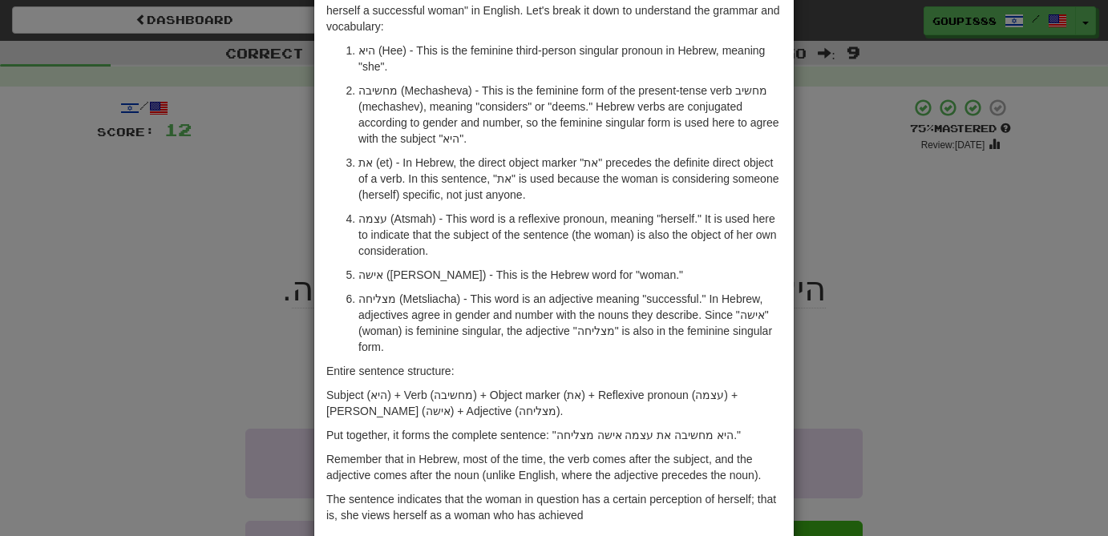
click at [181, 202] on div "× Explanation The Hebrew sentence "היא מחשיבה את עצמה אישה מצליחה" translates t…" at bounding box center [554, 268] width 1108 height 536
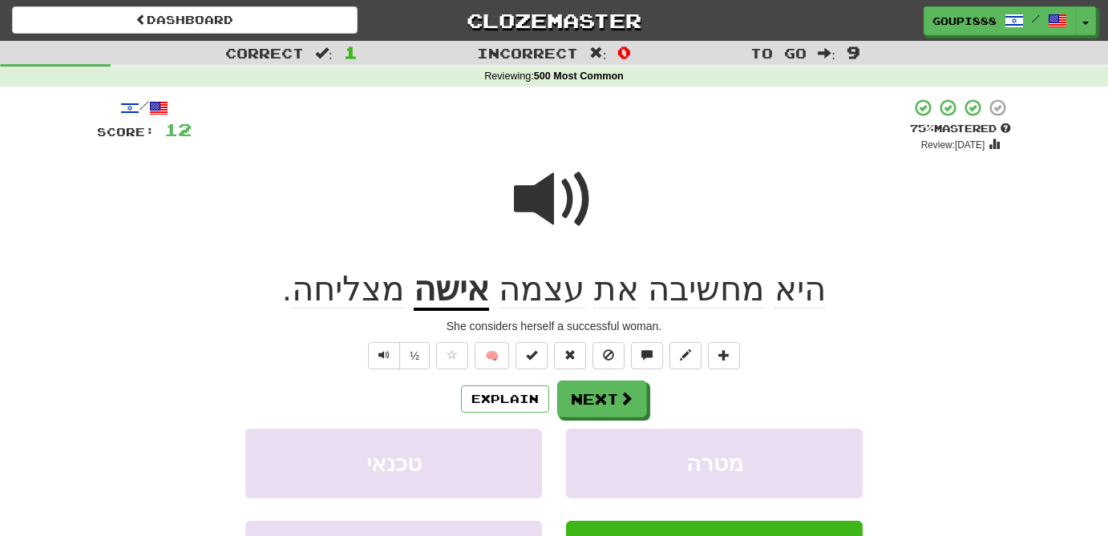
click at [544, 176] on span at bounding box center [554, 200] width 80 height 80
click at [388, 297] on span "מצליחה" at bounding box center [348, 289] width 113 height 38
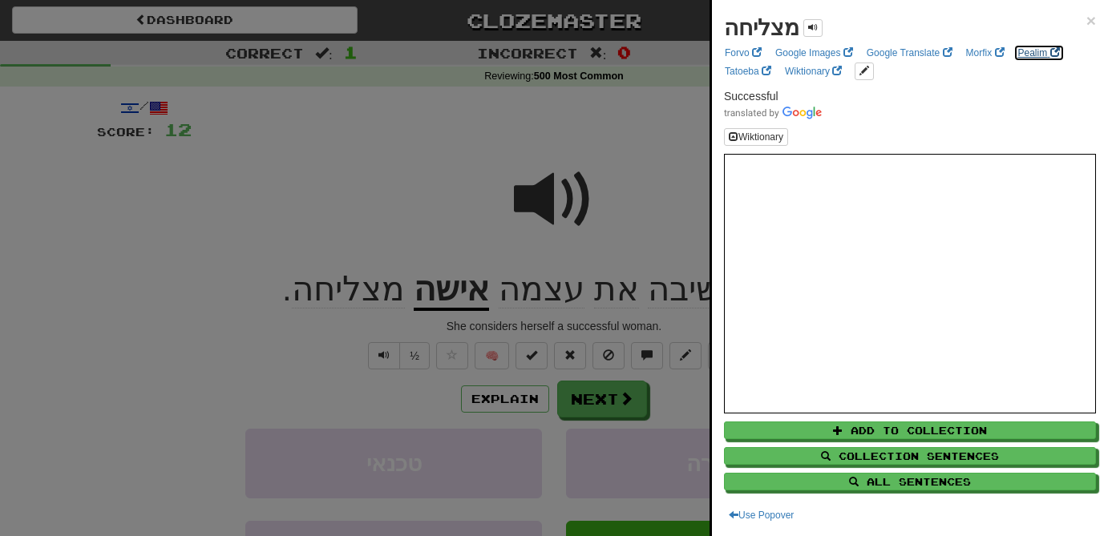
click at [1028, 52] on link "Pealim" at bounding box center [1038, 53] width 51 height 18
click at [604, 398] on div at bounding box center [554, 268] width 1108 height 536
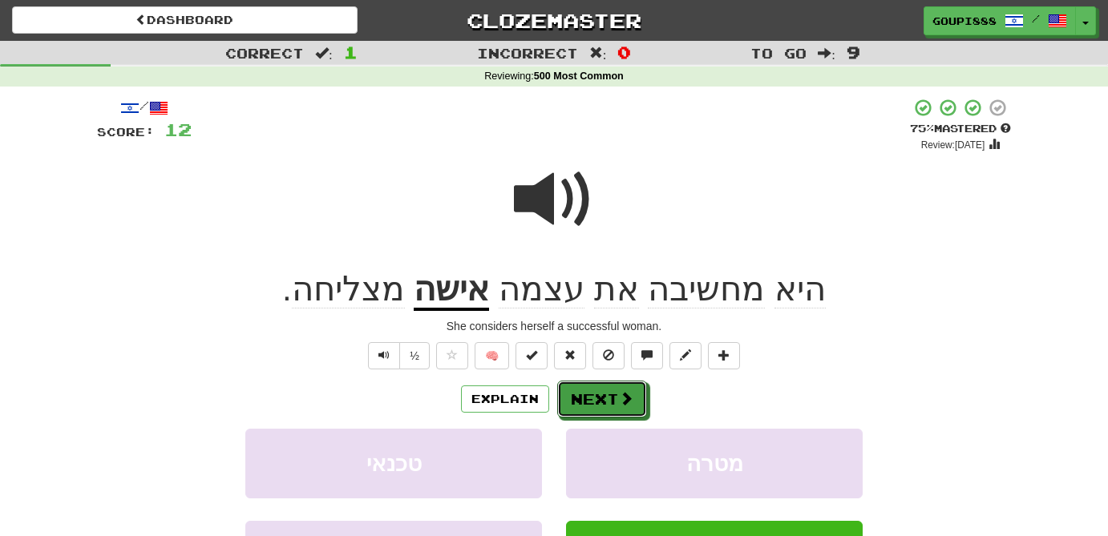
click at [604, 398] on button "Next" at bounding box center [602, 399] width 90 height 37
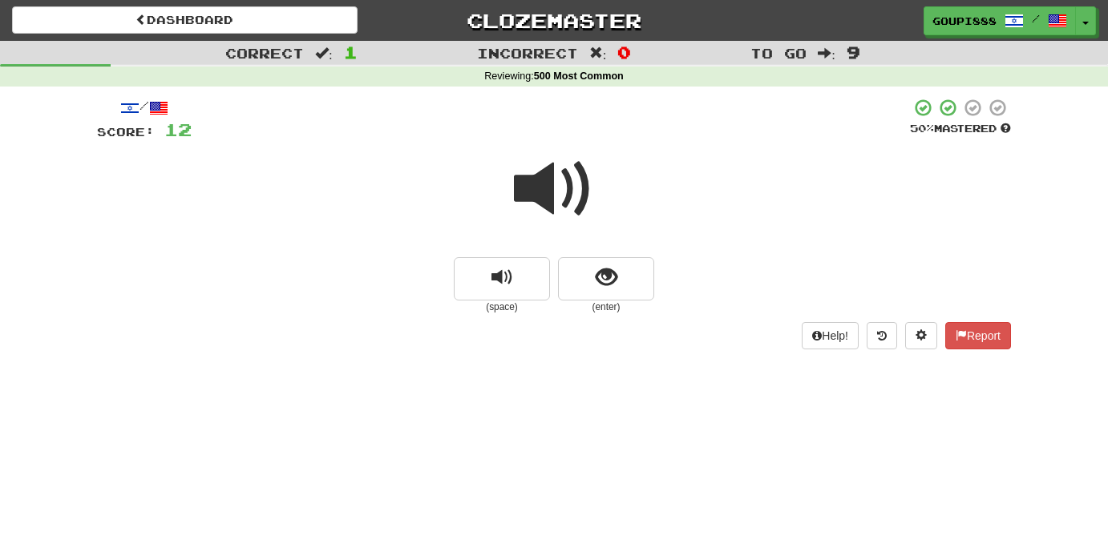
click at [557, 184] on span at bounding box center [554, 189] width 80 height 80
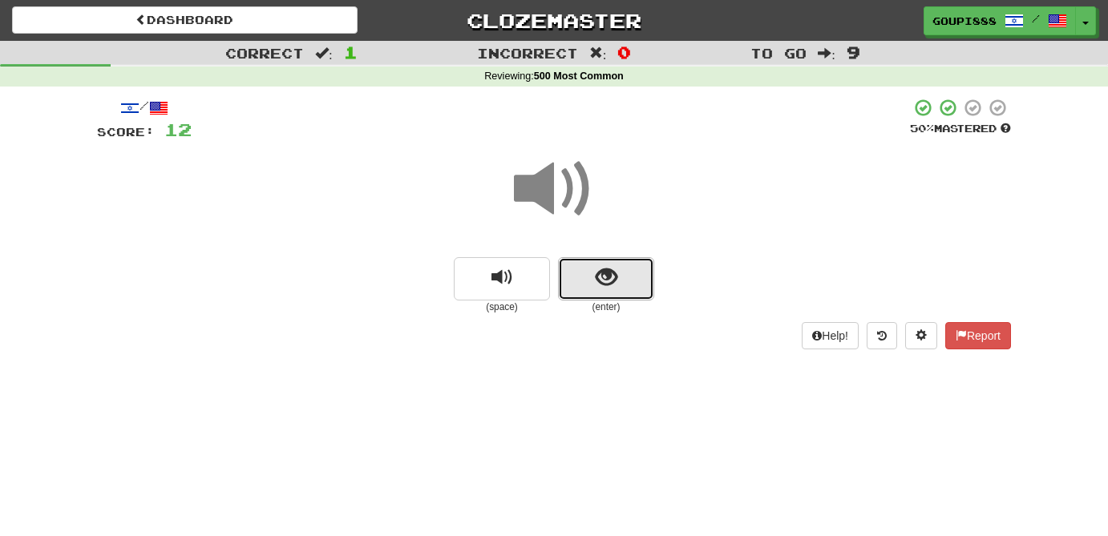
click at [605, 278] on span "show sentence" at bounding box center [607, 278] width 22 height 22
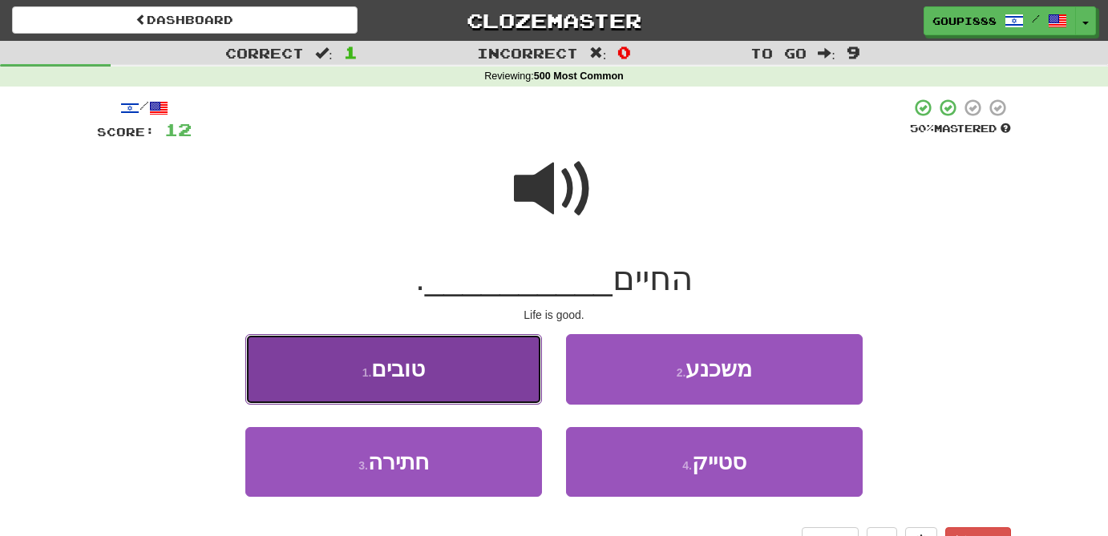
click at [435, 394] on button "1 . טובים" at bounding box center [393, 369] width 297 height 70
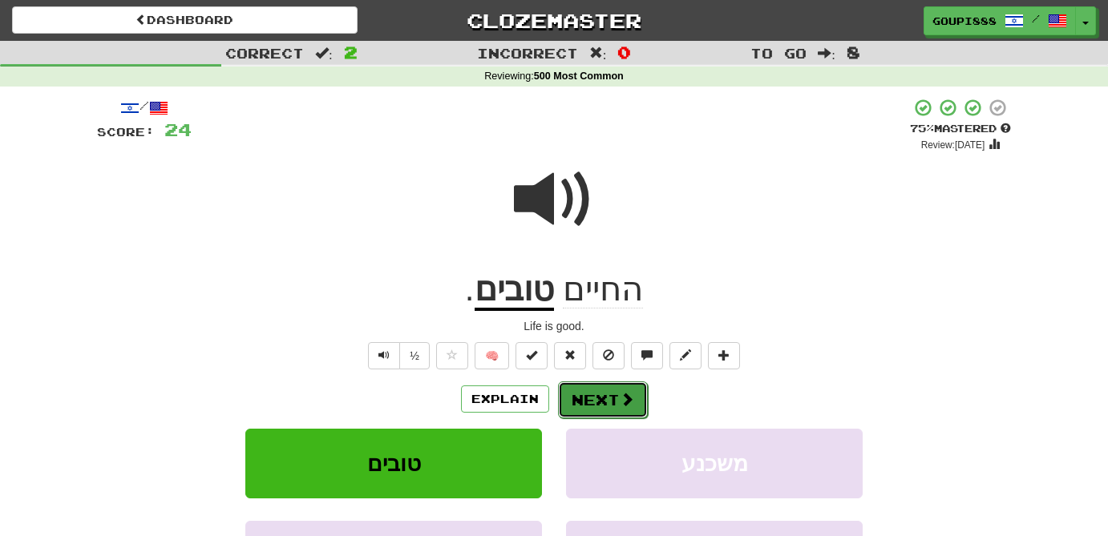
click at [597, 396] on button "Next" at bounding box center [603, 400] width 90 height 37
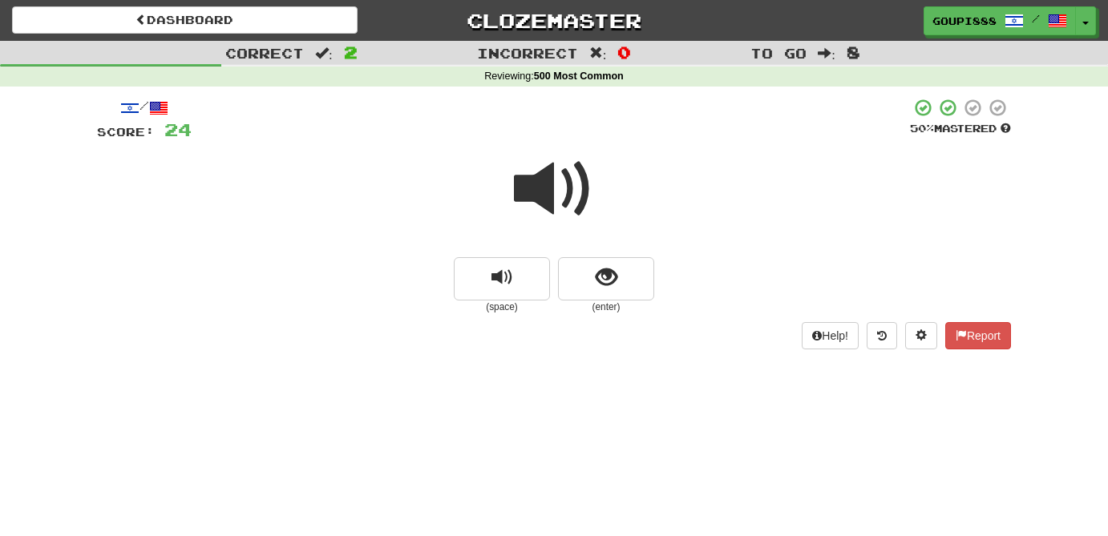
click at [550, 191] on span at bounding box center [554, 189] width 80 height 80
click at [609, 289] on span "show sentence" at bounding box center [607, 278] width 22 height 22
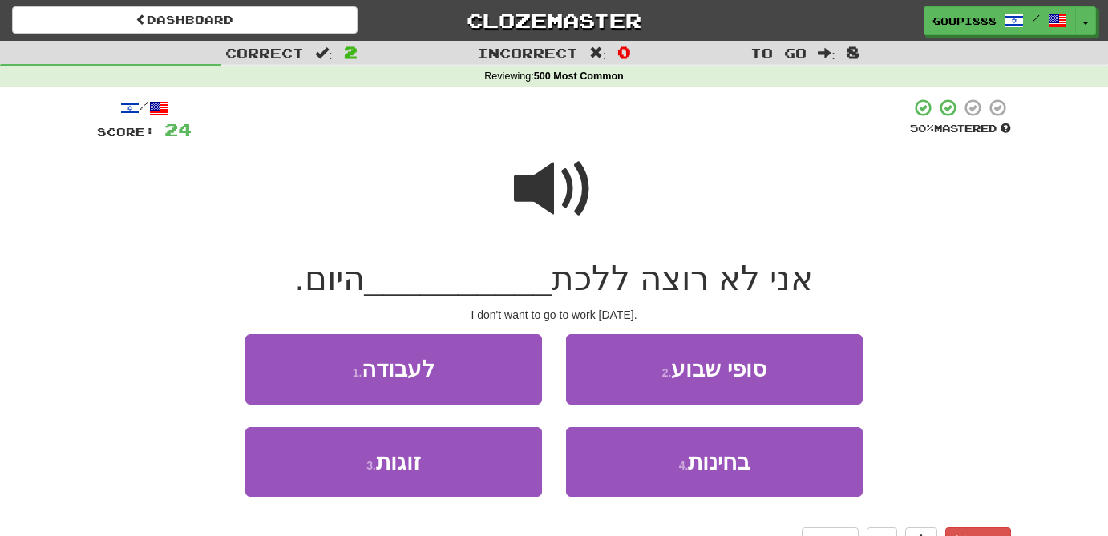
click at [530, 180] on span at bounding box center [554, 189] width 80 height 80
click at [548, 179] on span at bounding box center [554, 189] width 80 height 80
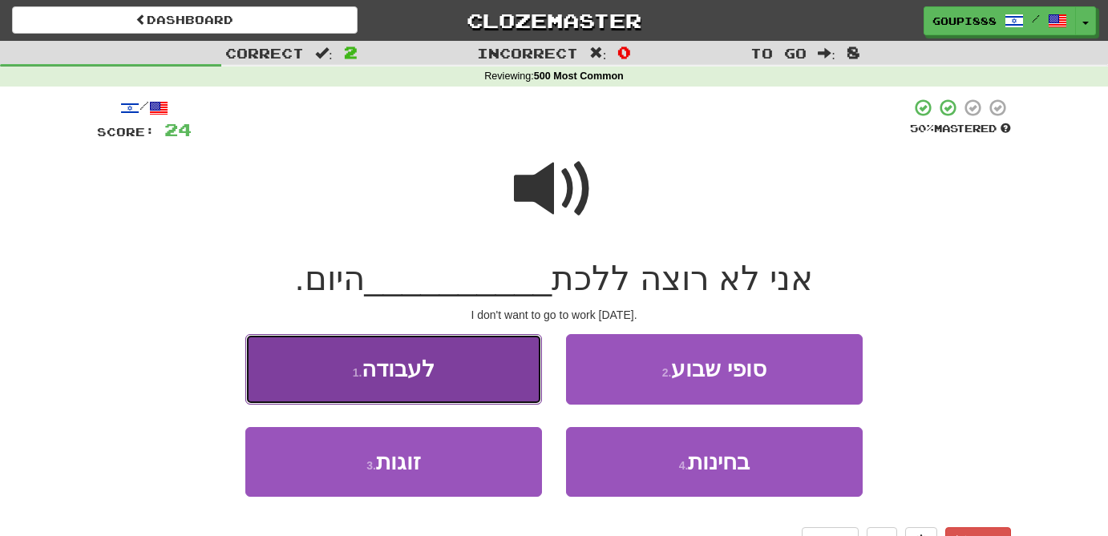
click at [439, 368] on button "1 . לעבודה" at bounding box center [393, 369] width 297 height 70
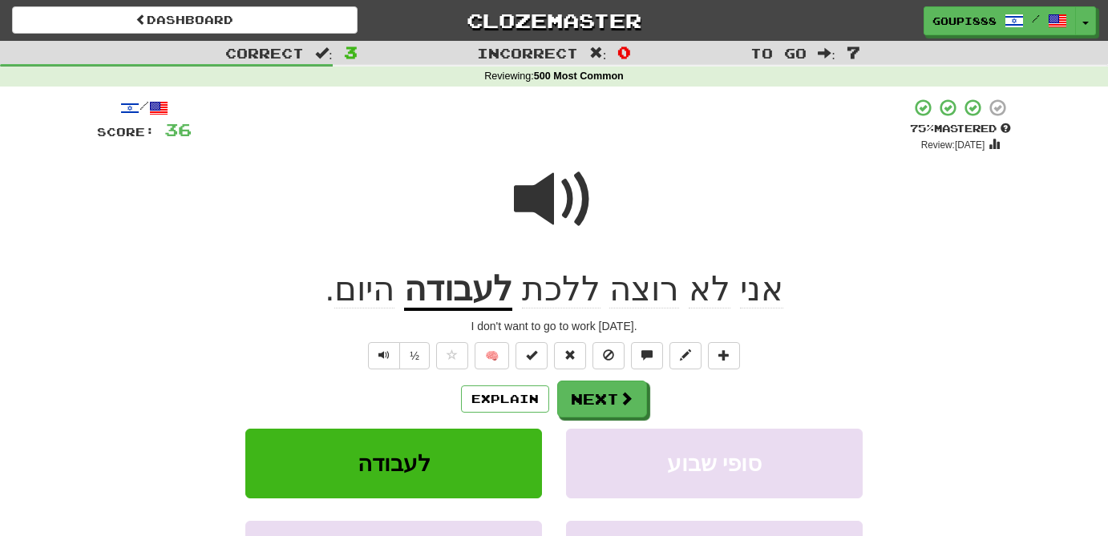
click at [557, 204] on span at bounding box center [554, 200] width 80 height 80
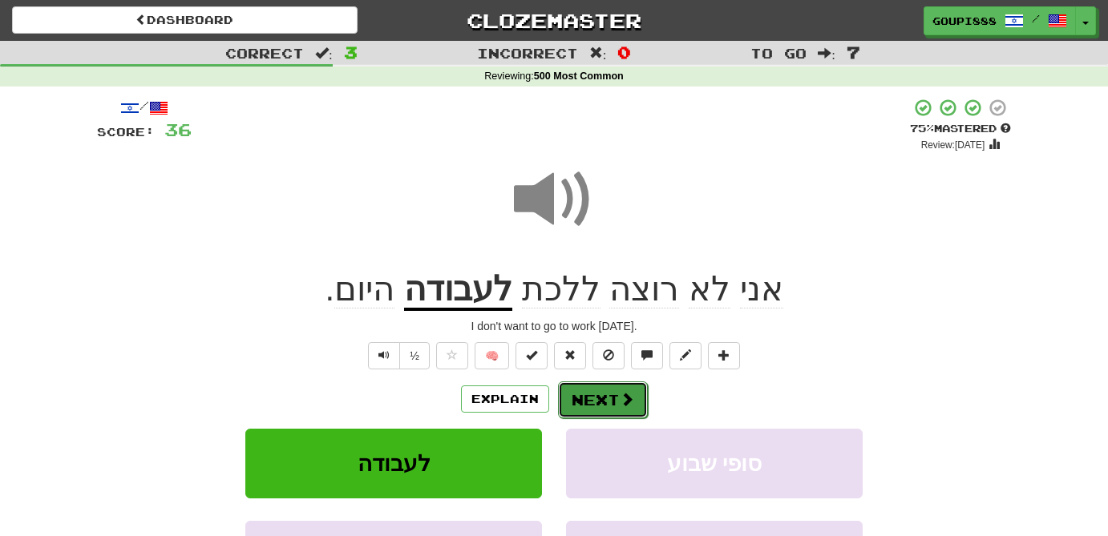
click at [625, 398] on span at bounding box center [627, 399] width 14 height 14
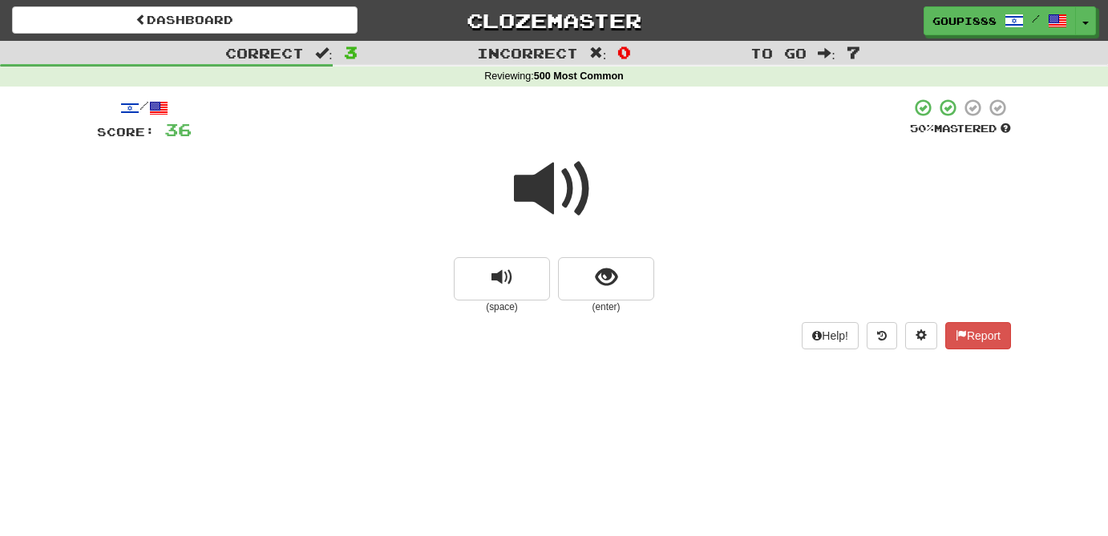
click at [540, 194] on span at bounding box center [554, 189] width 80 height 80
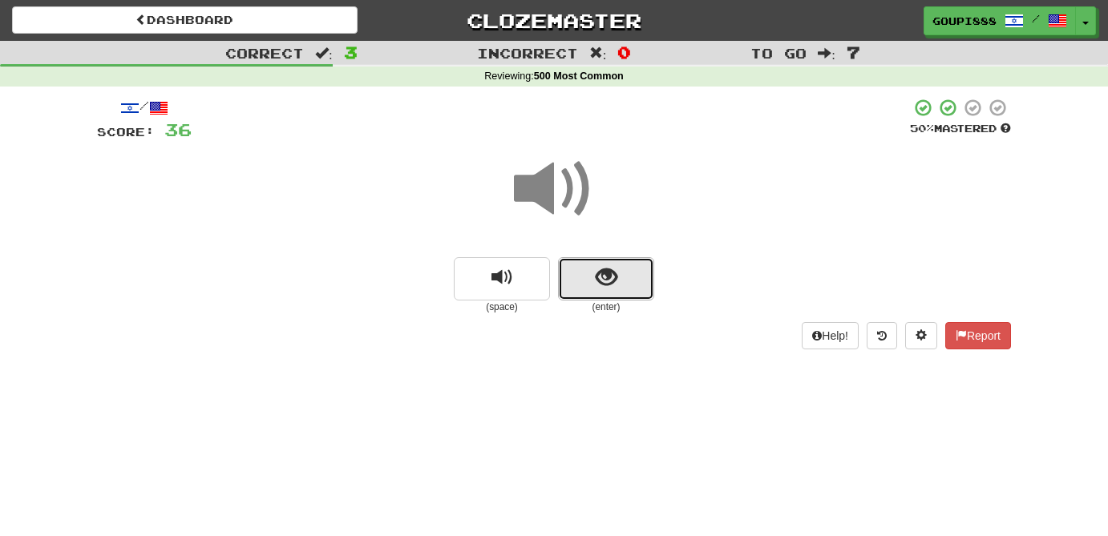
click at [594, 282] on button "show sentence" at bounding box center [606, 278] width 96 height 43
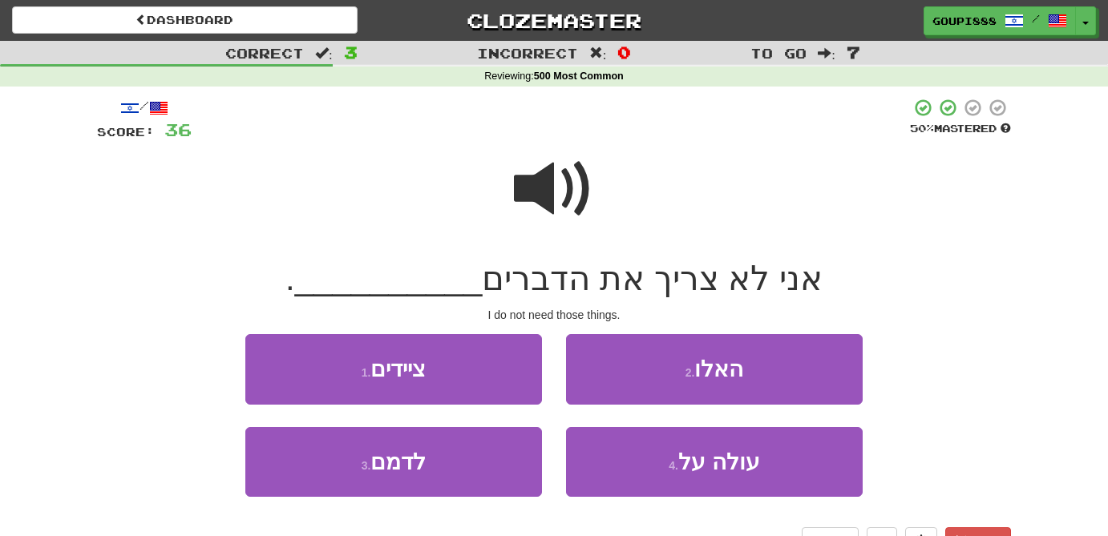
click at [550, 170] on span at bounding box center [554, 189] width 80 height 80
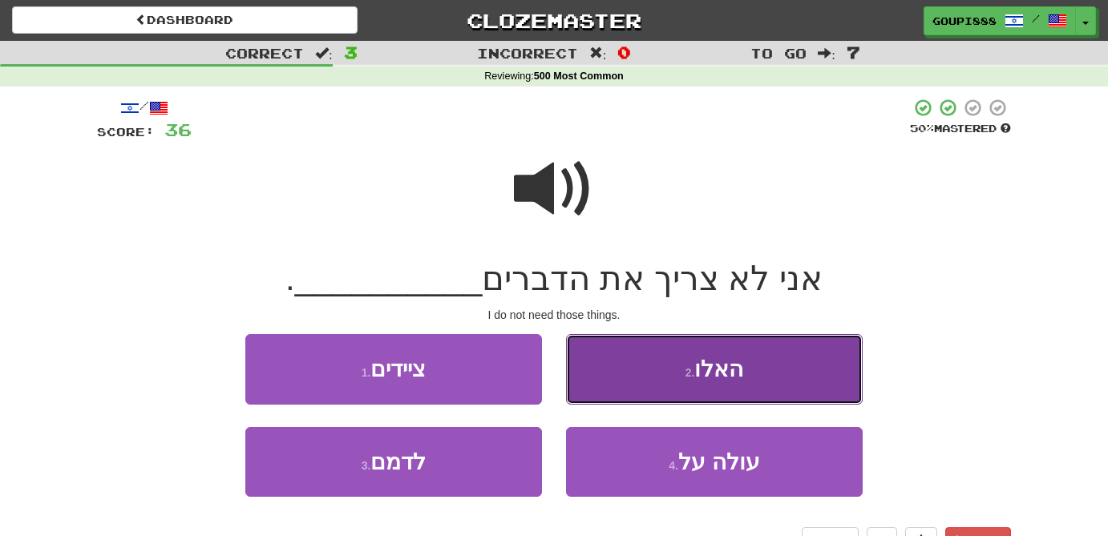
click at [750, 374] on button "2 . האלו" at bounding box center [714, 369] width 297 height 70
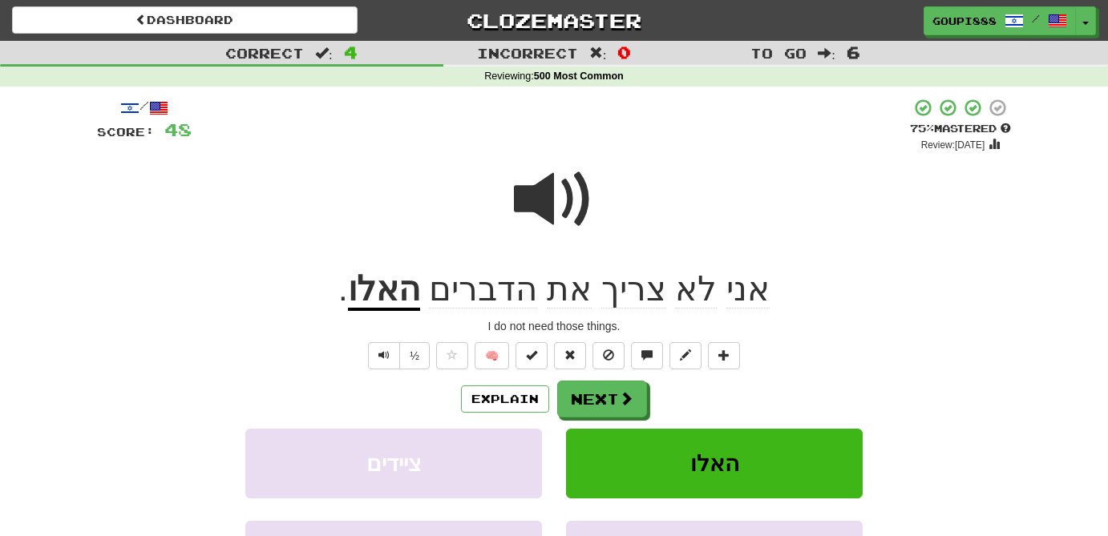
click at [396, 297] on u "האלו" at bounding box center [384, 290] width 72 height 41
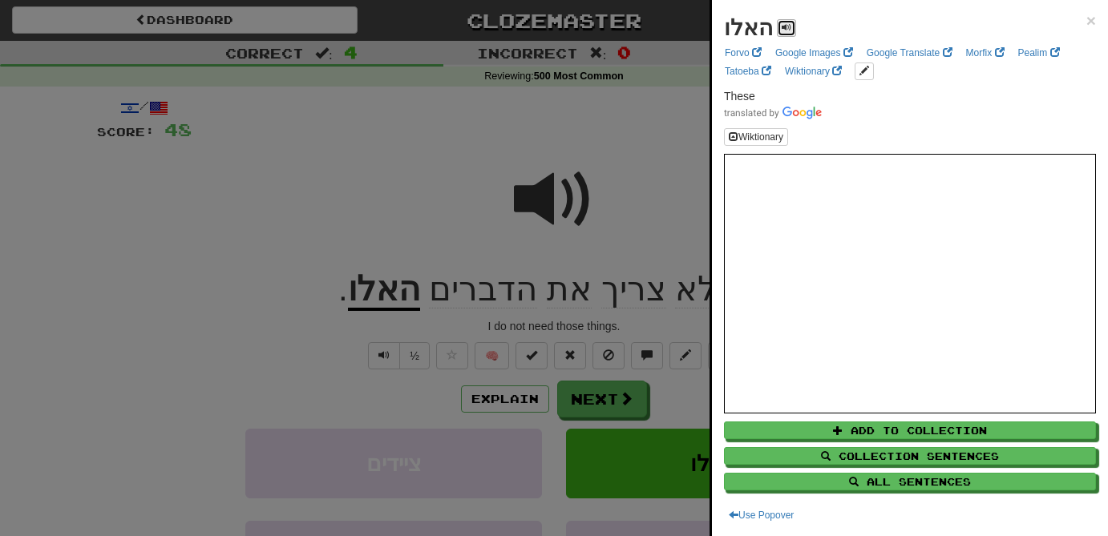
click at [787, 24] on button at bounding box center [786, 28] width 19 height 18
click at [1029, 53] on link "Pealim" at bounding box center [1038, 53] width 51 height 18
click at [348, 179] on div at bounding box center [554, 268] width 1108 height 536
